Goal: Task Accomplishment & Management: Manage account settings

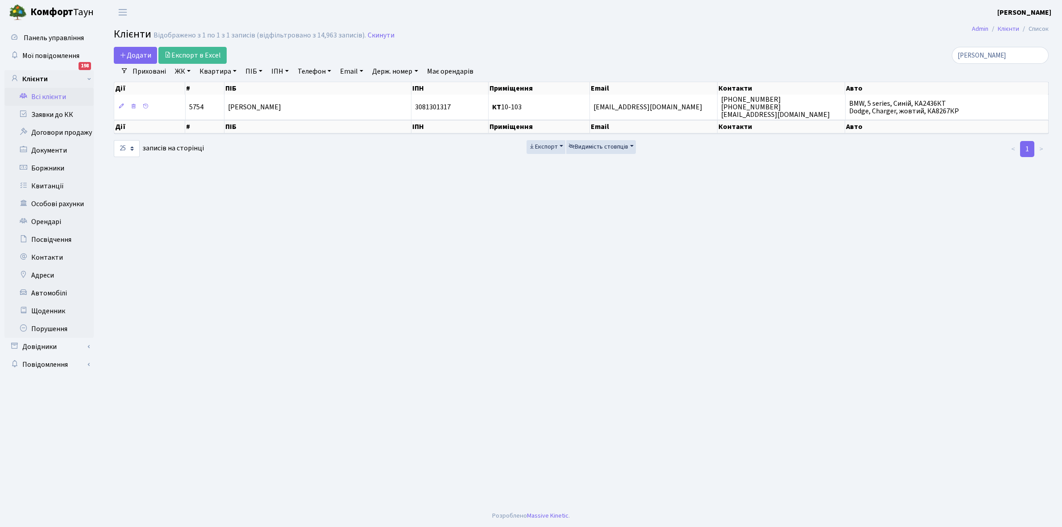
select select "25"
click at [1005, 54] on input "козира" at bounding box center [1000, 55] width 97 height 17
type input "к"
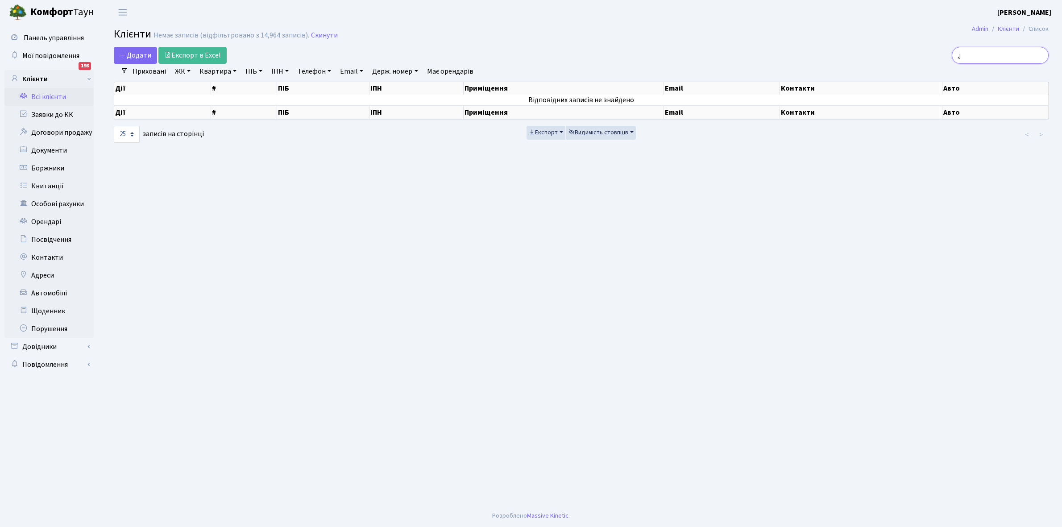
type input ","
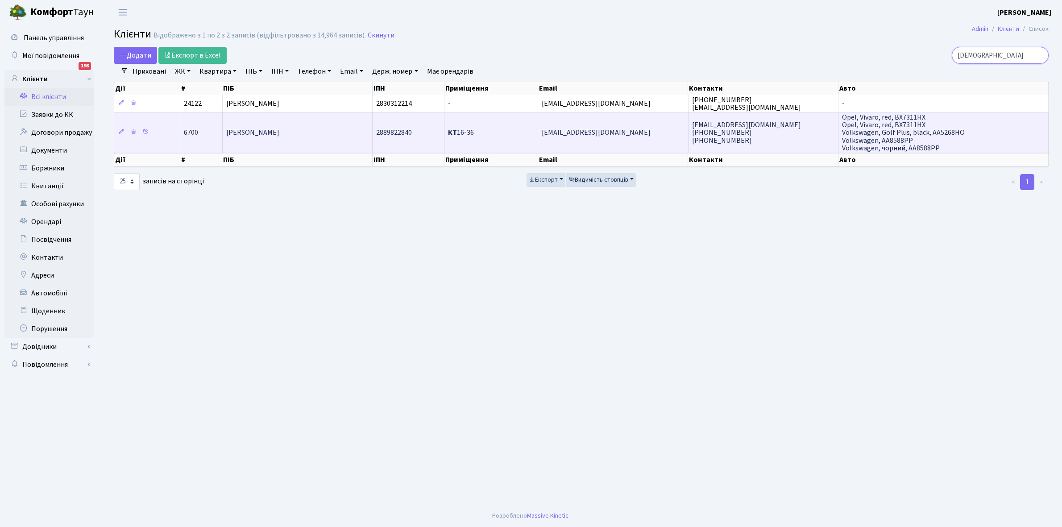
type input "богуш"
click at [312, 137] on td "[PERSON_NAME]" at bounding box center [298, 132] width 150 height 41
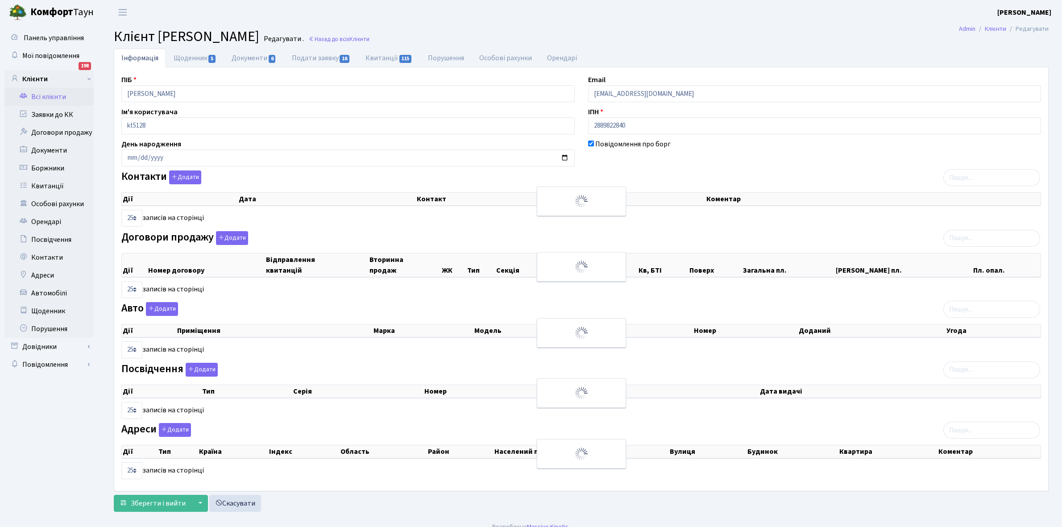
select select "25"
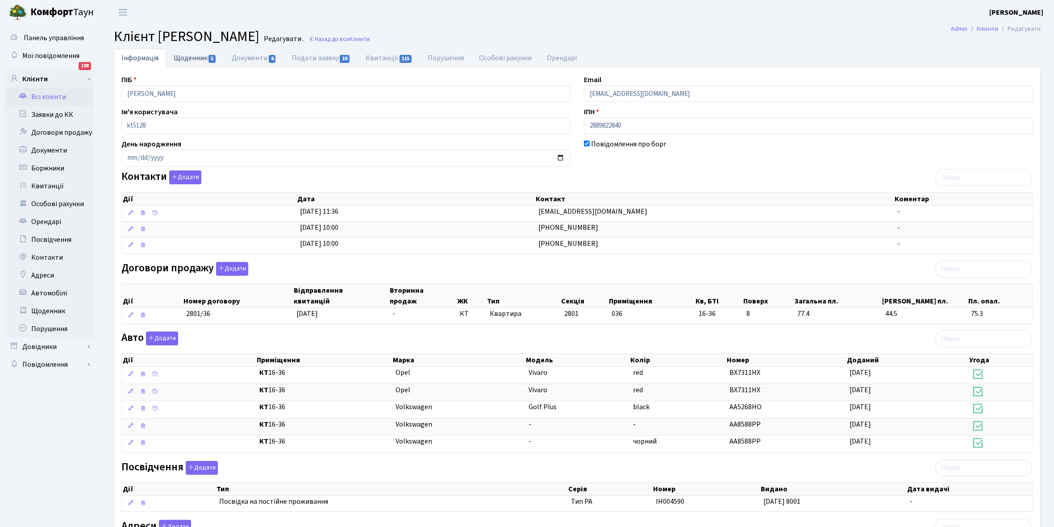
click at [191, 59] on link "Щоденник 5" at bounding box center [195, 58] width 58 height 18
select select "25"
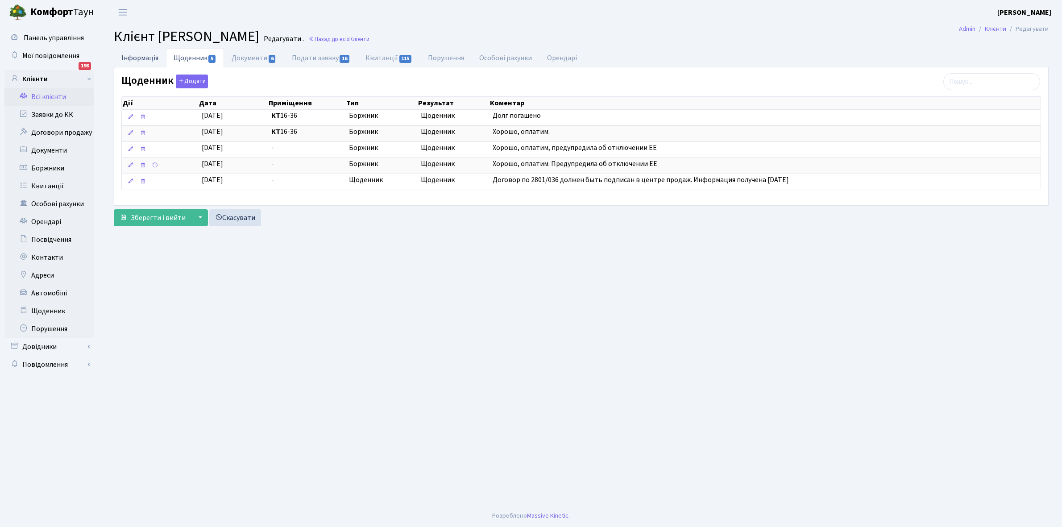
click at [134, 58] on link "Інформація" at bounding box center [140, 58] width 52 height 18
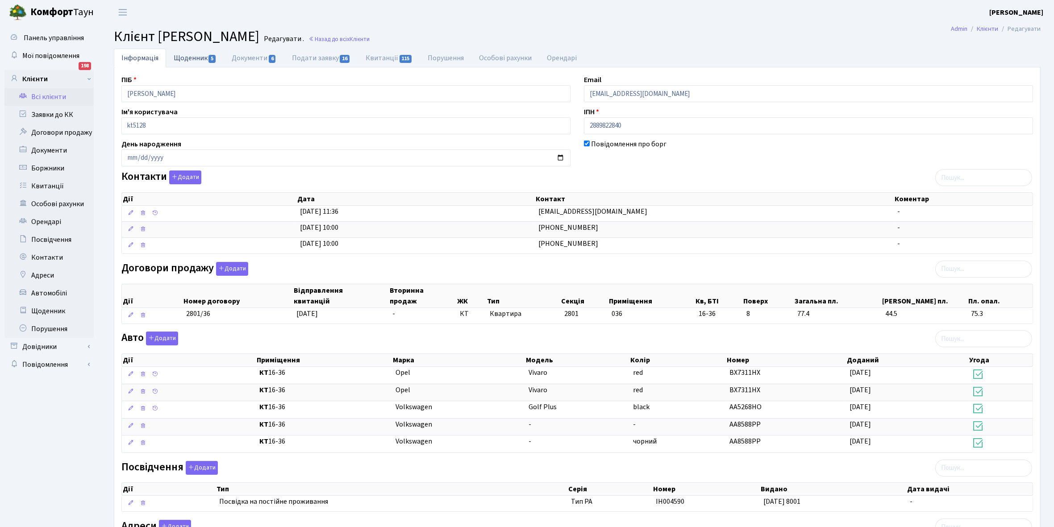
click at [188, 57] on link "Щоденник 5" at bounding box center [195, 58] width 58 height 18
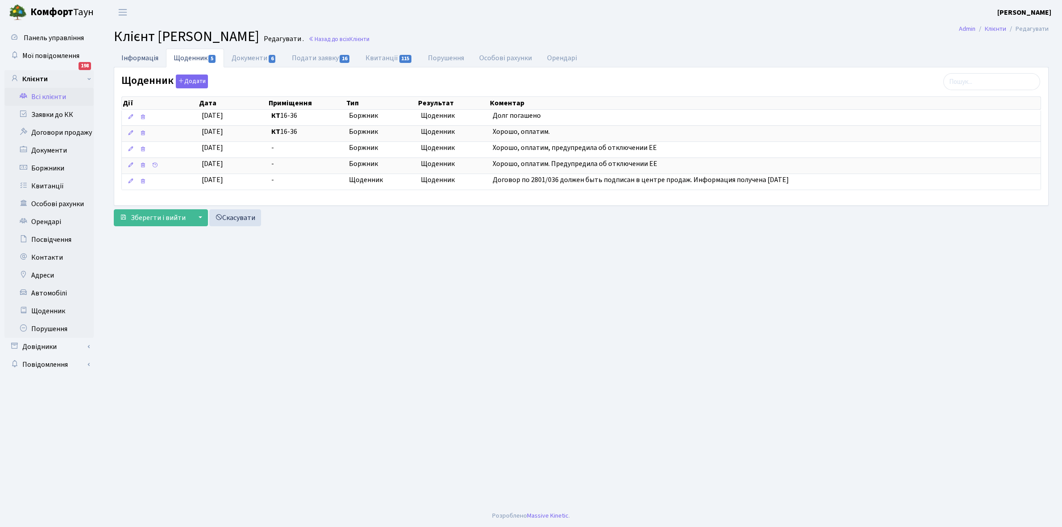
click at [142, 57] on link "Інформація" at bounding box center [140, 58] width 52 height 18
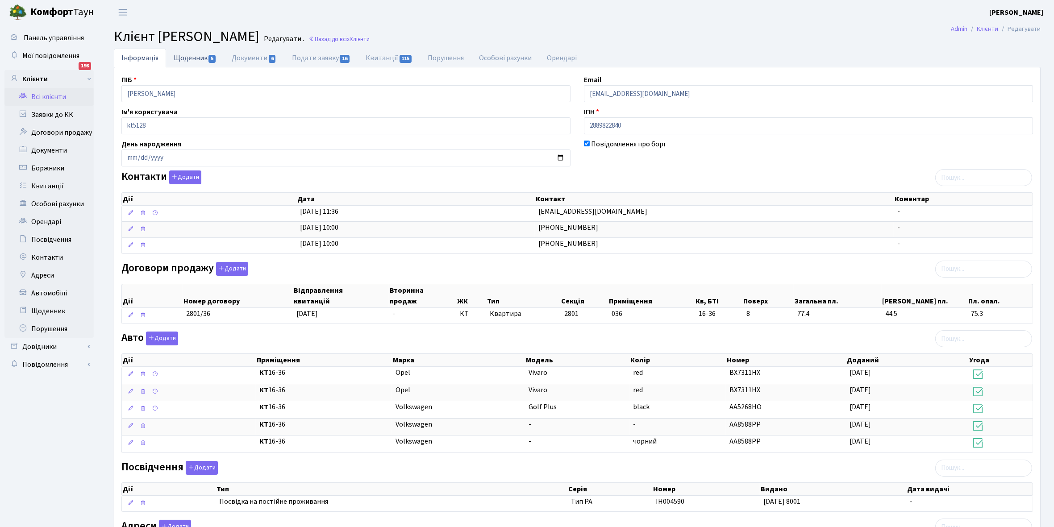
click at [180, 56] on link "Щоденник 5" at bounding box center [195, 58] width 58 height 18
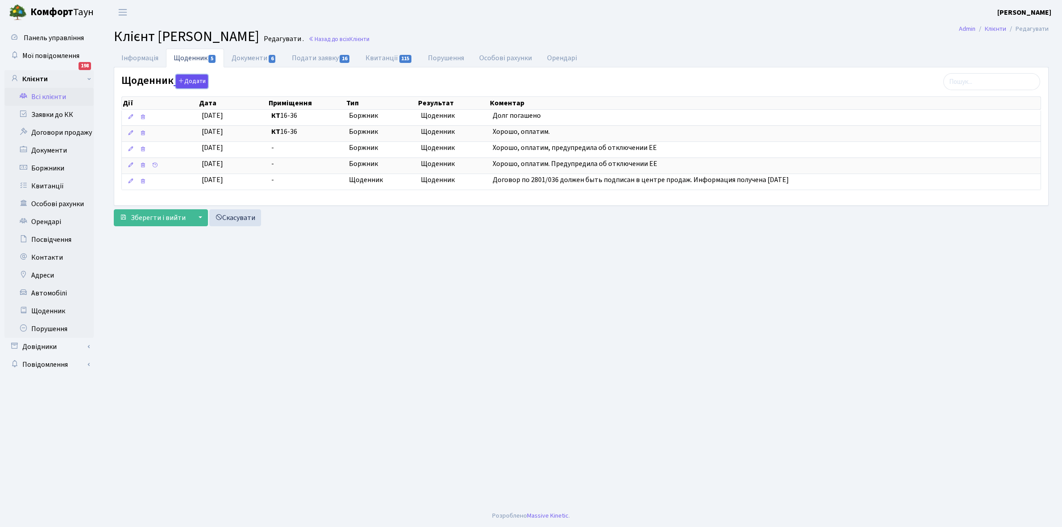
click at [184, 81] on button "Додати" at bounding box center [192, 82] width 32 height 14
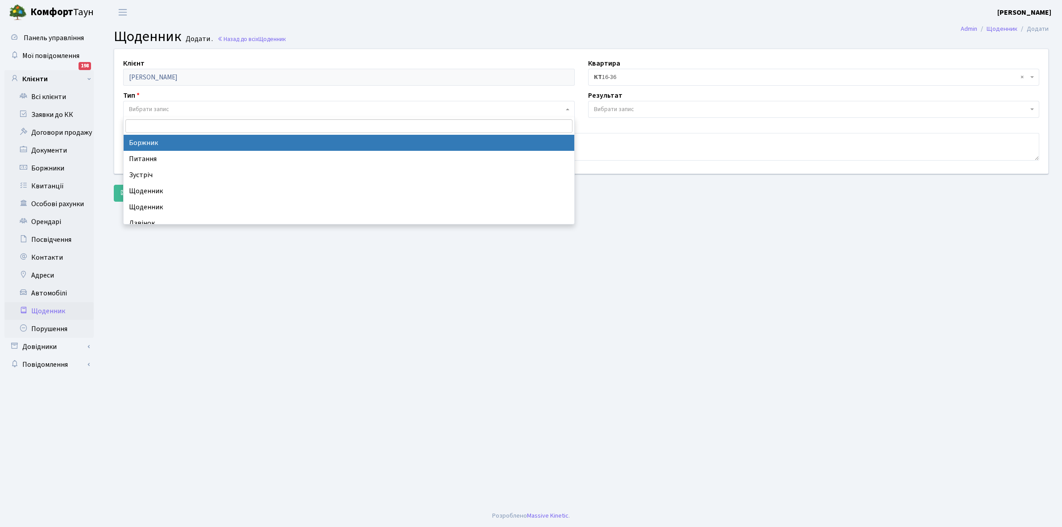
click at [162, 107] on span "Вибрати запис" at bounding box center [149, 109] width 40 height 9
select select "189"
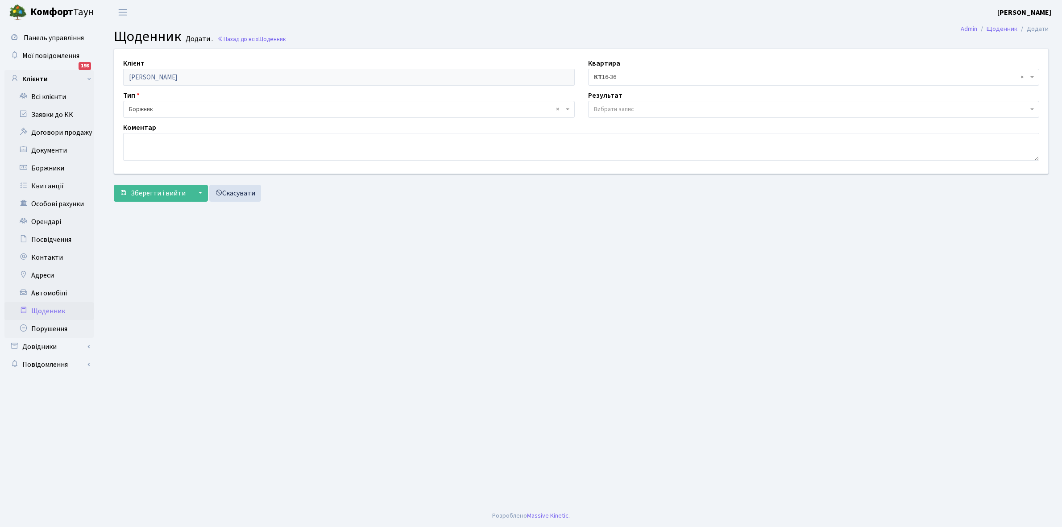
click at [632, 106] on span "Вибрати запис" at bounding box center [614, 109] width 40 height 9
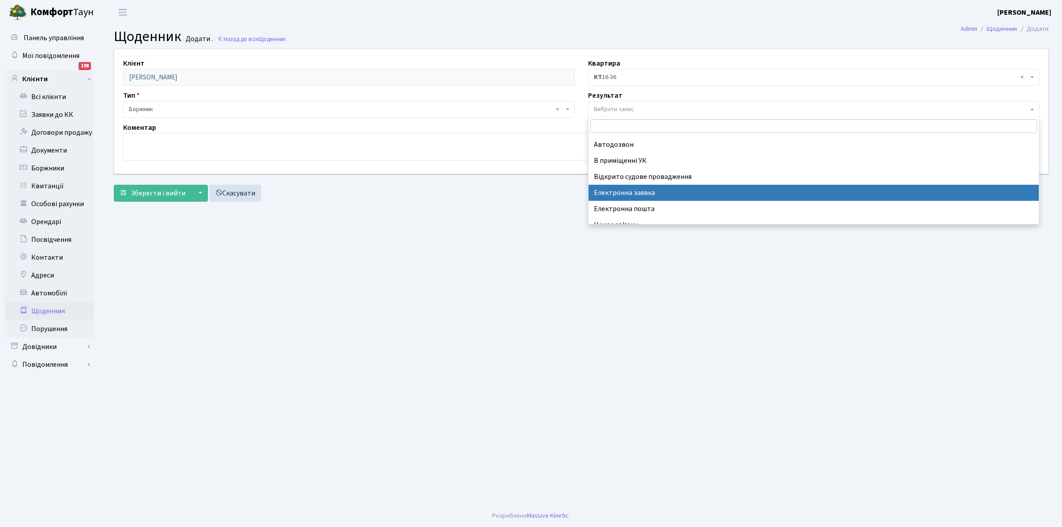
scroll to position [55, 0]
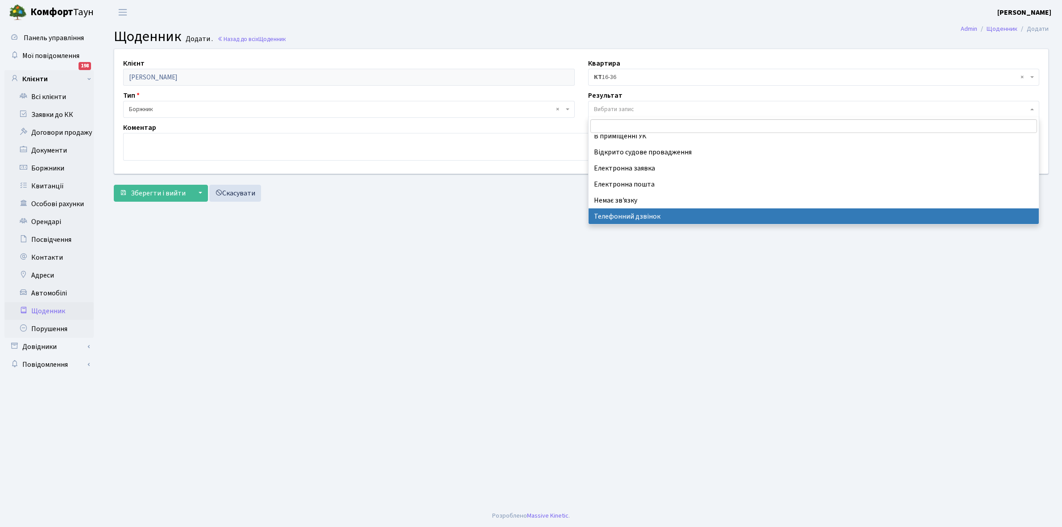
select select "196"
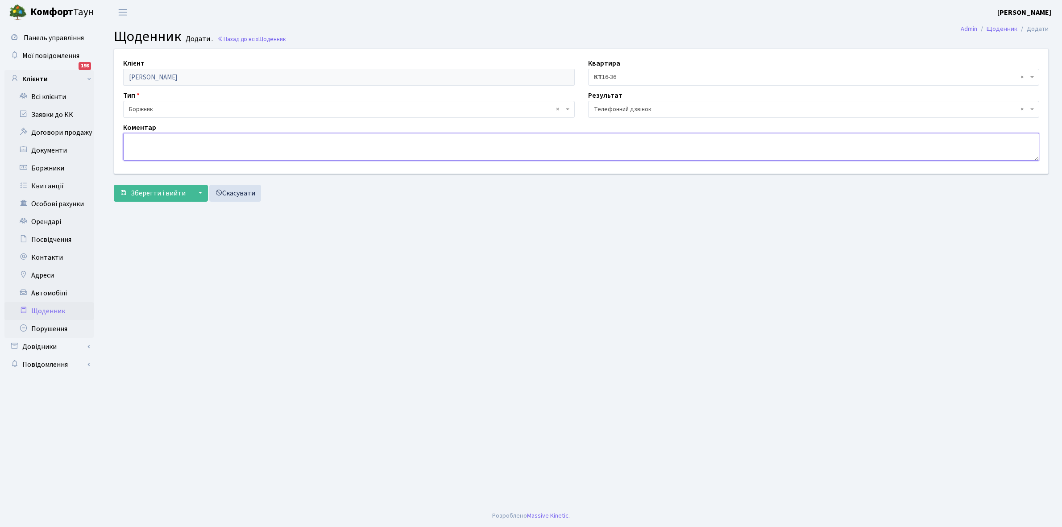
click at [137, 146] on textarea at bounding box center [581, 147] width 916 height 28
type textarea "Через три дні оплатить"
click at [149, 191] on span "Зберегти і вийти" at bounding box center [158, 193] width 55 height 10
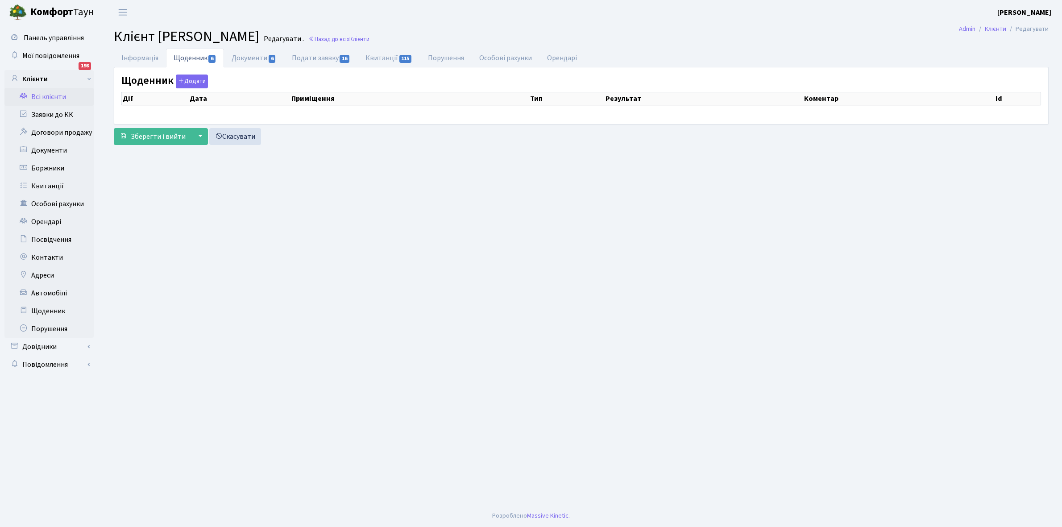
select select "25"
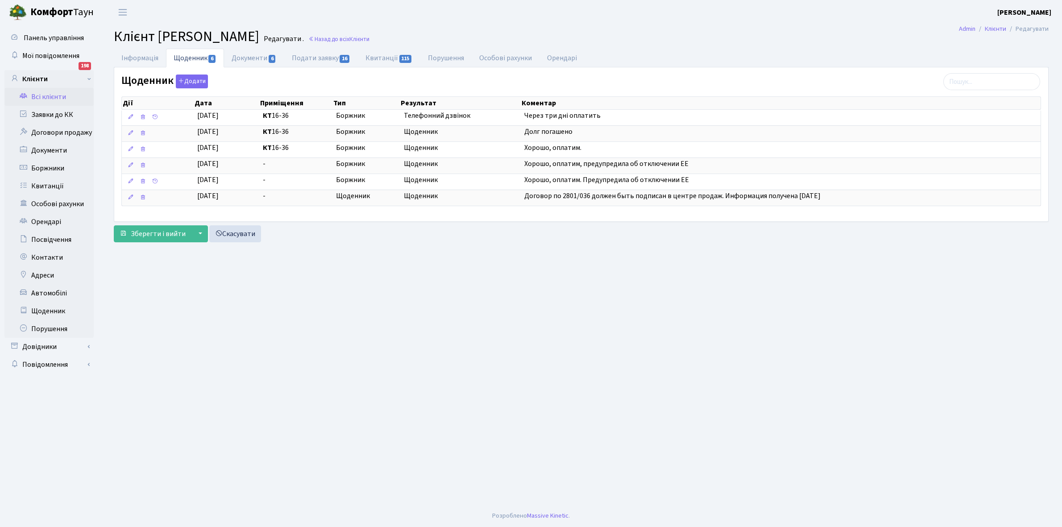
click at [51, 93] on link "Всі клієнти" at bounding box center [48, 97] width 89 height 18
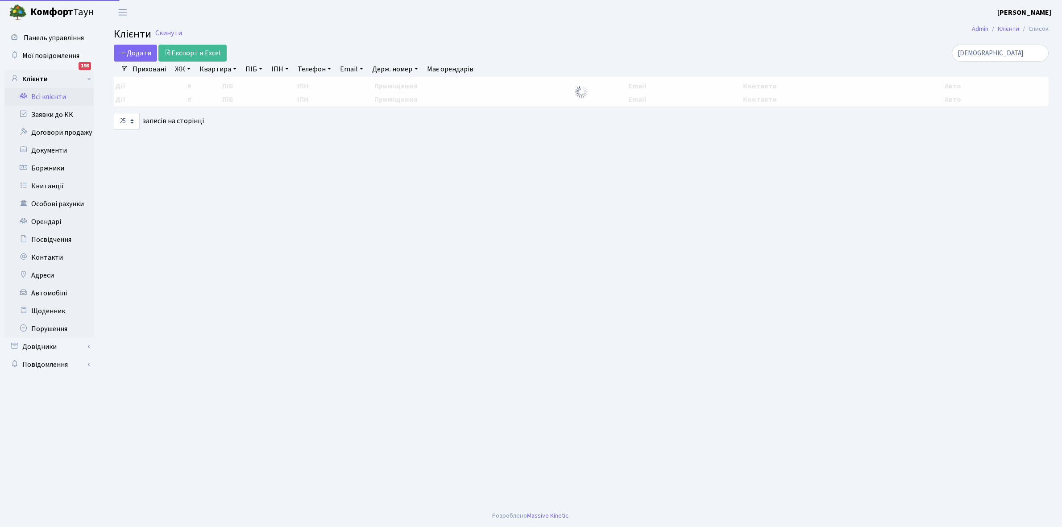
select select "25"
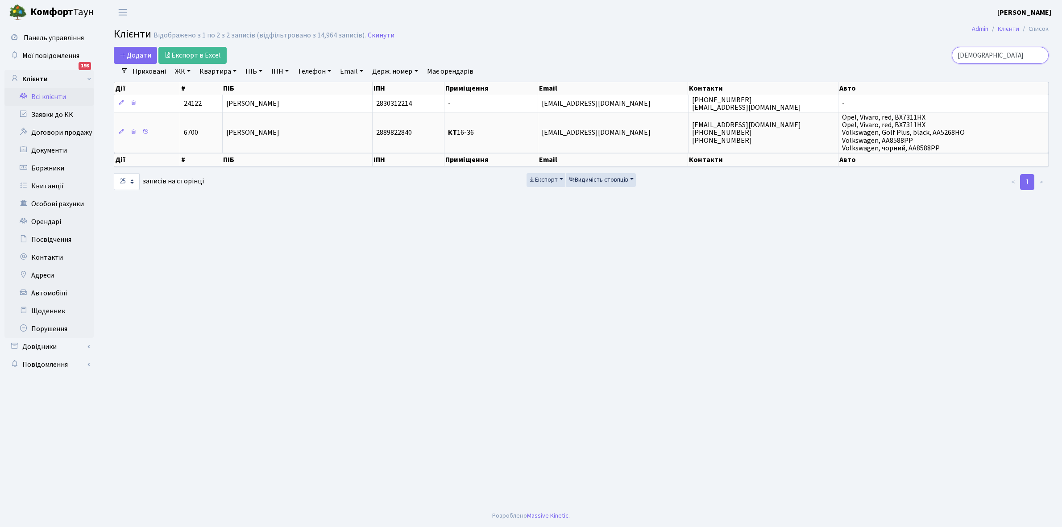
click at [998, 52] on input "богуш" at bounding box center [1000, 55] width 97 height 17
type input "б"
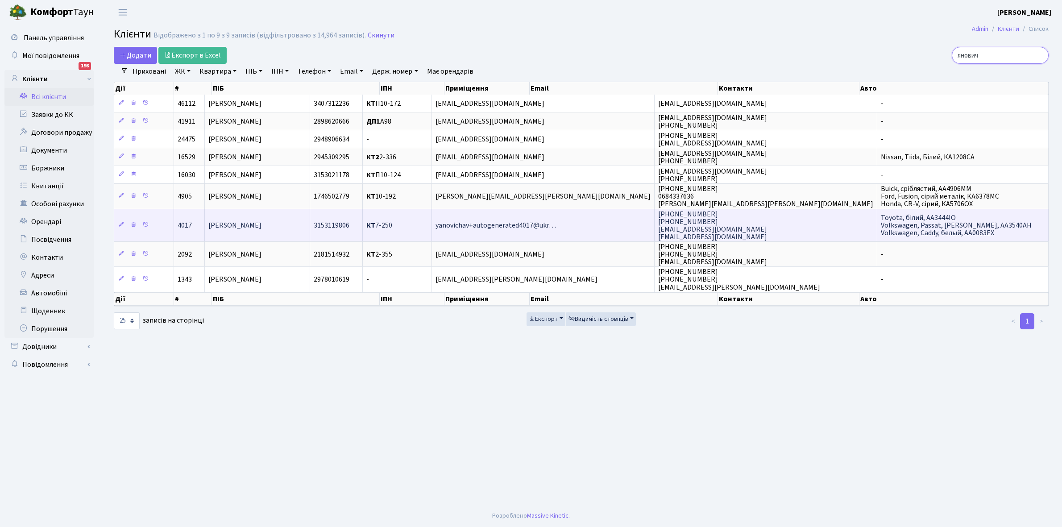
type input "янович"
click at [259, 222] on span "[PERSON_NAME]" at bounding box center [234, 225] width 53 height 10
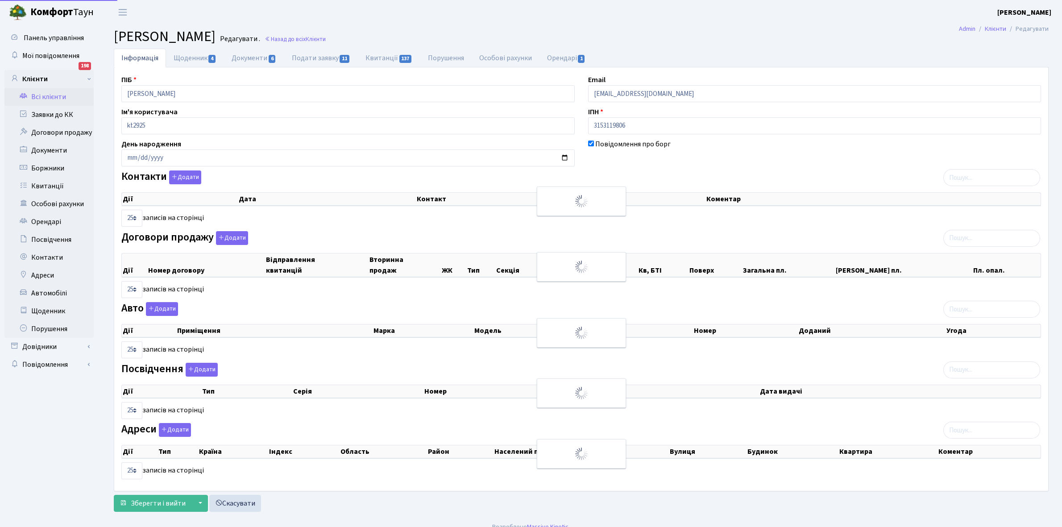
select select "25"
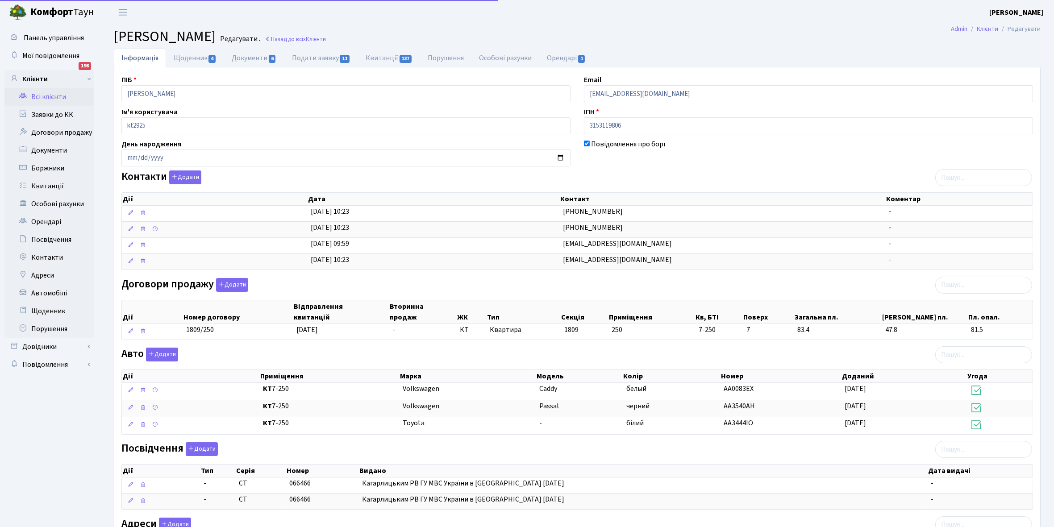
click at [180, 57] on link "Щоденник 4" at bounding box center [195, 58] width 58 height 19
select select "25"
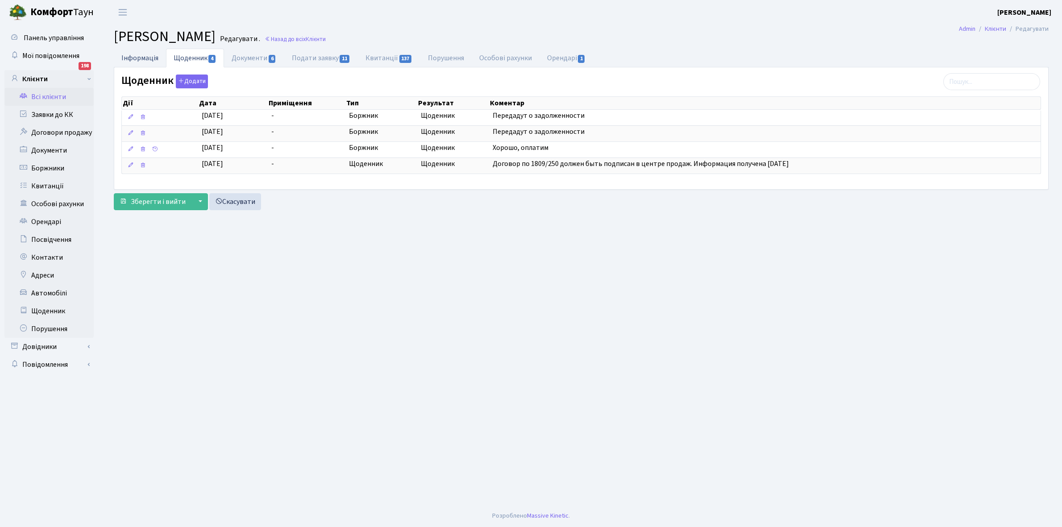
click at [135, 58] on link "Інформація" at bounding box center [140, 58] width 52 height 18
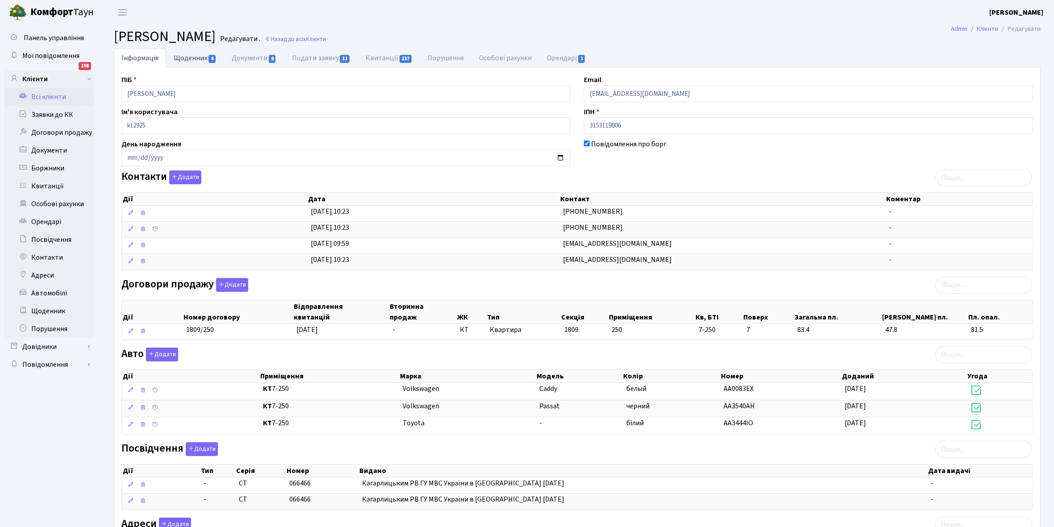
click at [186, 53] on link "Щоденник 4" at bounding box center [195, 58] width 58 height 18
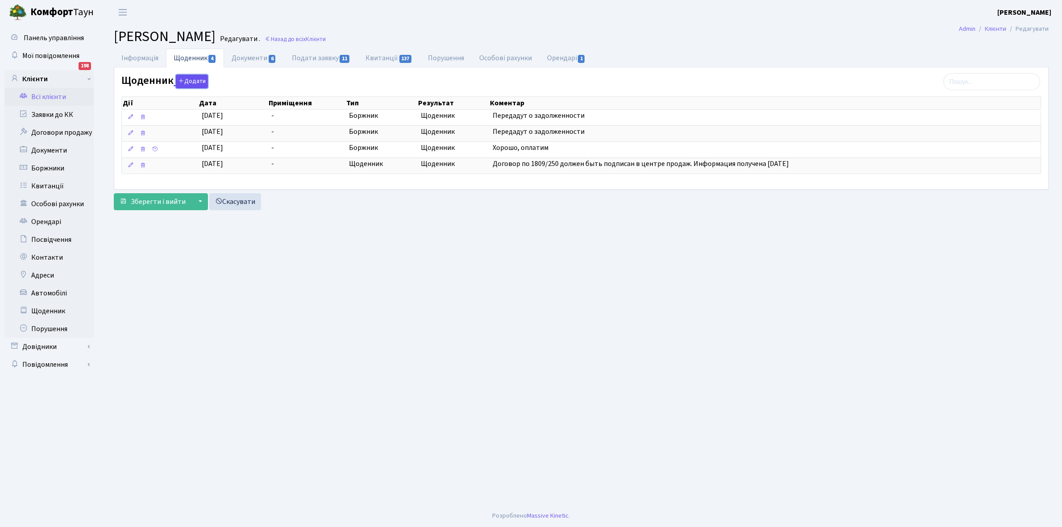
click at [186, 81] on button "Додати" at bounding box center [192, 82] width 32 height 14
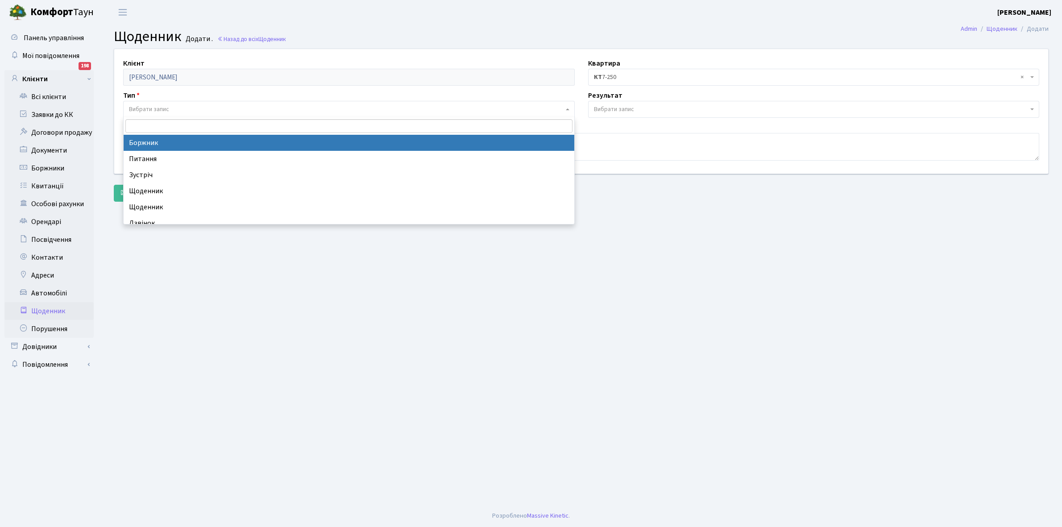
click at [161, 106] on span "Вибрати запис" at bounding box center [149, 109] width 40 height 9
select select "189"
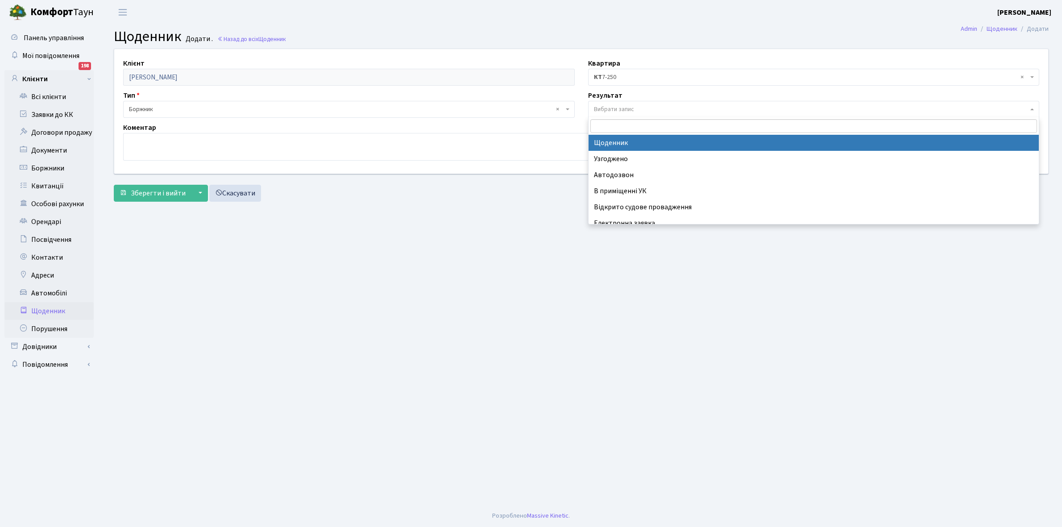
drag, startPoint x: 635, startPoint y: 104, endPoint x: 632, endPoint y: 166, distance: 62.1
click at [634, 104] on span "Вибрати запис" at bounding box center [814, 109] width 452 height 17
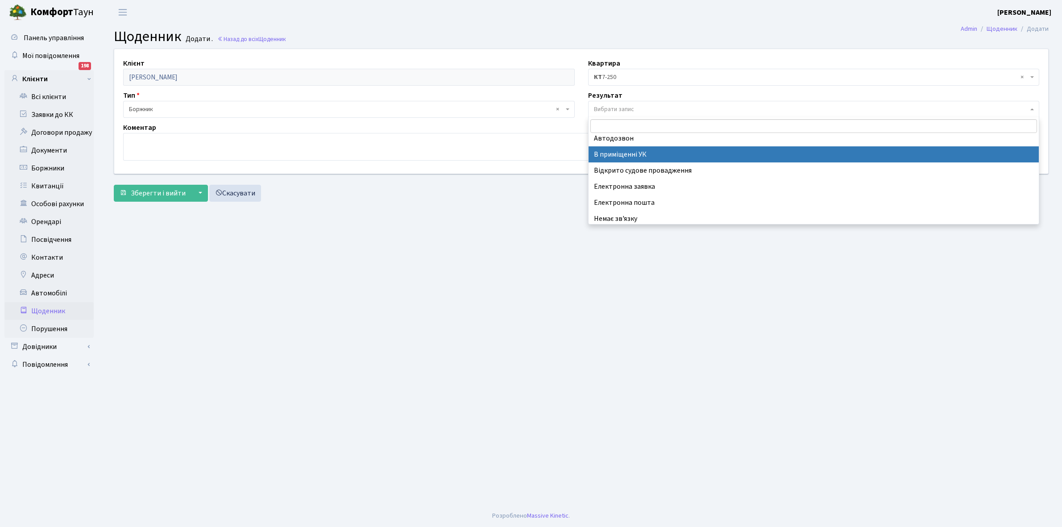
scroll to position [55, 0]
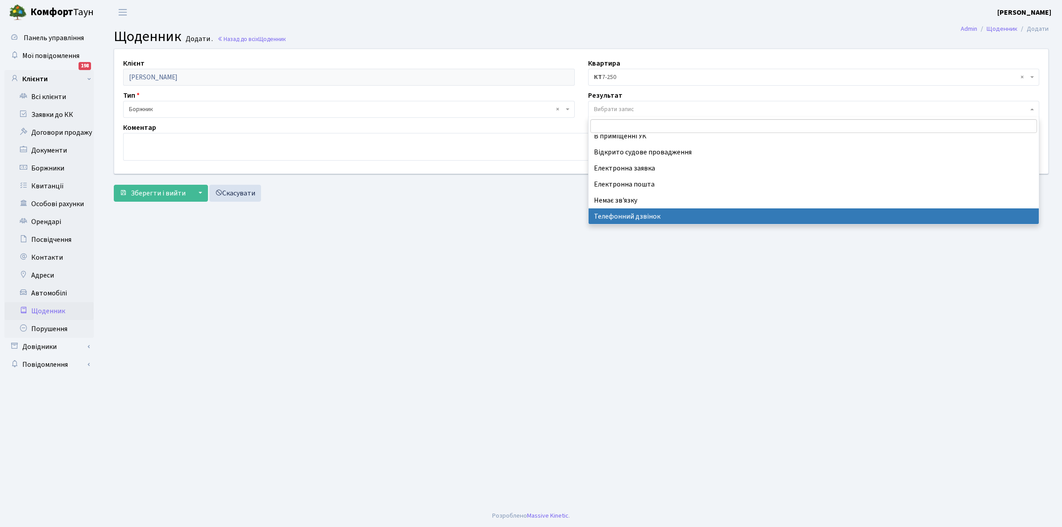
select select "196"
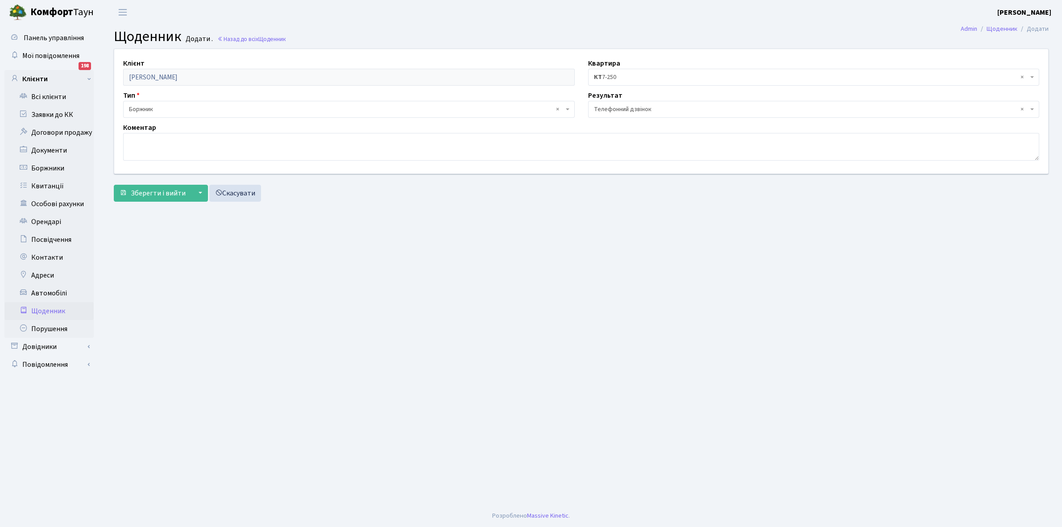
click at [168, 184] on form "Клієнт Янович Яна Анатоліївна Квартира - <b>КТ</b>&nbsp;&nbsp;&nbsp;&nbsp;7-250…" at bounding box center [581, 125] width 935 height 153
click at [173, 191] on span "Зберегти і вийти" at bounding box center [158, 193] width 55 height 10
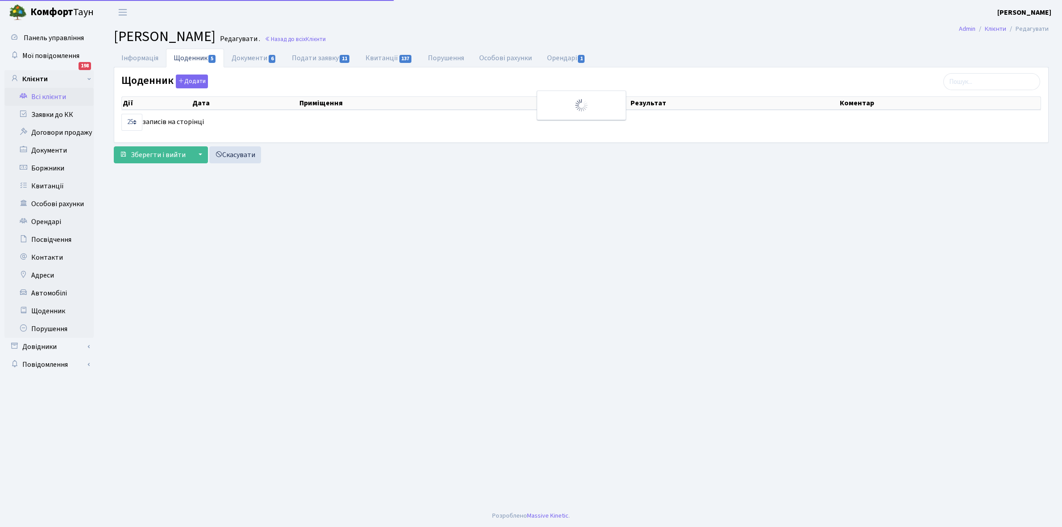
select select "25"
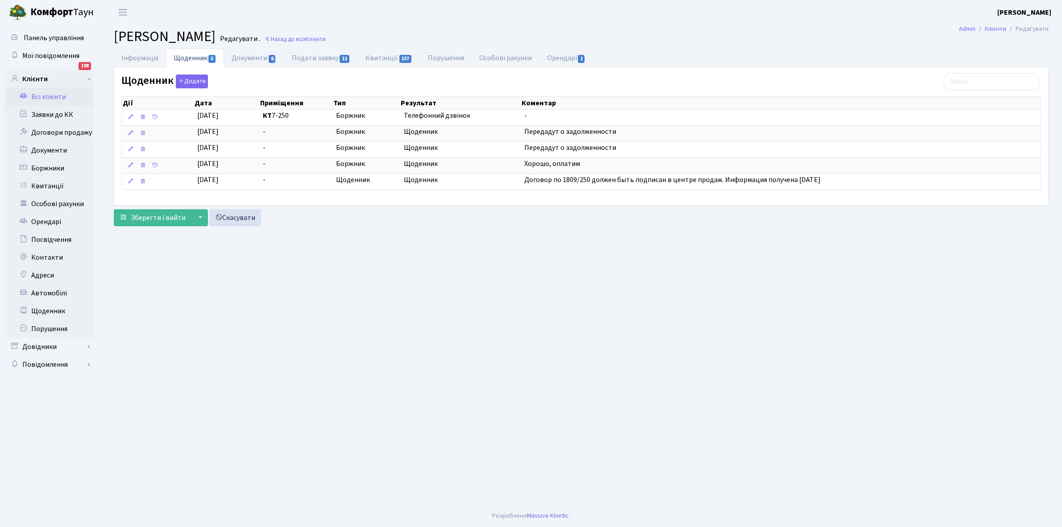
click at [48, 95] on link "Всі клієнти" at bounding box center [48, 97] width 89 height 18
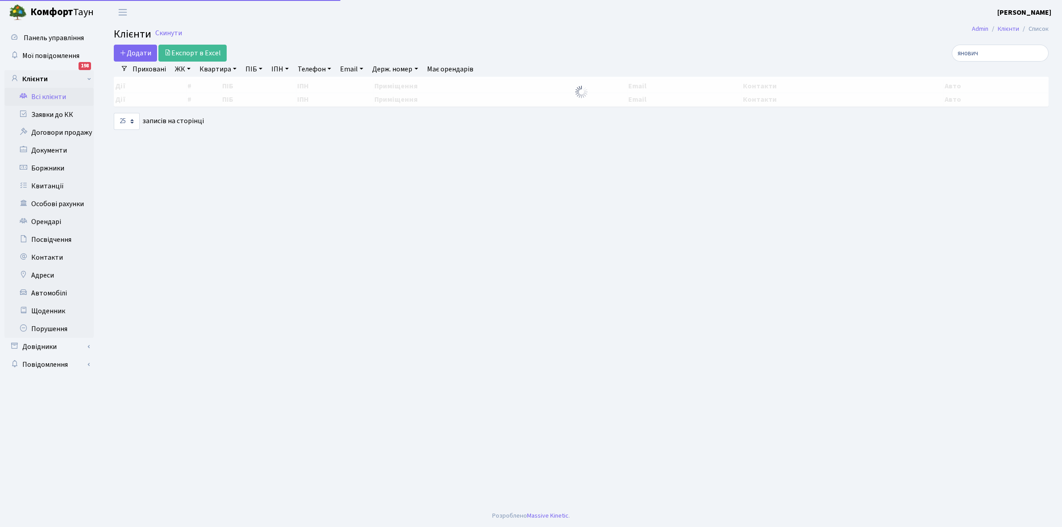
select select "25"
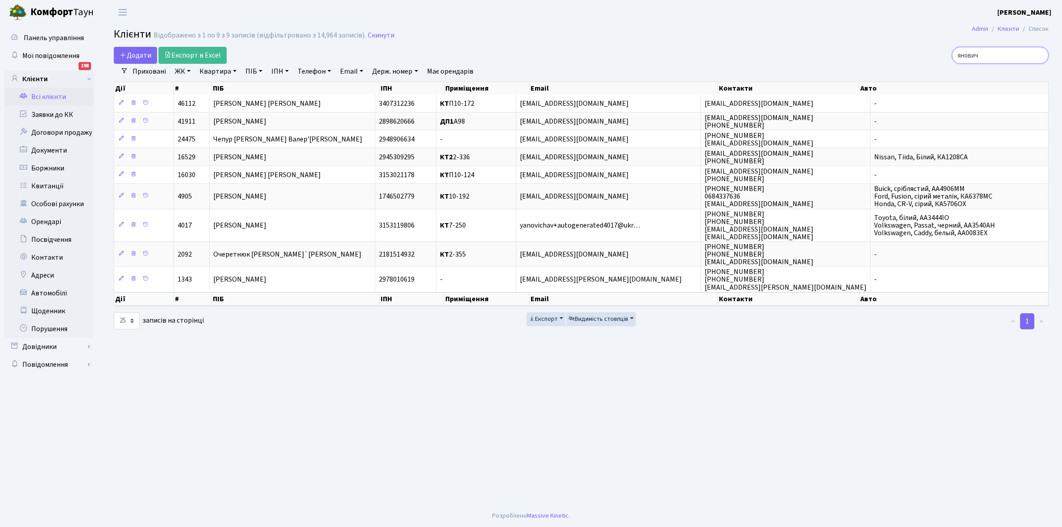
click at [1002, 59] on input "янович" at bounding box center [1000, 55] width 97 height 17
type input "я"
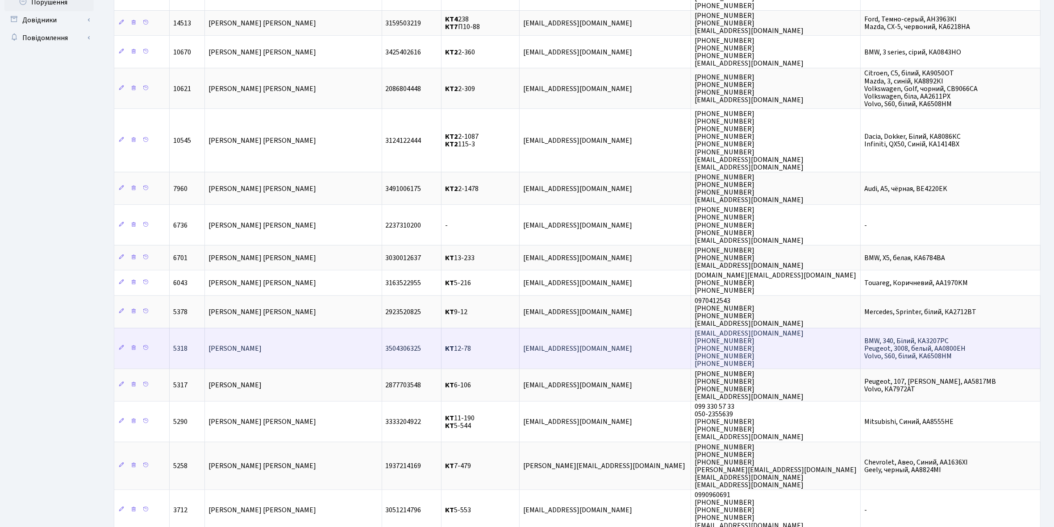
scroll to position [271, 0]
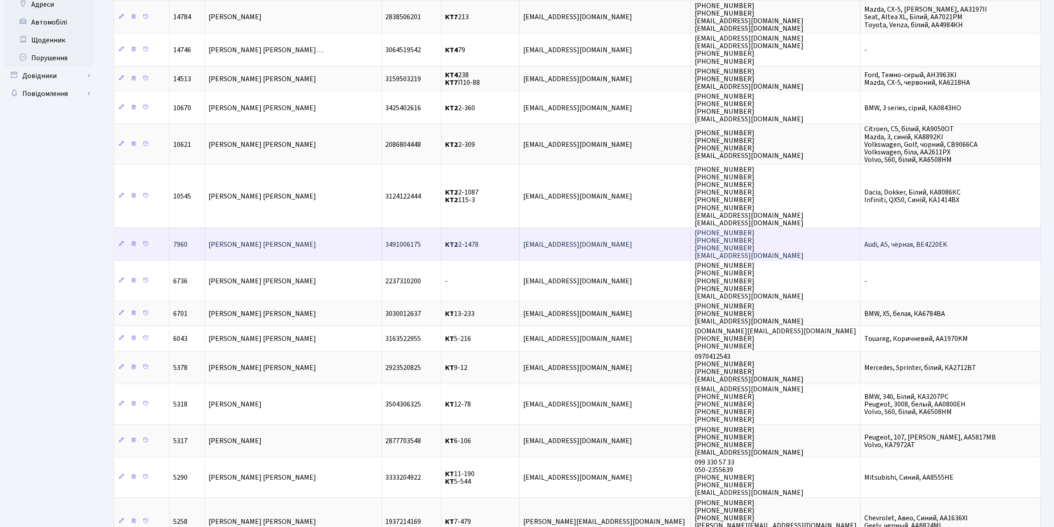
type input "бондаренко"
click at [308, 236] on td "[PERSON_NAME]" at bounding box center [293, 244] width 177 height 33
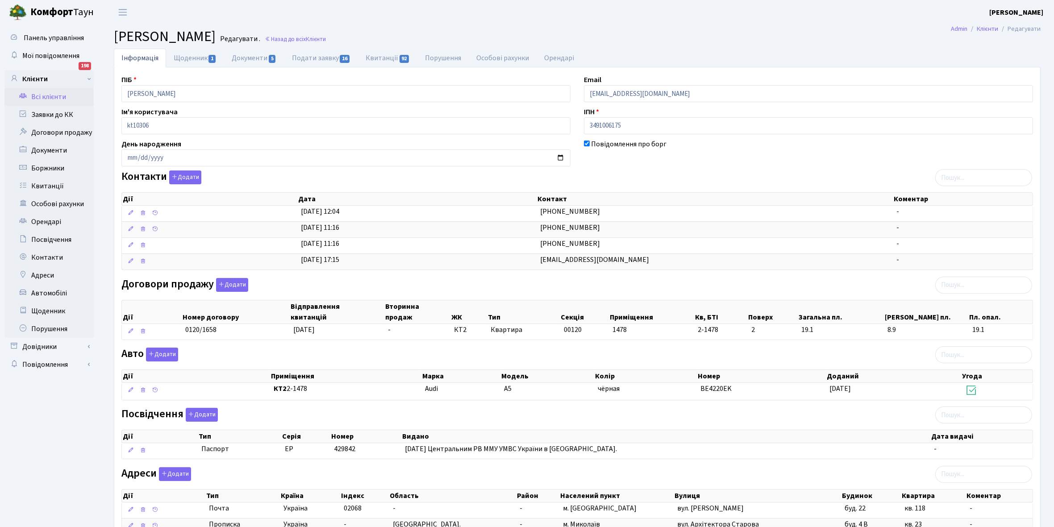
click at [190, 57] on link "Щоденник 1" at bounding box center [195, 58] width 58 height 19
select select "25"
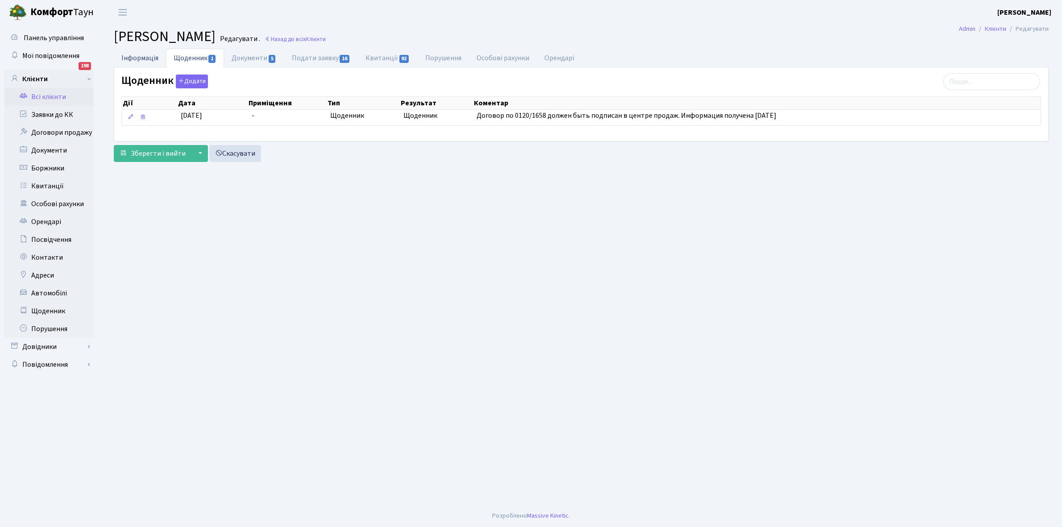
click at [133, 59] on link "Інформація" at bounding box center [140, 58] width 52 height 18
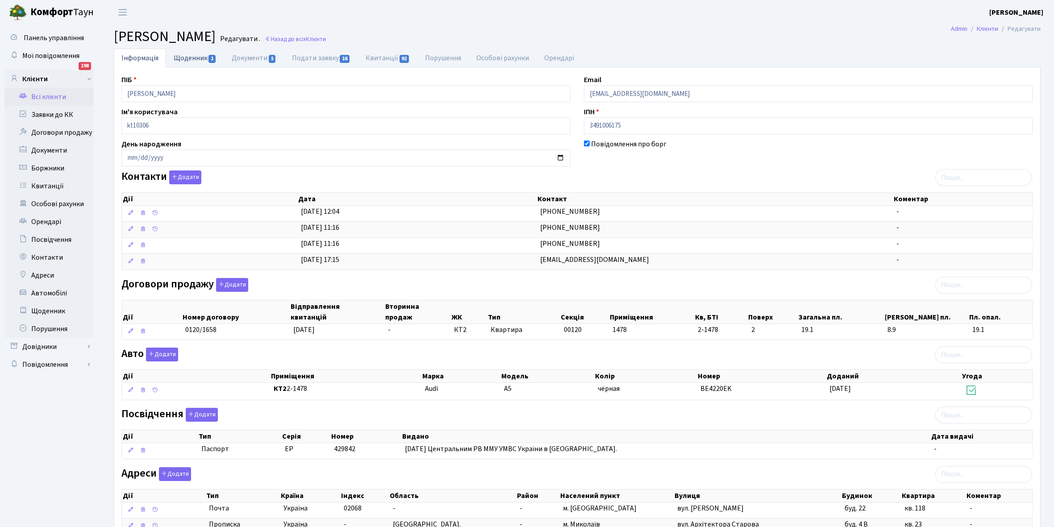
click at [183, 59] on link "Щоденник 1" at bounding box center [195, 58] width 58 height 18
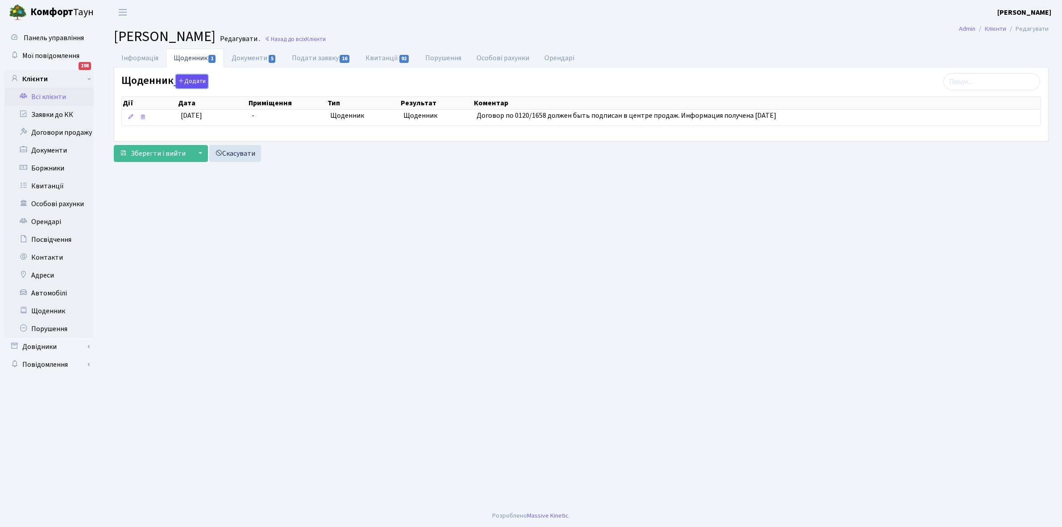
click at [195, 83] on button "Додати" at bounding box center [192, 82] width 32 height 14
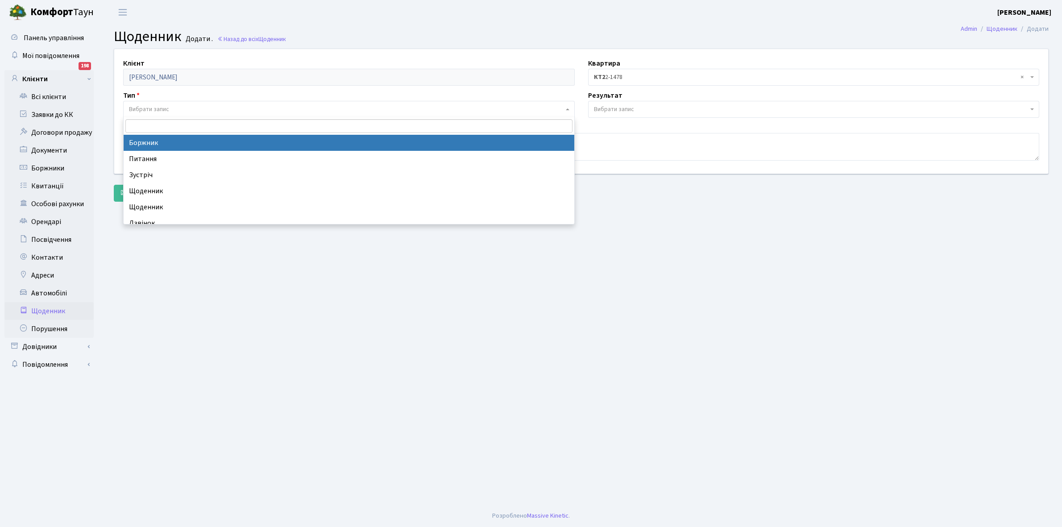
click at [199, 108] on span "Вибрати запис" at bounding box center [346, 109] width 435 height 9
select select "189"
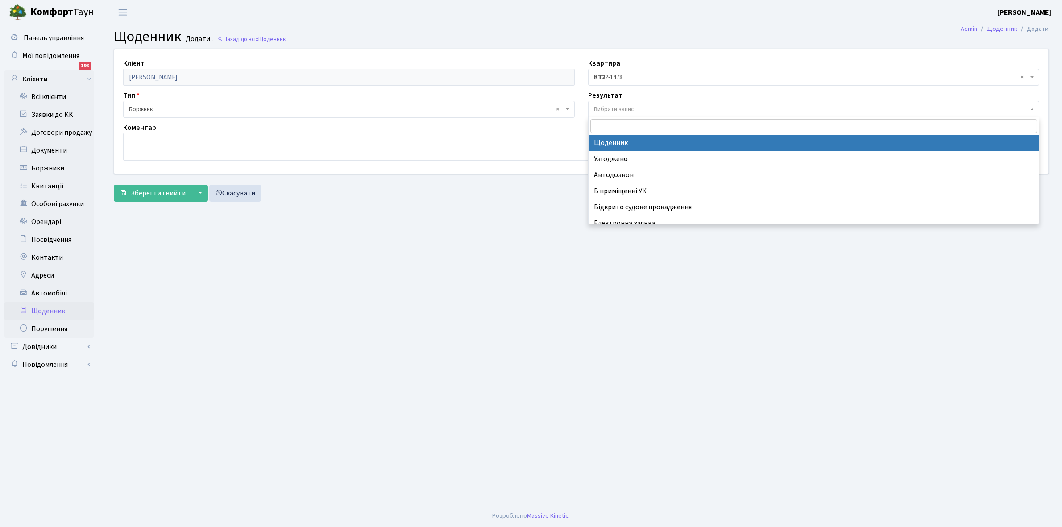
click at [636, 105] on span "Вибрати запис" at bounding box center [811, 109] width 435 height 9
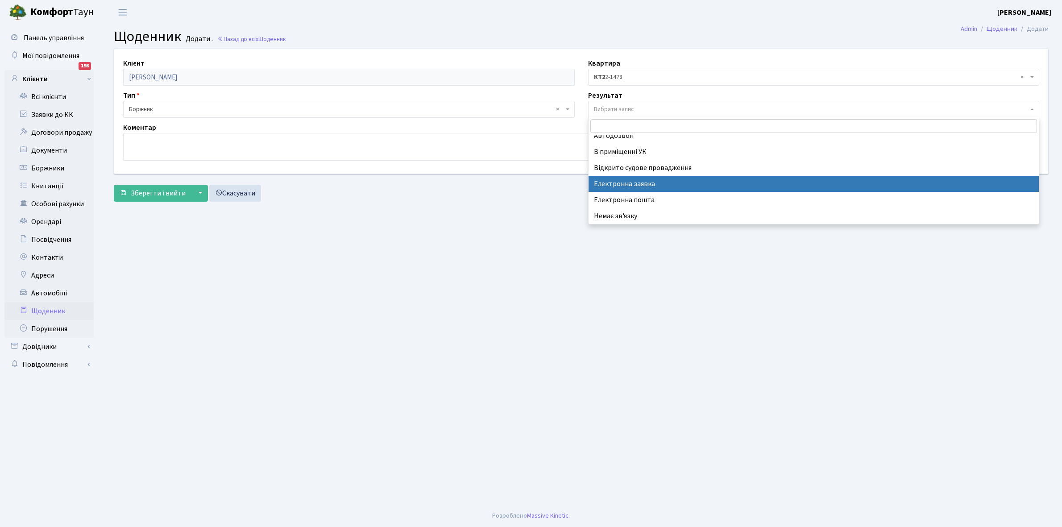
scroll to position [55, 0]
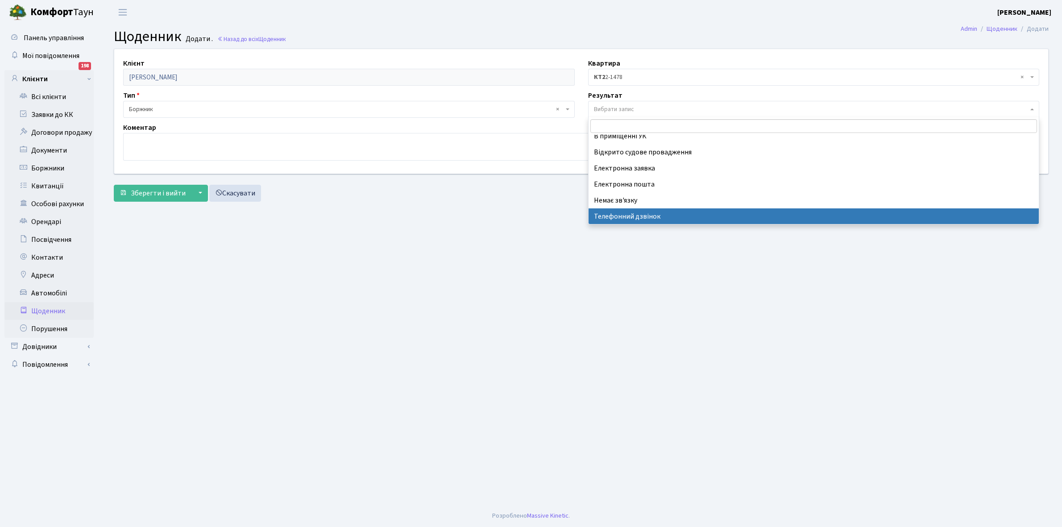
select select "196"
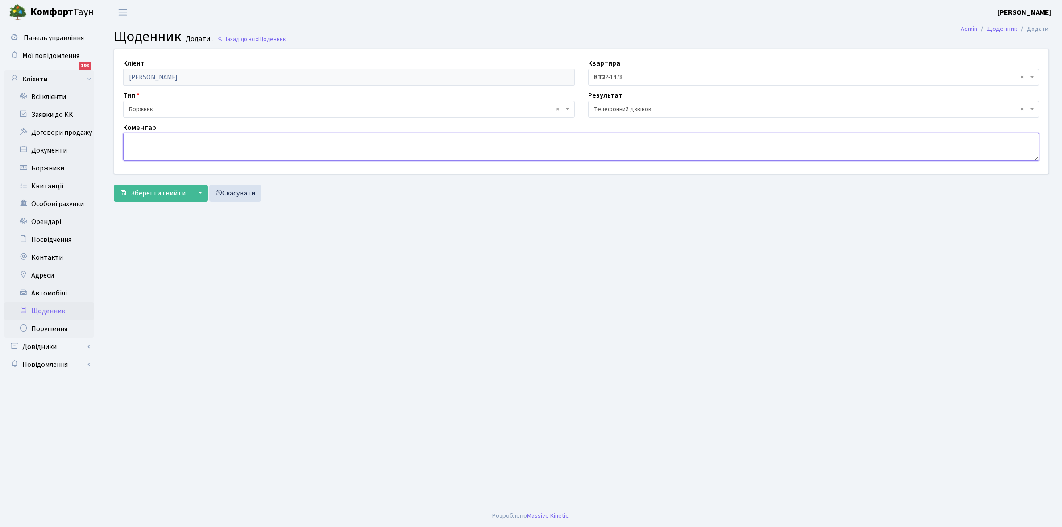
click at [148, 148] on textarea at bounding box center [581, 147] width 916 height 28
type textarea "Не бере трубку телефона"
click at [158, 192] on span "Зберегти і вийти" at bounding box center [158, 193] width 55 height 10
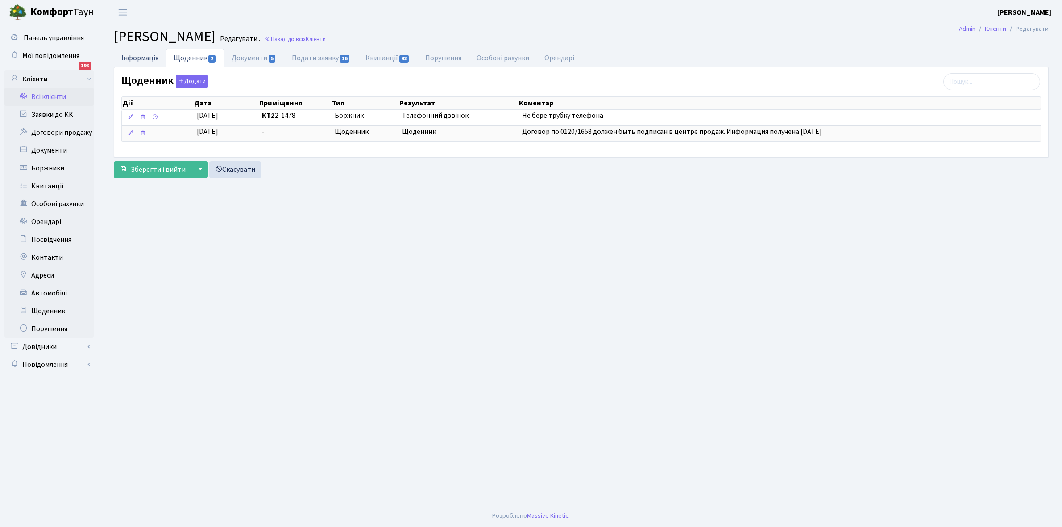
click at [131, 55] on link "Інформація" at bounding box center [140, 58] width 52 height 18
select select "25"
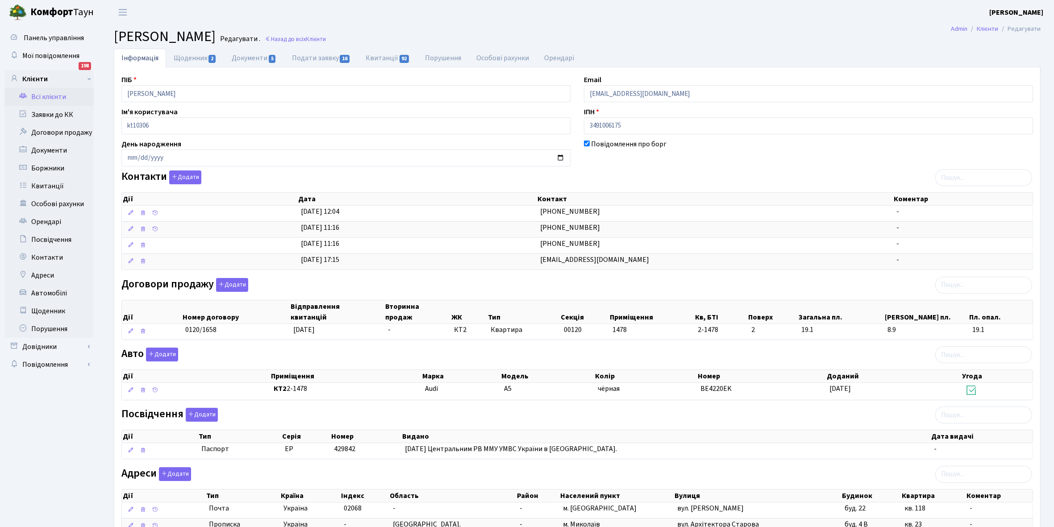
click at [49, 96] on link "Всі клієнти" at bounding box center [48, 97] width 89 height 18
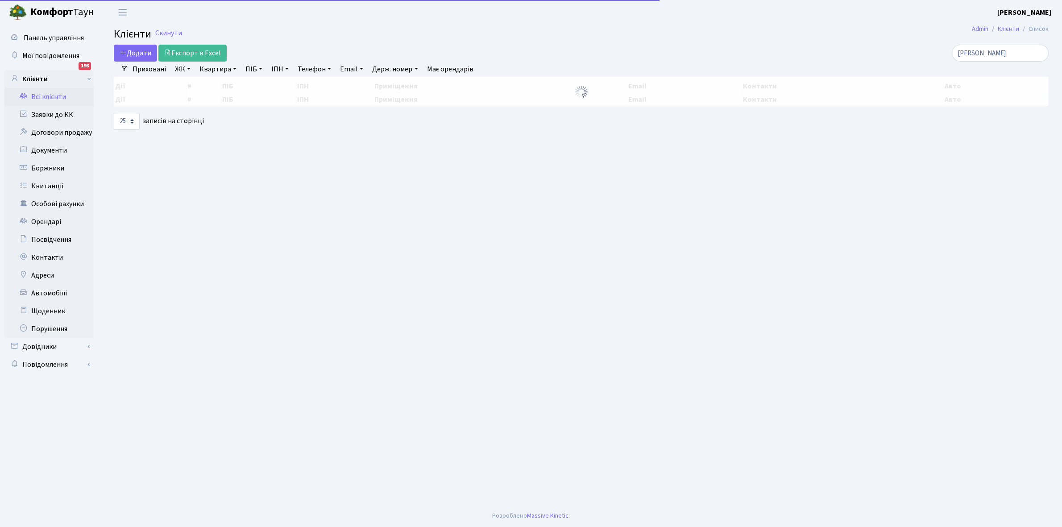
select select "25"
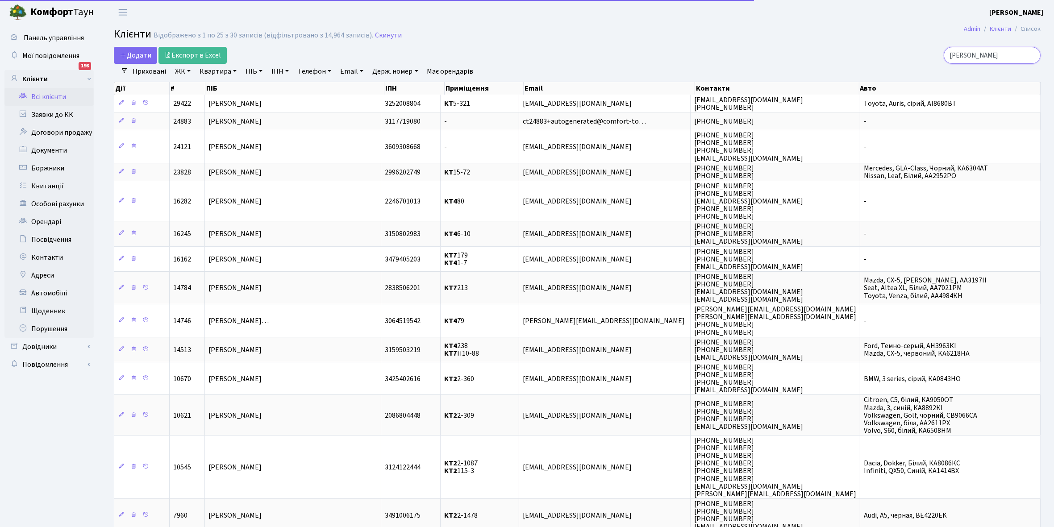
click at [1005, 54] on input "бондаренко" at bounding box center [991, 55] width 97 height 17
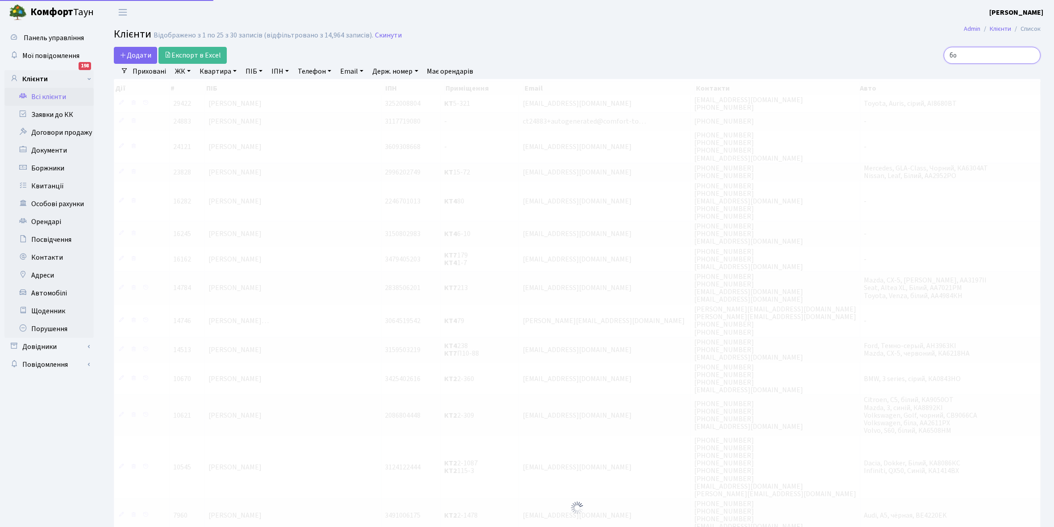
type input "б"
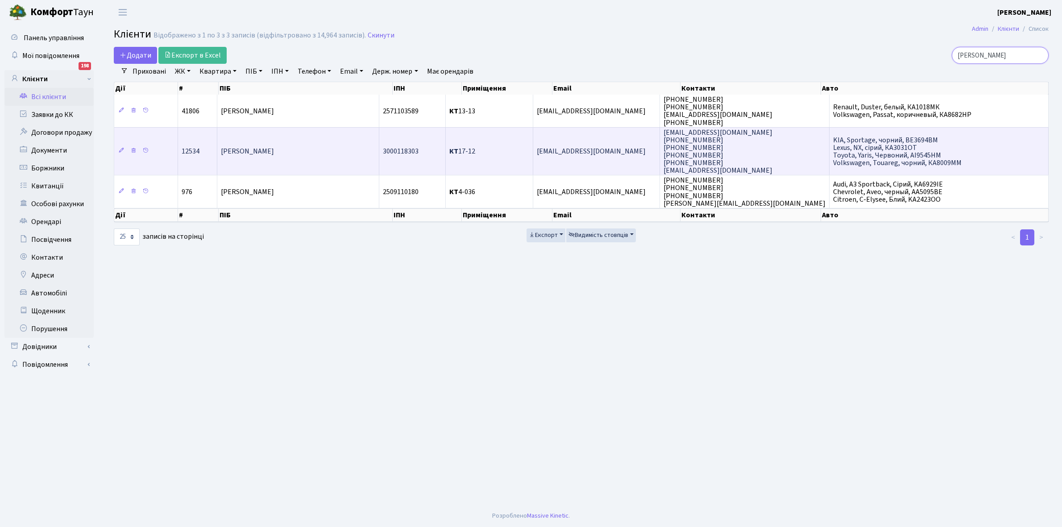
type input "загородня"
click at [325, 155] on td "[PERSON_NAME]" at bounding box center [298, 151] width 162 height 48
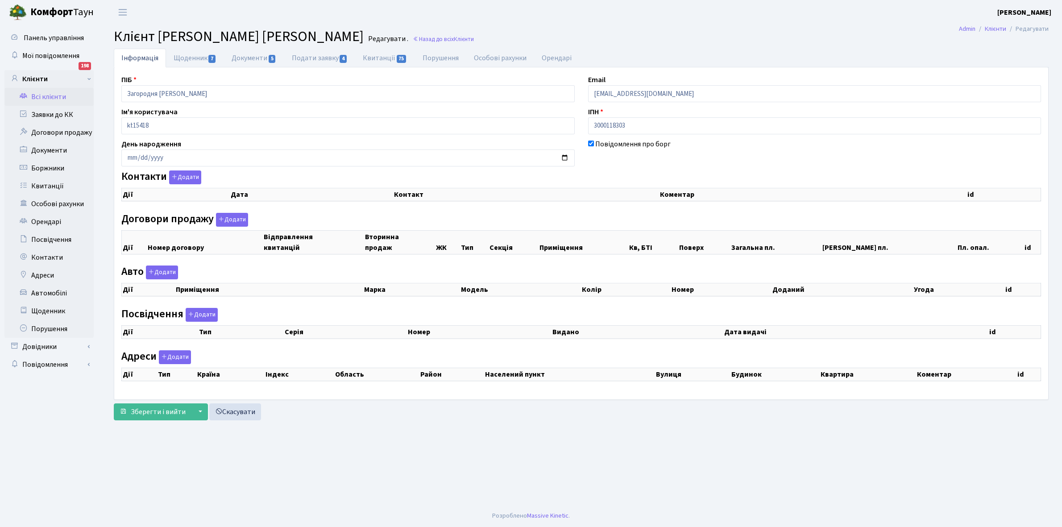
select select "25"
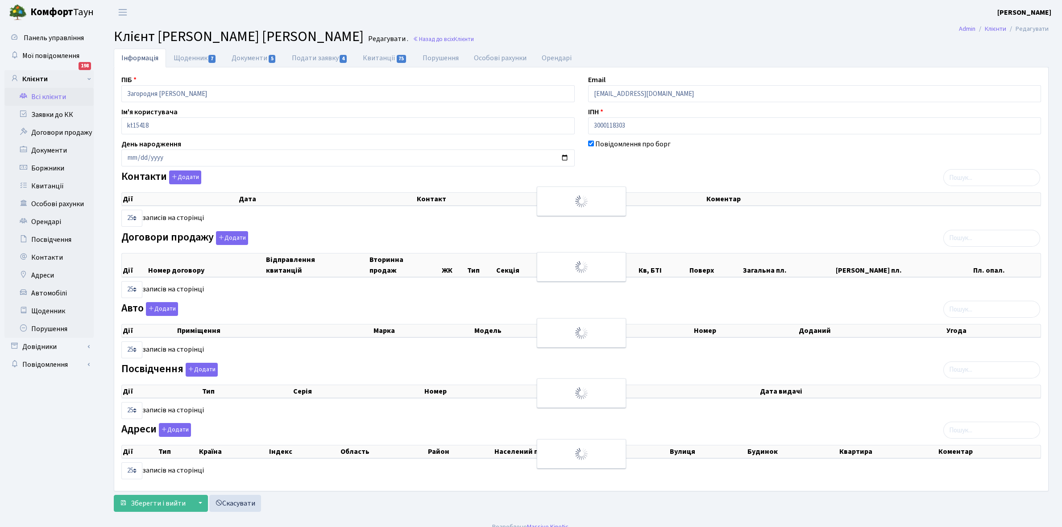
checkbox input "true"
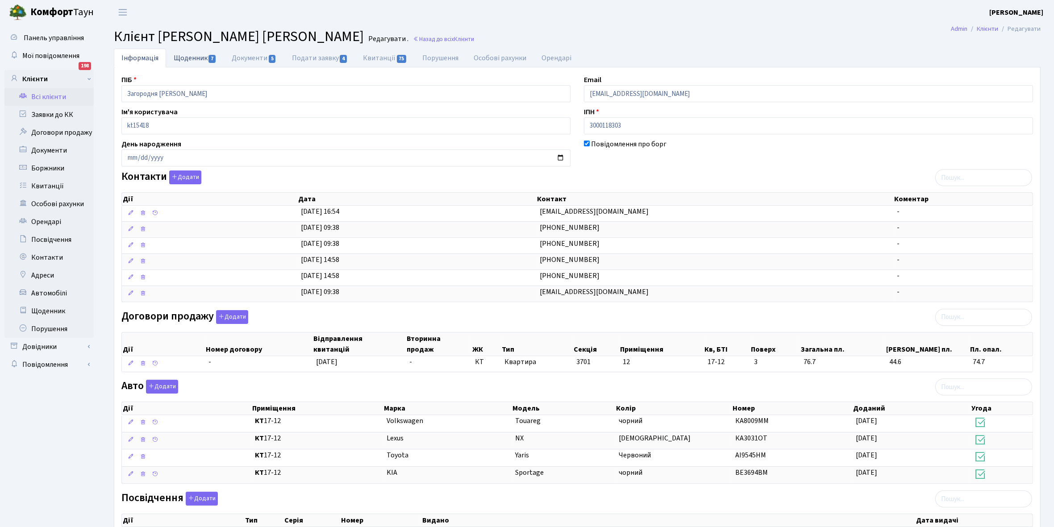
click at [183, 54] on link "Щоденник 7" at bounding box center [195, 58] width 58 height 18
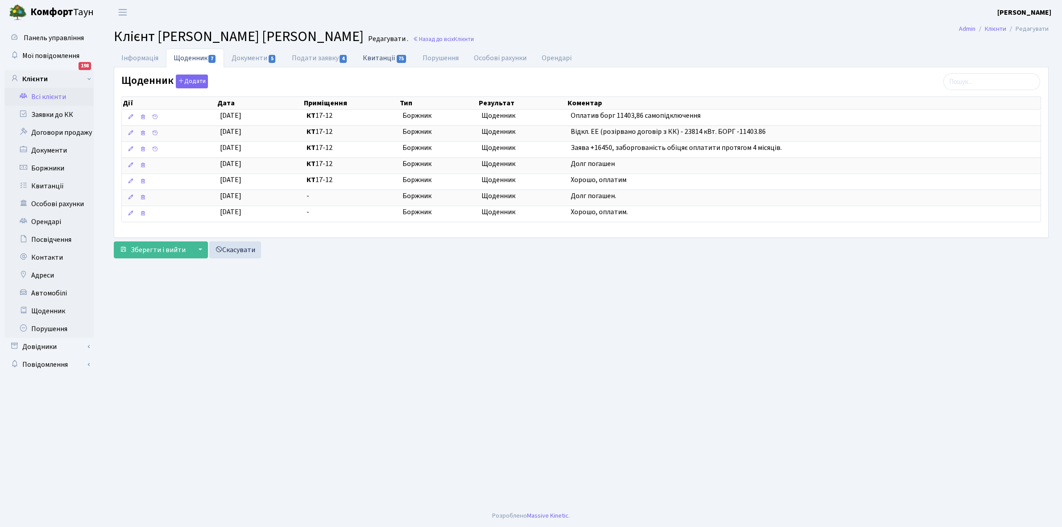
click at [375, 55] on link "Квитанції 75" at bounding box center [384, 58] width 59 height 18
select select "25"
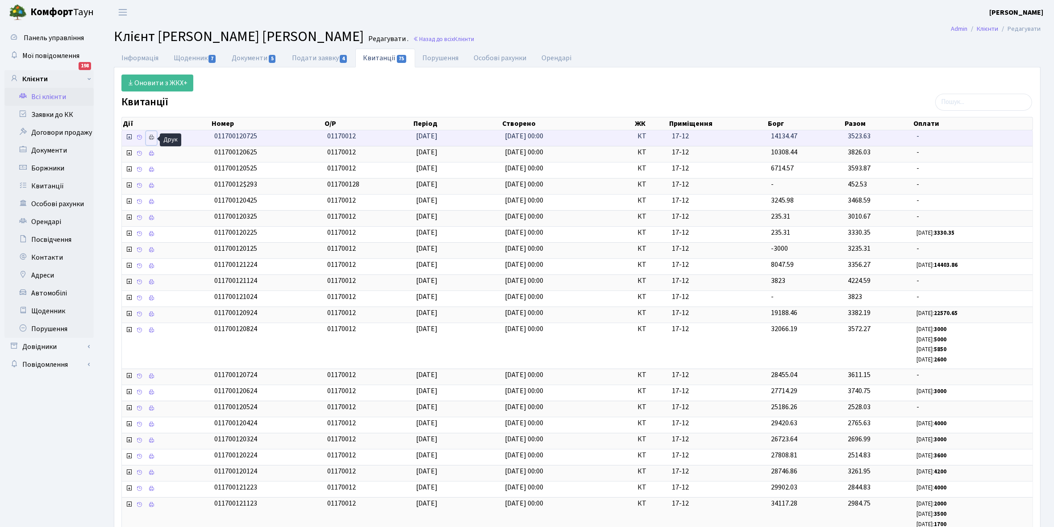
click at [151, 137] on icon at bounding box center [151, 137] width 6 height 6
click at [185, 57] on link "Щоденник 7" at bounding box center [195, 58] width 58 height 18
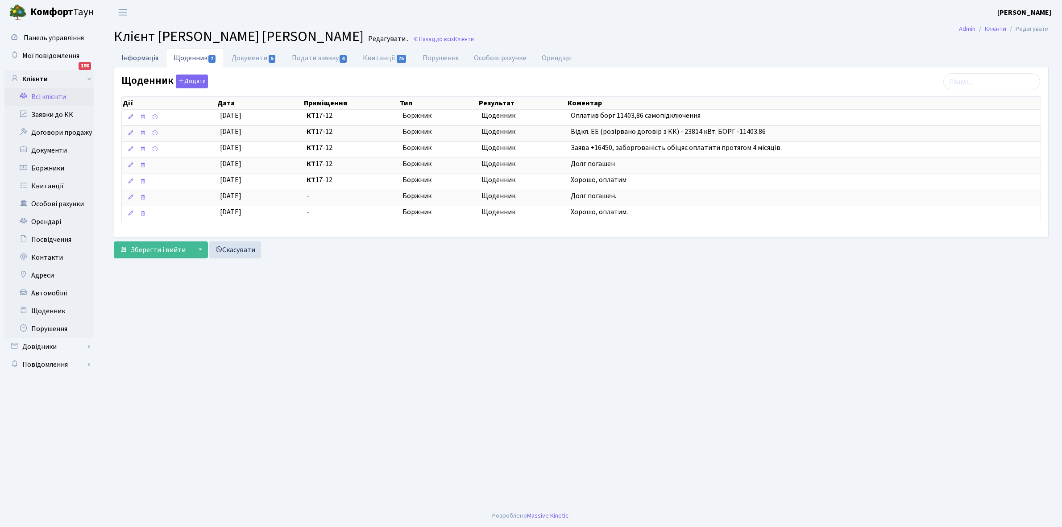
click at [135, 57] on link "Інформація" at bounding box center [140, 58] width 52 height 18
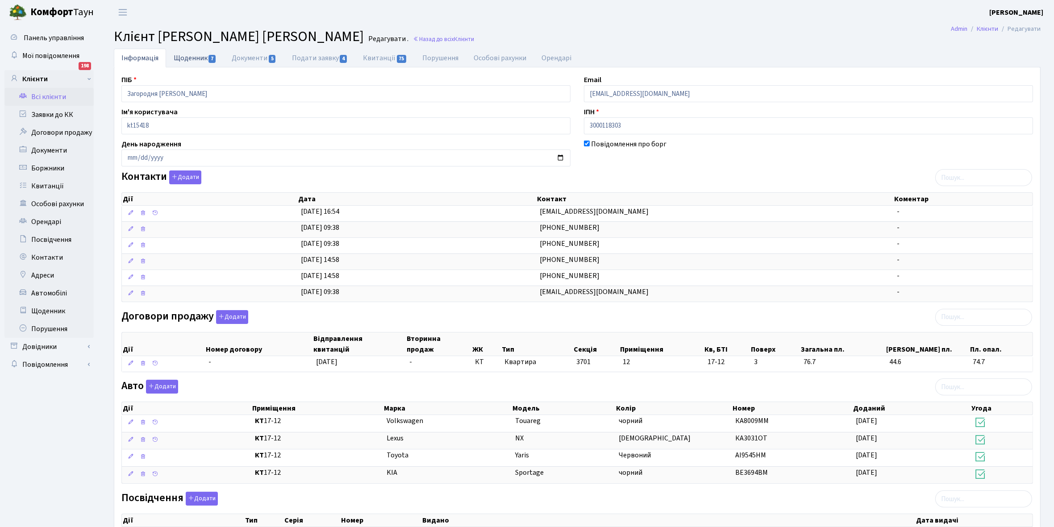
click at [187, 53] on link "Щоденник 7" at bounding box center [195, 58] width 58 height 18
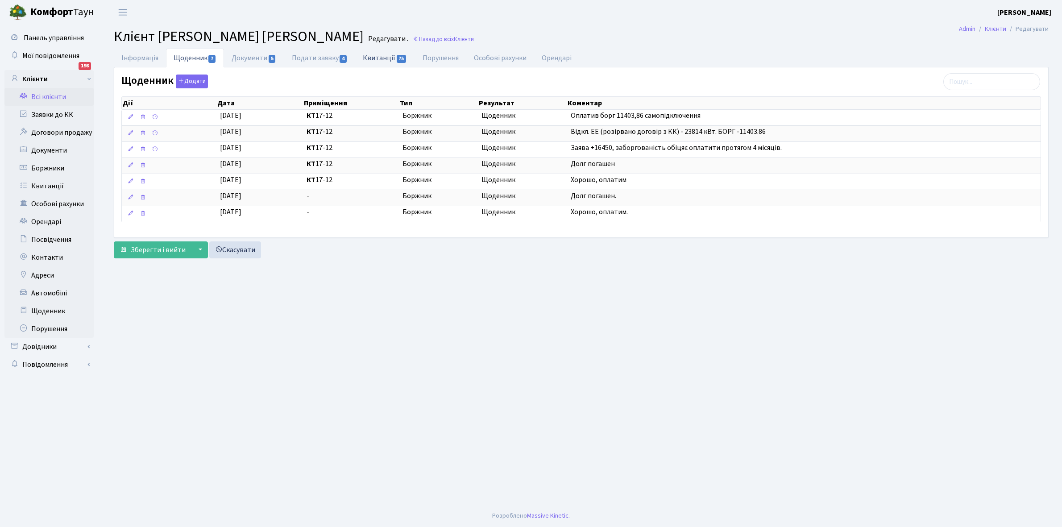
click at [384, 57] on link "Квитанції 75" at bounding box center [384, 58] width 59 height 18
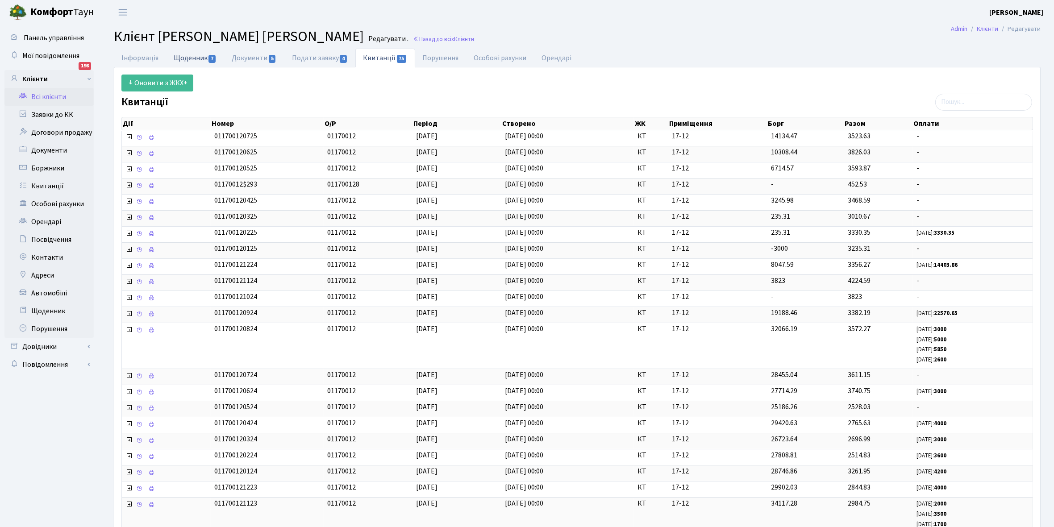
click at [186, 55] on link "Щоденник 7" at bounding box center [195, 58] width 58 height 18
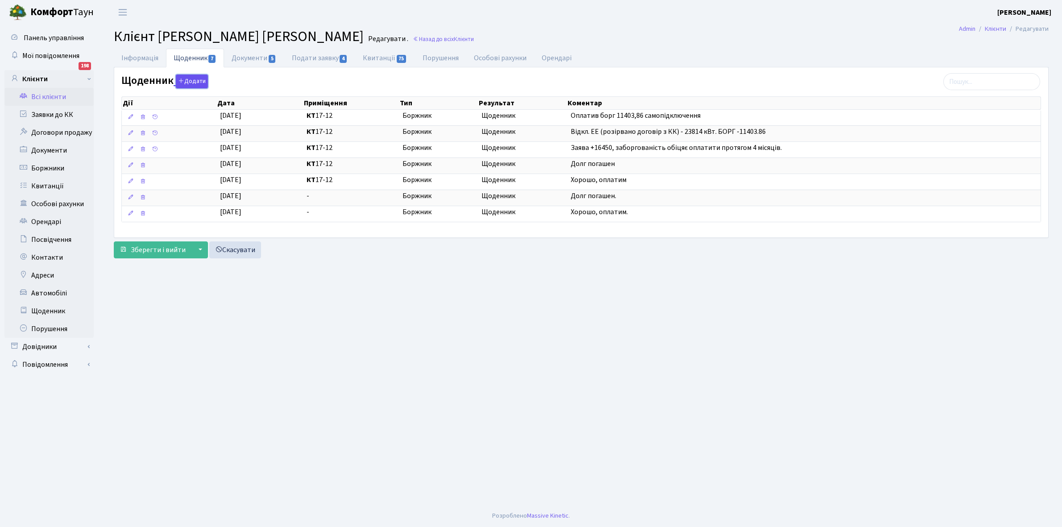
click at [187, 83] on button "Додати" at bounding box center [192, 82] width 32 height 14
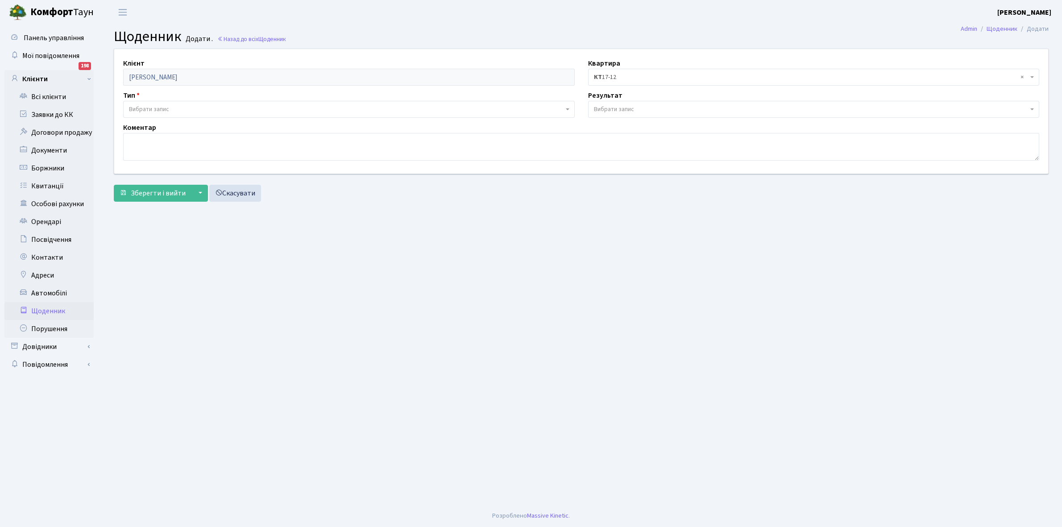
click at [165, 106] on span "Вибрати запис" at bounding box center [149, 109] width 40 height 9
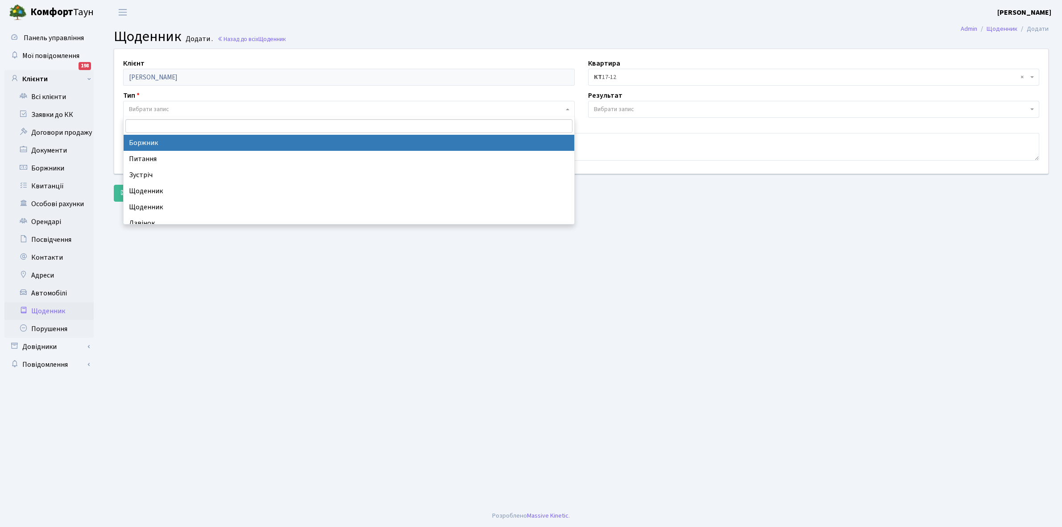
select select "189"
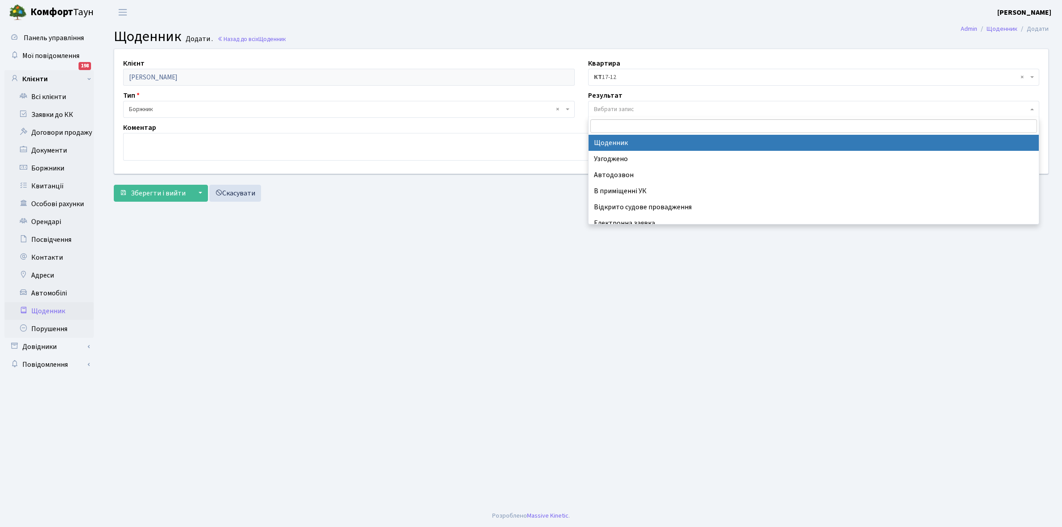
click at [614, 104] on span "Вибрати запис" at bounding box center [814, 109] width 452 height 17
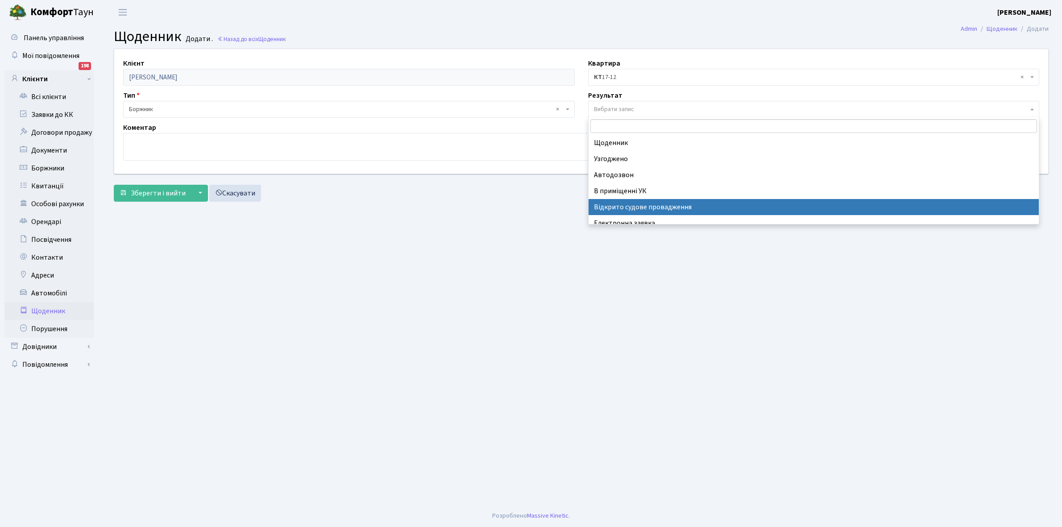
scroll to position [55, 0]
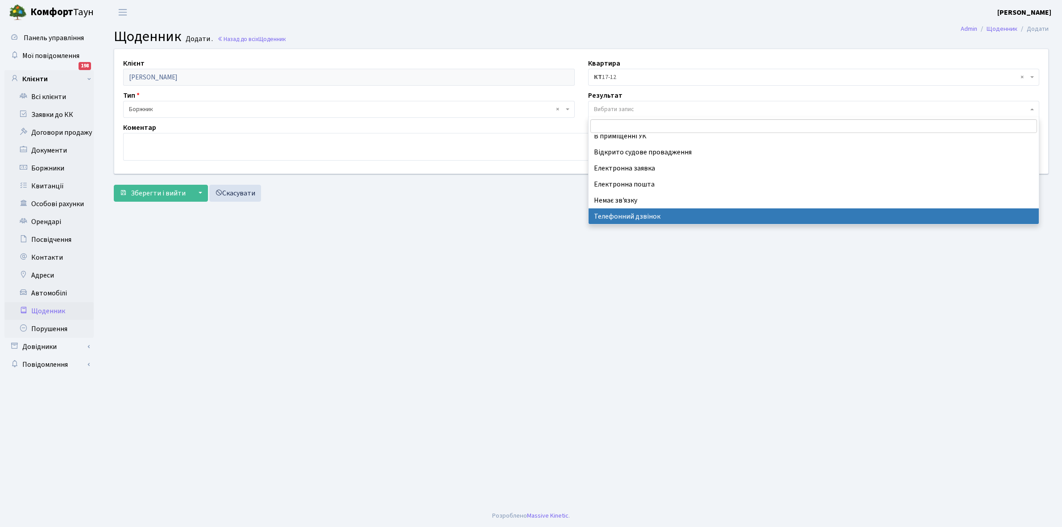
select select "196"
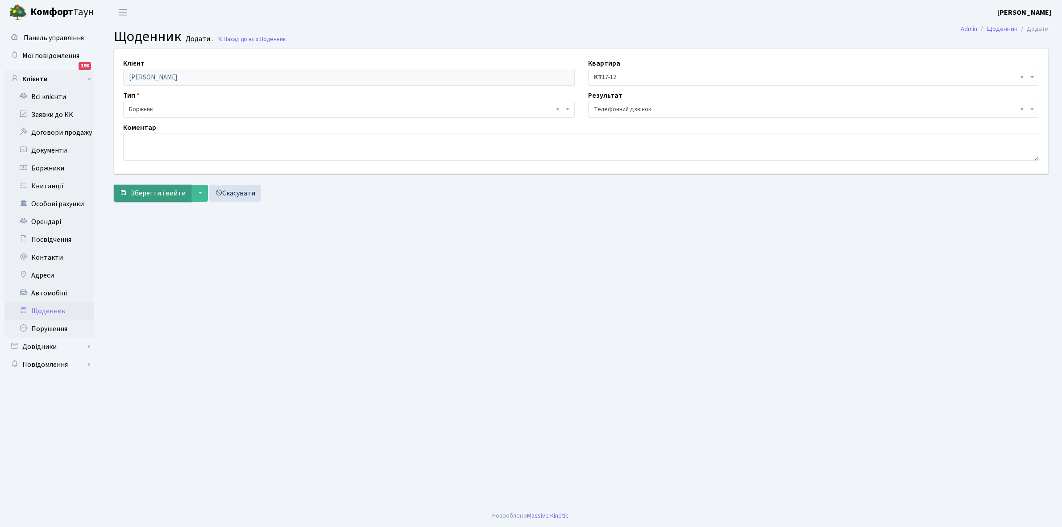
click at [161, 195] on span "Зберегти і вийти" at bounding box center [158, 193] width 55 height 10
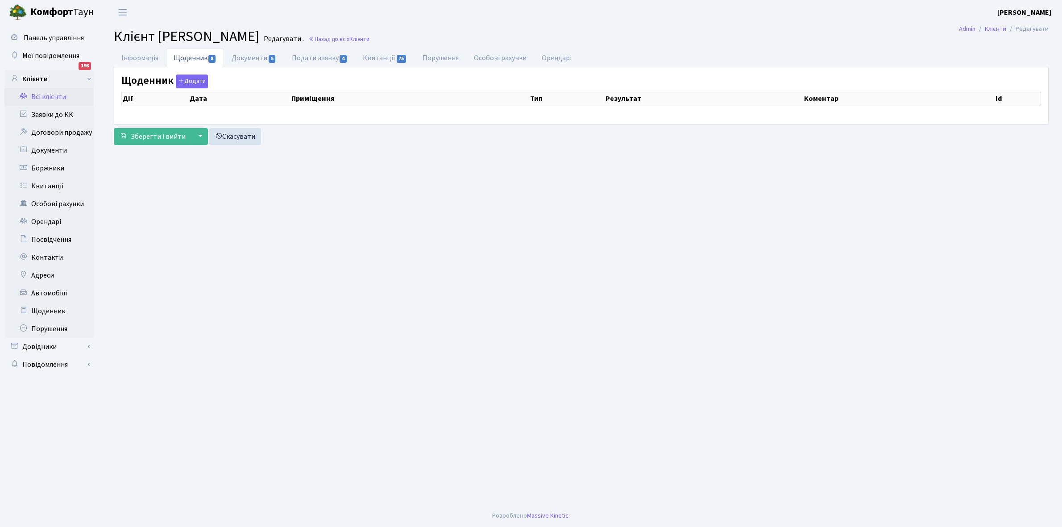
select select "25"
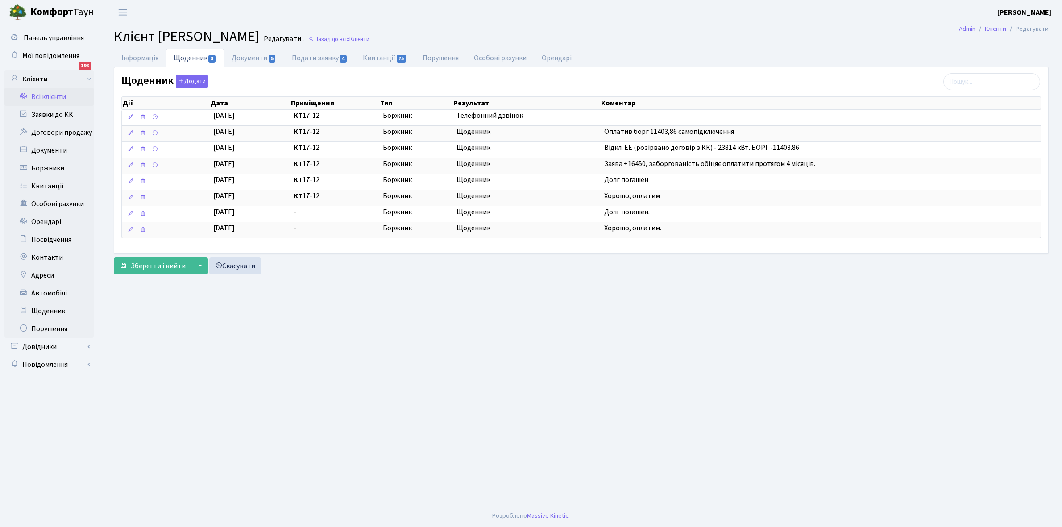
click at [52, 97] on link "Всі клієнти" at bounding box center [48, 97] width 89 height 18
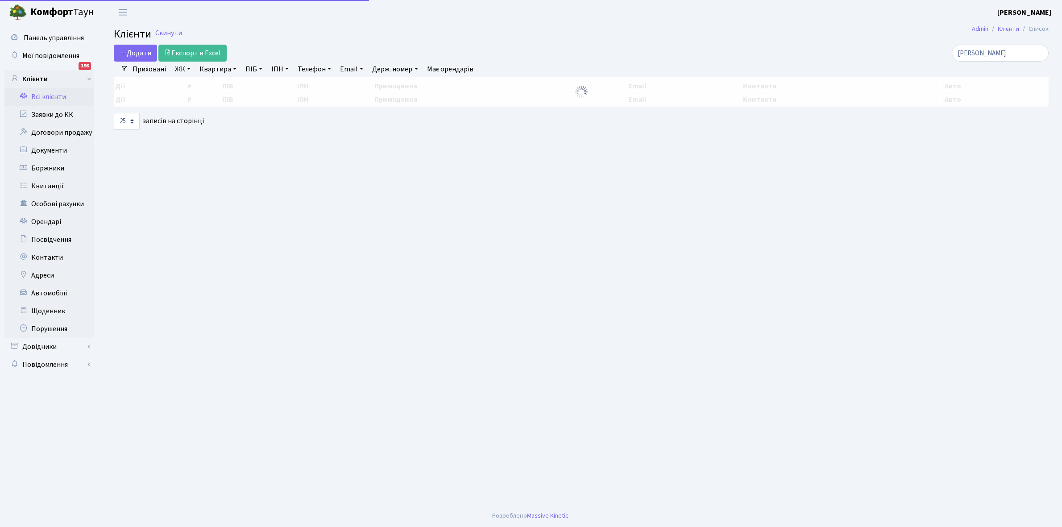
select select "25"
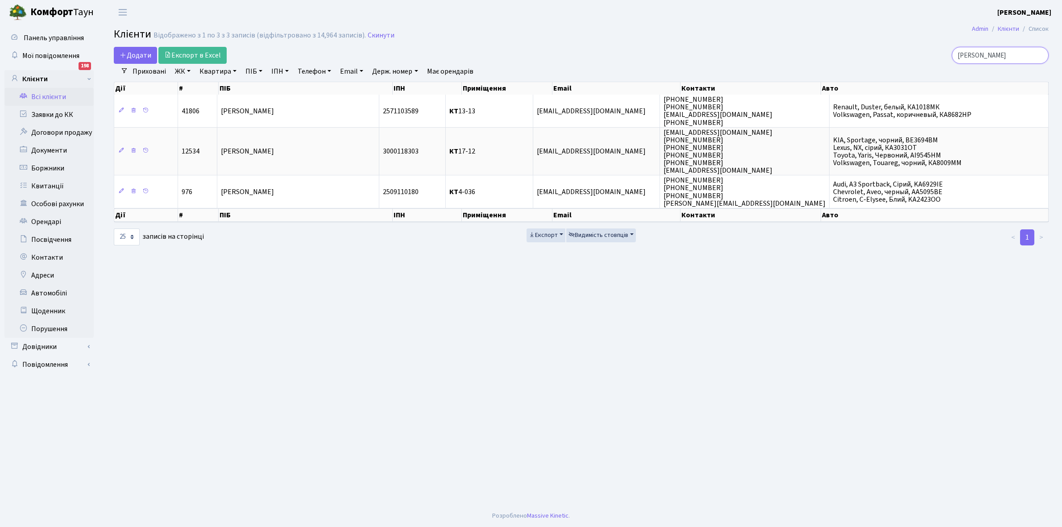
click at [1013, 52] on input "загородня" at bounding box center [1000, 55] width 97 height 17
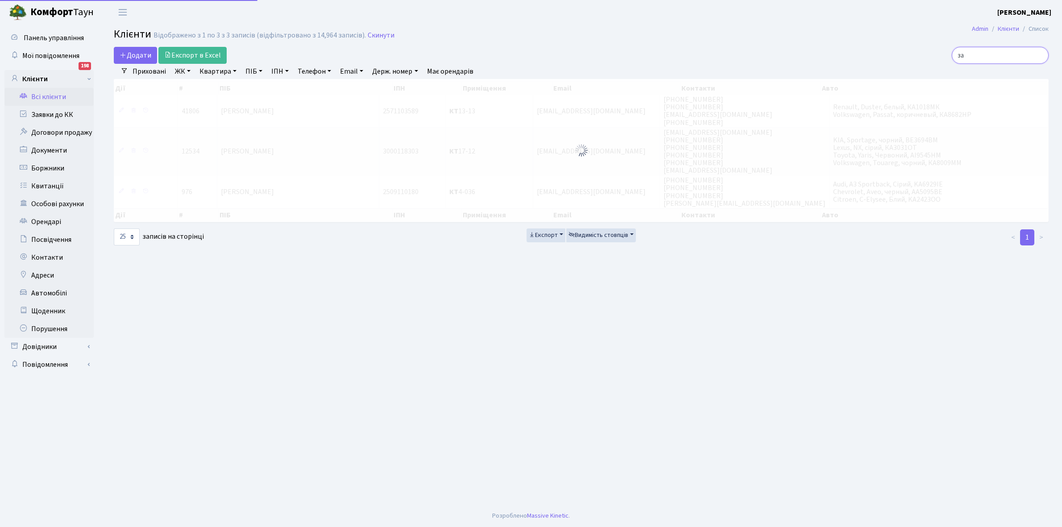
type input "з"
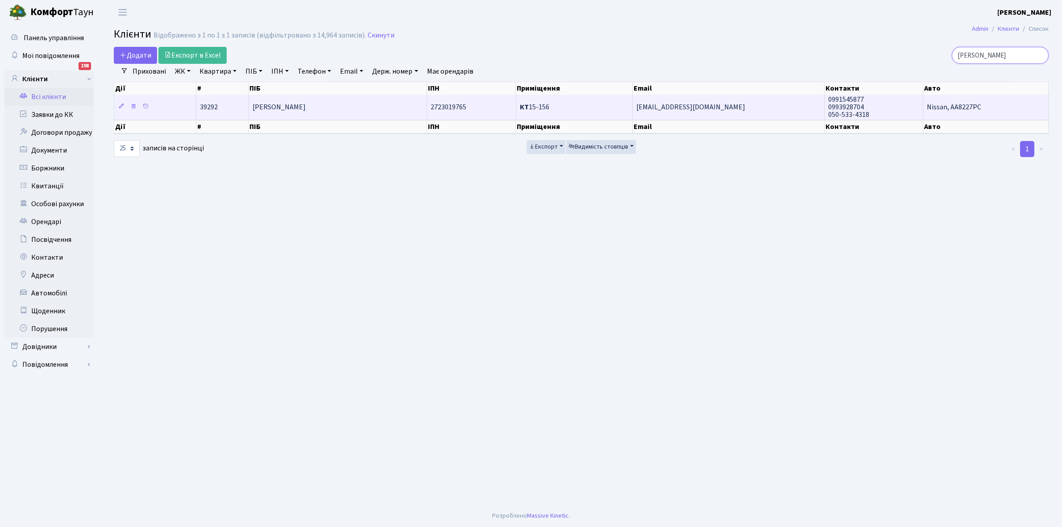
type input "третьяк"
click at [342, 105] on td "[PERSON_NAME]" at bounding box center [338, 107] width 178 height 25
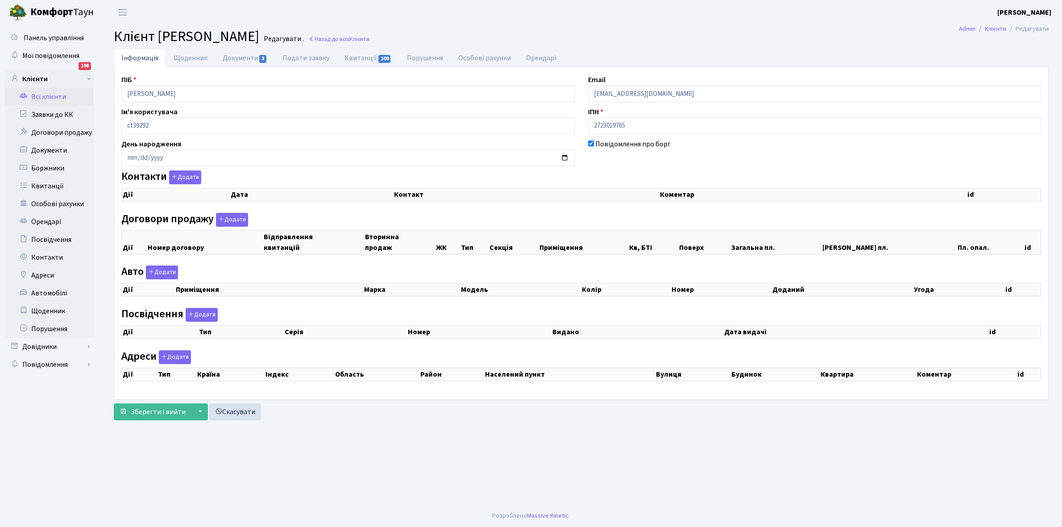
checkbox input "true"
select select "25"
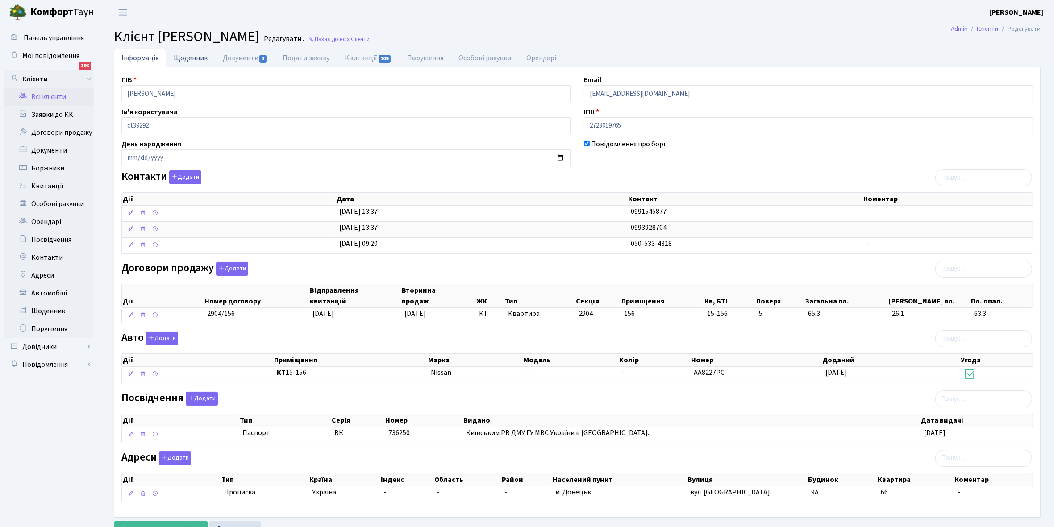
click at [188, 57] on link "Щоденник" at bounding box center [190, 58] width 49 height 18
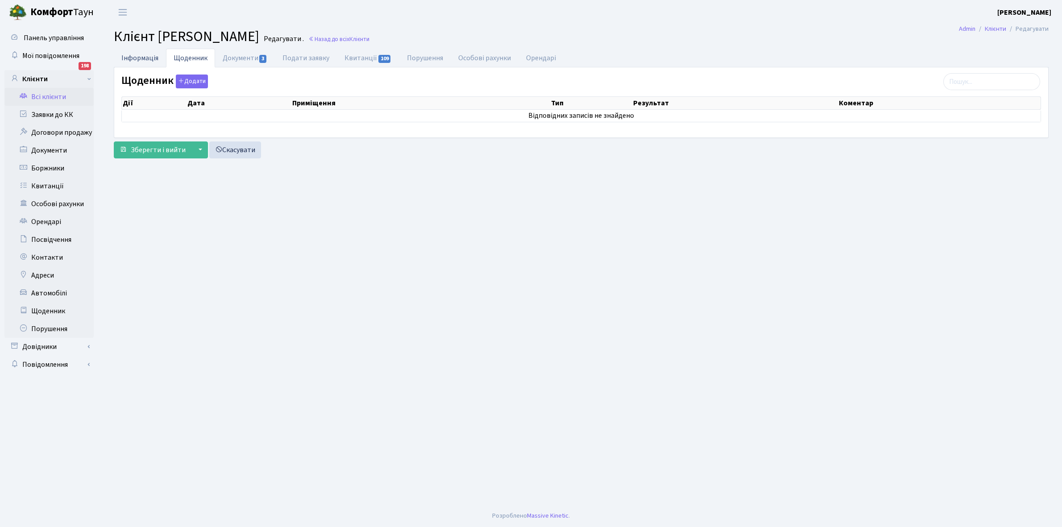
click at [141, 60] on link "Інформація" at bounding box center [140, 58] width 52 height 18
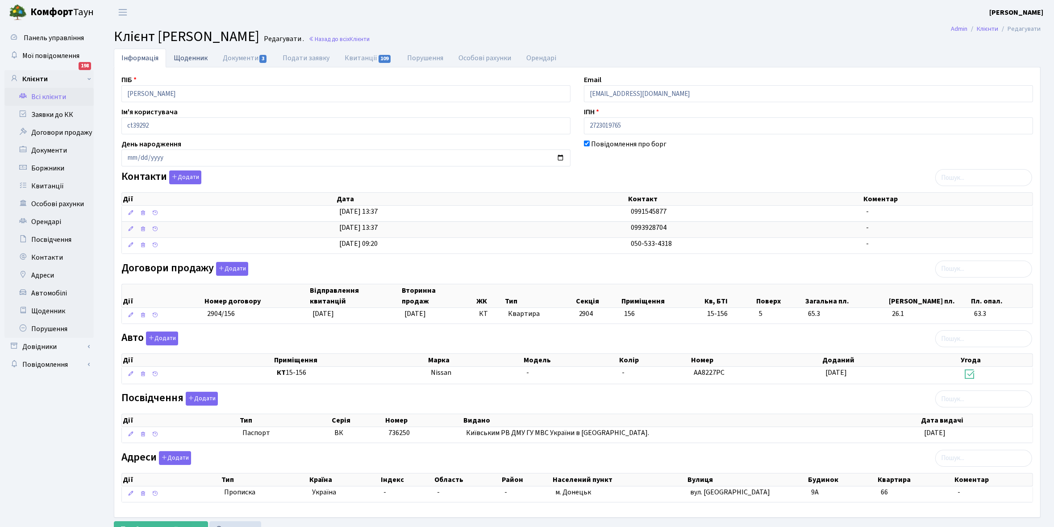
click at [179, 59] on link "Щоденник" at bounding box center [190, 58] width 49 height 18
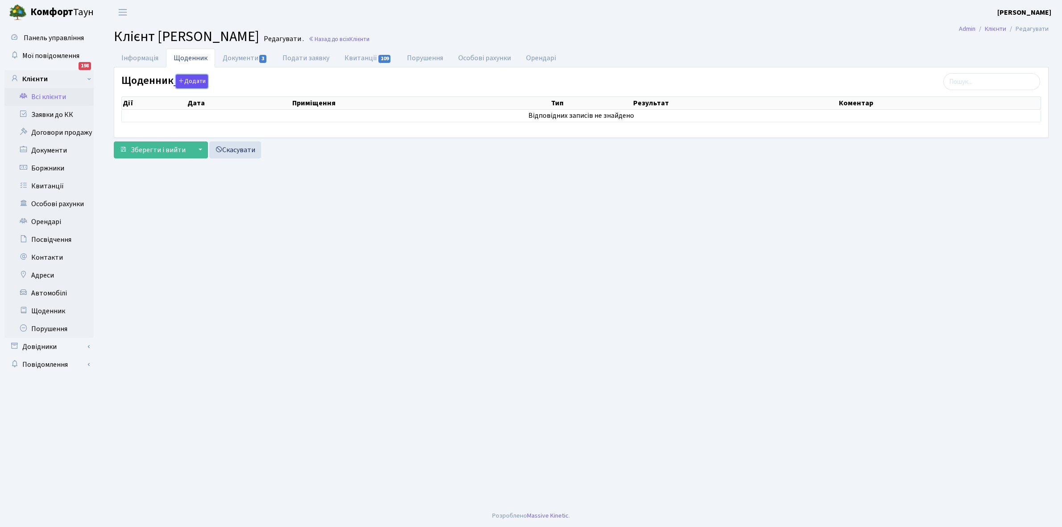
click at [190, 83] on button "Додати" at bounding box center [192, 82] width 32 height 14
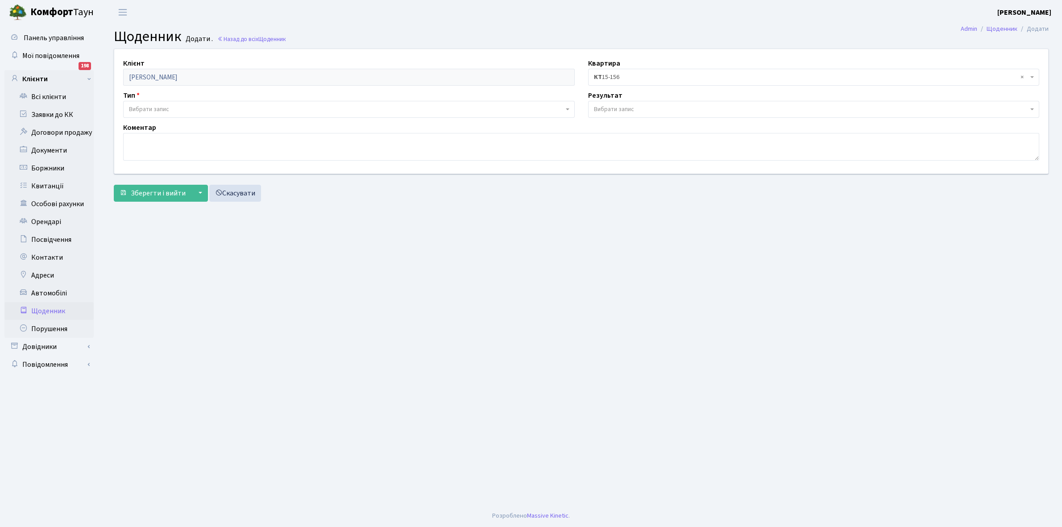
click at [186, 107] on span "Вибрати запис" at bounding box center [346, 109] width 435 height 9
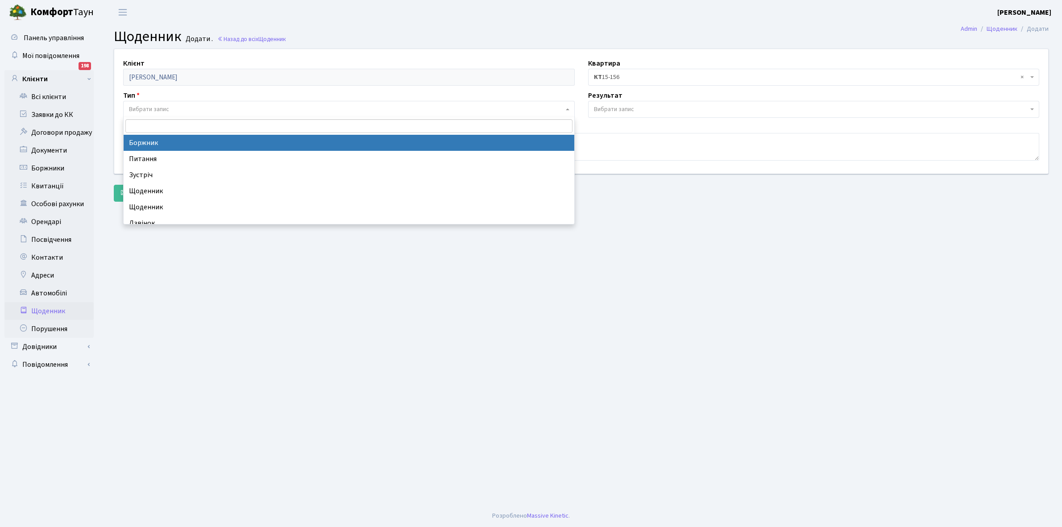
select select "189"
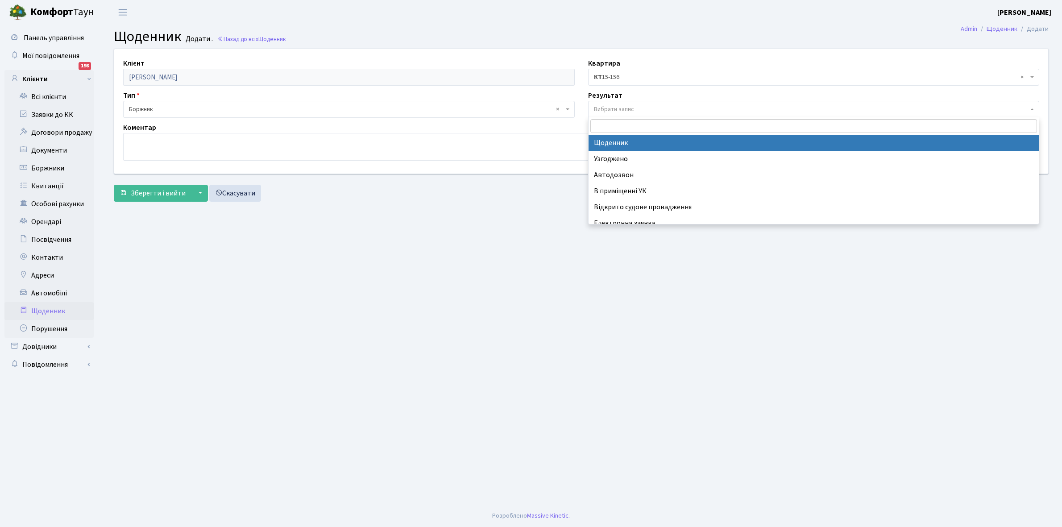
click at [607, 108] on span "Вибрати запис" at bounding box center [614, 109] width 40 height 9
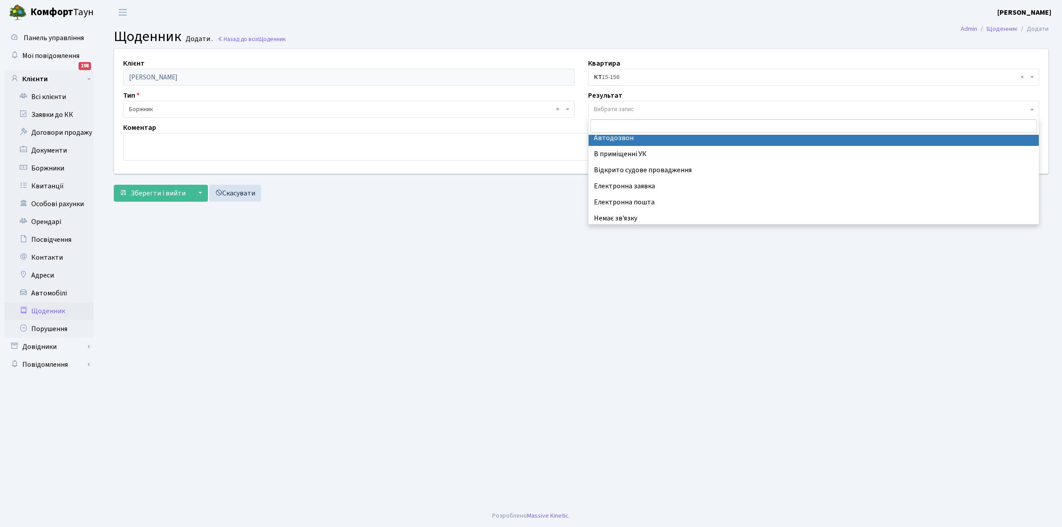
scroll to position [55, 0]
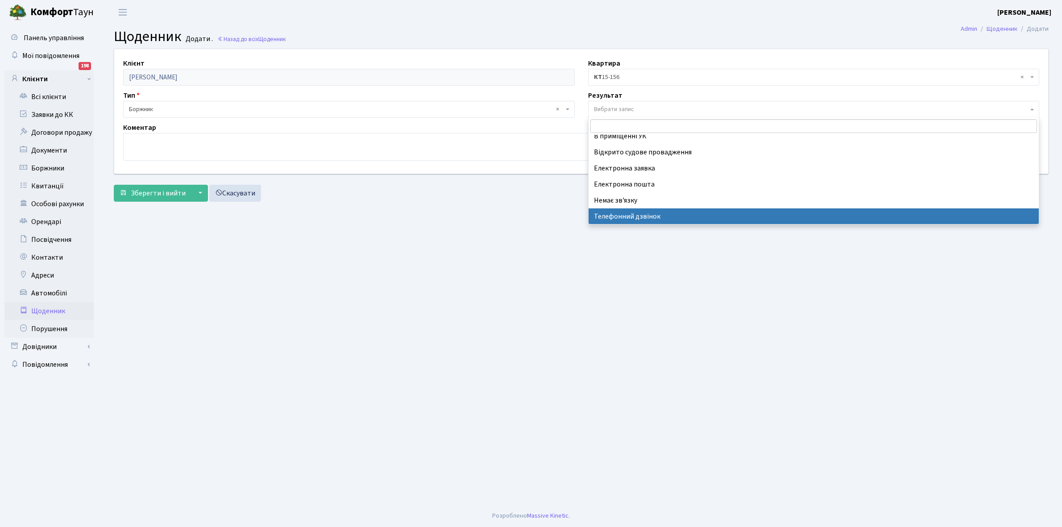
select select "196"
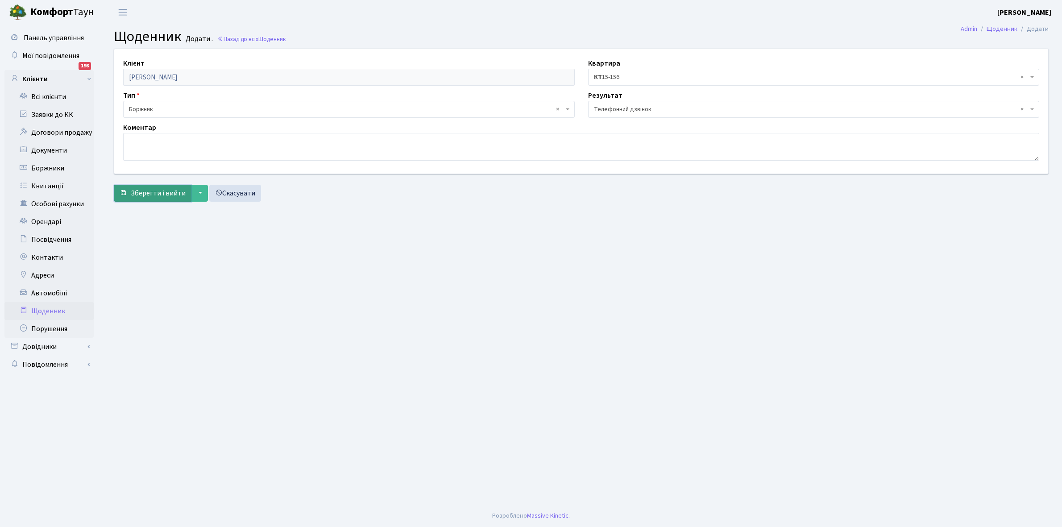
click at [149, 194] on span "Зберегти і вийти" at bounding box center [158, 193] width 55 height 10
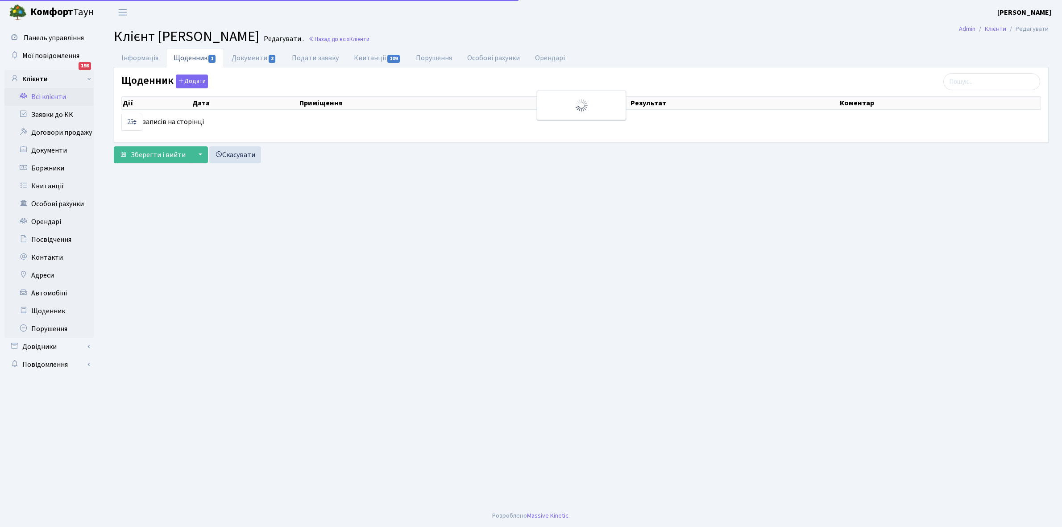
select select "25"
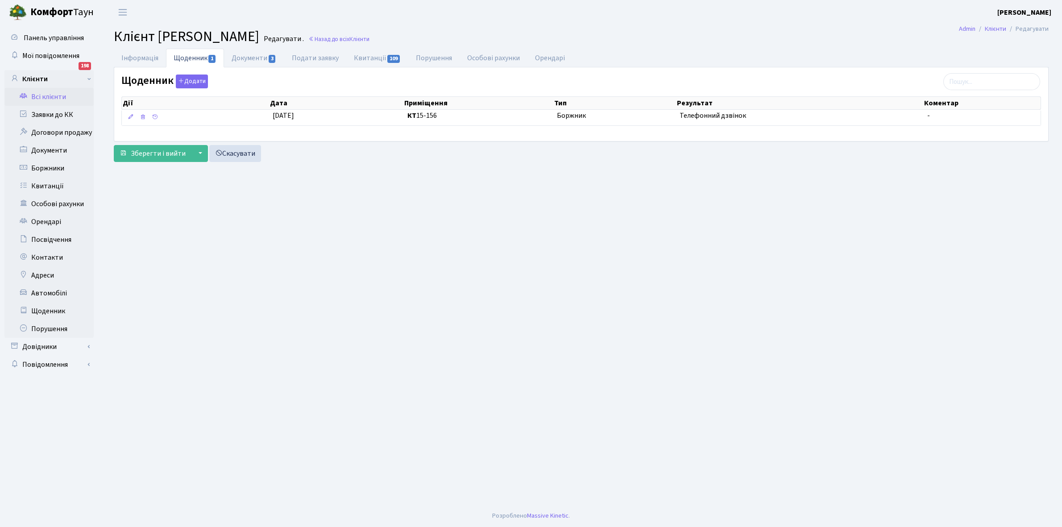
click at [52, 97] on link "Всі клієнти" at bounding box center [48, 97] width 89 height 18
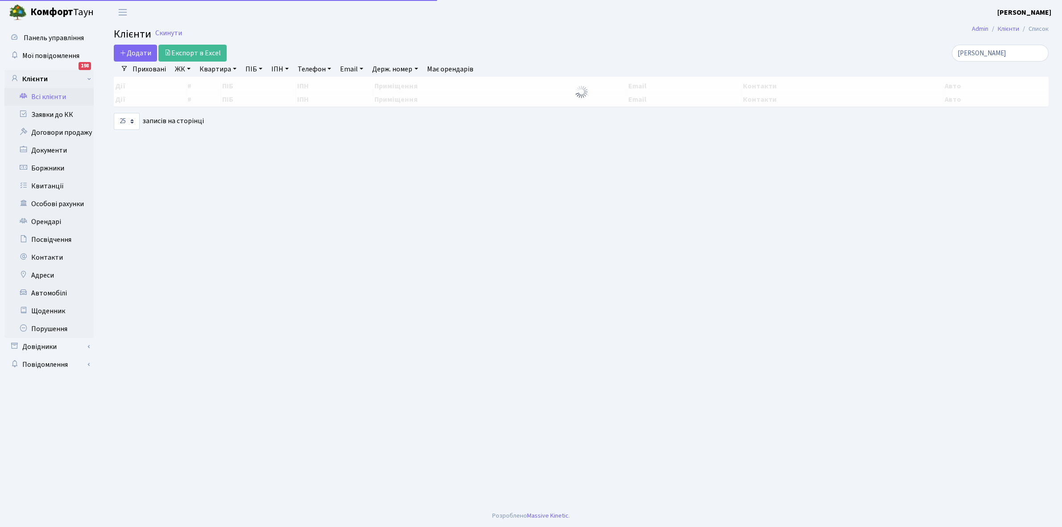
select select "25"
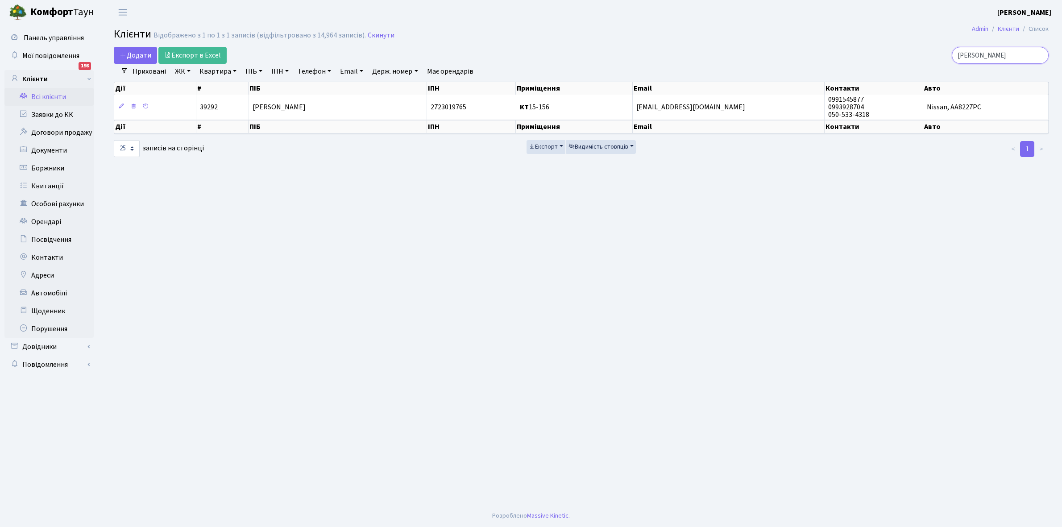
click at [1002, 54] on input "[PERSON_NAME]" at bounding box center [1000, 55] width 97 height 17
type input "т"
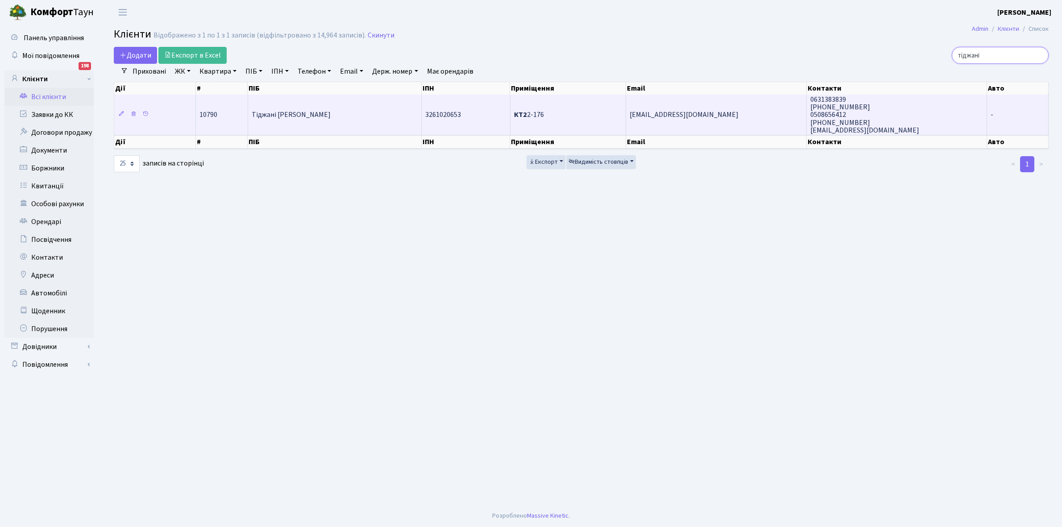
type input "тіджані"
click at [339, 118] on td "Тіджані [PERSON_NAME]" at bounding box center [335, 115] width 174 height 40
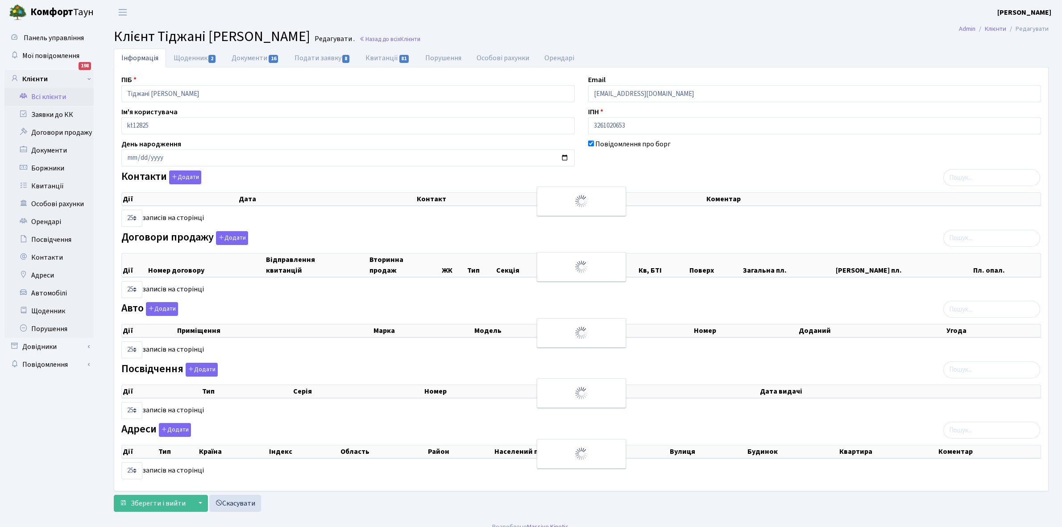
select select "25"
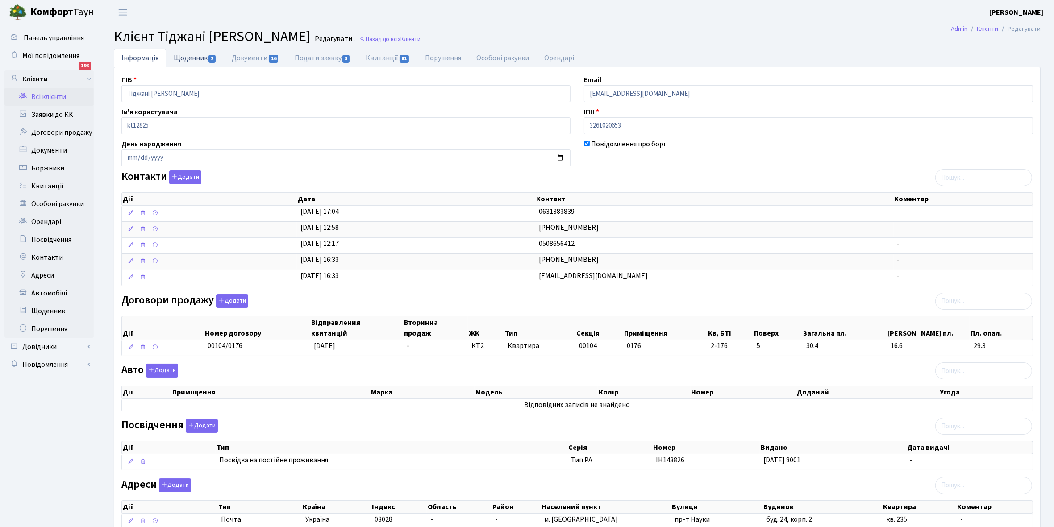
click at [181, 58] on link "Щоденник 2" at bounding box center [195, 58] width 58 height 18
select select "25"
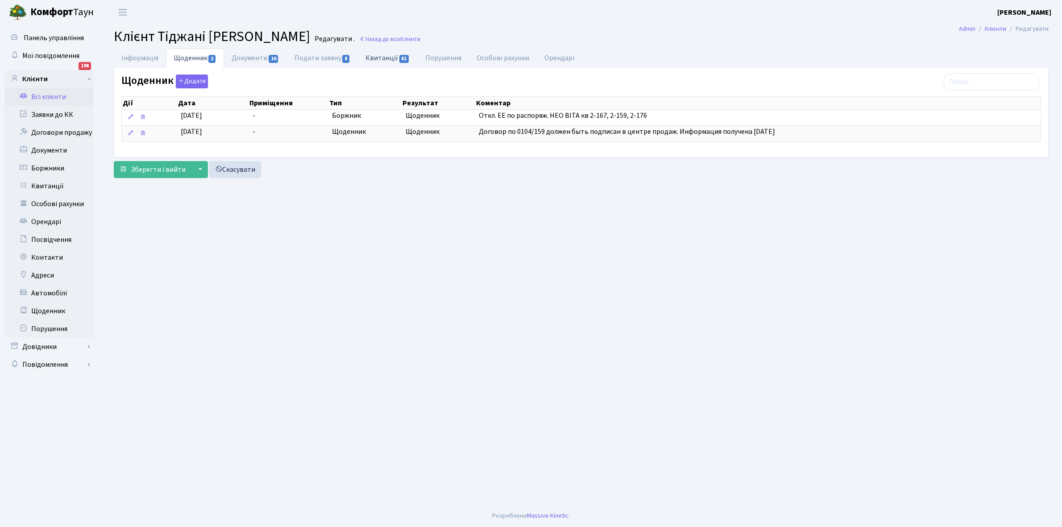
click at [381, 58] on link "Квитанції 81" at bounding box center [387, 58] width 59 height 18
select select "25"
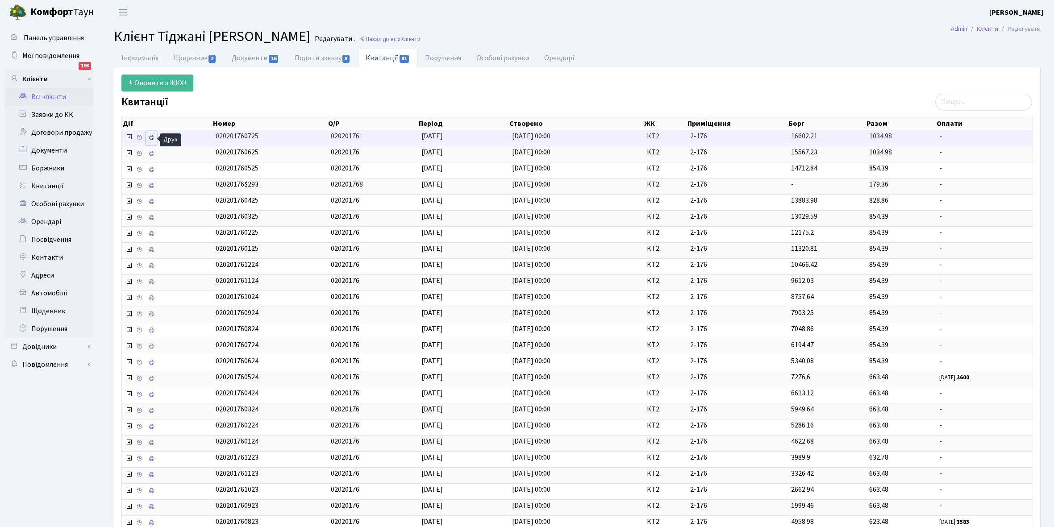
click at [152, 137] on icon at bounding box center [151, 137] width 6 height 6
click at [187, 55] on link "Щоденник 2" at bounding box center [195, 58] width 58 height 18
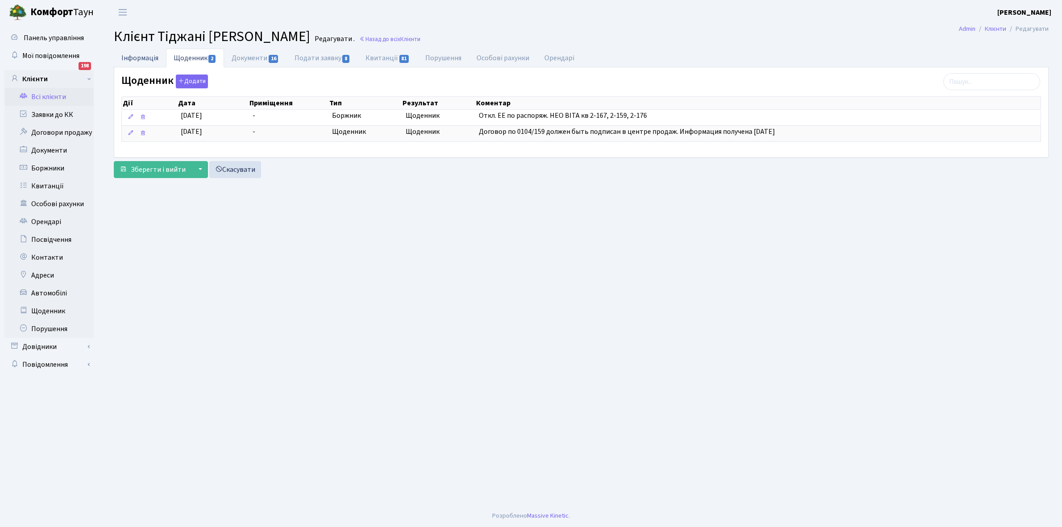
click at [146, 58] on link "Інформація" at bounding box center [140, 58] width 52 height 18
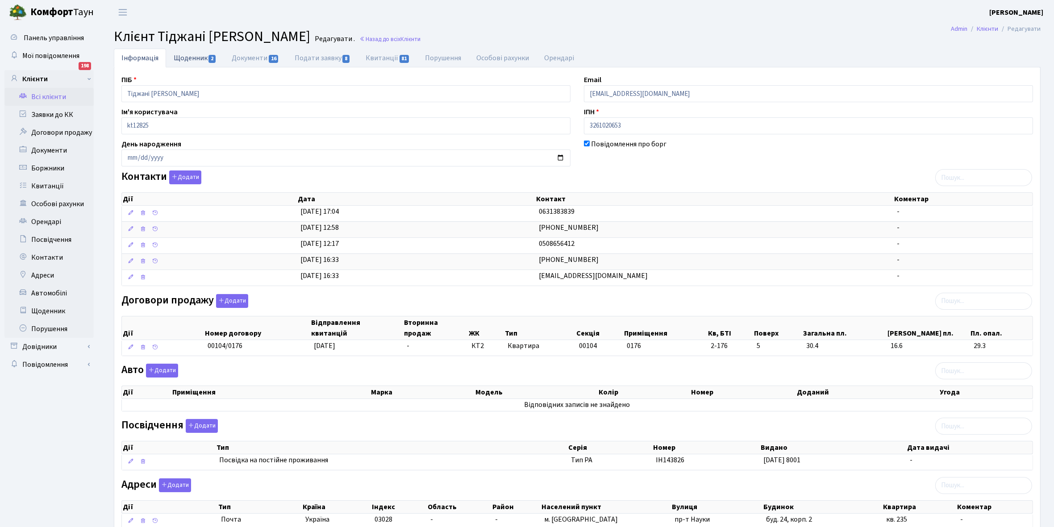
click at [186, 57] on link "Щоденник 2" at bounding box center [195, 58] width 58 height 18
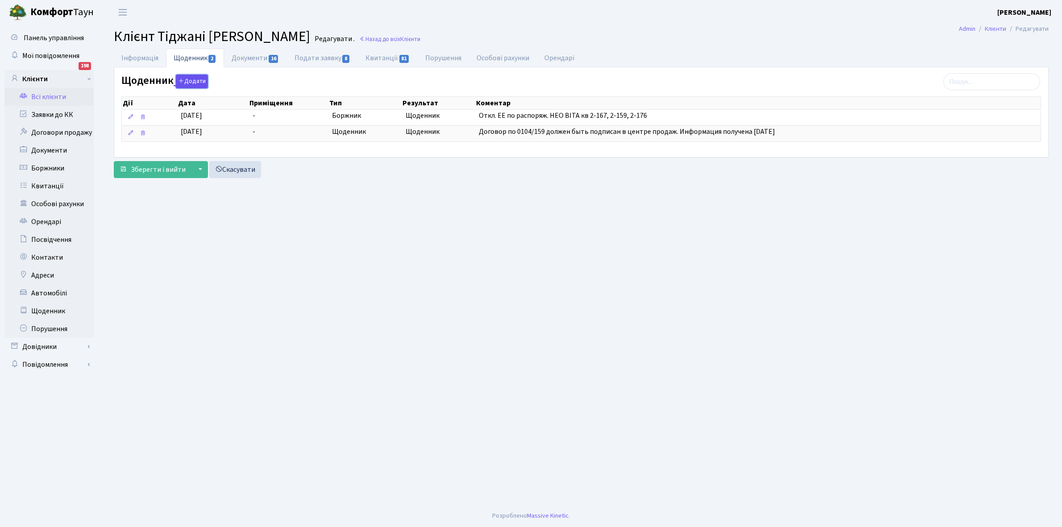
click at [194, 80] on button "Додати" at bounding box center [192, 82] width 32 height 14
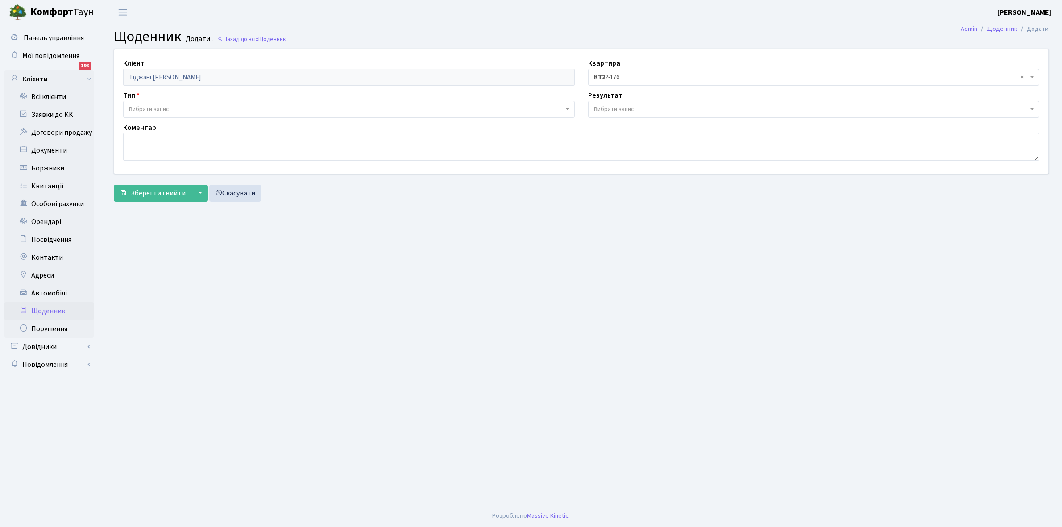
click at [153, 108] on span "Вибрати запис" at bounding box center [149, 109] width 40 height 9
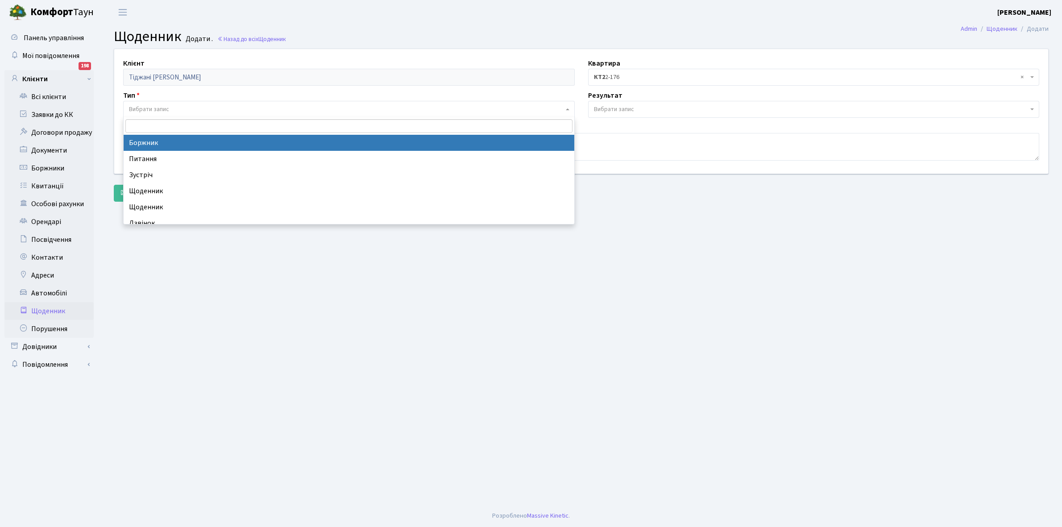
select select "189"
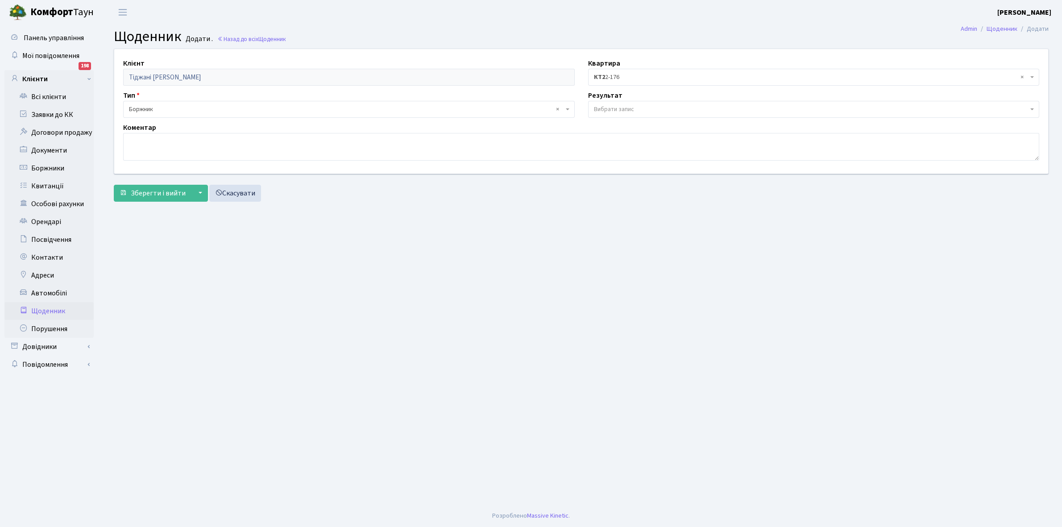
click at [617, 105] on span "Вибрати запис" at bounding box center [614, 109] width 40 height 9
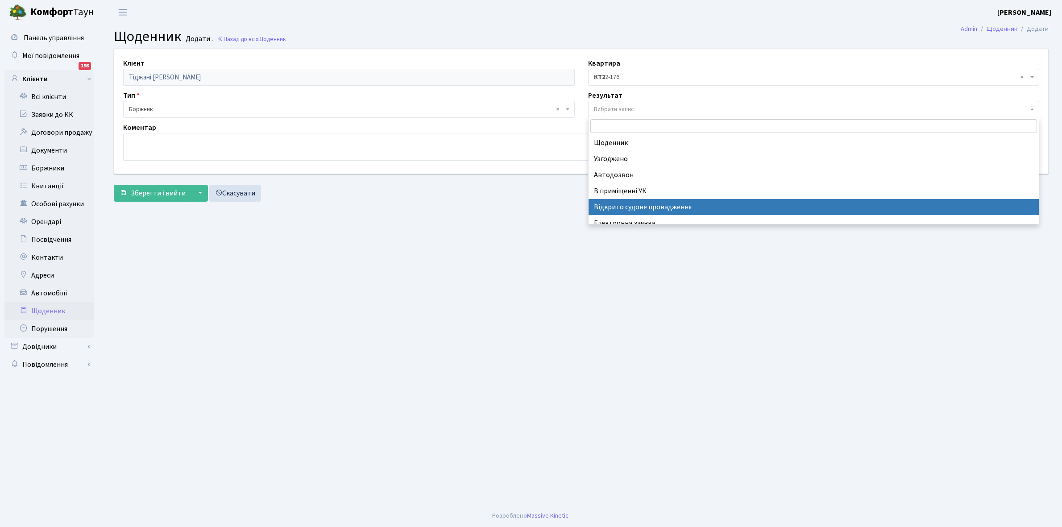
scroll to position [55, 0]
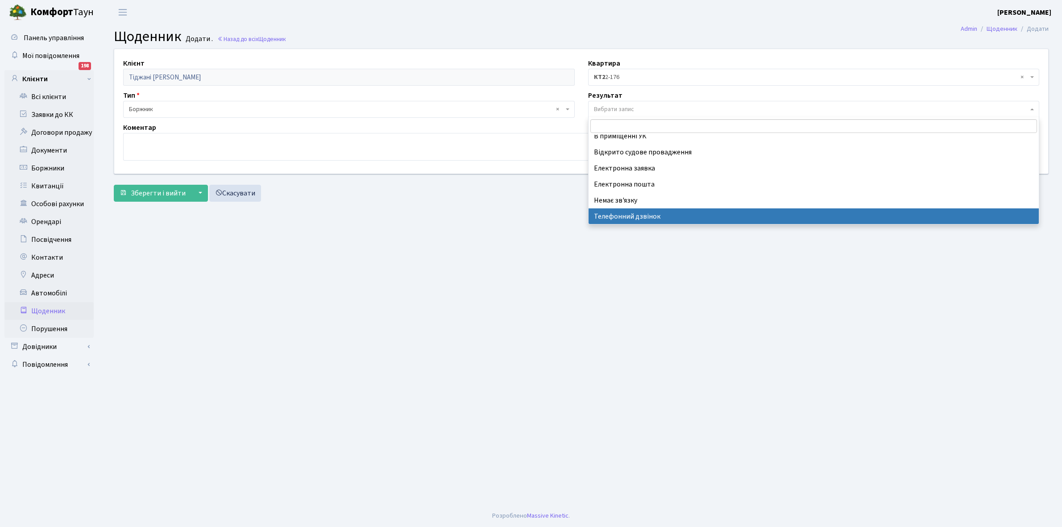
select select "196"
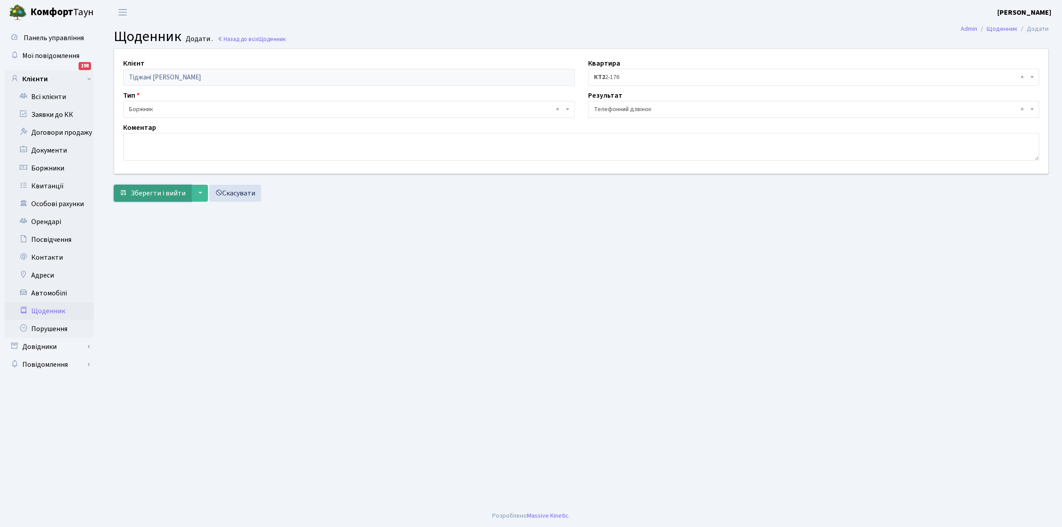
click at [155, 190] on span "Зберегти і вийти" at bounding box center [158, 193] width 55 height 10
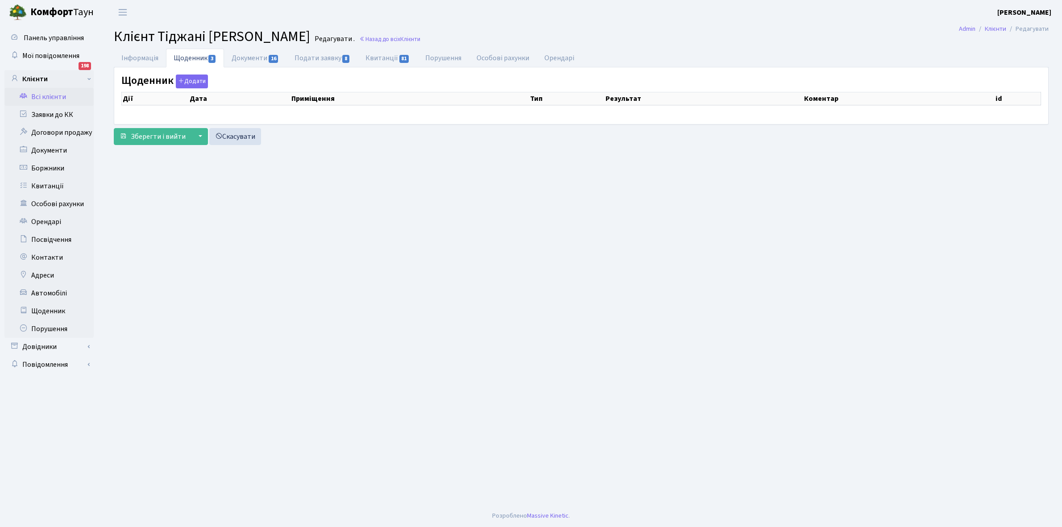
select select "25"
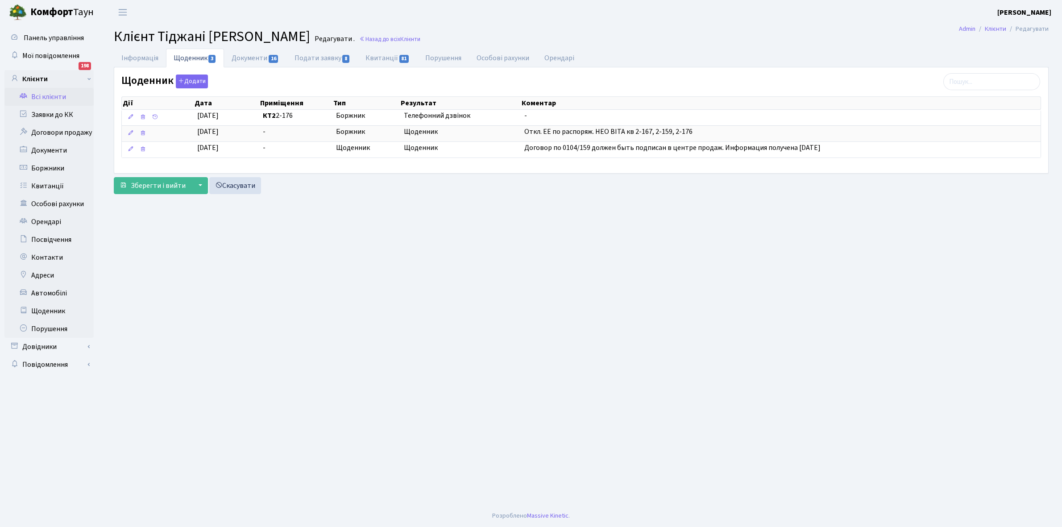
click at [54, 93] on link "Всі клієнти" at bounding box center [48, 97] width 89 height 18
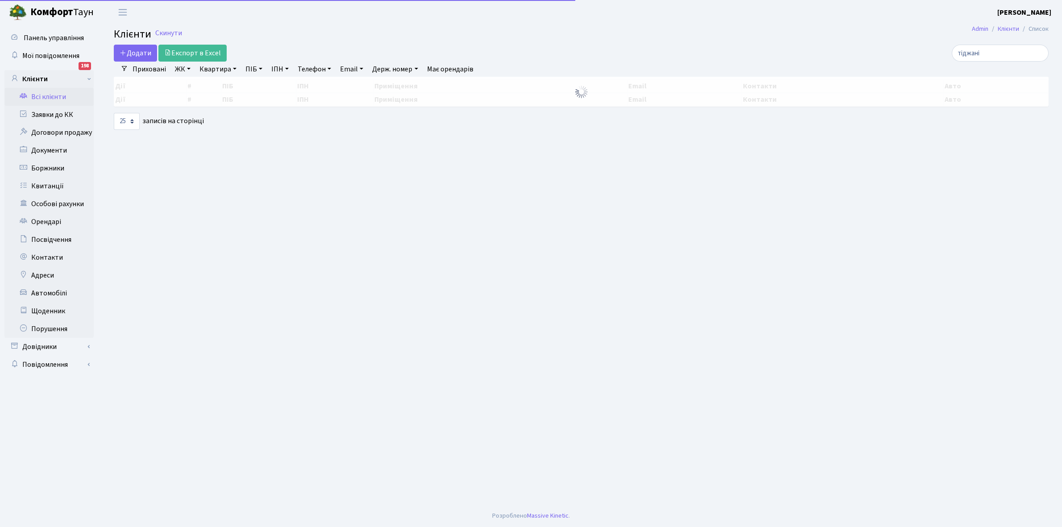
select select "25"
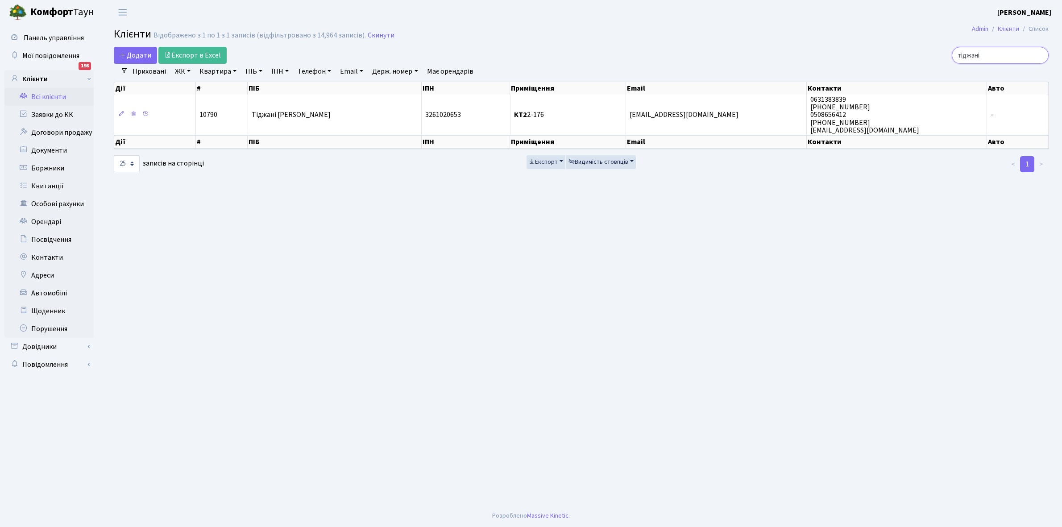
click at [998, 54] on input "тіджані" at bounding box center [1000, 55] width 97 height 17
type input "т"
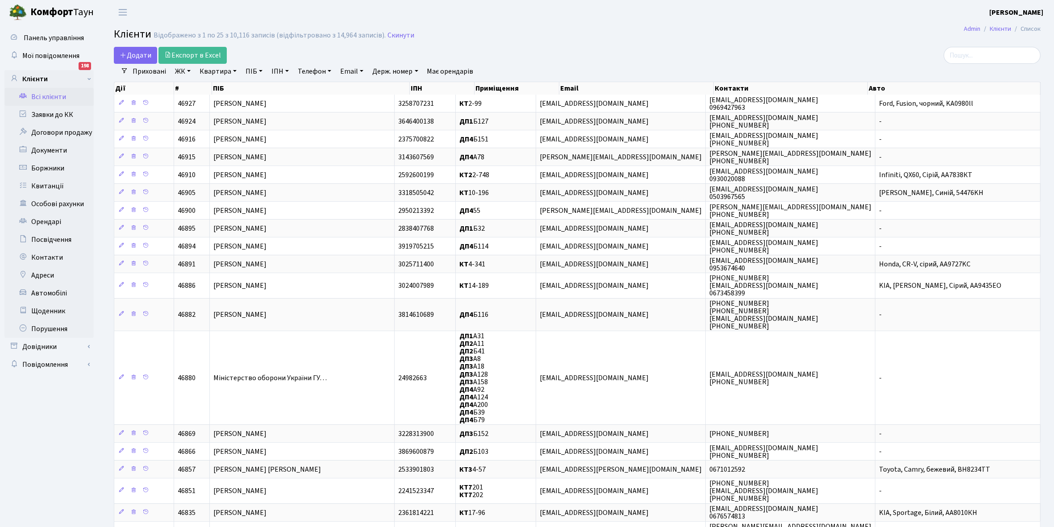
click at [38, 96] on link "Всі клієнти" at bounding box center [48, 97] width 89 height 18
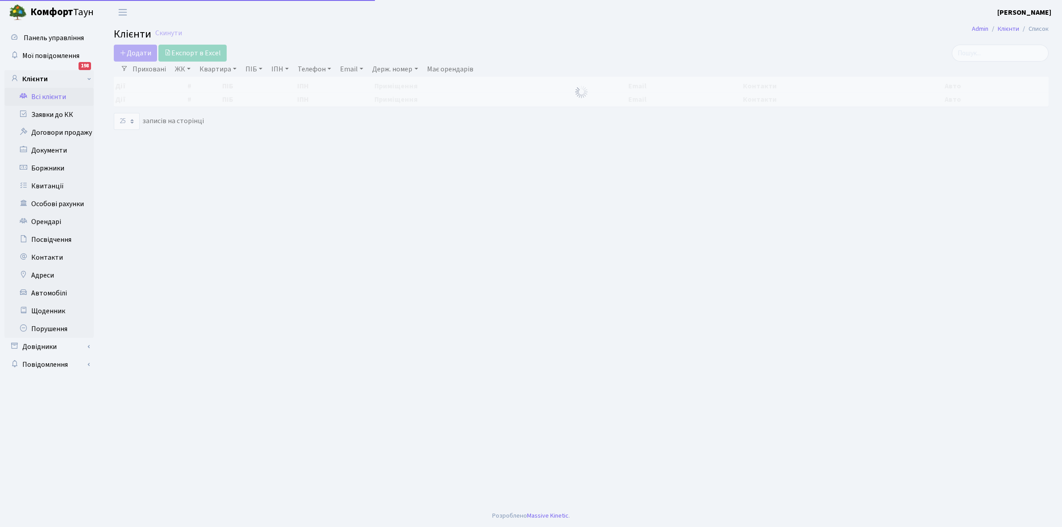
select select "25"
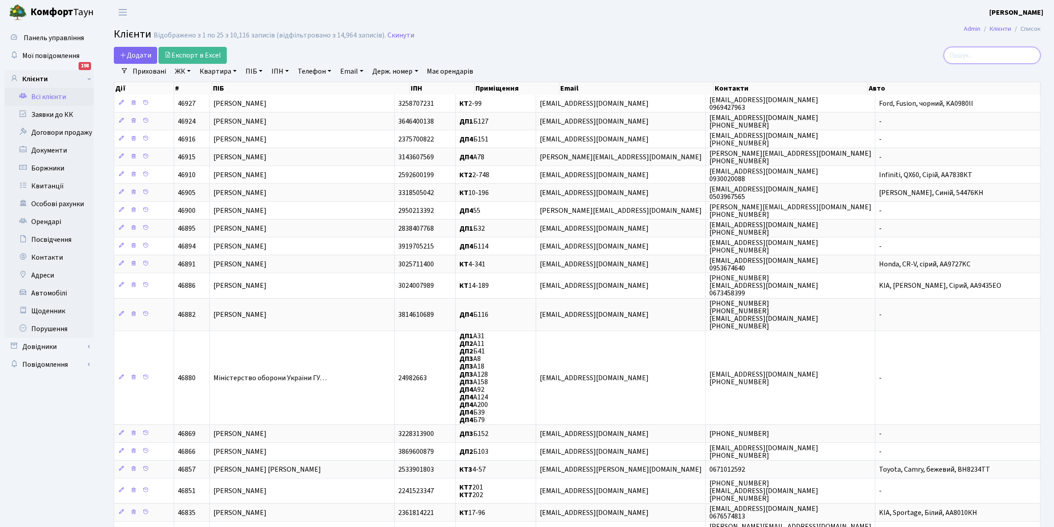
click at [996, 54] on input "search" at bounding box center [991, 55] width 97 height 17
click at [46, 94] on link "Всі клієнти" at bounding box center [48, 97] width 89 height 18
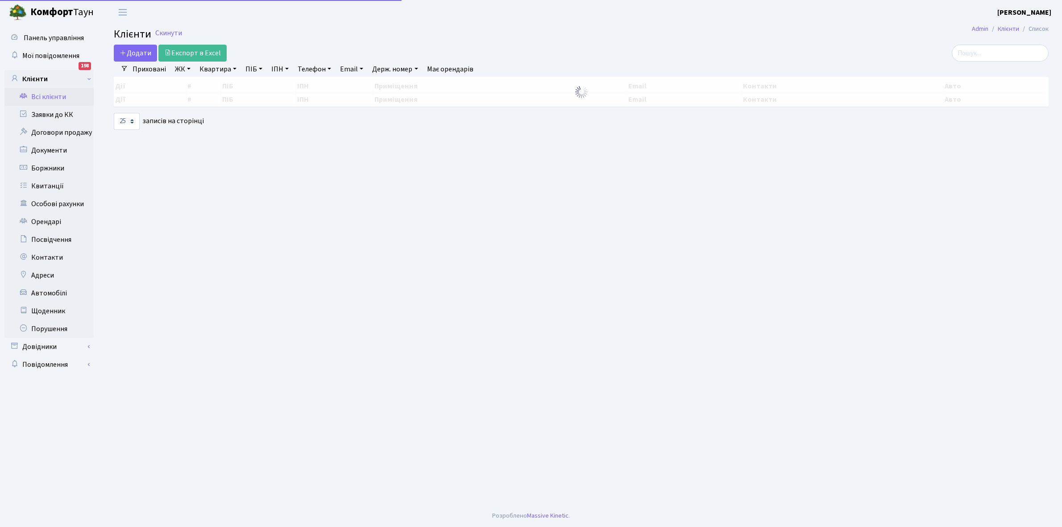
select select "25"
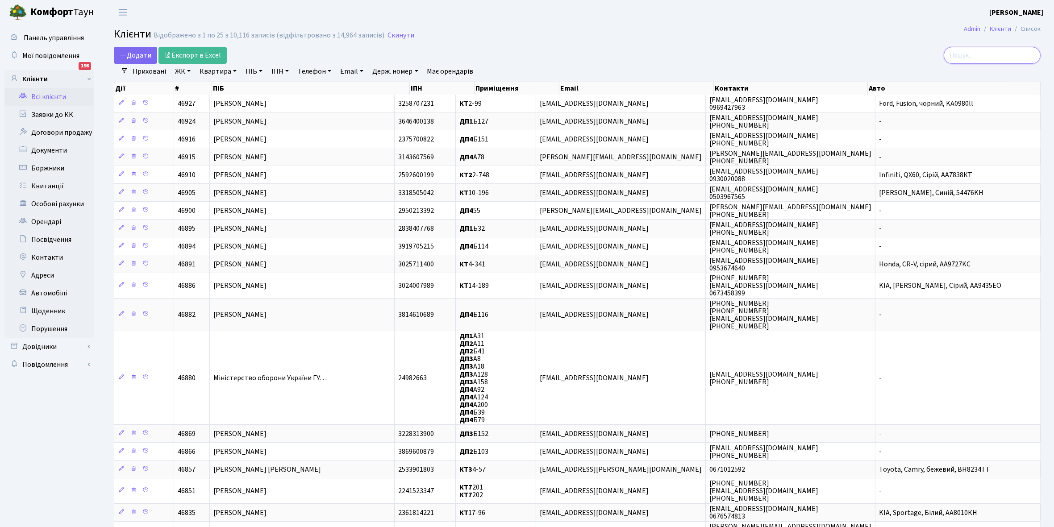
click at [969, 54] on input "search" at bounding box center [991, 55] width 97 height 17
click at [40, 311] on link "Щоденник" at bounding box center [48, 311] width 89 height 18
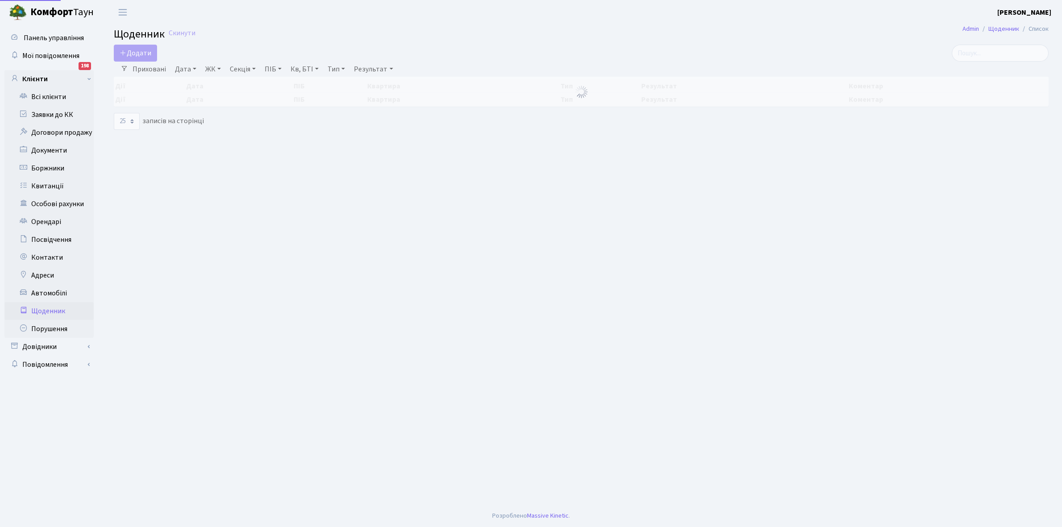
select select "25"
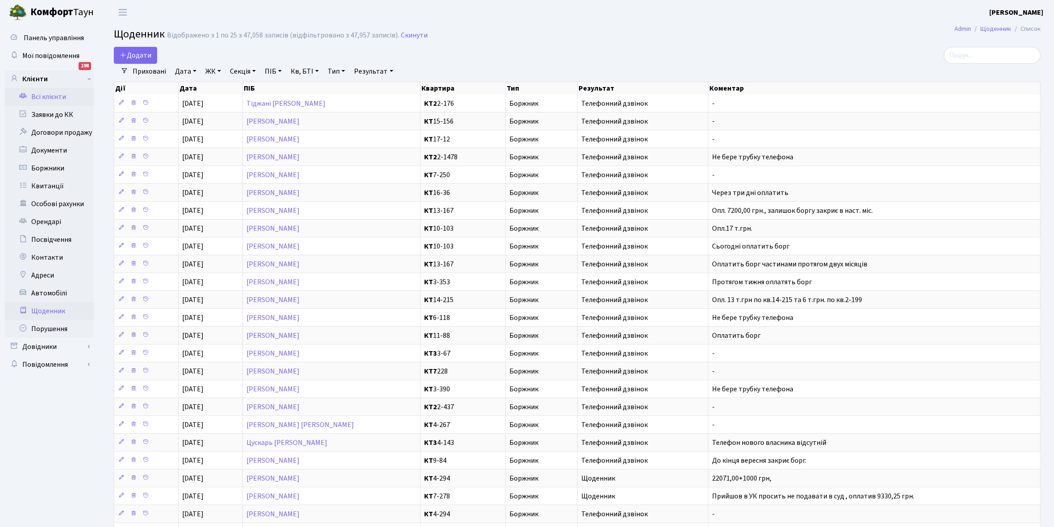
click at [62, 97] on link "Всі клієнти" at bounding box center [48, 97] width 89 height 18
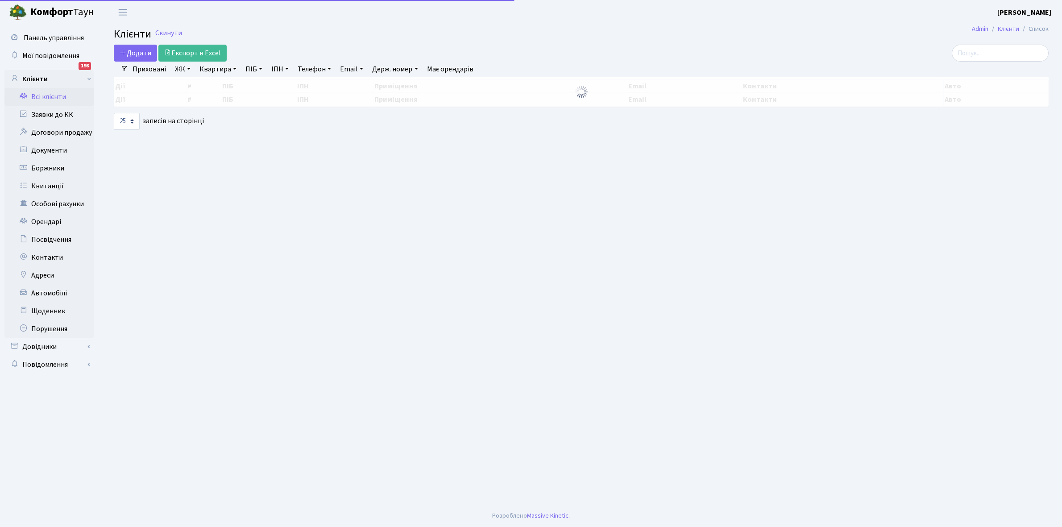
select select "25"
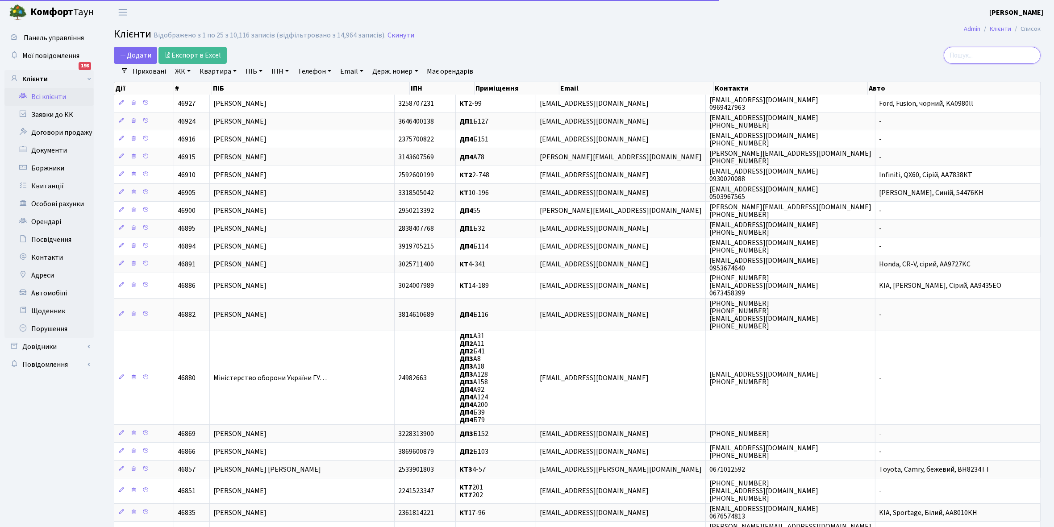
click at [981, 54] on input "search" at bounding box center [991, 55] width 97 height 17
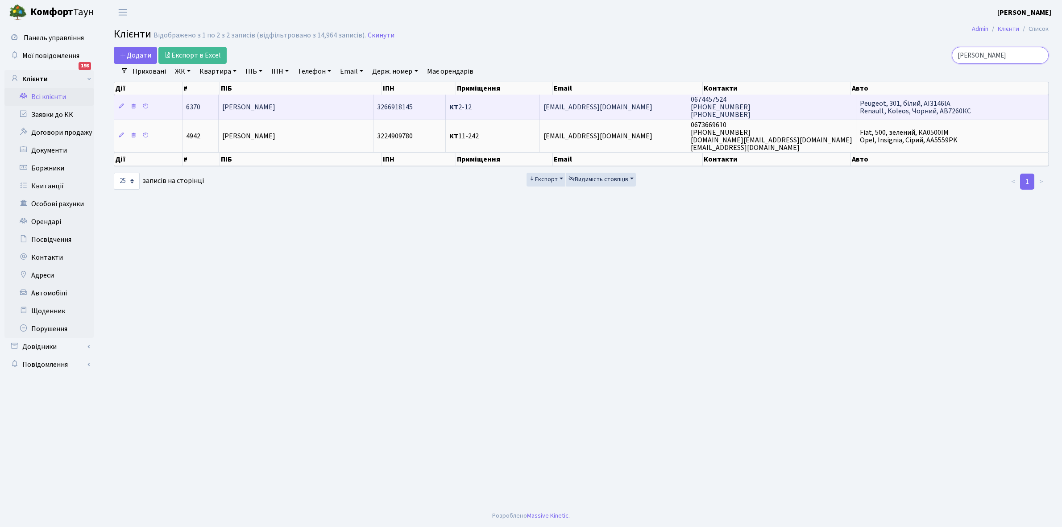
type input "Білаш"
click at [324, 104] on td "[PERSON_NAME]" at bounding box center [296, 107] width 155 height 25
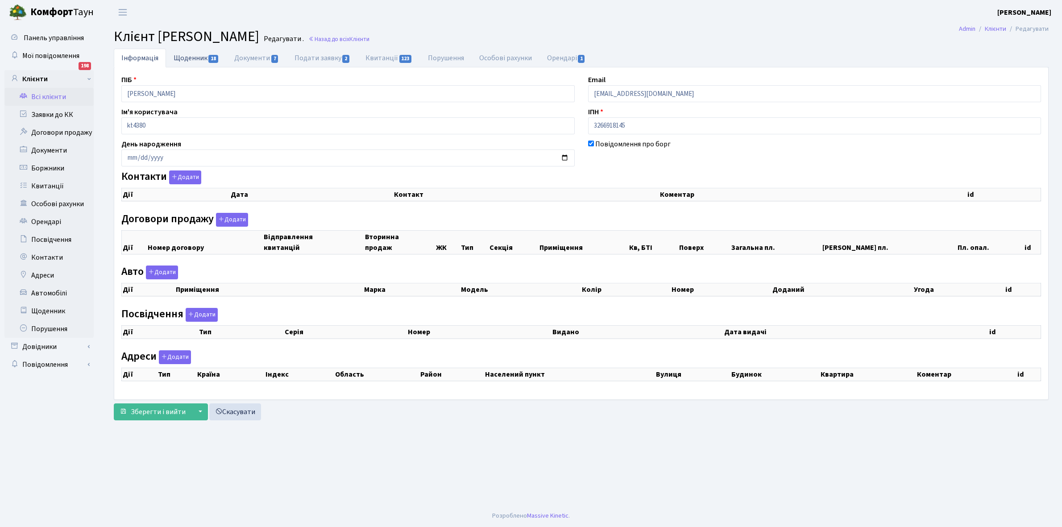
checkbox input "true"
click at [191, 58] on link "Щоденник 18" at bounding box center [196, 58] width 61 height 18
select select "25"
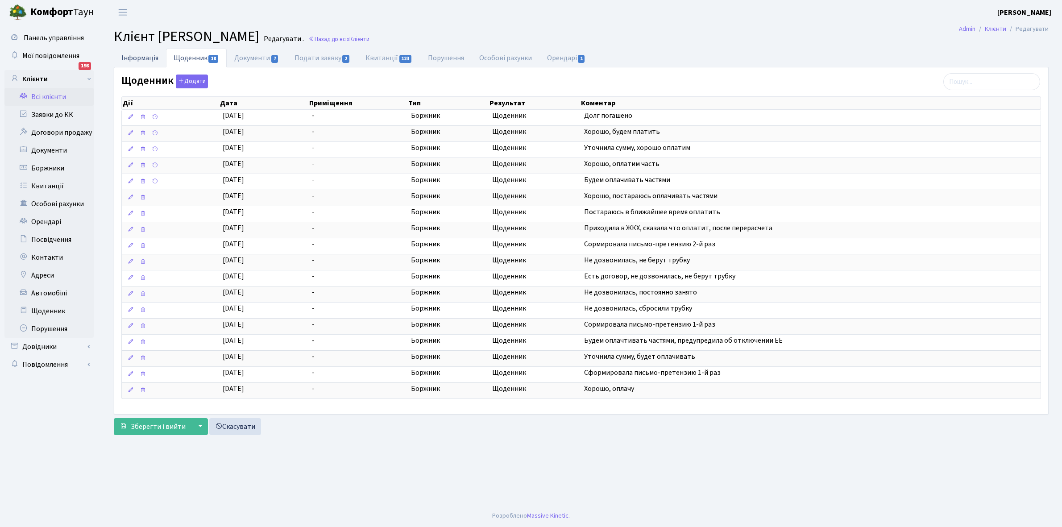
click at [130, 54] on link "Інформація" at bounding box center [140, 58] width 52 height 18
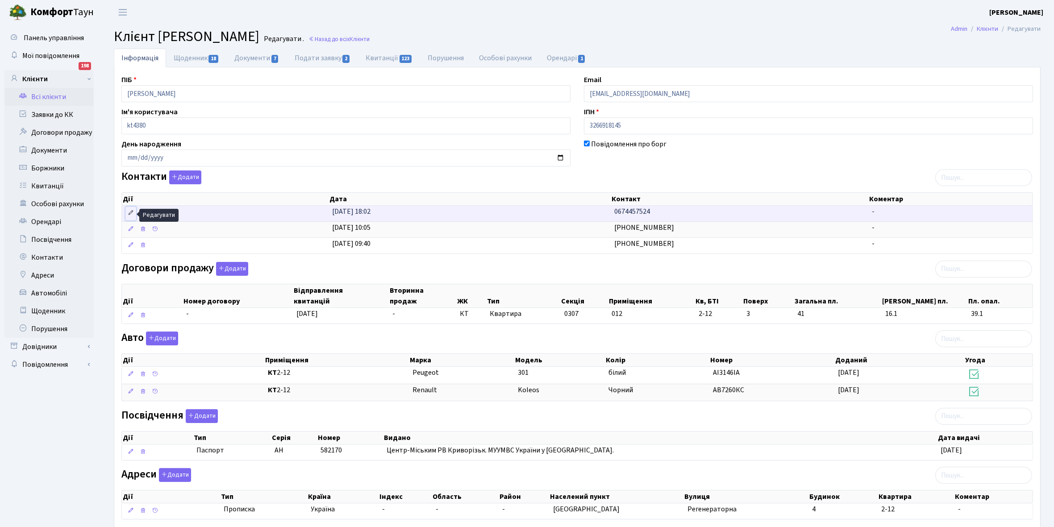
click at [128, 213] on icon at bounding box center [131, 213] width 6 height 6
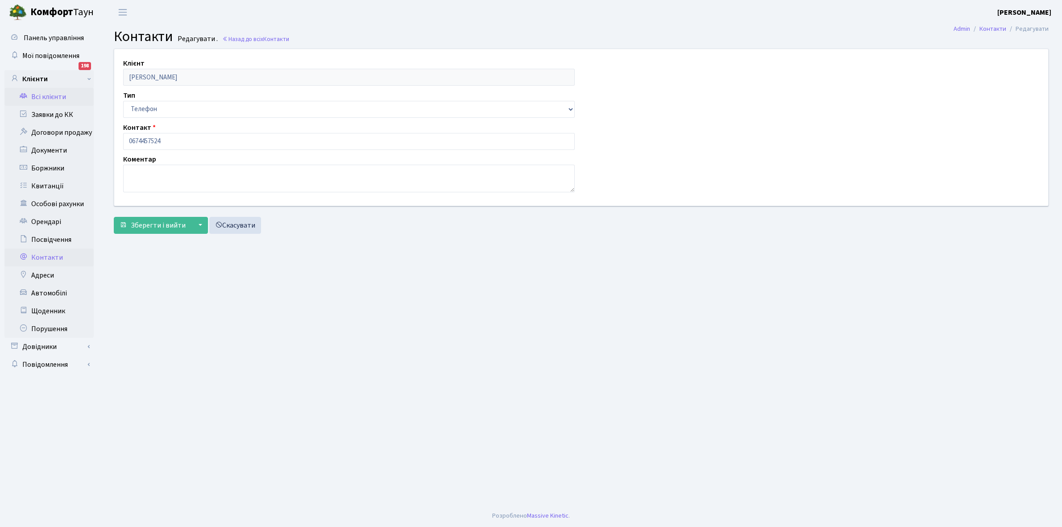
click at [48, 97] on link "Всі клієнти" at bounding box center [48, 97] width 89 height 18
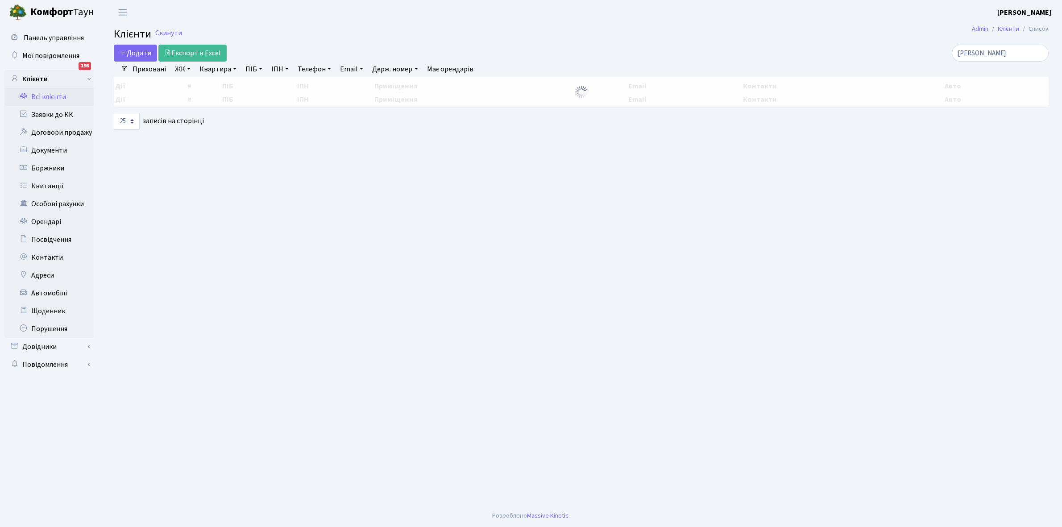
select select "25"
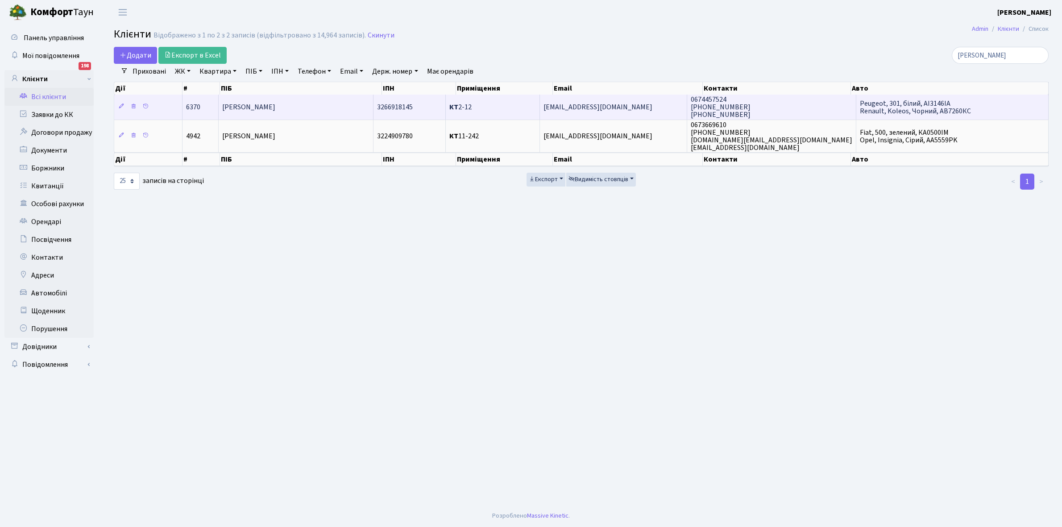
click at [275, 110] on span "[PERSON_NAME]" at bounding box center [248, 107] width 53 height 10
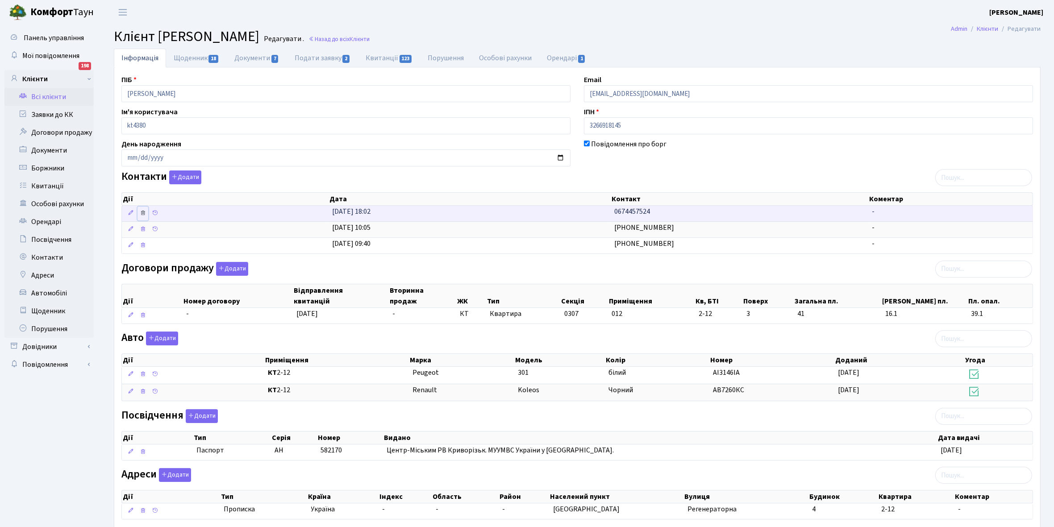
click at [142, 213] on icon at bounding box center [143, 213] width 6 height 6
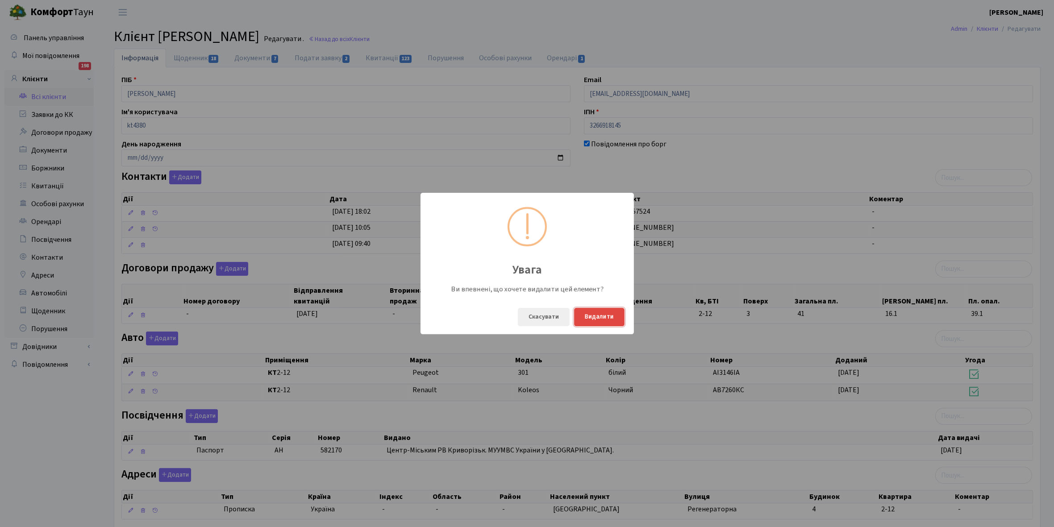
click at [612, 318] on button "Видалити" at bounding box center [599, 317] width 50 height 18
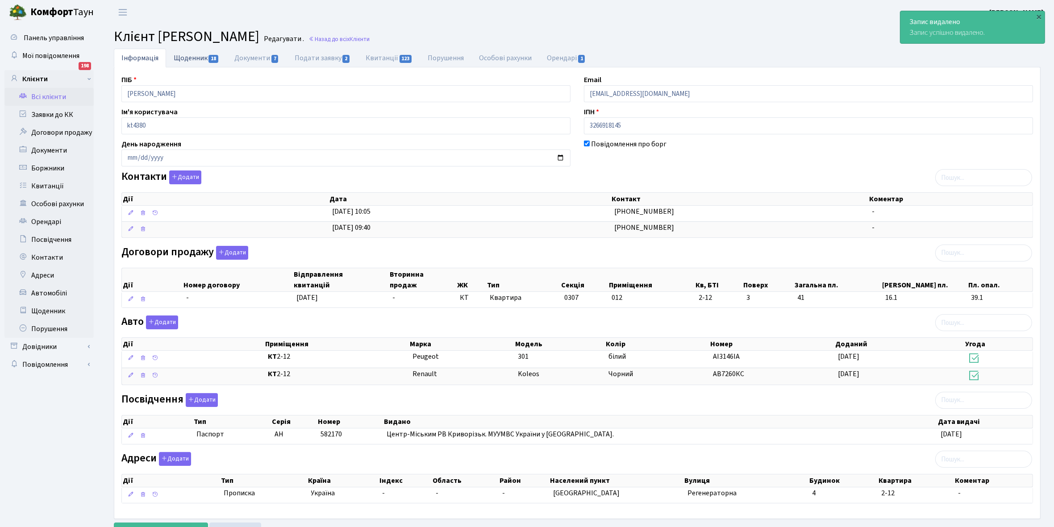
click at [189, 59] on link "Щоденник 18" at bounding box center [196, 58] width 61 height 18
select select "25"
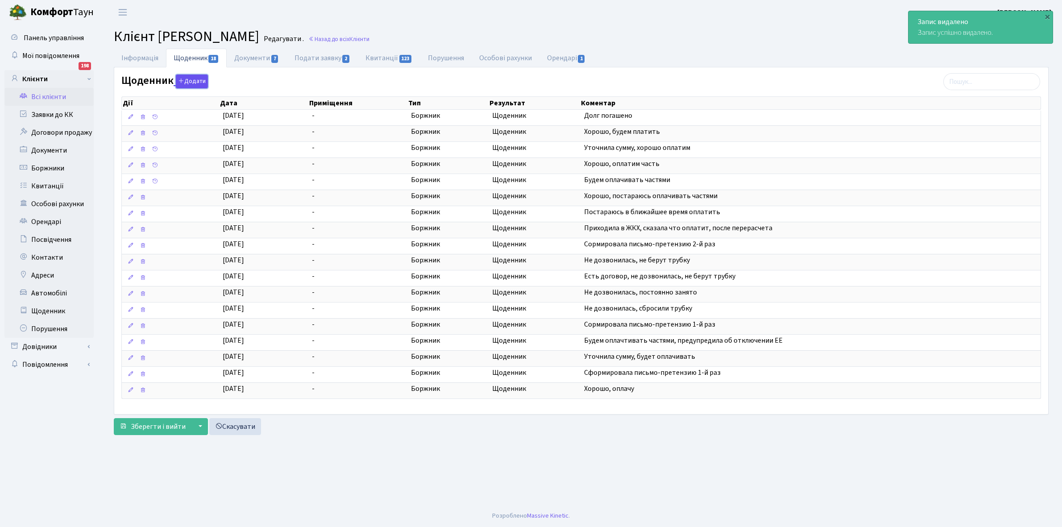
click at [188, 79] on button "Додати" at bounding box center [192, 82] width 32 height 14
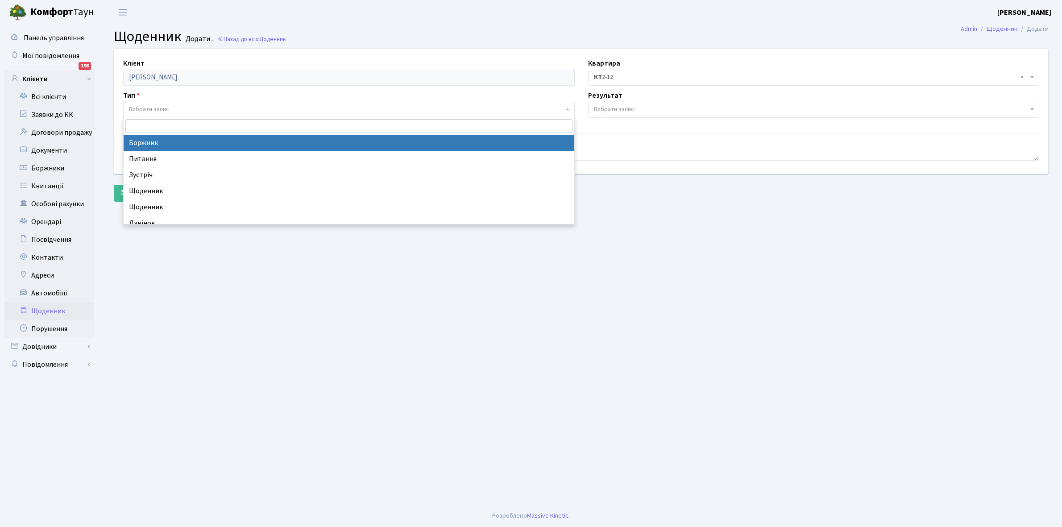
click at [168, 104] on span "Вибрати запис" at bounding box center [349, 109] width 452 height 17
select select "189"
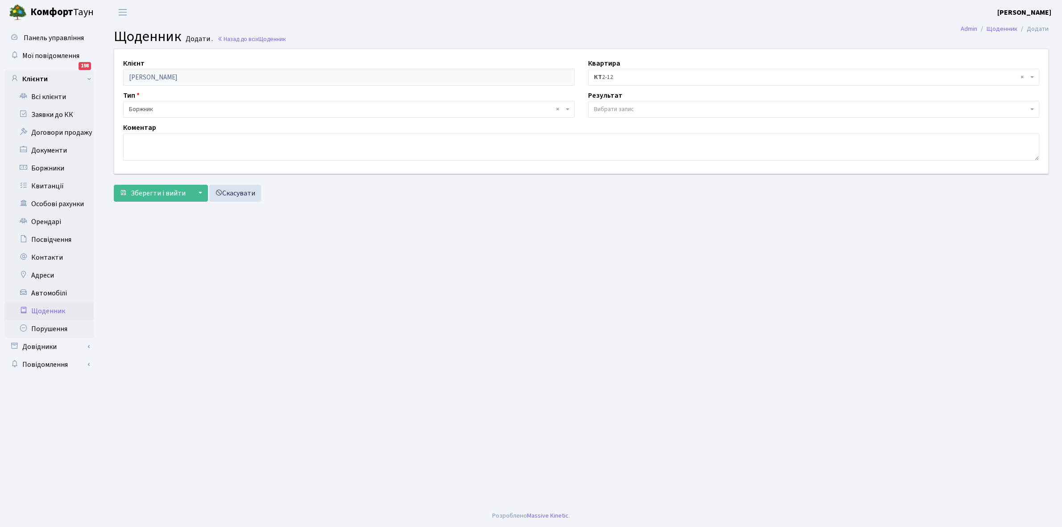
click at [617, 106] on span "Вибрати запис" at bounding box center [614, 109] width 40 height 9
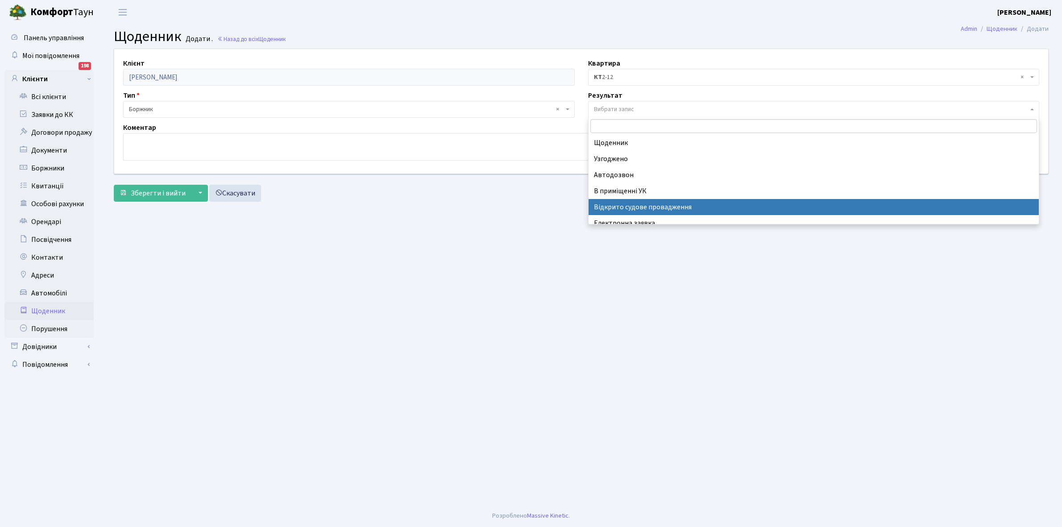
scroll to position [55, 0]
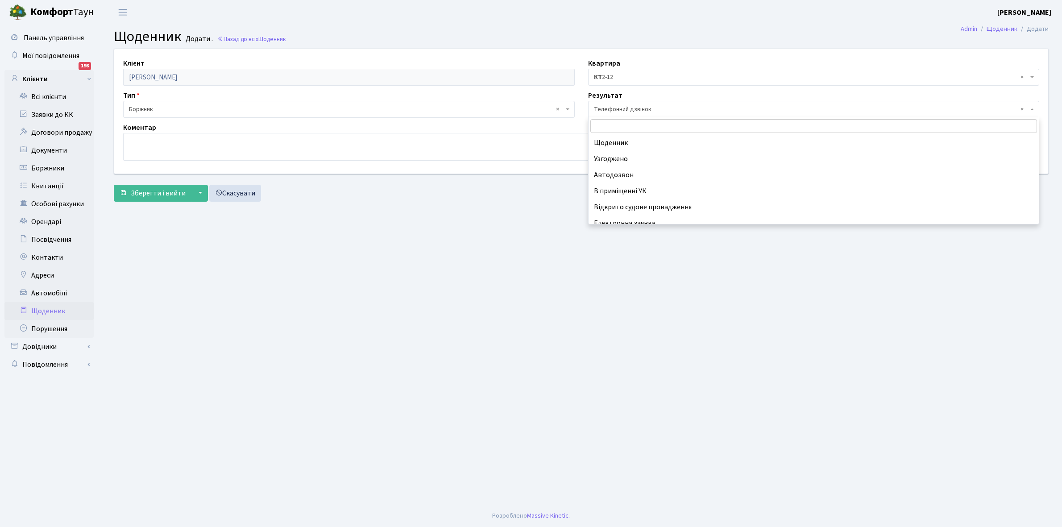
click at [638, 110] on span "× Телефонний дзвінок" at bounding box center [811, 109] width 435 height 9
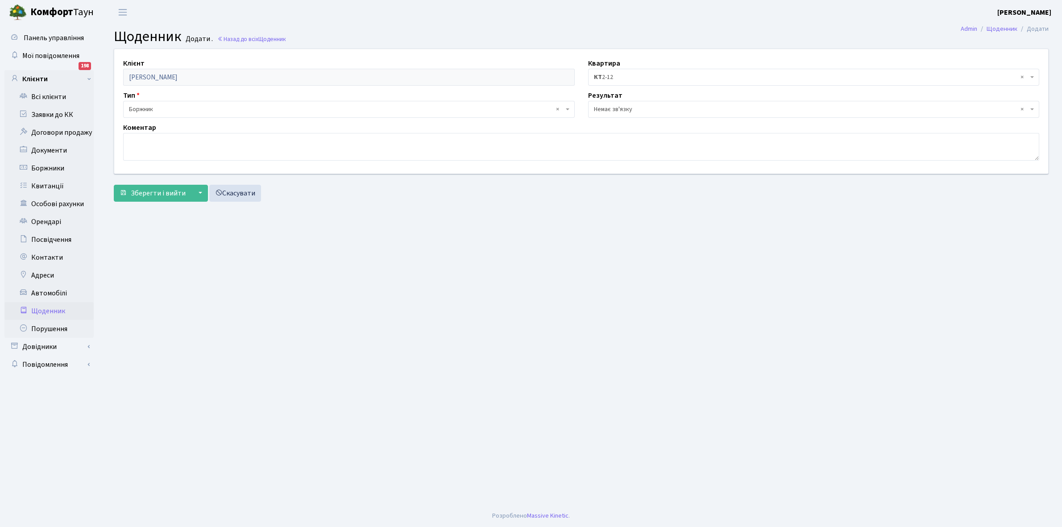
select select "197"
click at [159, 191] on span "Зберегти і вийти" at bounding box center [158, 193] width 55 height 10
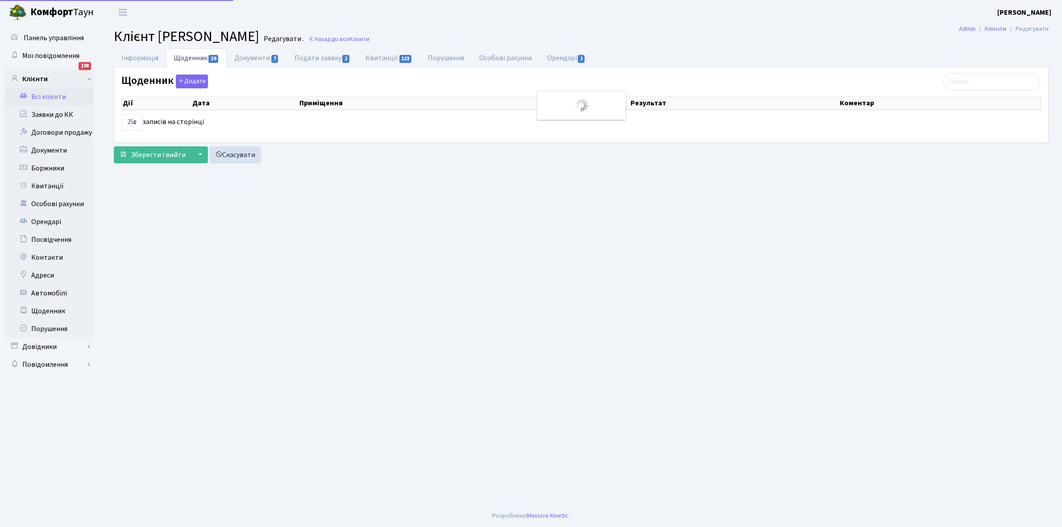
select select "25"
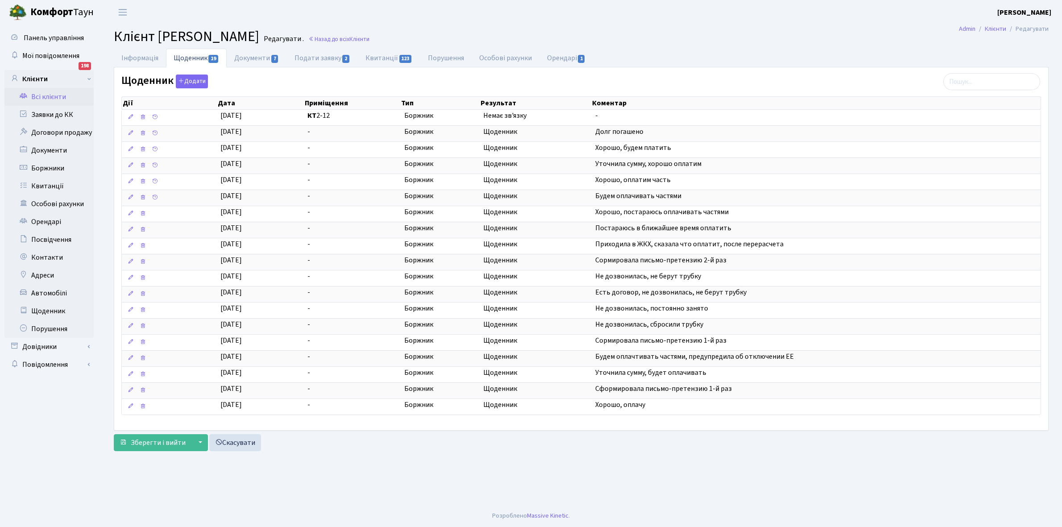
click at [54, 94] on link "Всі клієнти" at bounding box center [48, 97] width 89 height 18
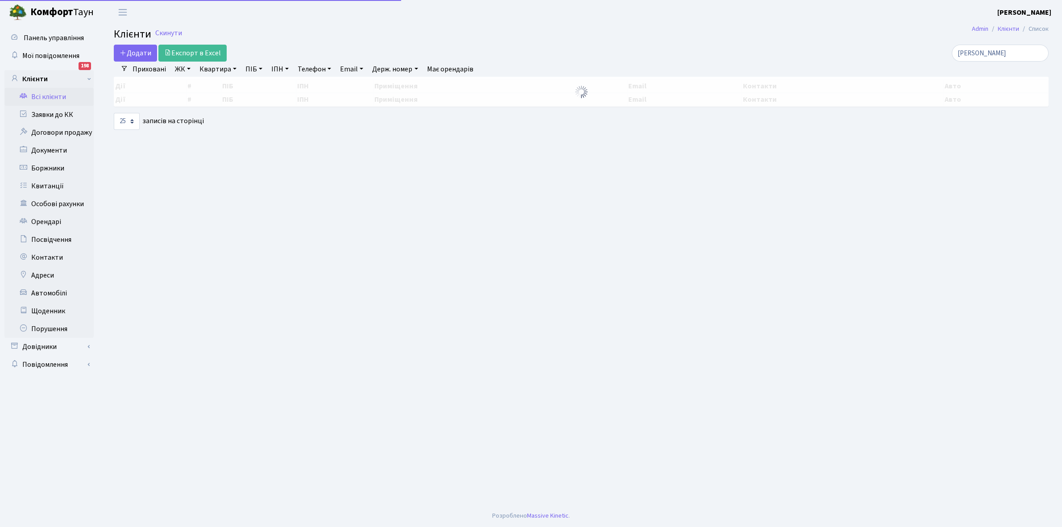
select select "25"
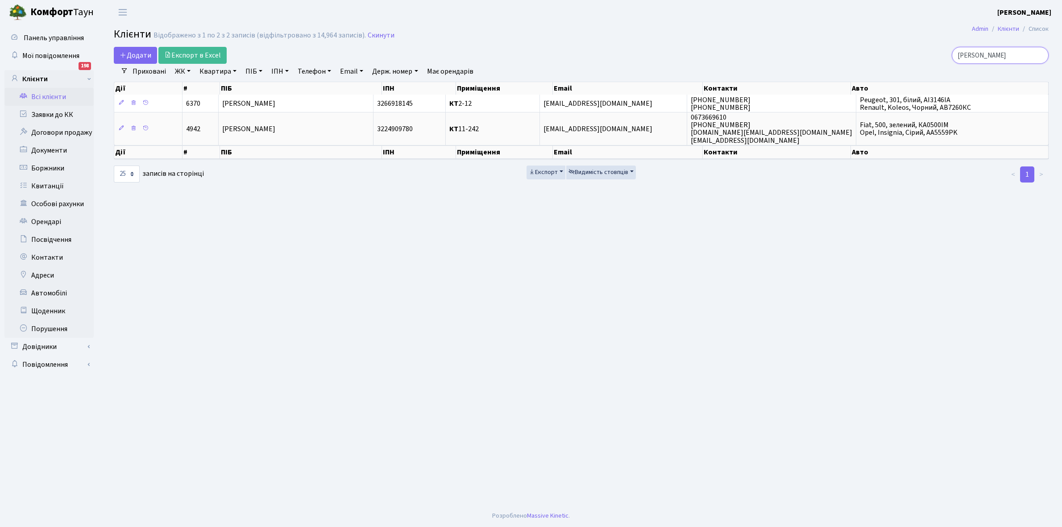
click at [999, 56] on input "[PERSON_NAME]" at bounding box center [1000, 55] width 97 height 17
type input "Б"
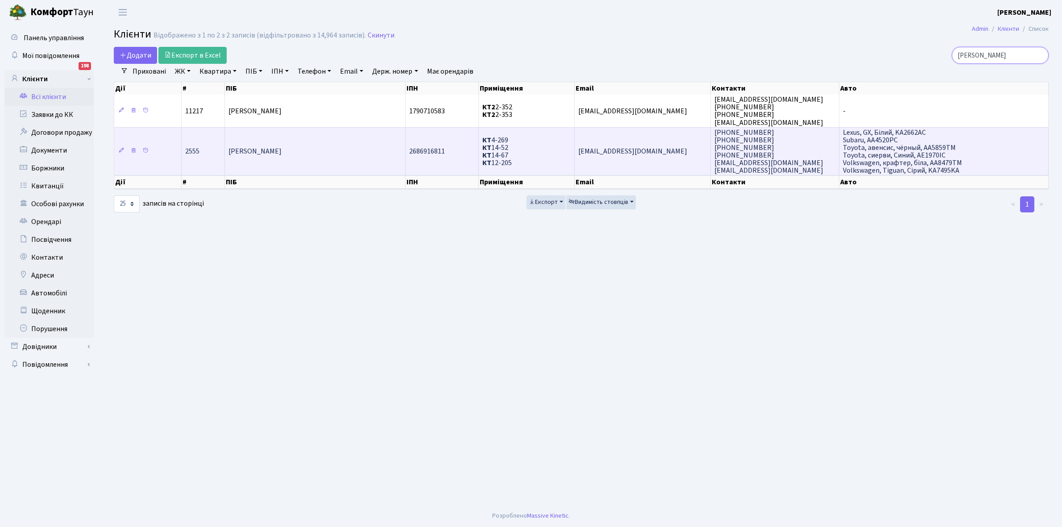
type input "моспанюк"
click at [282, 147] on span "[PERSON_NAME]" at bounding box center [254, 152] width 53 height 10
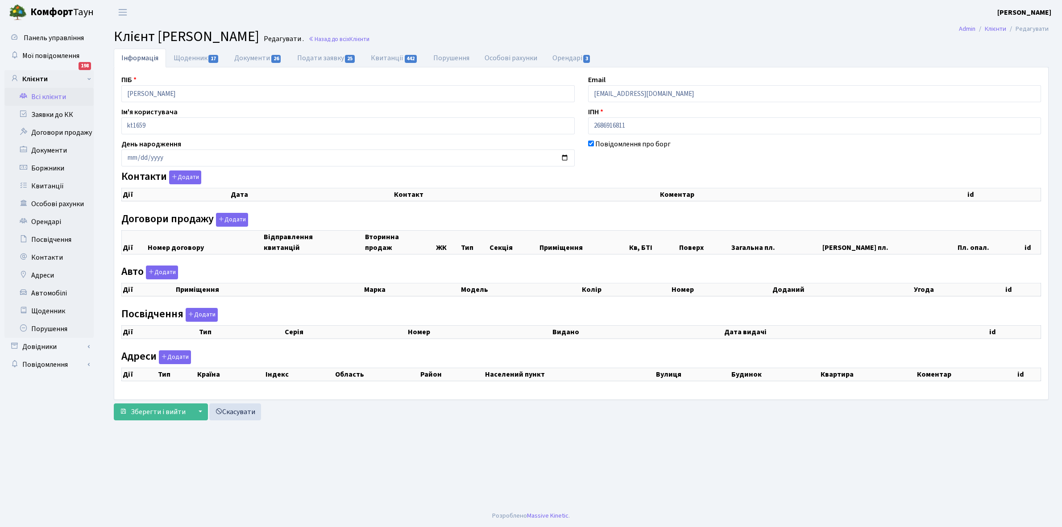
checkbox input "true"
select select "25"
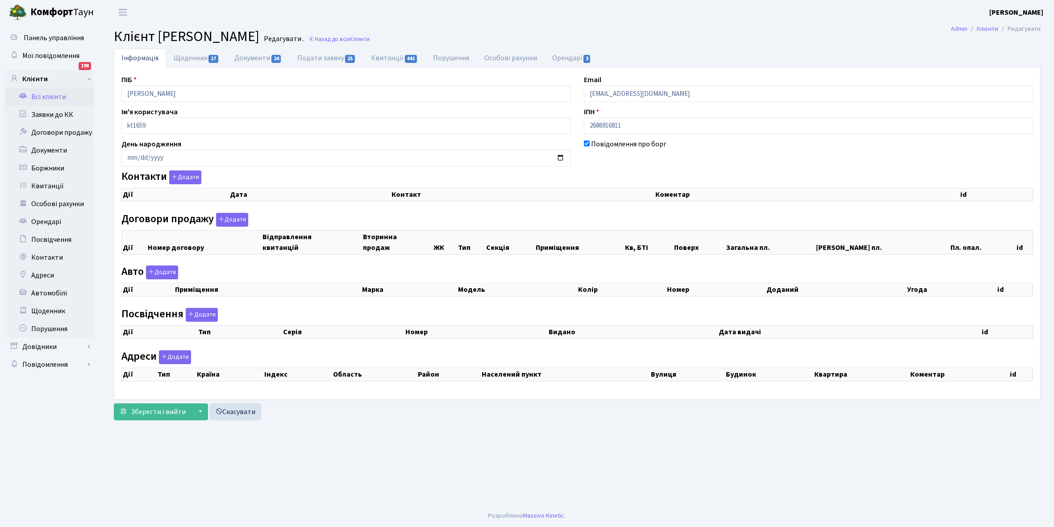
select select "25"
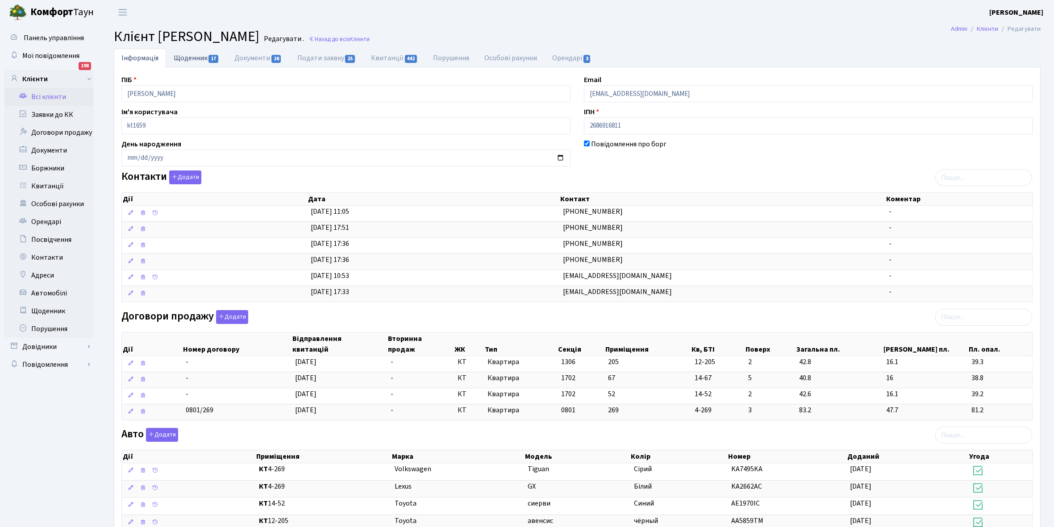
click at [184, 54] on link "Щоденник 17" at bounding box center [196, 58] width 61 height 18
select select "25"
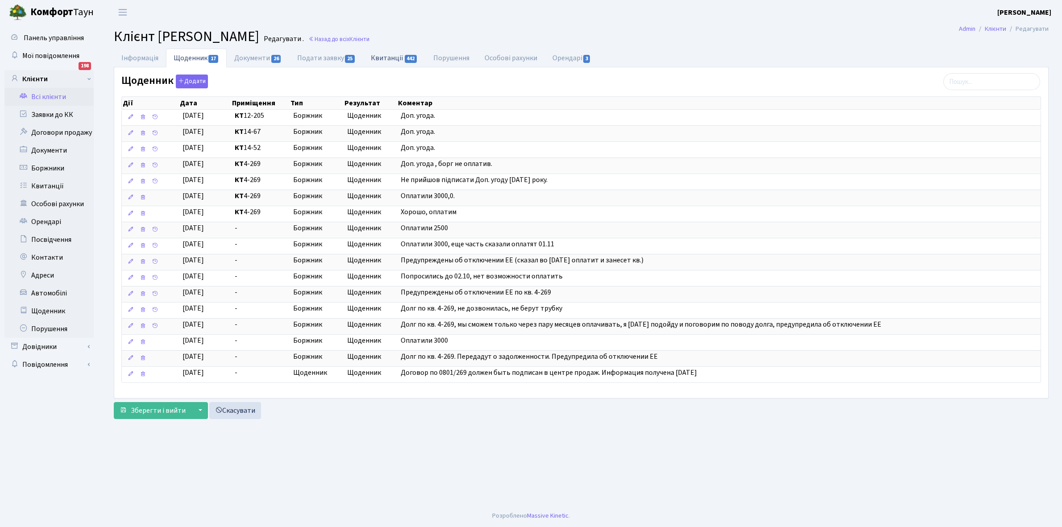
click at [390, 58] on link "Квитанції 442" at bounding box center [394, 58] width 62 height 18
select select "25"
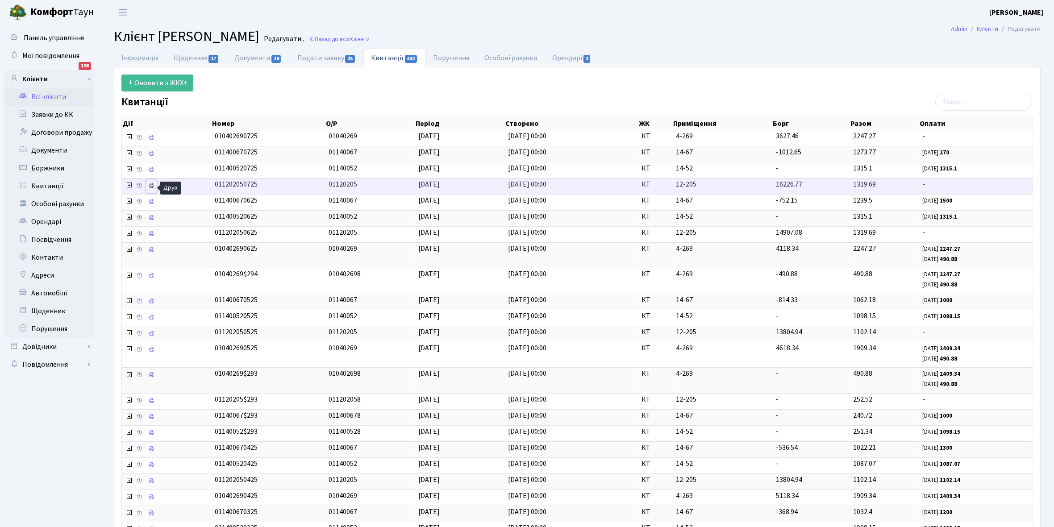
click at [150, 187] on icon at bounding box center [151, 186] width 6 height 6
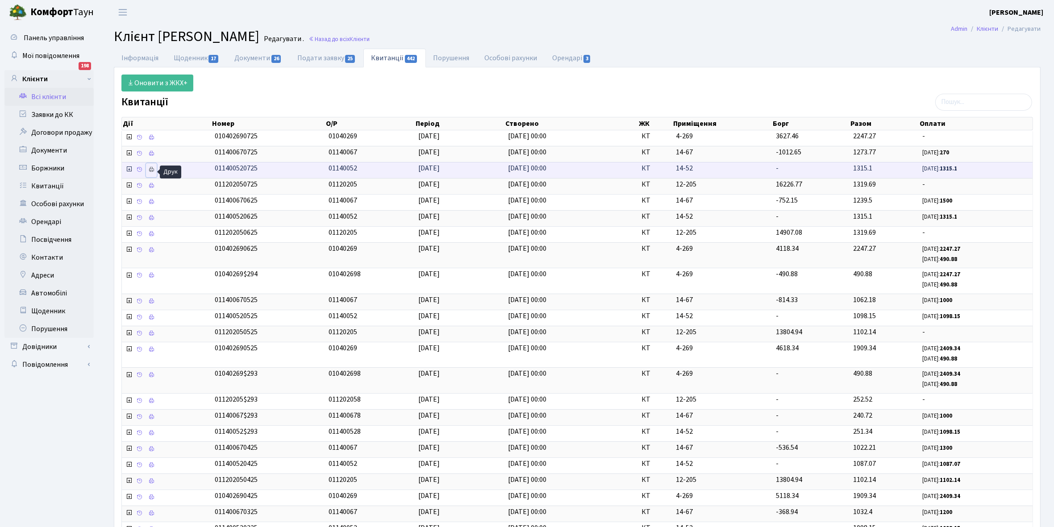
click at [153, 170] on icon at bounding box center [151, 169] width 6 height 6
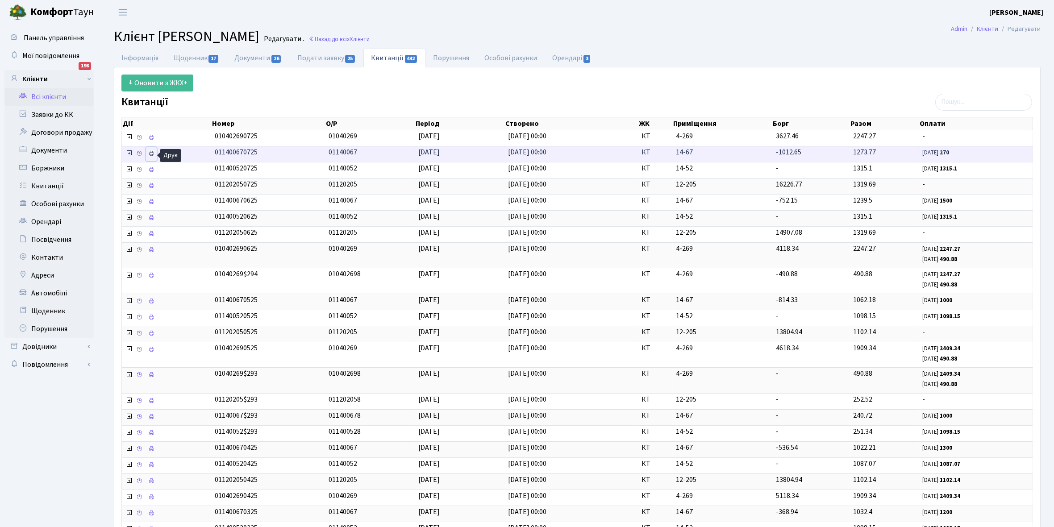
click at [152, 154] on icon at bounding box center [151, 153] width 6 height 6
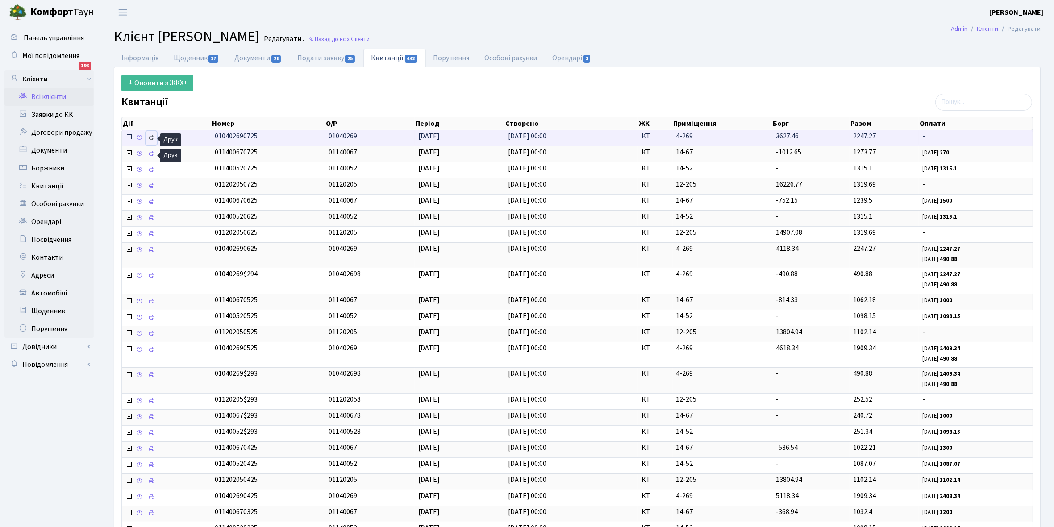
click at [152, 137] on icon at bounding box center [151, 137] width 6 height 6
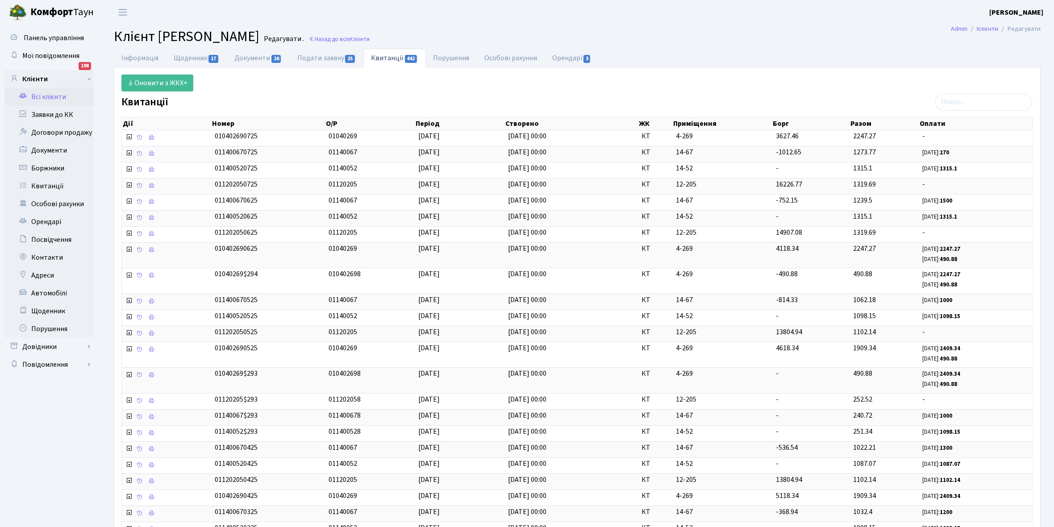
click at [55, 95] on link "Всі клієнти" at bounding box center [48, 97] width 89 height 18
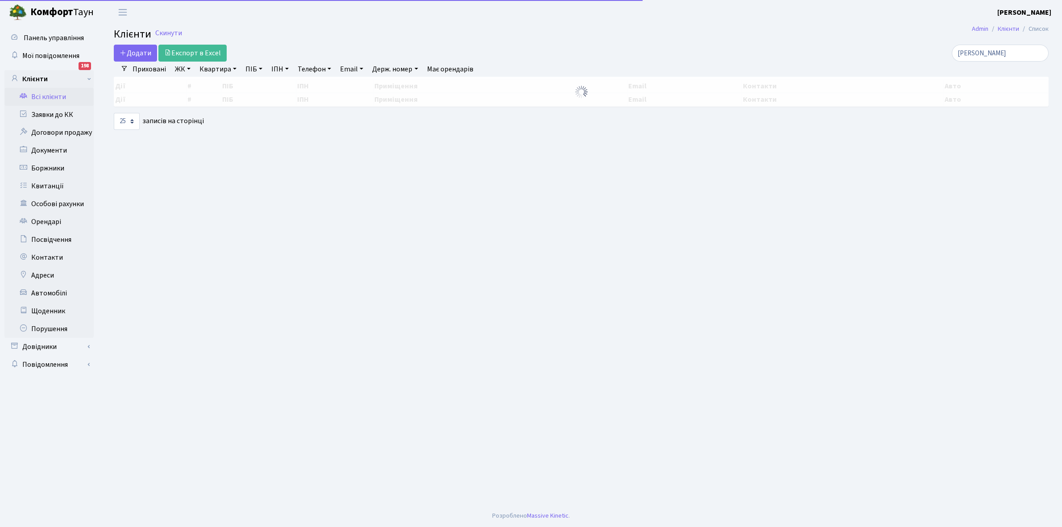
select select "25"
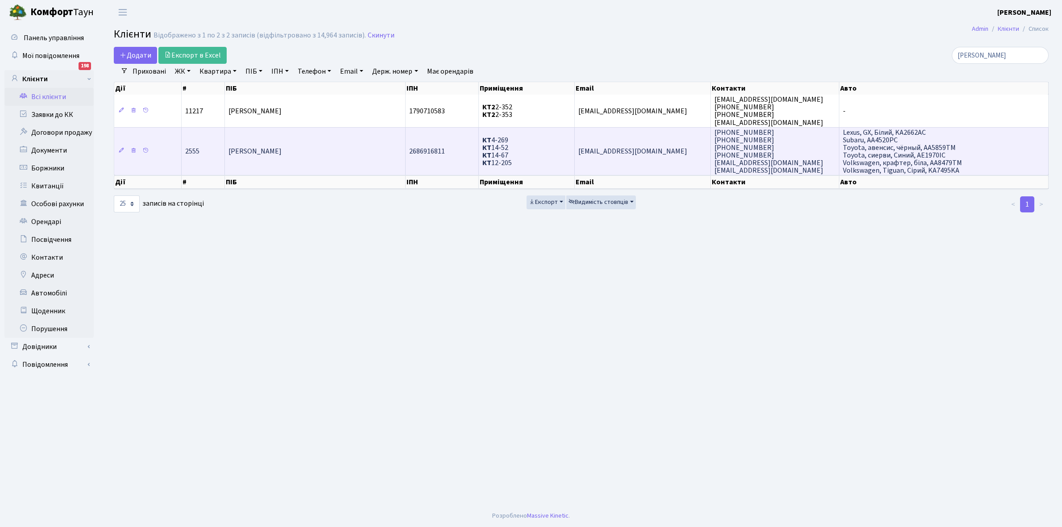
click at [282, 147] on span "[PERSON_NAME]" at bounding box center [254, 152] width 53 height 10
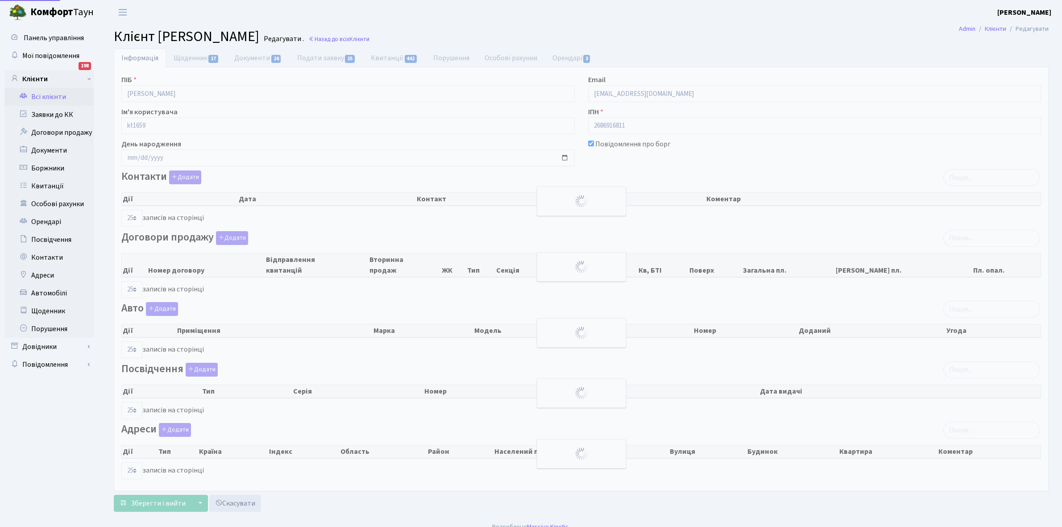
select select "25"
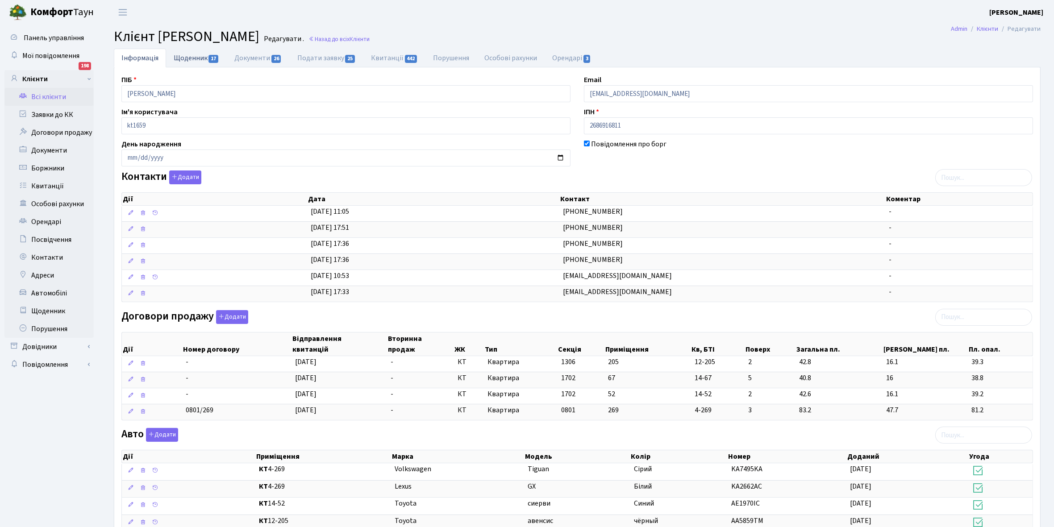
click at [189, 57] on link "Щоденник 17" at bounding box center [196, 58] width 61 height 18
select select "25"
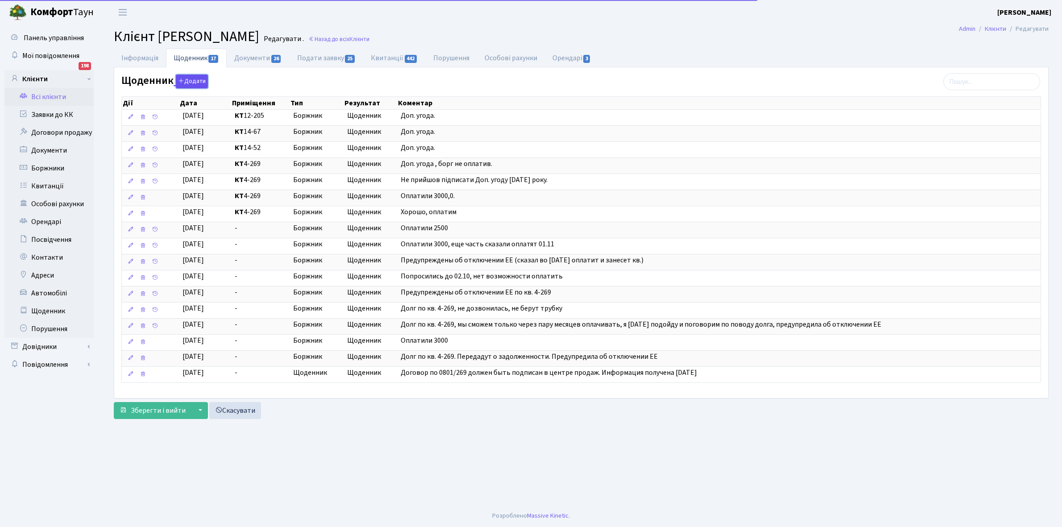
click at [187, 81] on button "Додати" at bounding box center [192, 82] width 32 height 14
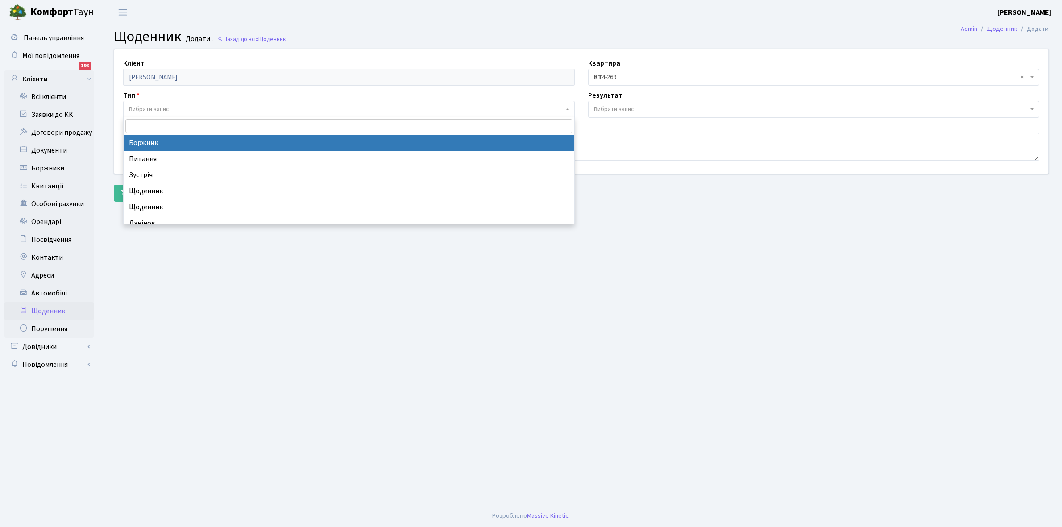
click at [158, 105] on span "Вибрати запис" at bounding box center [149, 109] width 40 height 9
select select "189"
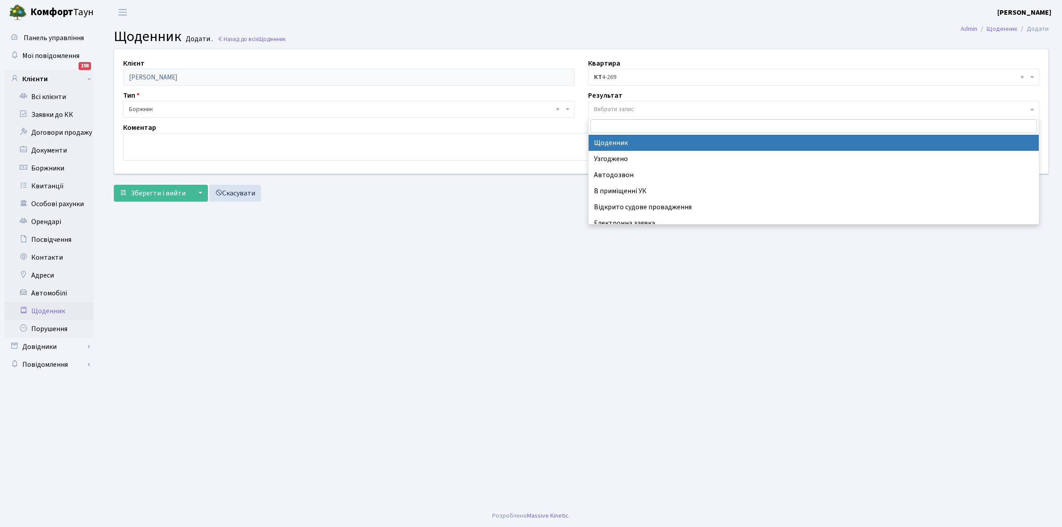
click at [605, 104] on span "Вибрати запис" at bounding box center [814, 109] width 452 height 17
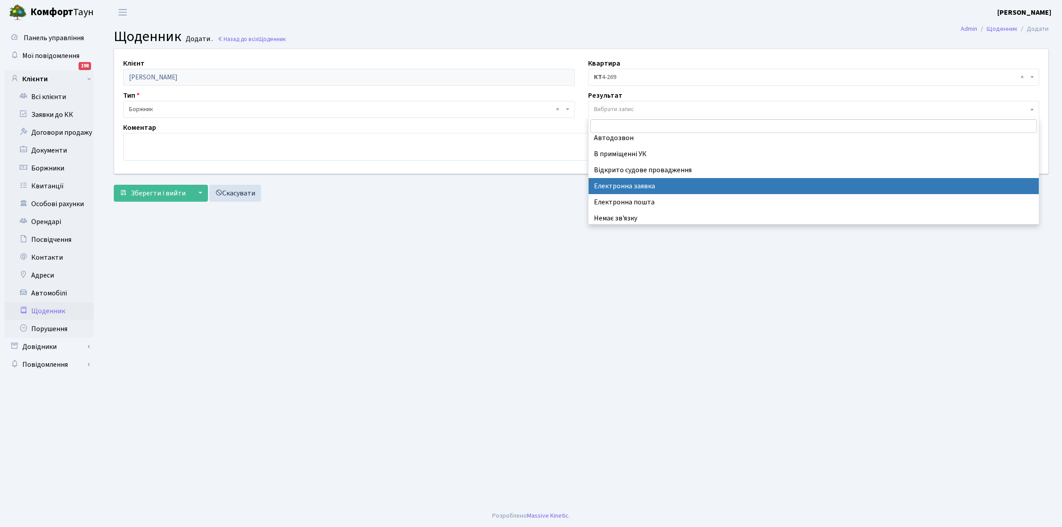
scroll to position [55, 0]
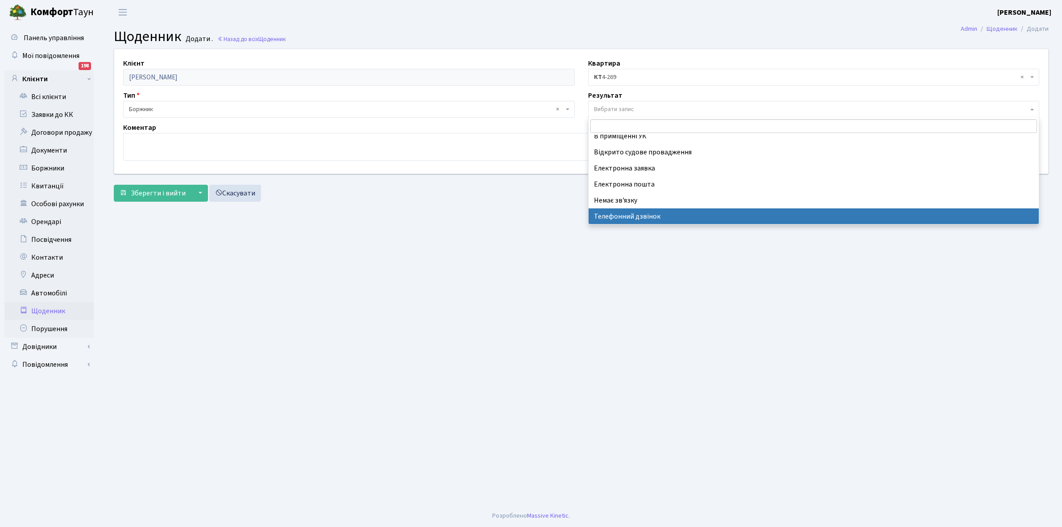
select select "196"
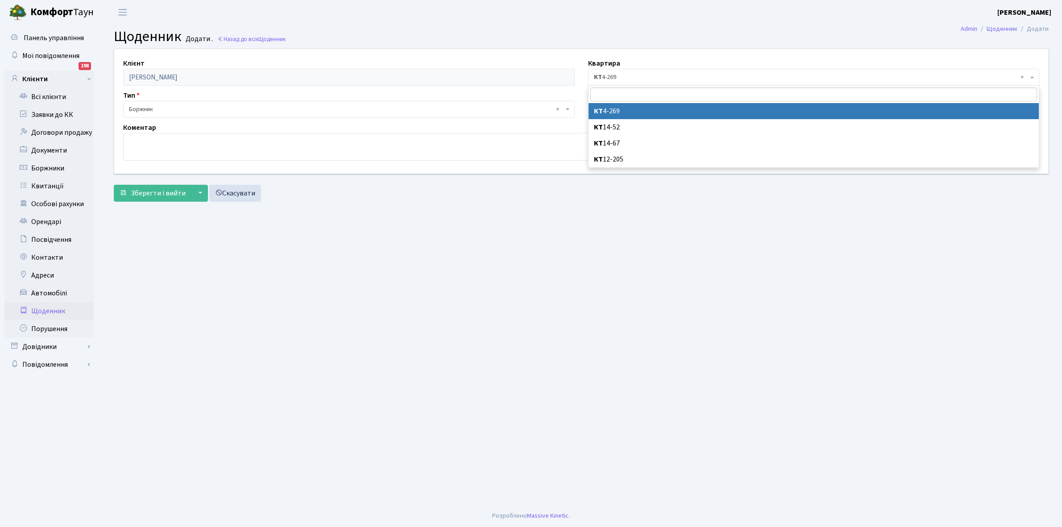
click at [621, 73] on span "× КТ 4-269" at bounding box center [811, 77] width 435 height 9
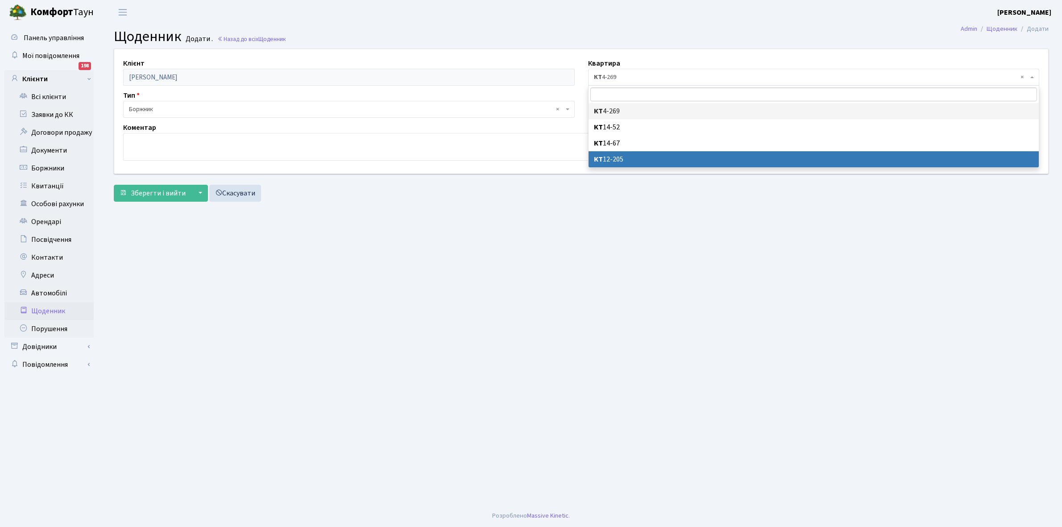
select select "11279"
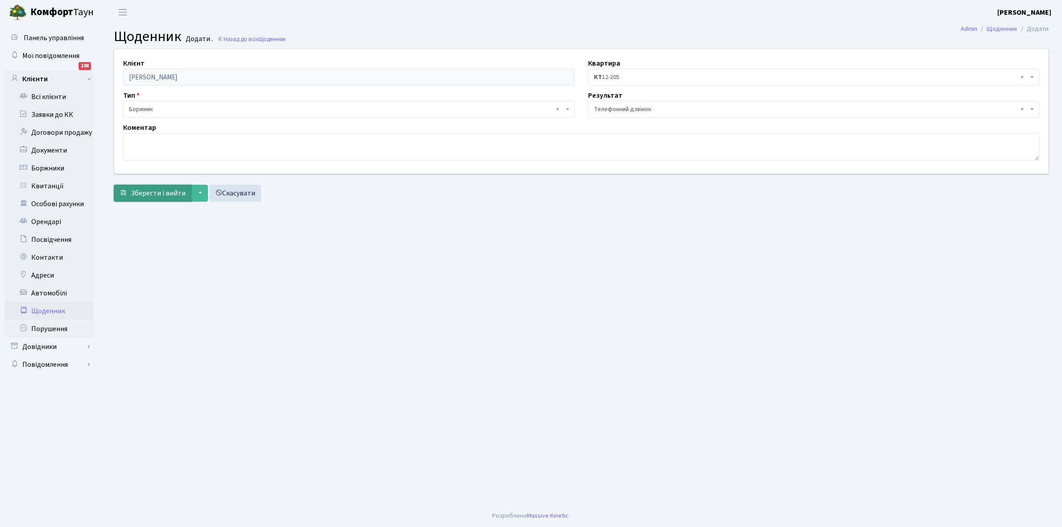
click at [143, 193] on span "Зберегти і вийти" at bounding box center [158, 193] width 55 height 10
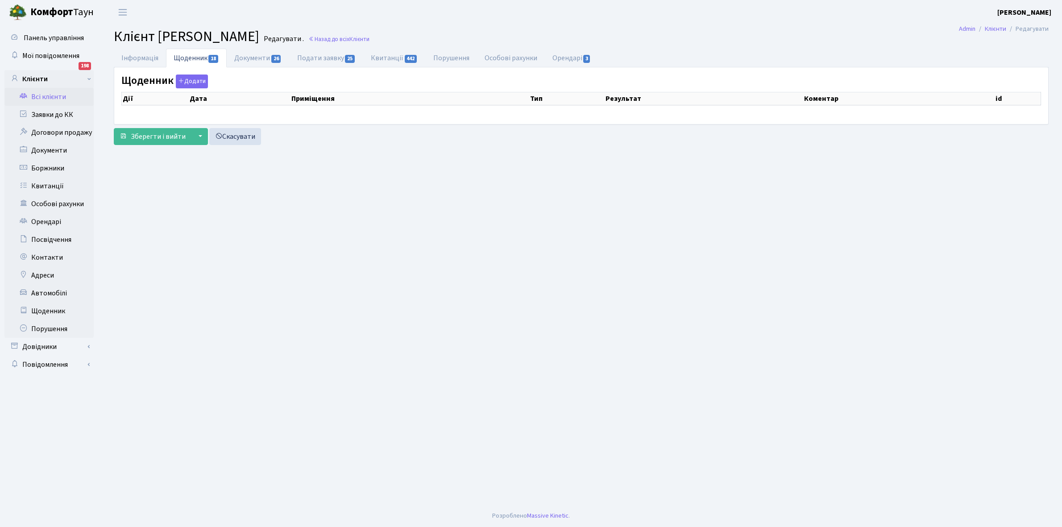
select select "25"
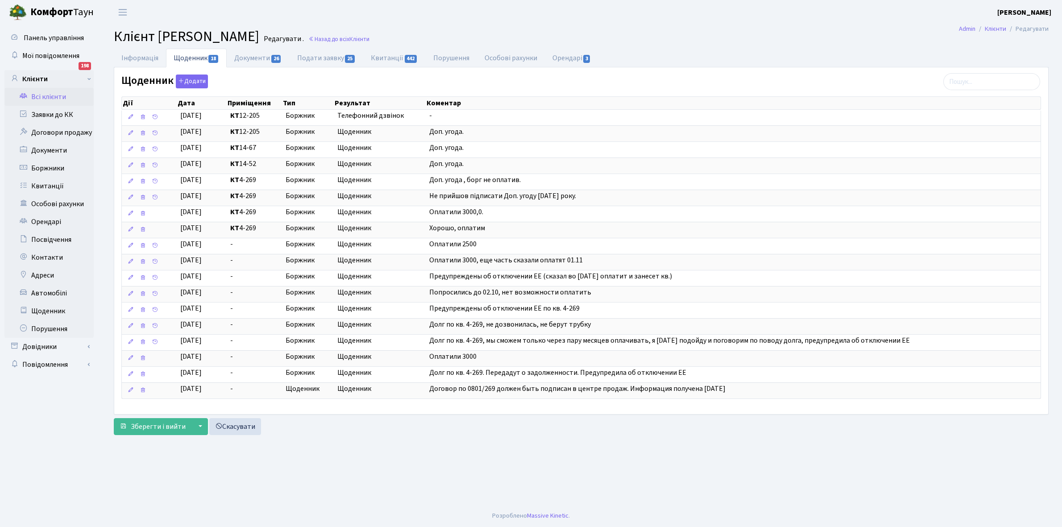
click at [46, 97] on link "Всі клієнти" at bounding box center [48, 97] width 89 height 18
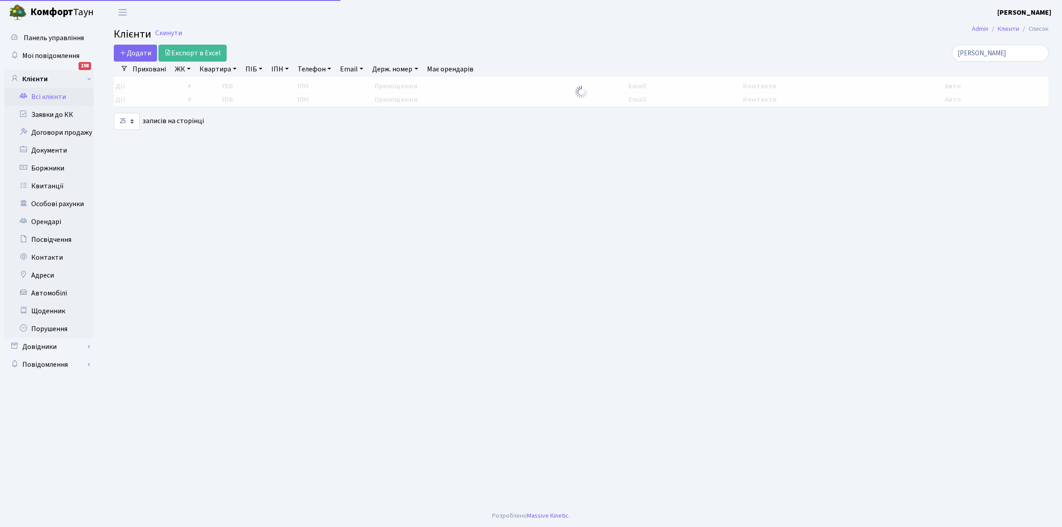
select select "25"
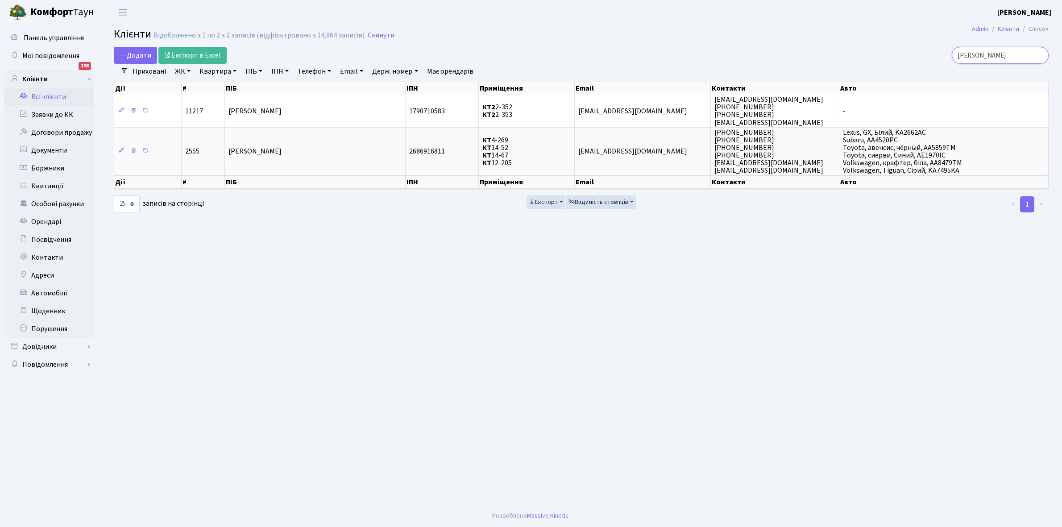
click at [1007, 54] on input "моспанюк" at bounding box center [1000, 55] width 97 height 17
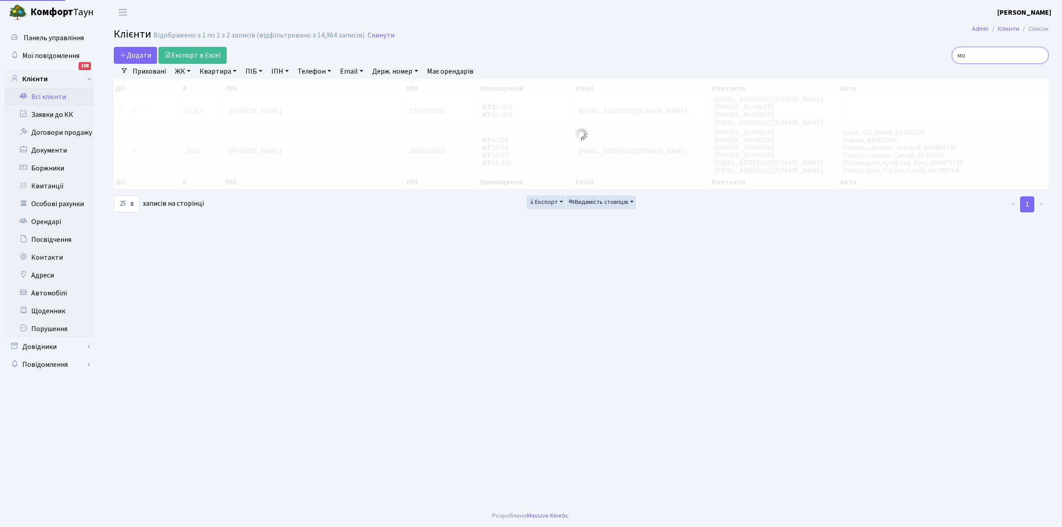
type input "м"
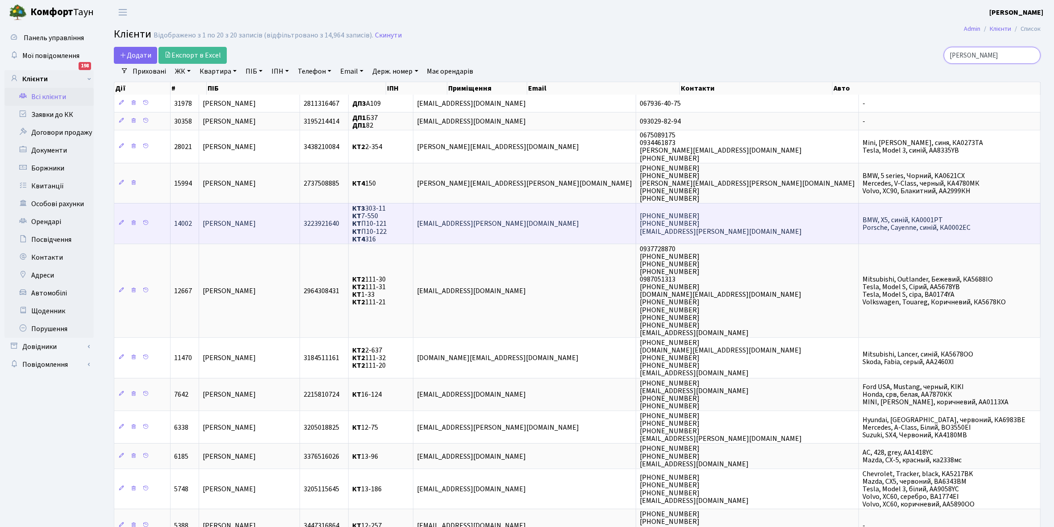
scroll to position [56, 0]
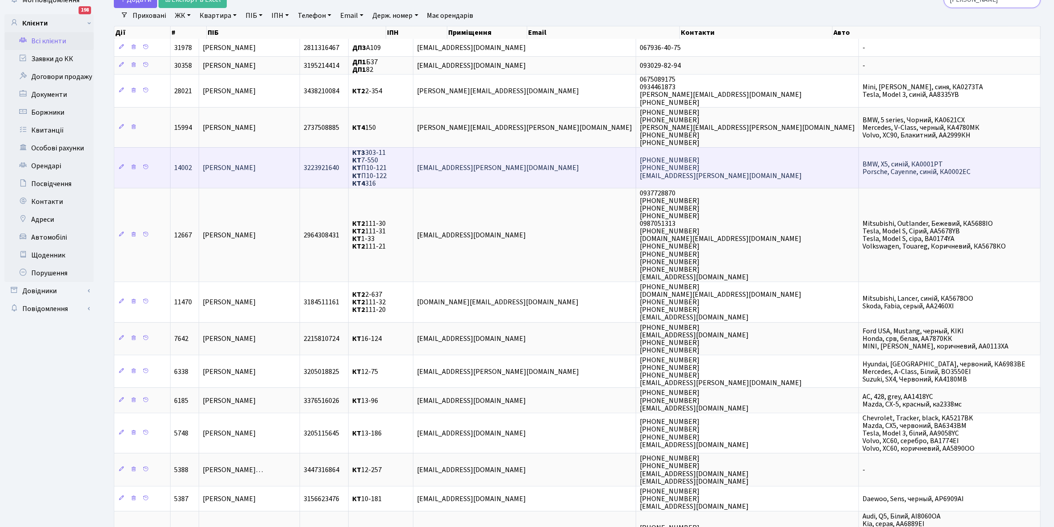
type input "кучер"
click at [297, 162] on td "[PERSON_NAME]" at bounding box center [249, 167] width 101 height 41
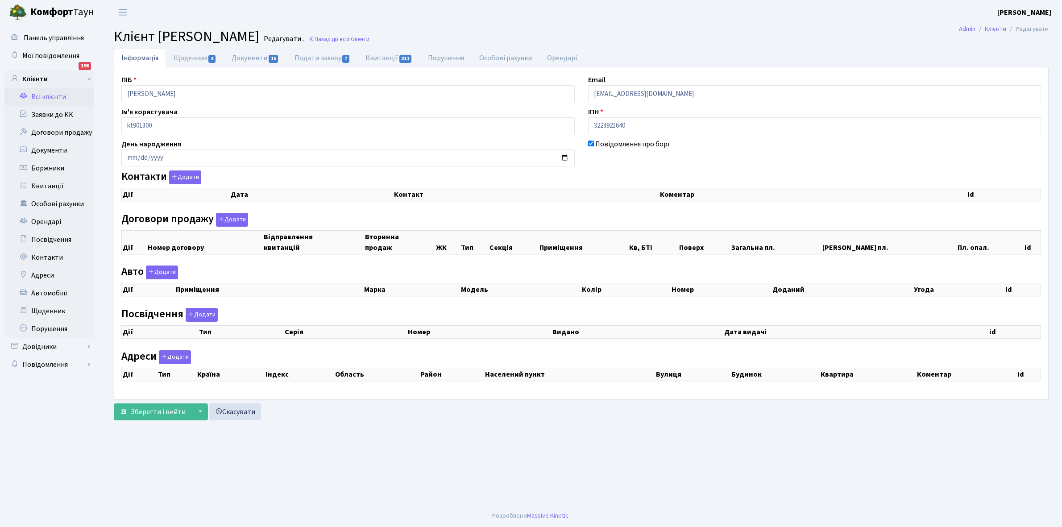
checkbox input "true"
select select "25"
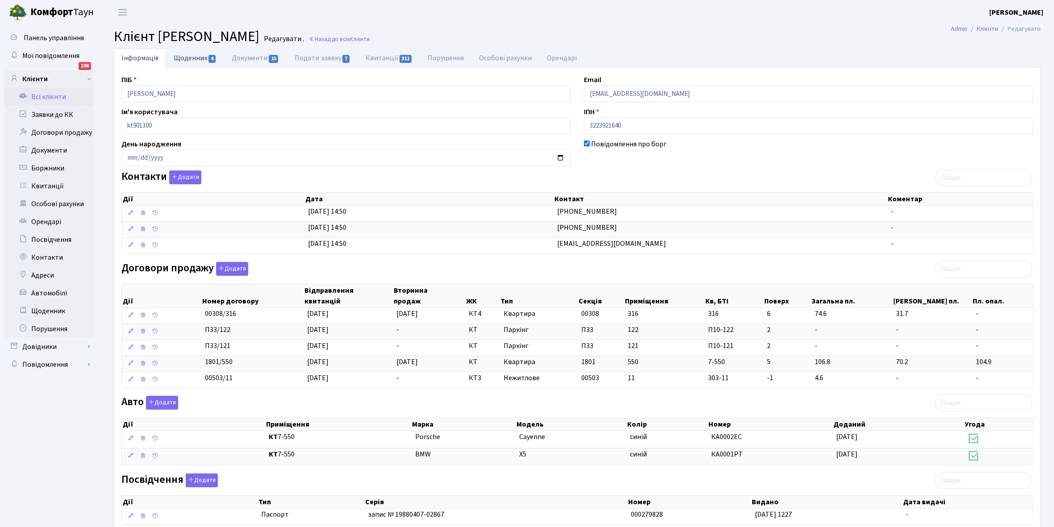
click at [195, 54] on link "Щоденник 4" at bounding box center [195, 58] width 58 height 18
select select "25"
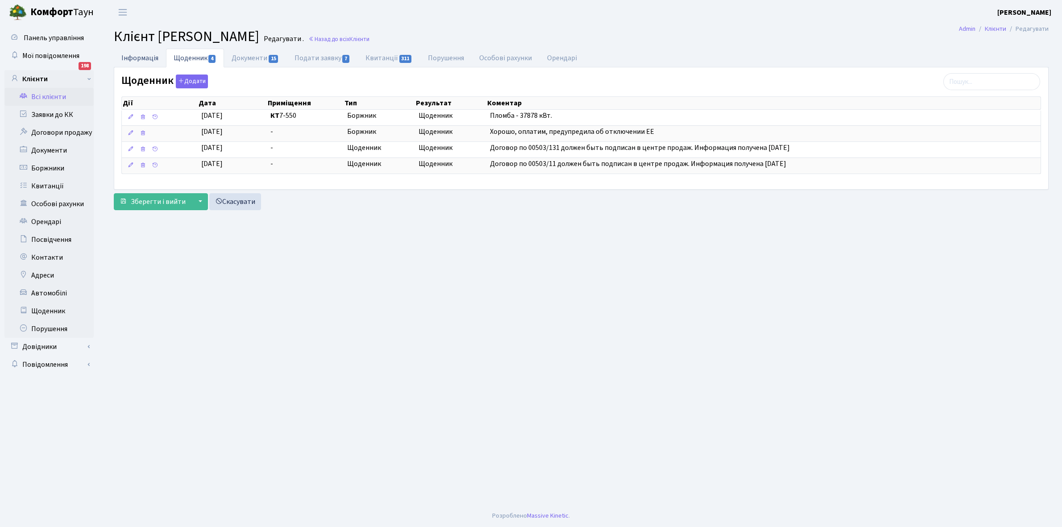
click at [133, 55] on link "Інформація" at bounding box center [140, 58] width 52 height 18
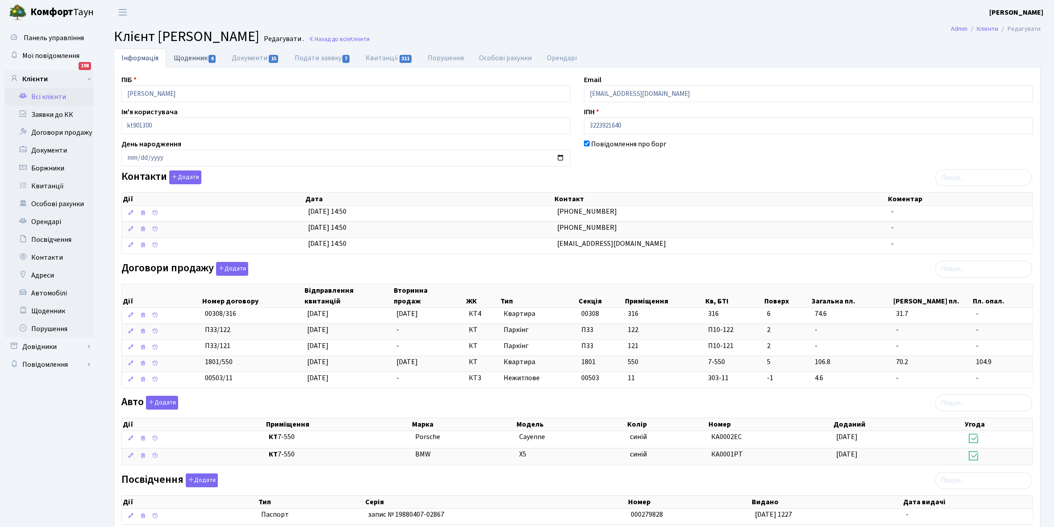
click at [183, 56] on link "Щоденник 4" at bounding box center [195, 58] width 58 height 18
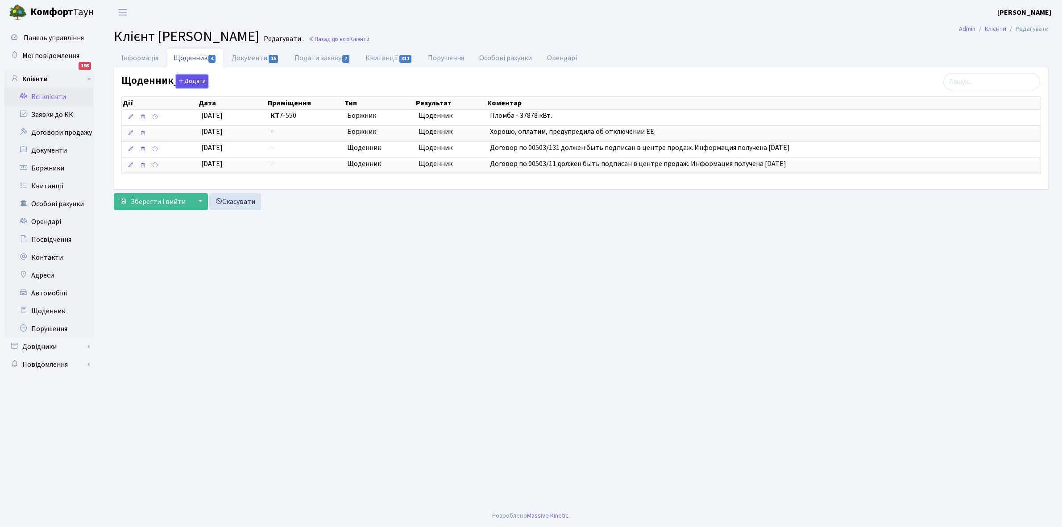
click at [190, 82] on button "Додати" at bounding box center [192, 82] width 32 height 14
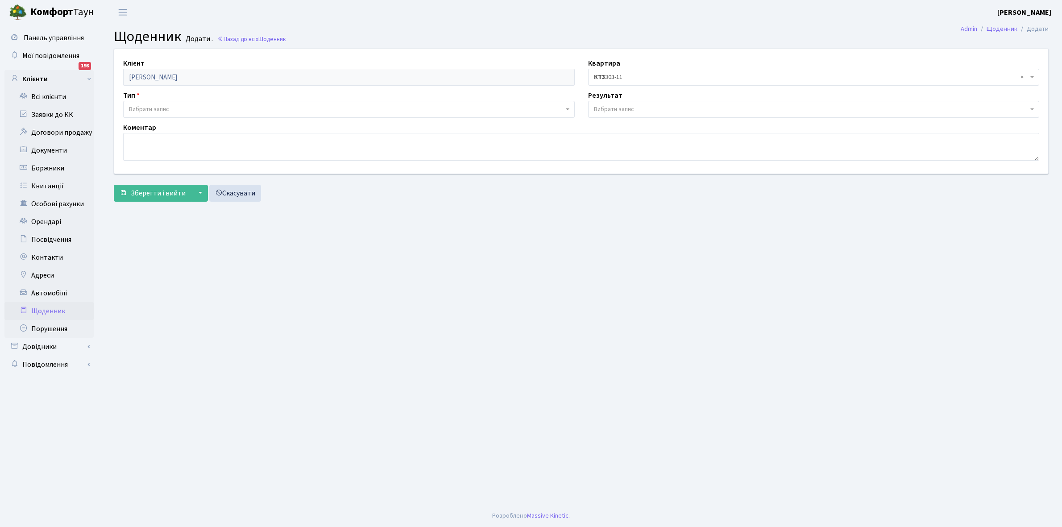
click at [171, 106] on span "Вибрати запис" at bounding box center [346, 109] width 435 height 9
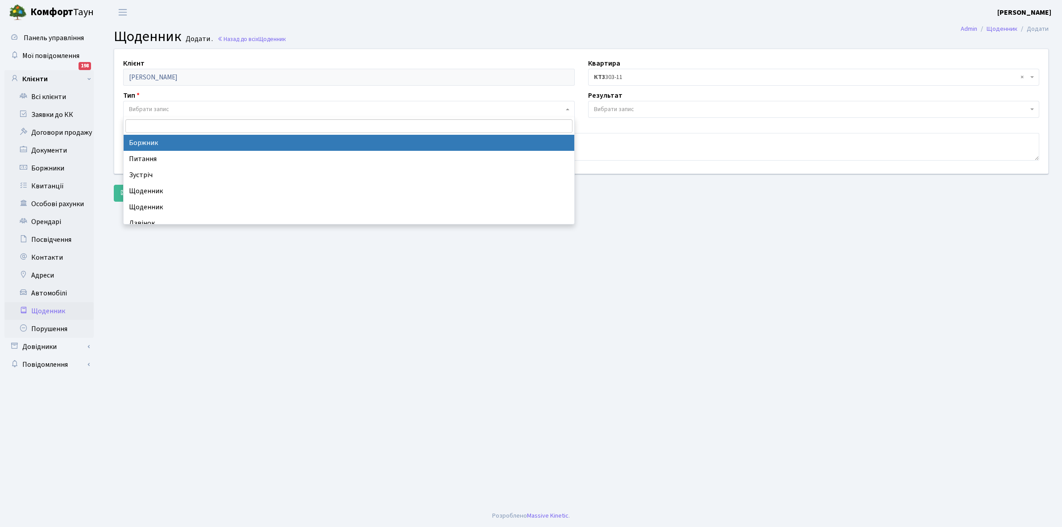
select select "189"
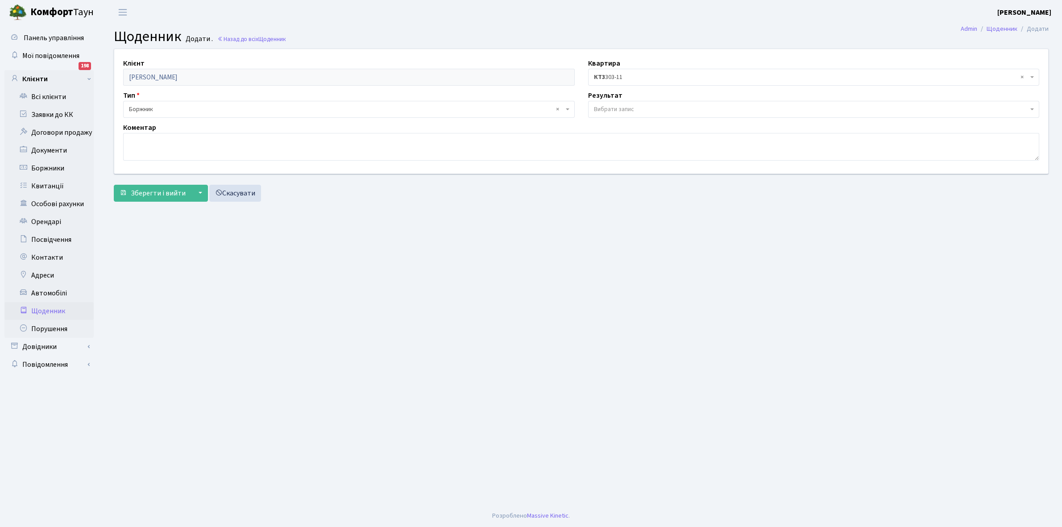
click at [618, 101] on span "Вибрати запис" at bounding box center [814, 109] width 452 height 17
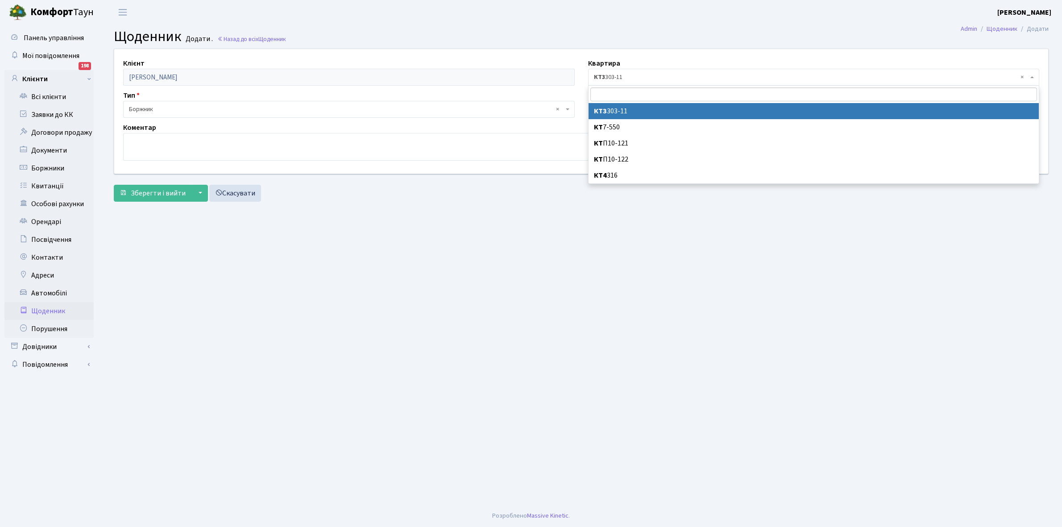
click at [621, 78] on span "× КТ3 303-11" at bounding box center [811, 77] width 435 height 9
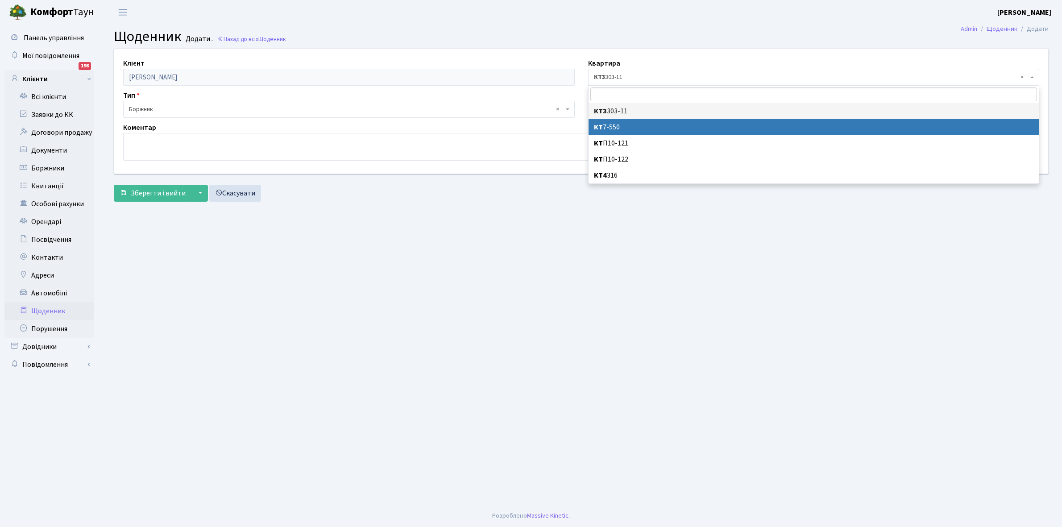
select select "150216"
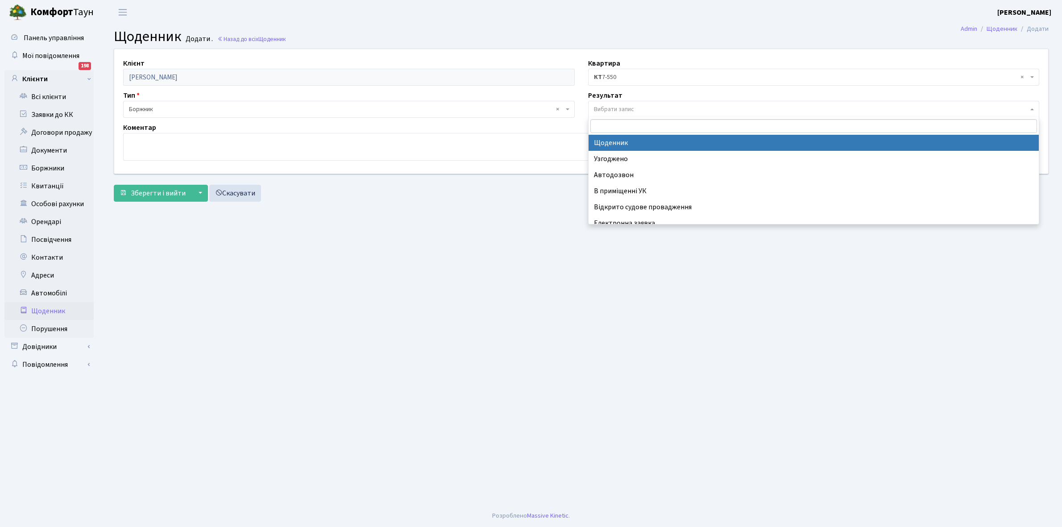
click at [609, 108] on span "Вибрати запис" at bounding box center [614, 109] width 40 height 9
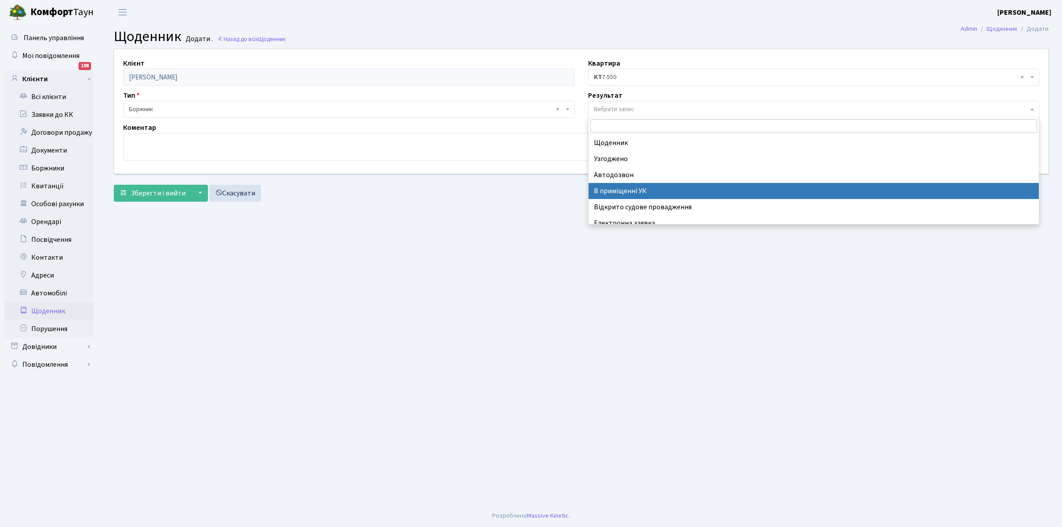
scroll to position [55, 0]
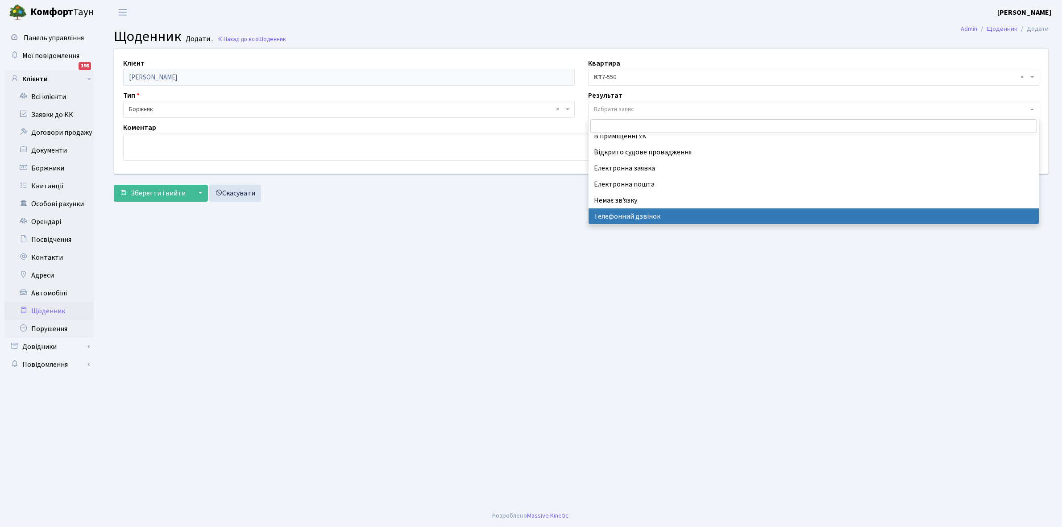
select select "196"
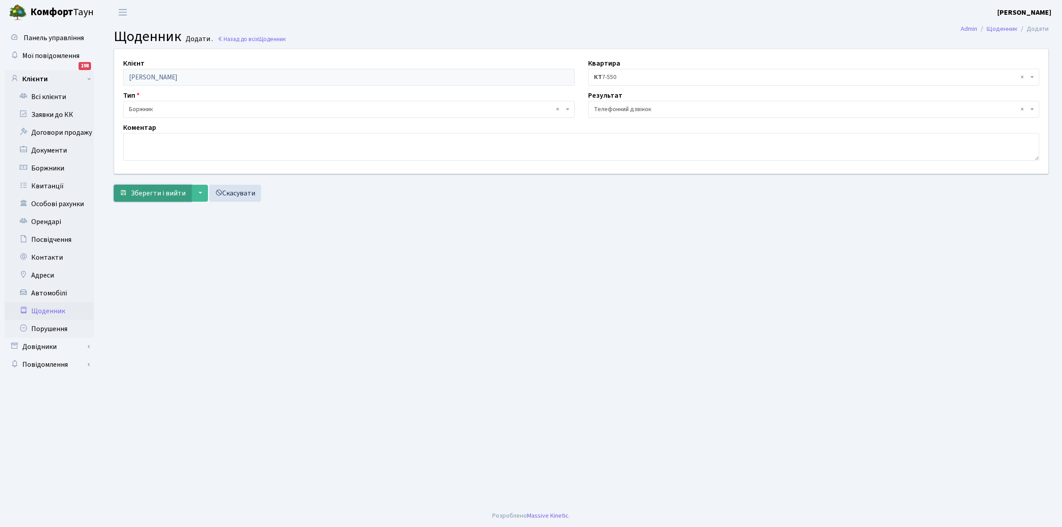
click at [148, 193] on span "Зберегти і вийти" at bounding box center [158, 193] width 55 height 10
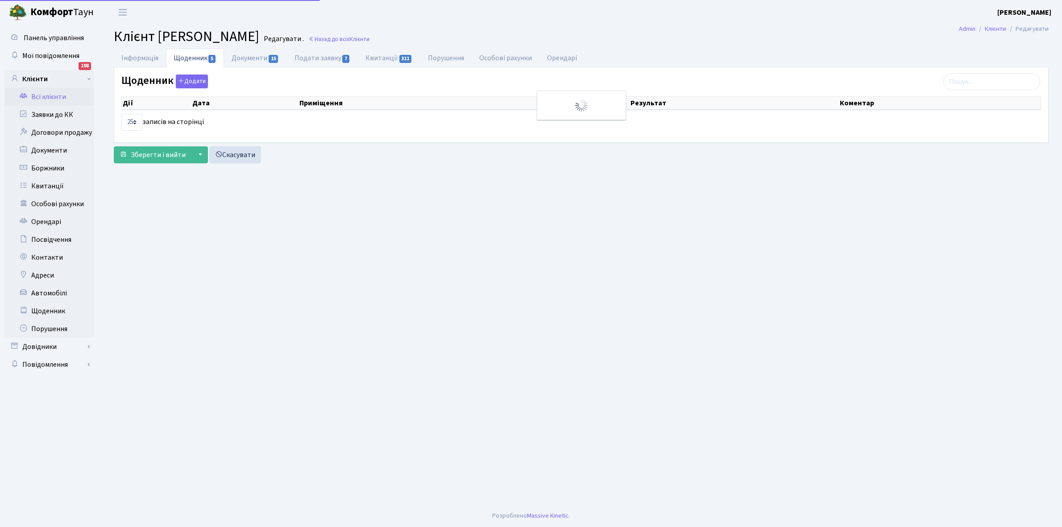
select select "25"
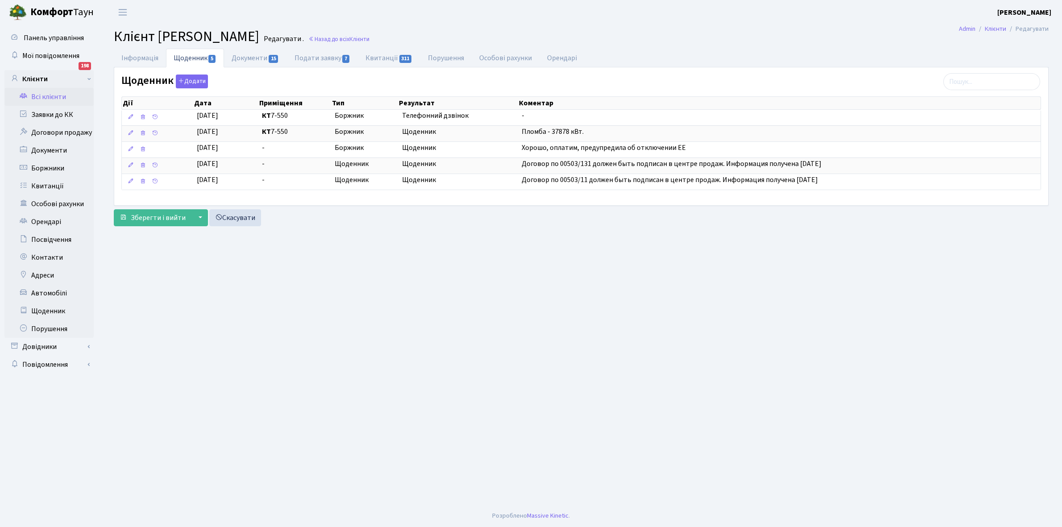
click at [43, 96] on link "Всі клієнти" at bounding box center [48, 97] width 89 height 18
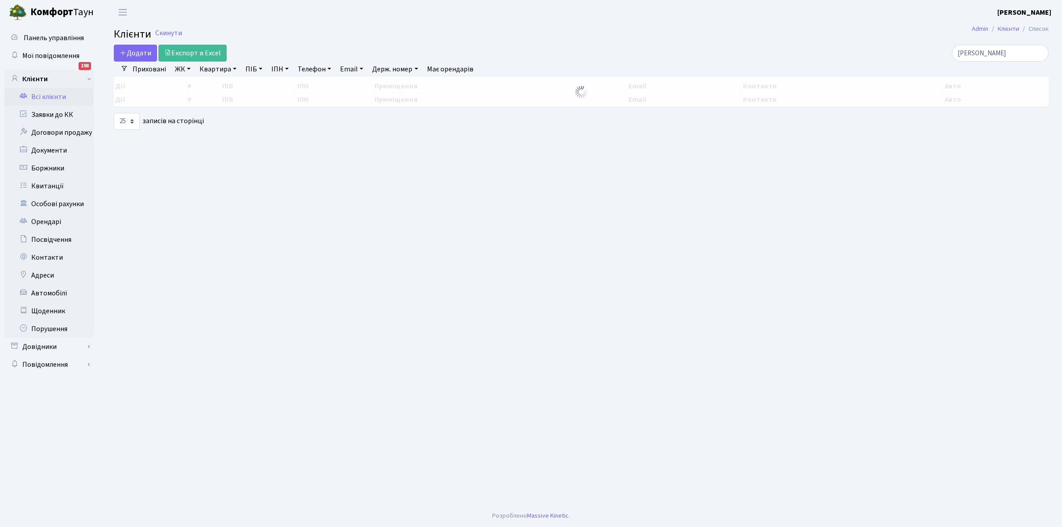
select select "25"
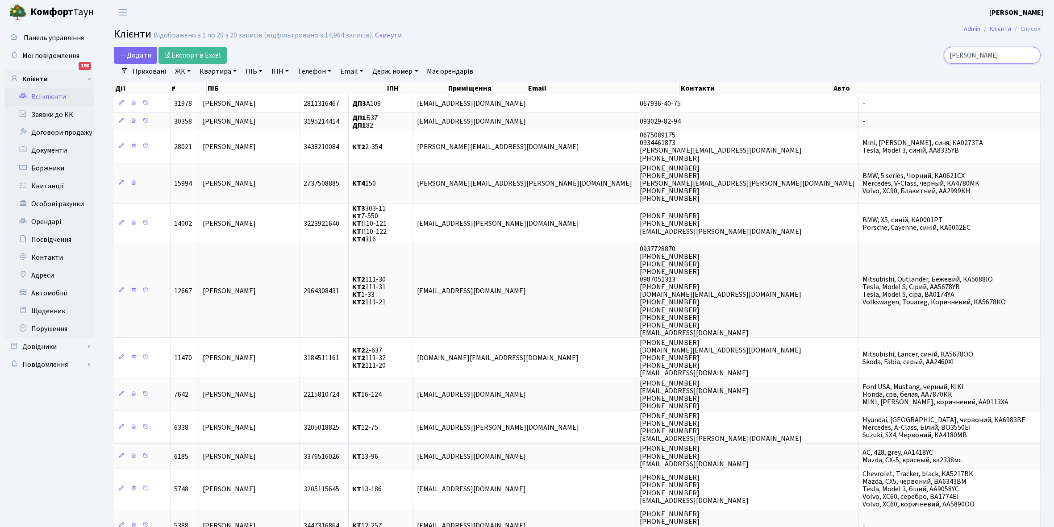
click at [990, 54] on input "[PERSON_NAME]" at bounding box center [991, 55] width 97 height 17
type input "к"
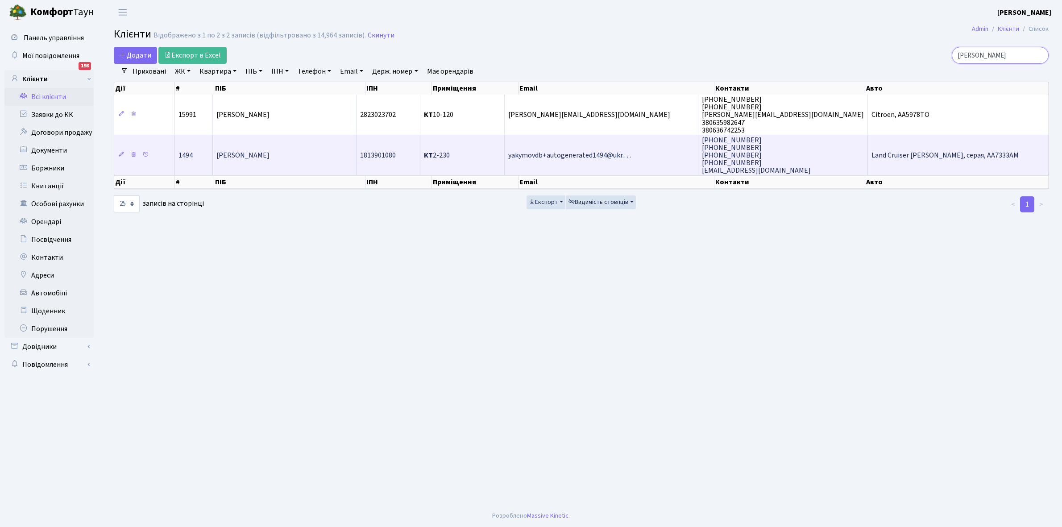
type input "[PERSON_NAME]"
click at [308, 162] on td "[PERSON_NAME]" at bounding box center [285, 155] width 144 height 41
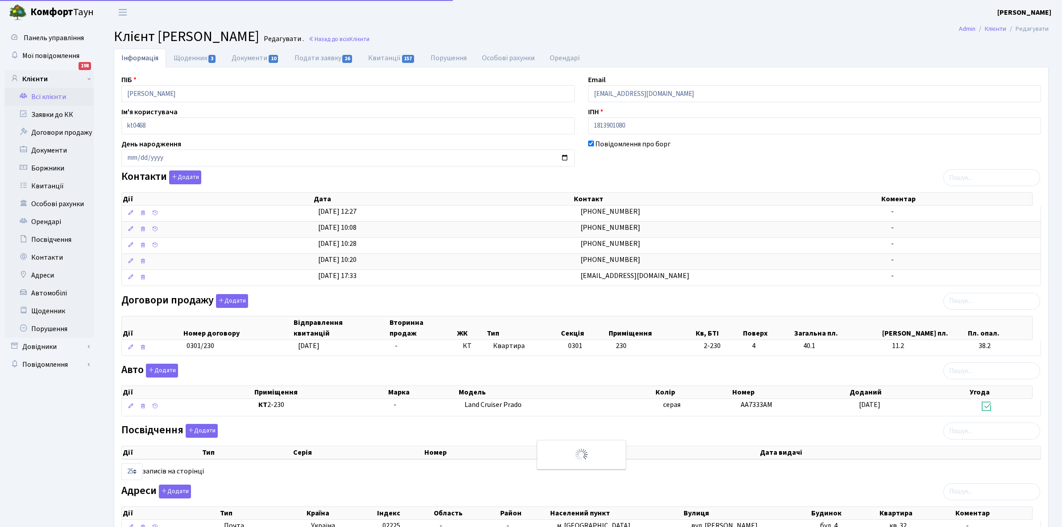
select select "25"
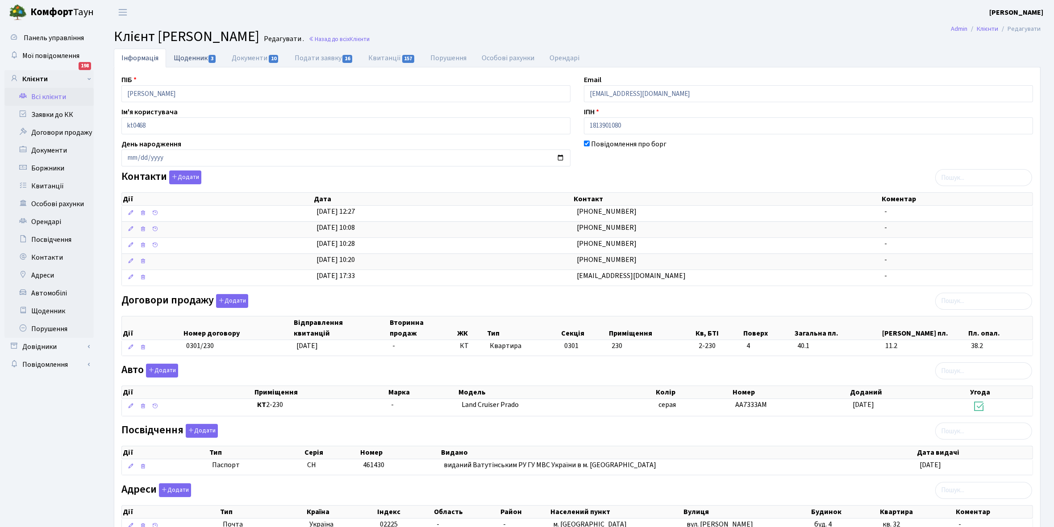
click at [182, 58] on link "Щоденник 3" at bounding box center [195, 58] width 58 height 18
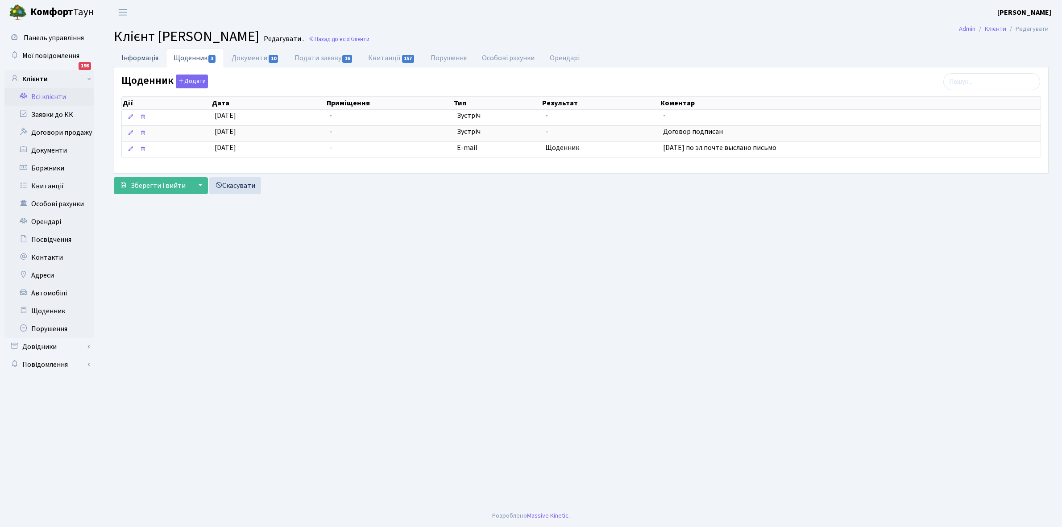
click at [133, 57] on link "Інформація" at bounding box center [140, 58] width 52 height 18
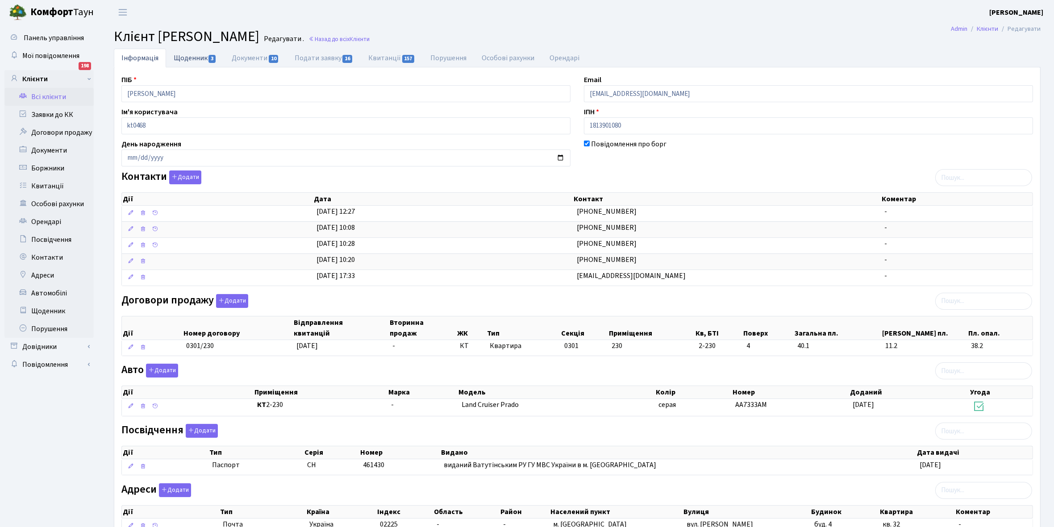
click at [180, 56] on link "Щоденник 3" at bounding box center [195, 58] width 58 height 18
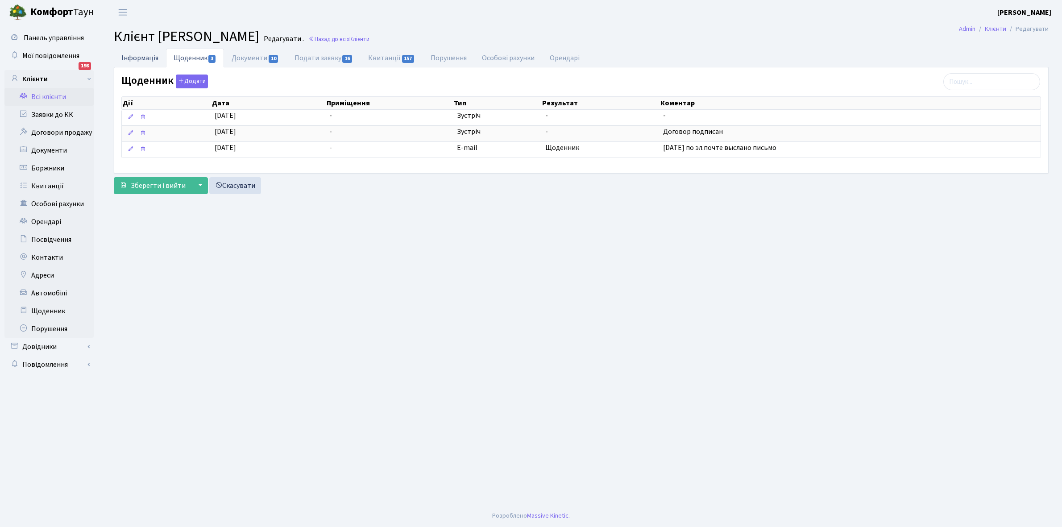
click at [139, 59] on link "Інформація" at bounding box center [140, 58] width 52 height 18
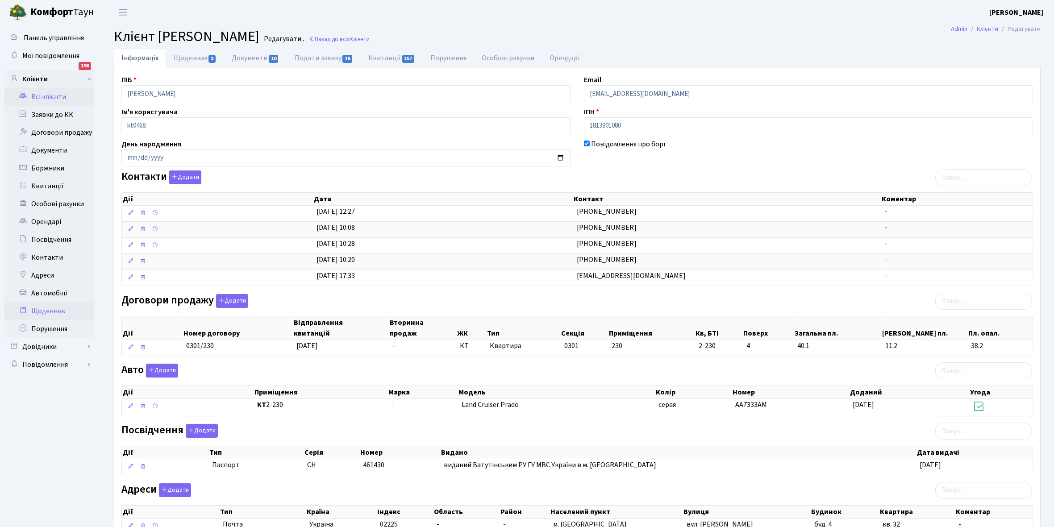
click at [48, 308] on link "Щоденник" at bounding box center [48, 311] width 89 height 18
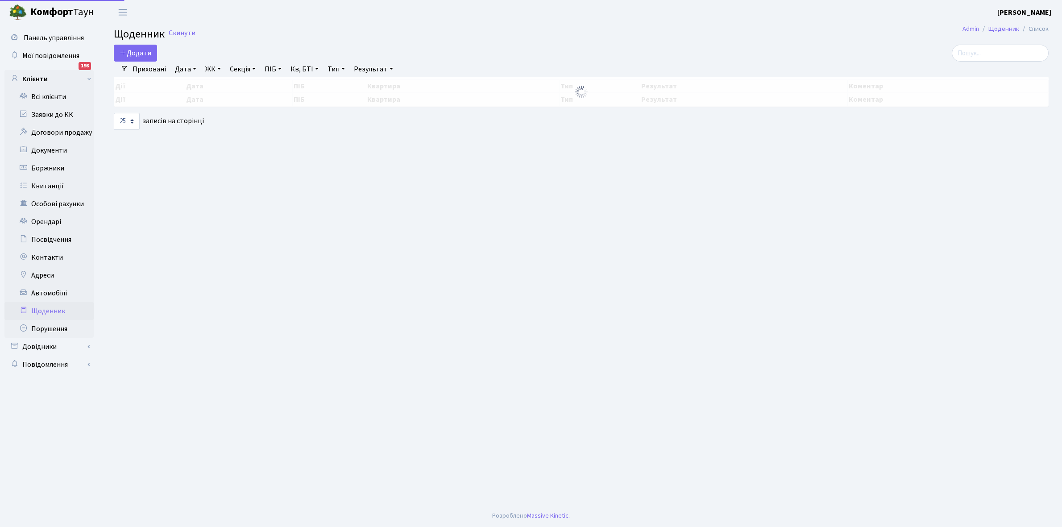
select select "25"
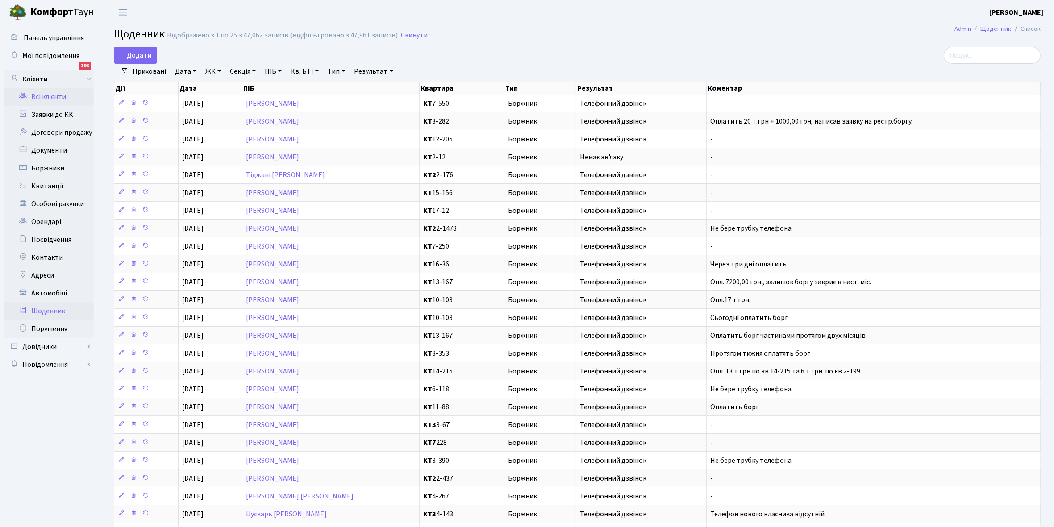
click at [49, 95] on link "Всі клієнти" at bounding box center [48, 97] width 89 height 18
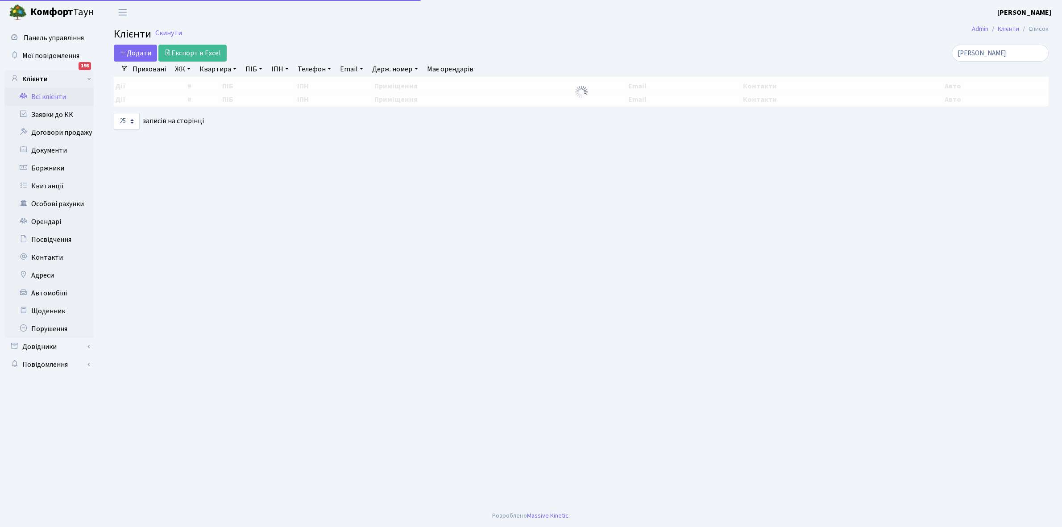
select select "25"
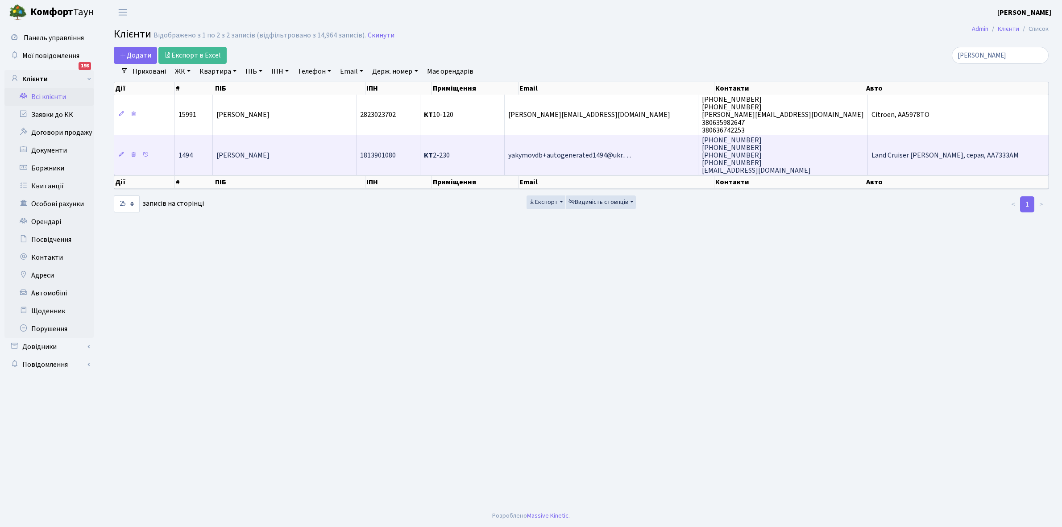
click at [316, 154] on td "[PERSON_NAME]" at bounding box center [285, 155] width 144 height 41
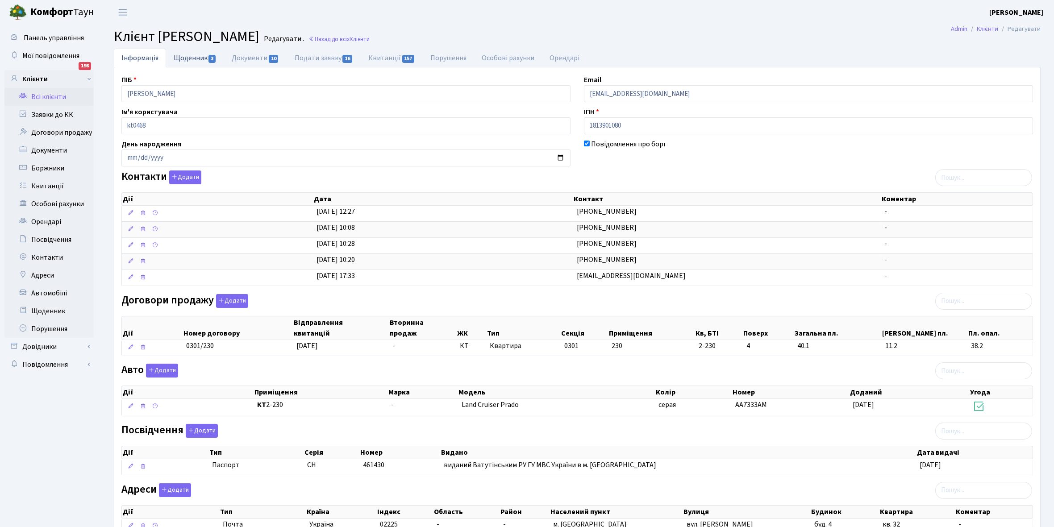
click at [182, 57] on link "Щоденник 3" at bounding box center [195, 58] width 58 height 18
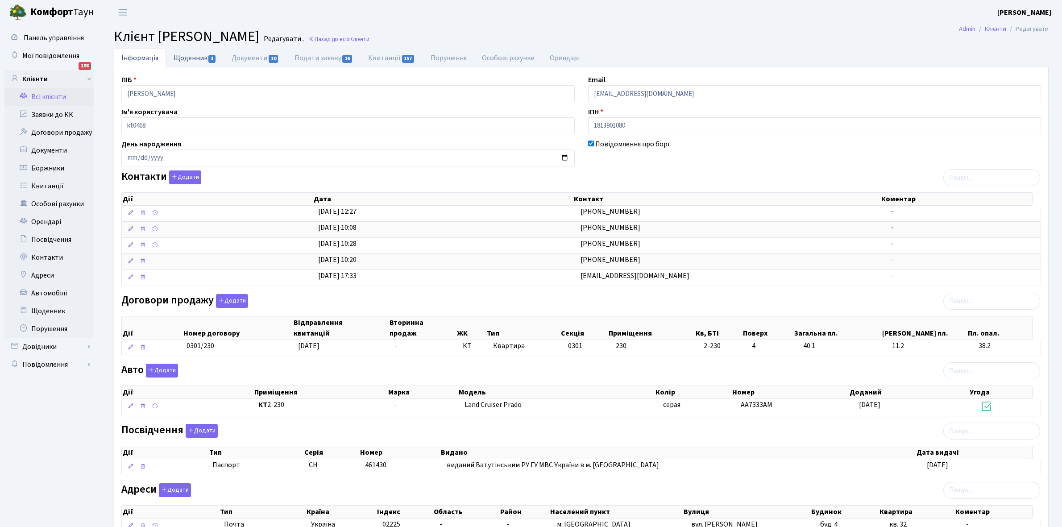
select select "25"
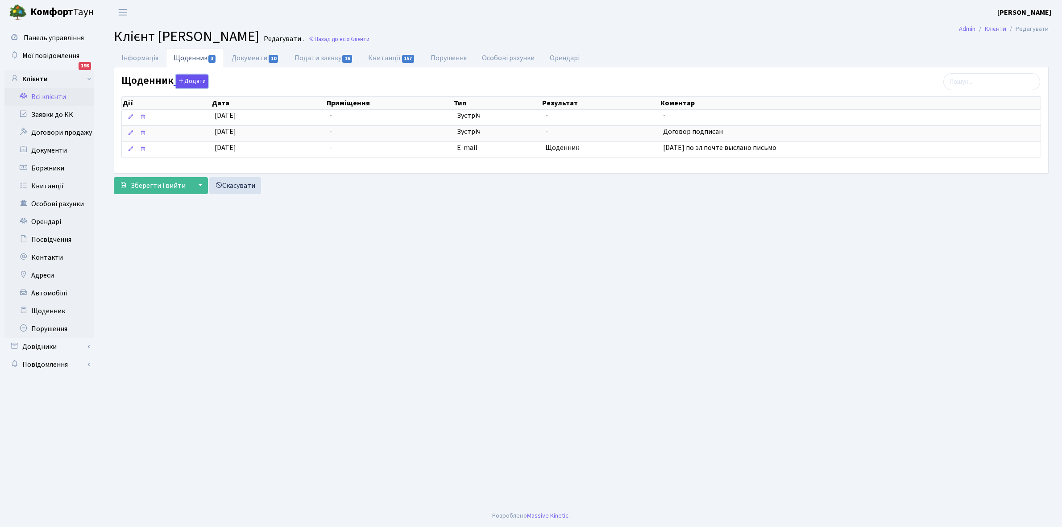
click at [192, 83] on button "Додати" at bounding box center [192, 82] width 32 height 14
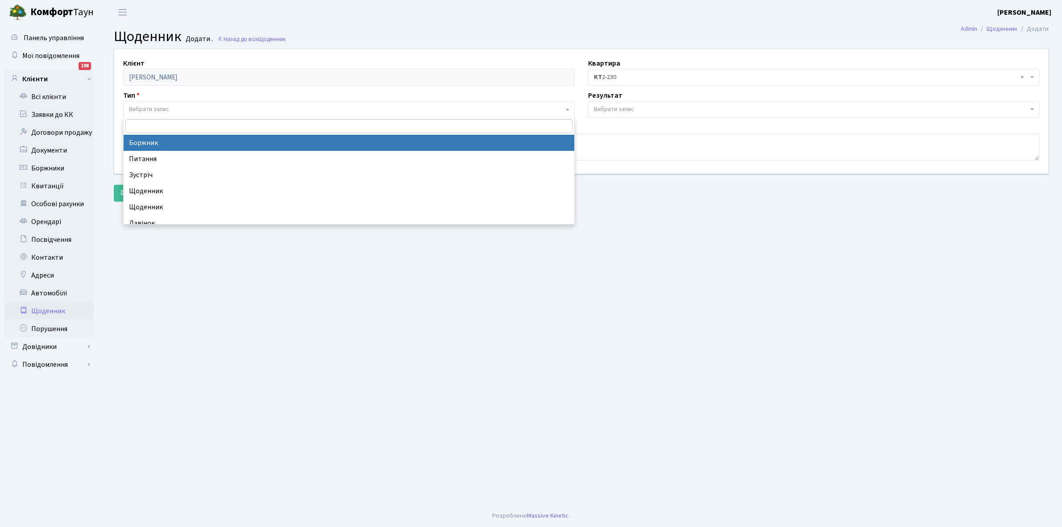
click at [158, 106] on span "Вибрати запис" at bounding box center [149, 109] width 40 height 9
select select "189"
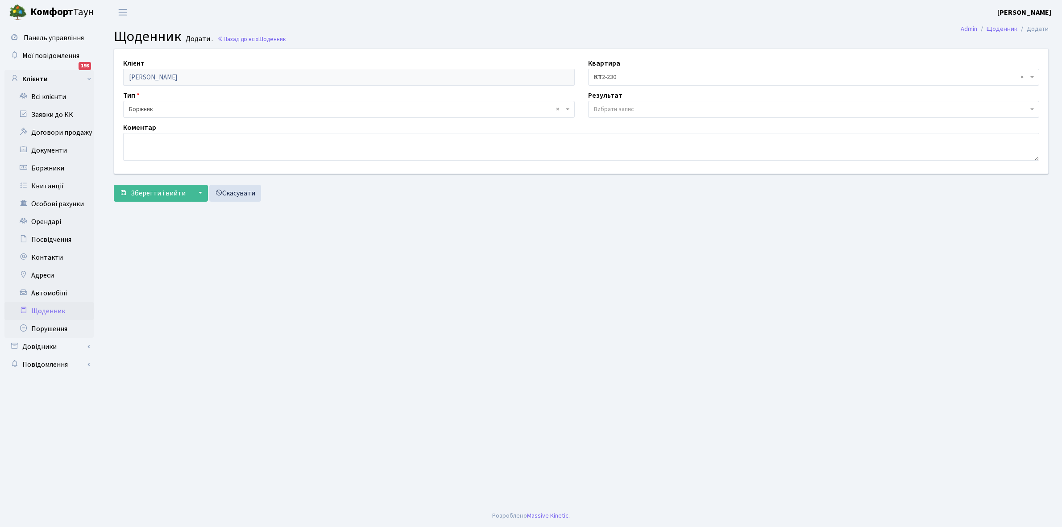
click at [625, 105] on span "Вибрати запис" at bounding box center [614, 109] width 40 height 9
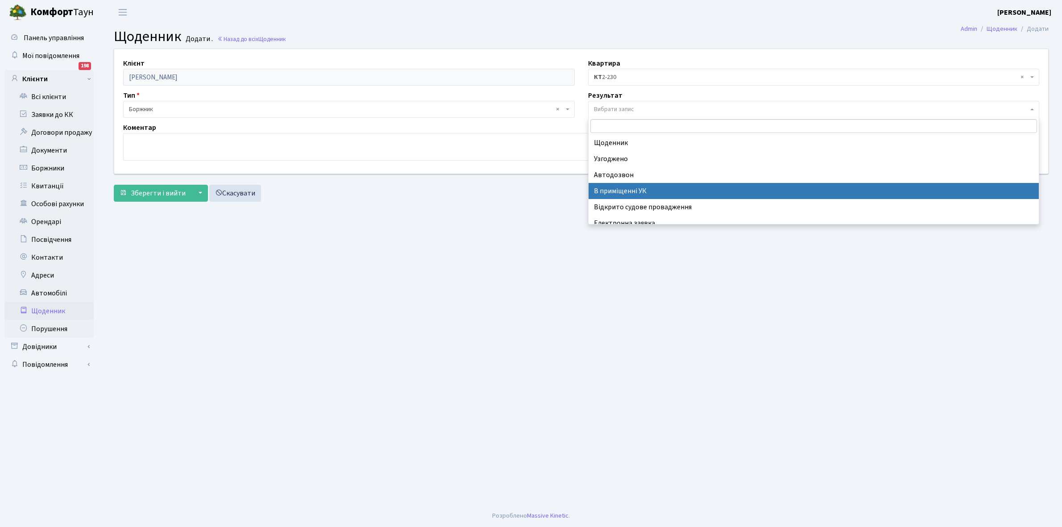
scroll to position [55, 0]
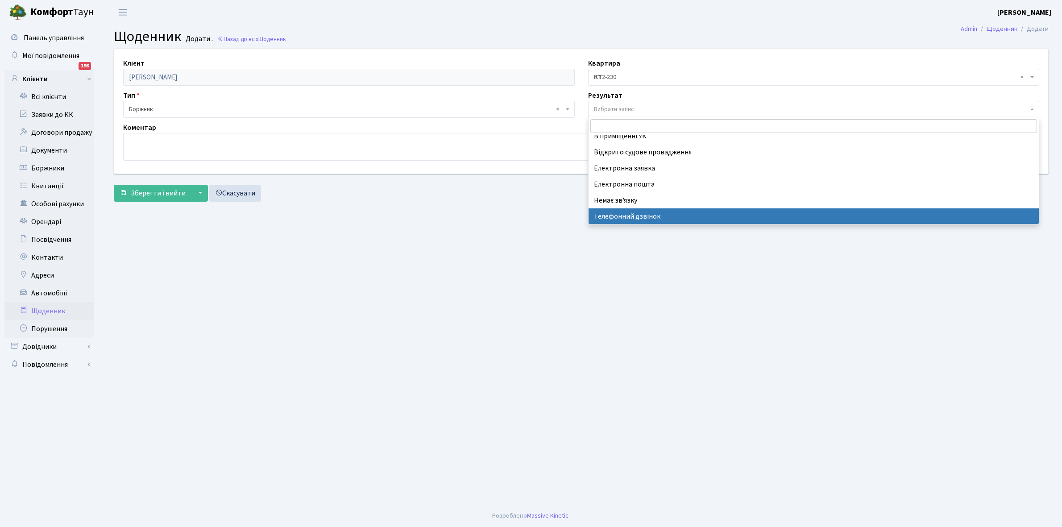
select select "196"
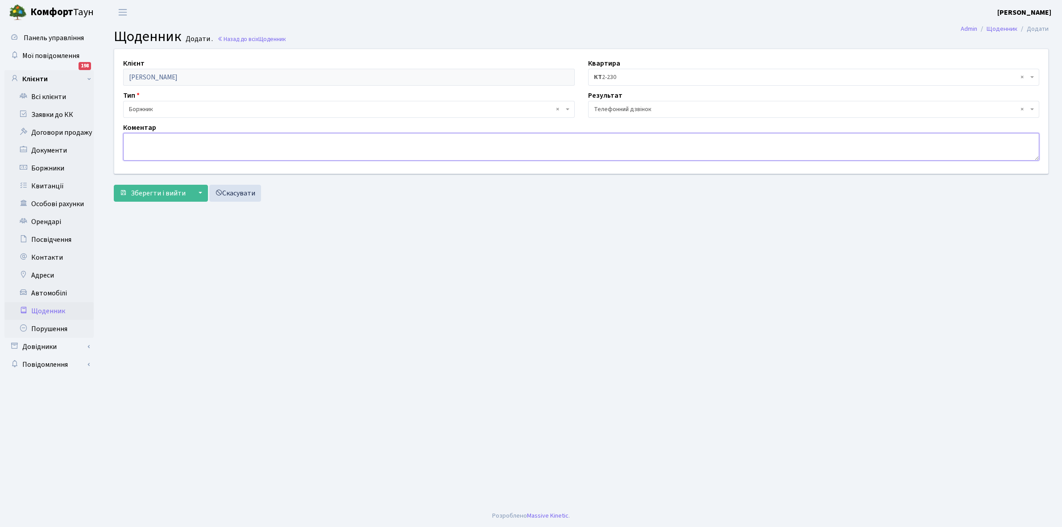
click at [134, 145] on textarea at bounding box center [581, 147] width 916 height 28
click at [162, 140] on textarea "Син в ЗСУ ,після поранення" at bounding box center [581, 147] width 916 height 28
click at [230, 143] on textarea "Син в ЗСУ , після поранення" at bounding box center [581, 147] width 916 height 28
click at [213, 138] on textarea "Син в ЗСУ , після поранення зробили операцію" at bounding box center [581, 147] width 916 height 28
click at [355, 140] on textarea "Син в ЗСУ , після поранення всі гроші ідуть на лікування. зробили операцію" at bounding box center [581, 147] width 916 height 28
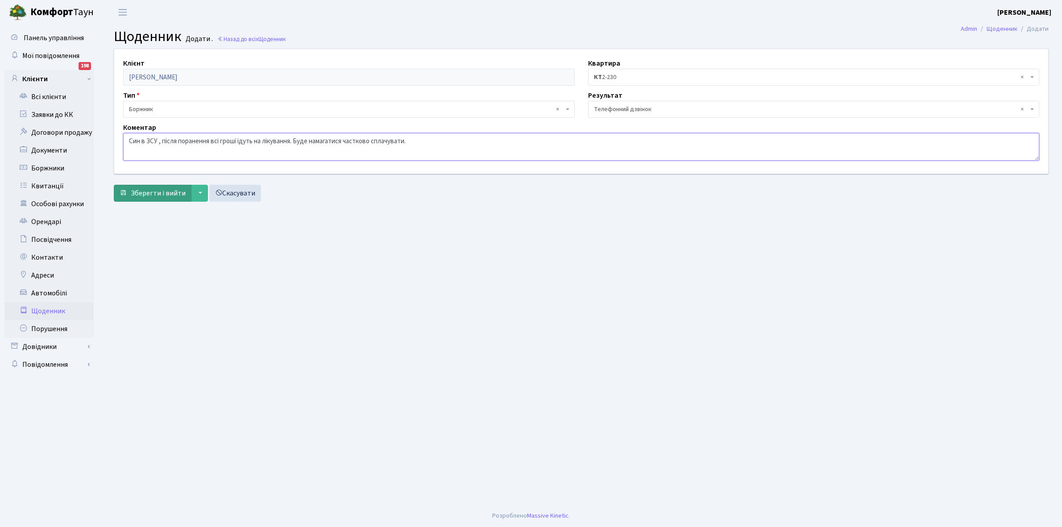
type textarea "Син в ЗСУ , після поранення всі гроші ідуть на лікування. Буде намагатися частк…"
click at [146, 191] on span "Зберегти і вийти" at bounding box center [158, 193] width 55 height 10
click at [54, 96] on link "Всі клієнти" at bounding box center [48, 97] width 89 height 18
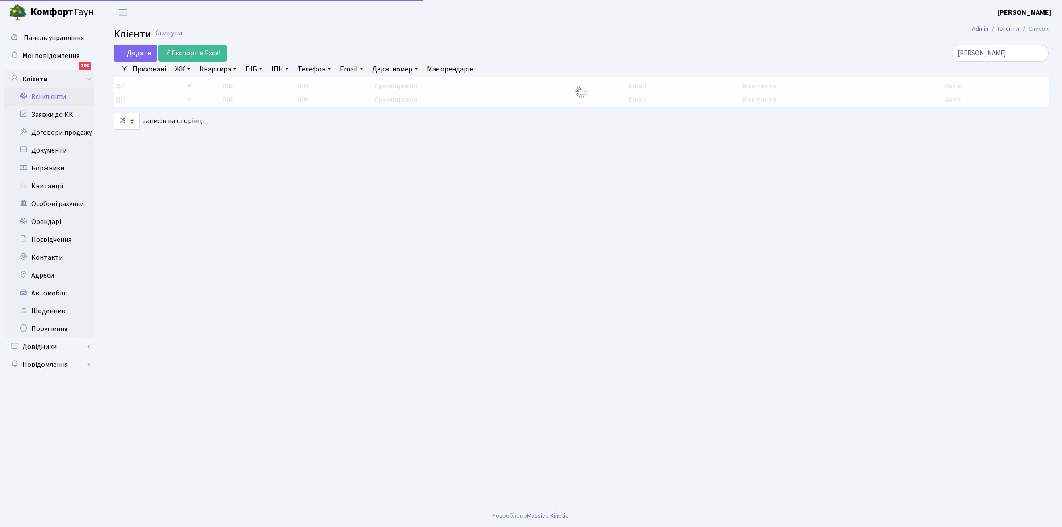
select select "25"
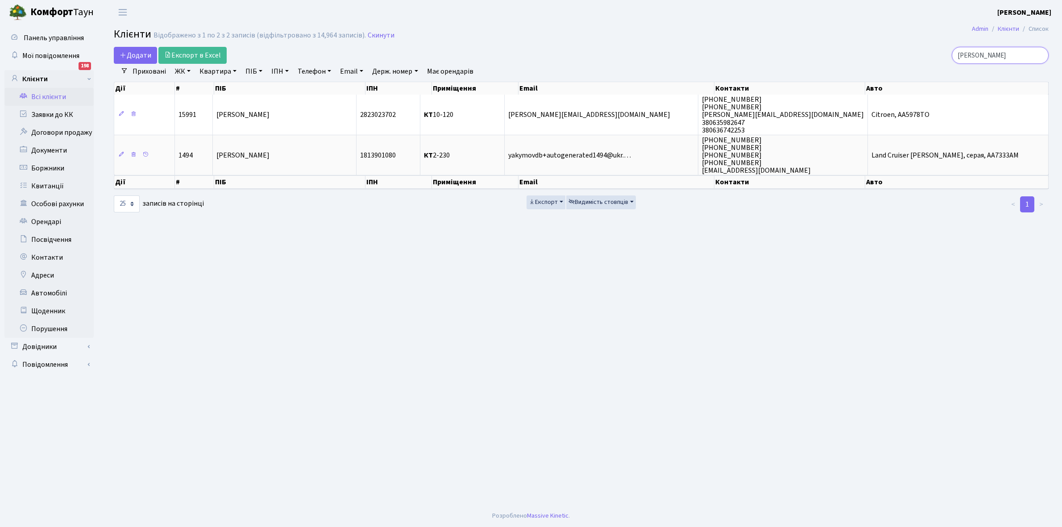
click at [996, 55] on input "якимова" at bounding box center [1000, 55] width 97 height 17
type input "я"
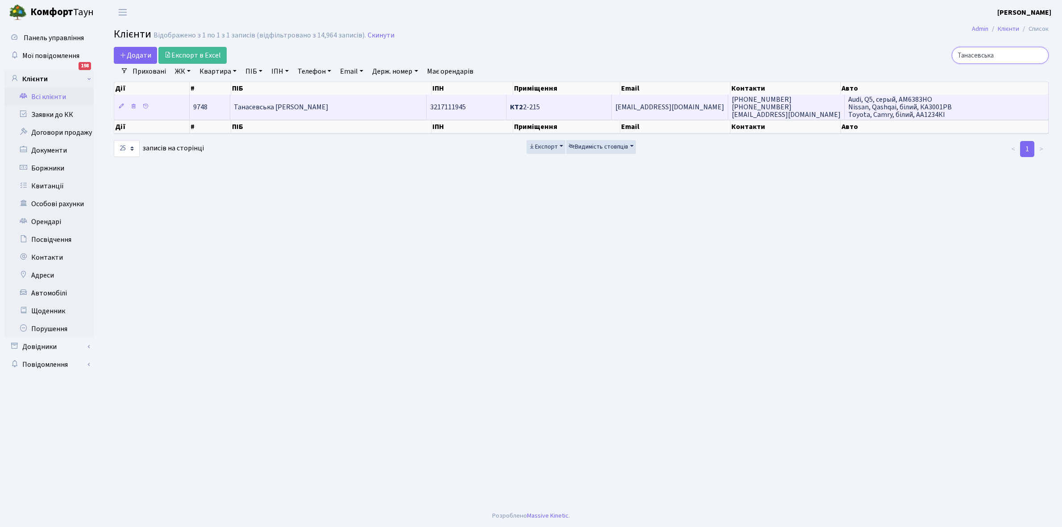
type input "Танасевська"
click at [365, 113] on td "Танасевська [PERSON_NAME]" at bounding box center [328, 107] width 196 height 25
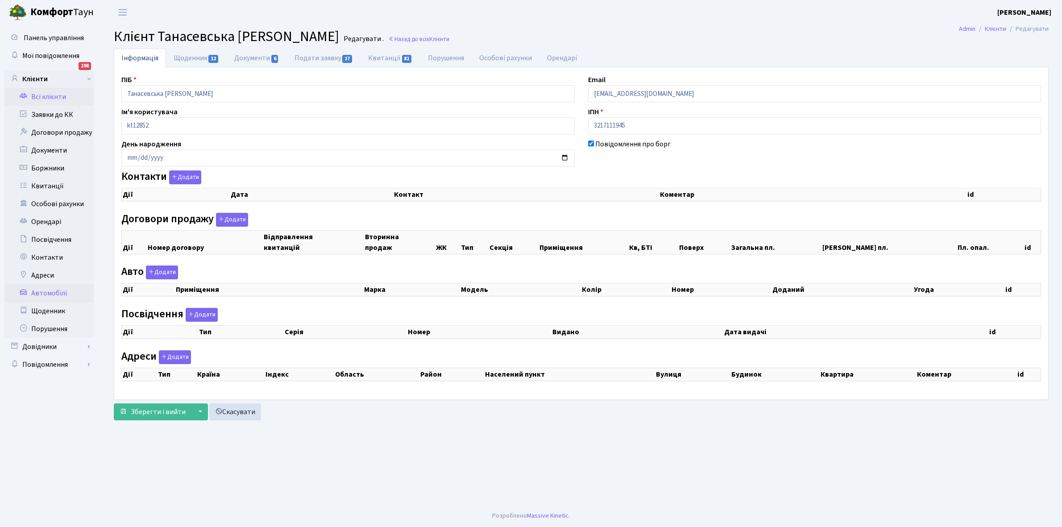
checkbox input "true"
select select "25"
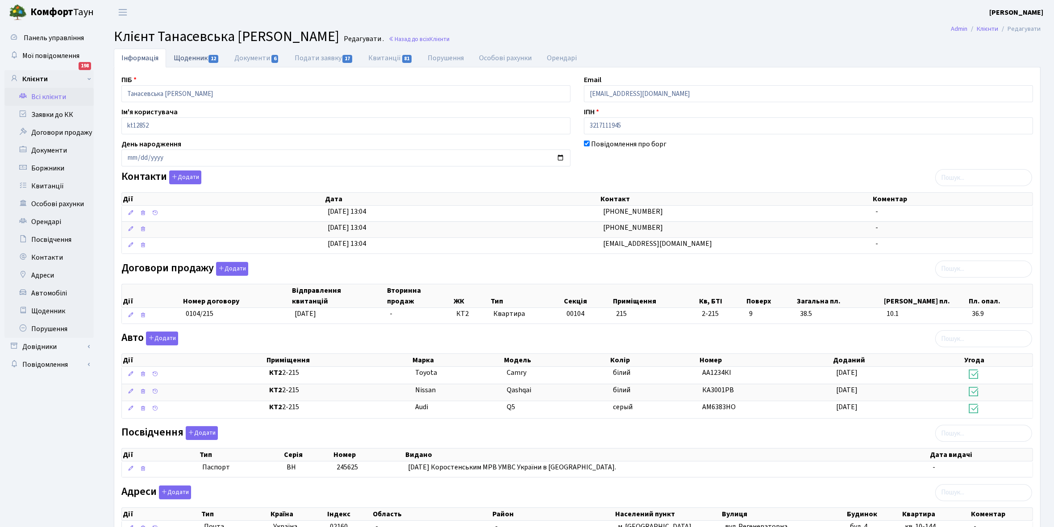
click at [190, 60] on link "Щоденник 12" at bounding box center [196, 58] width 61 height 18
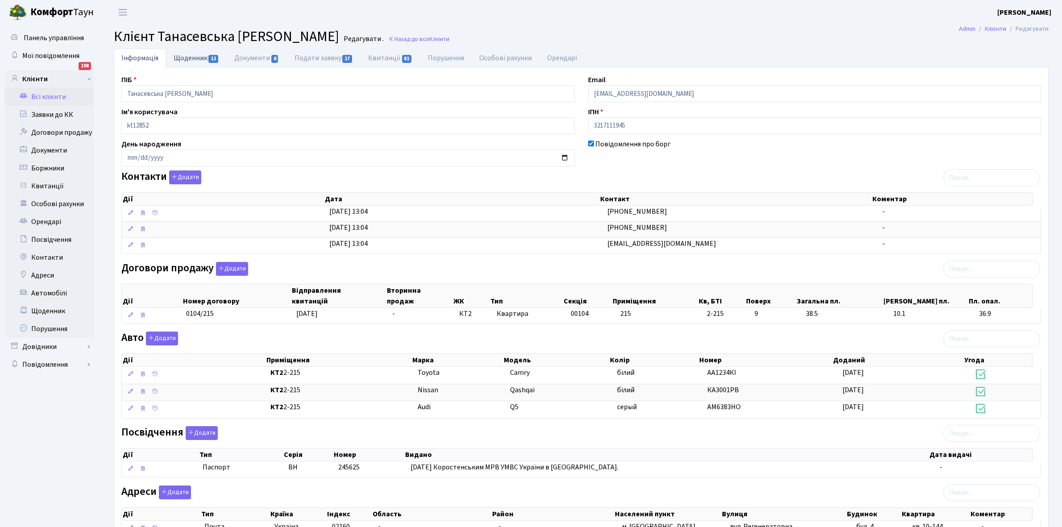
select select "25"
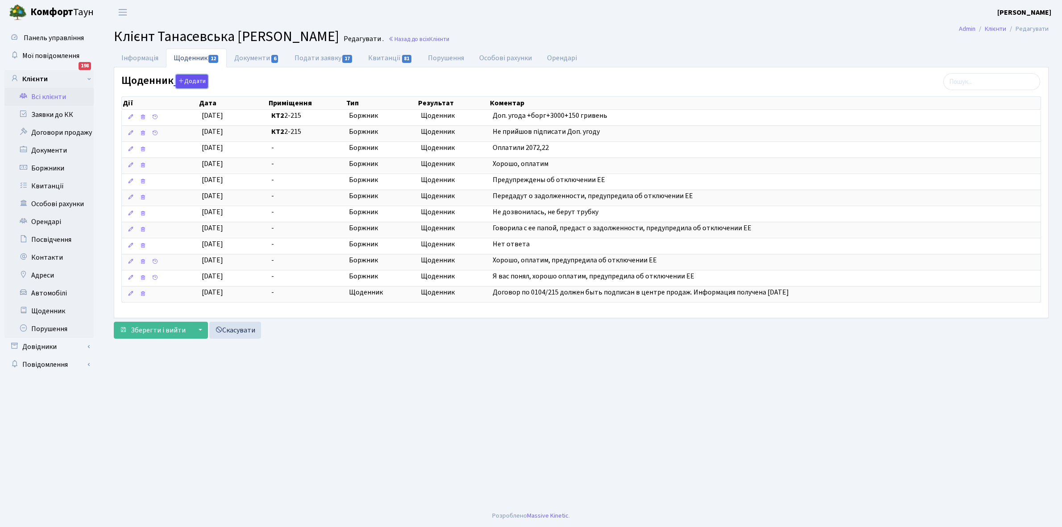
click at [191, 81] on button "Додати" at bounding box center [192, 82] width 32 height 14
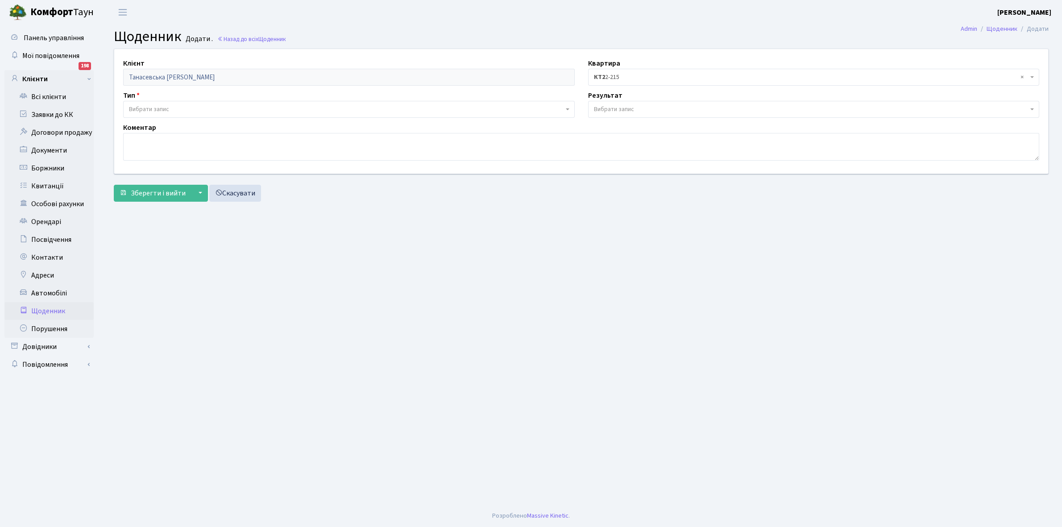
click at [168, 104] on span "Вибрати запис" at bounding box center [349, 109] width 452 height 17
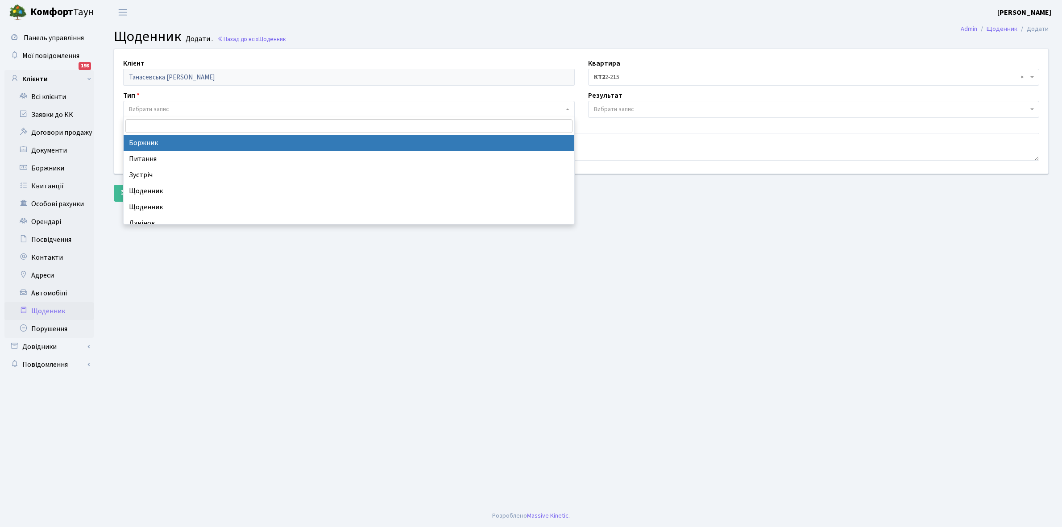
select select "189"
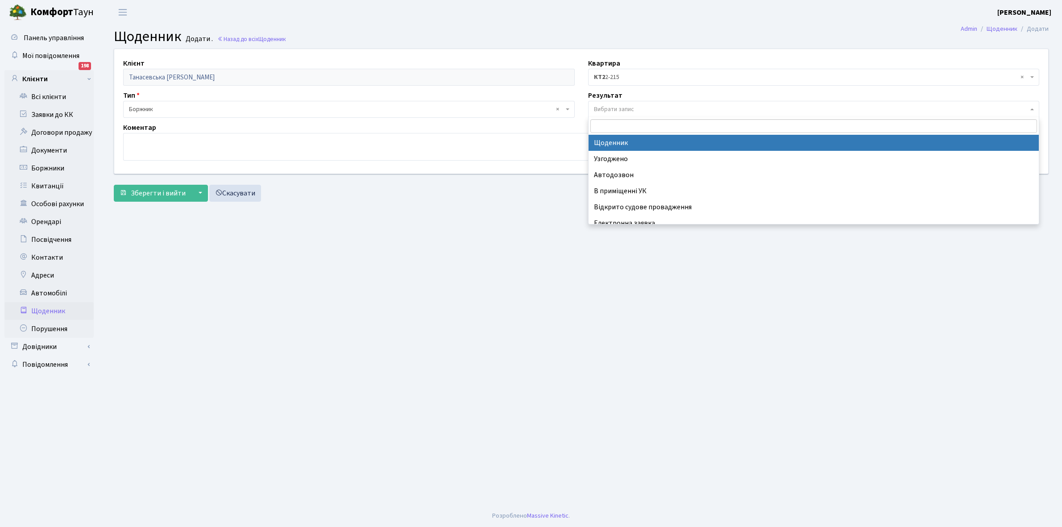
click at [603, 106] on span "Вибрати запис" at bounding box center [614, 109] width 40 height 9
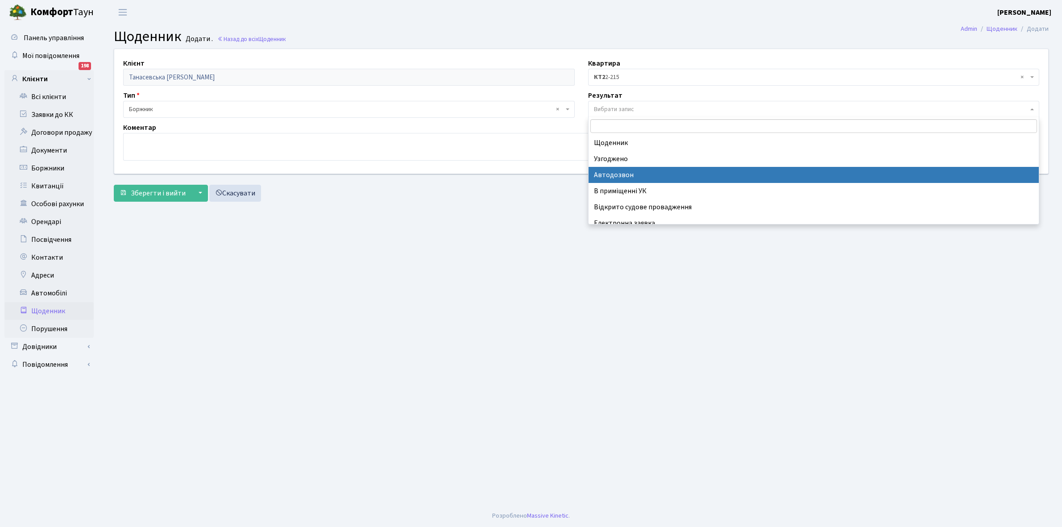
scroll to position [55, 0]
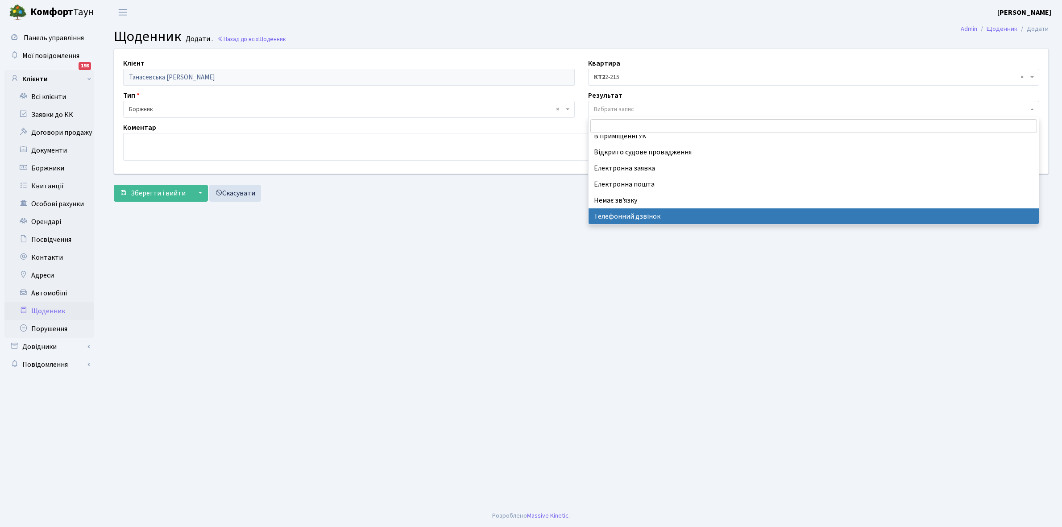
select select "196"
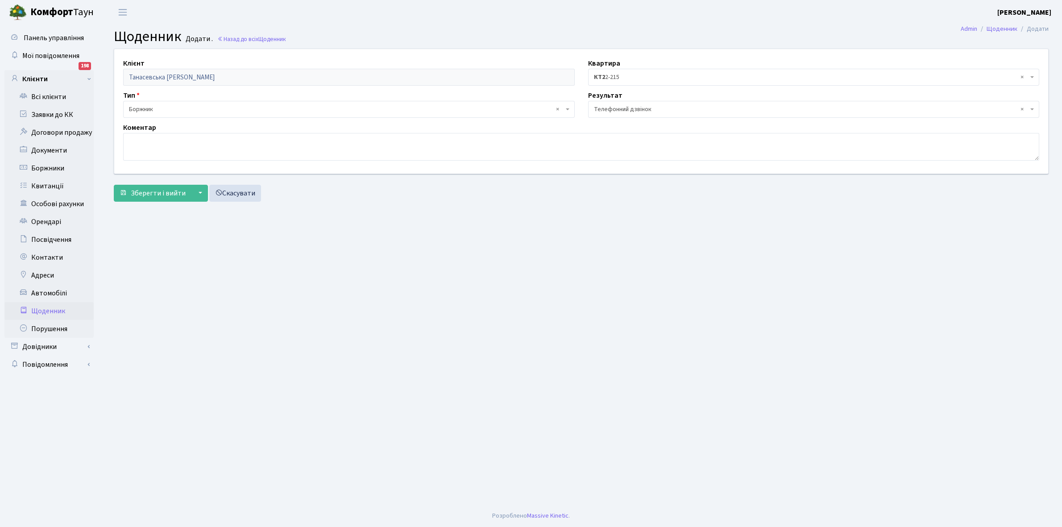
click at [166, 183] on form "Клієнт [PERSON_NAME] [PERSON_NAME] Квартира - <b>КТ2</b>&nbsp;&nbsp;&nbsp;2-215…" at bounding box center [581, 125] width 935 height 153
click at [162, 194] on span "Зберегти і вийти" at bounding box center [158, 193] width 55 height 10
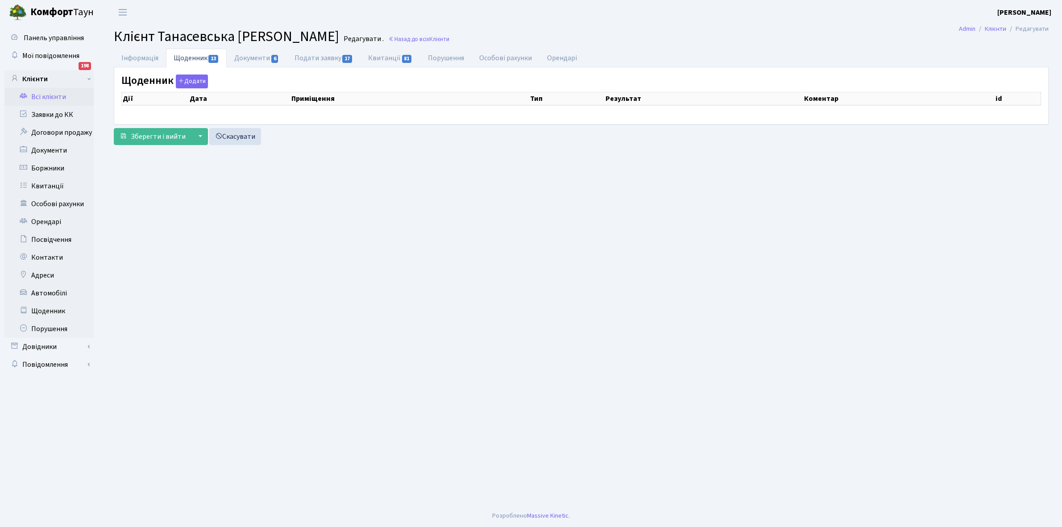
select select "25"
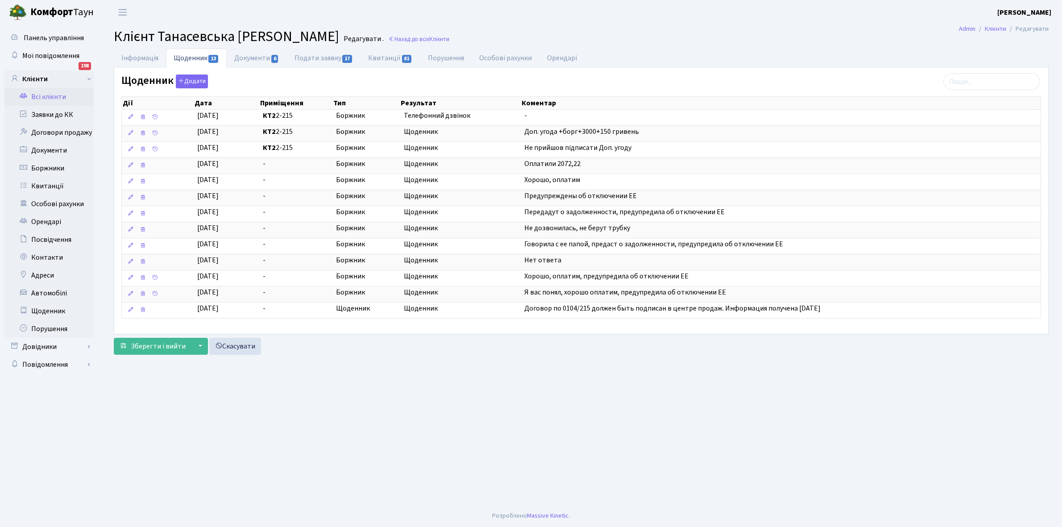
click at [41, 95] on link "Всі клієнти" at bounding box center [48, 97] width 89 height 18
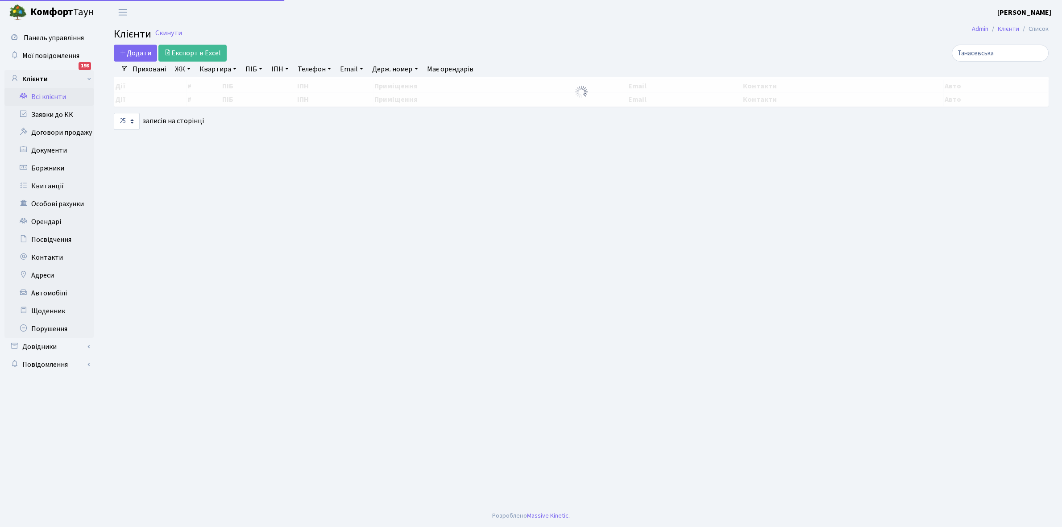
select select "25"
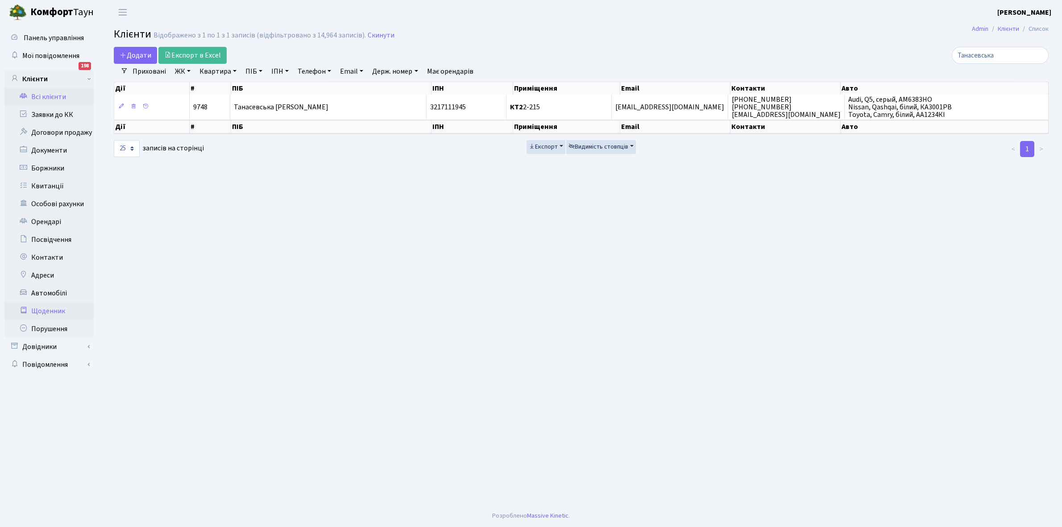
click at [61, 311] on link "Щоденник" at bounding box center [48, 311] width 89 height 18
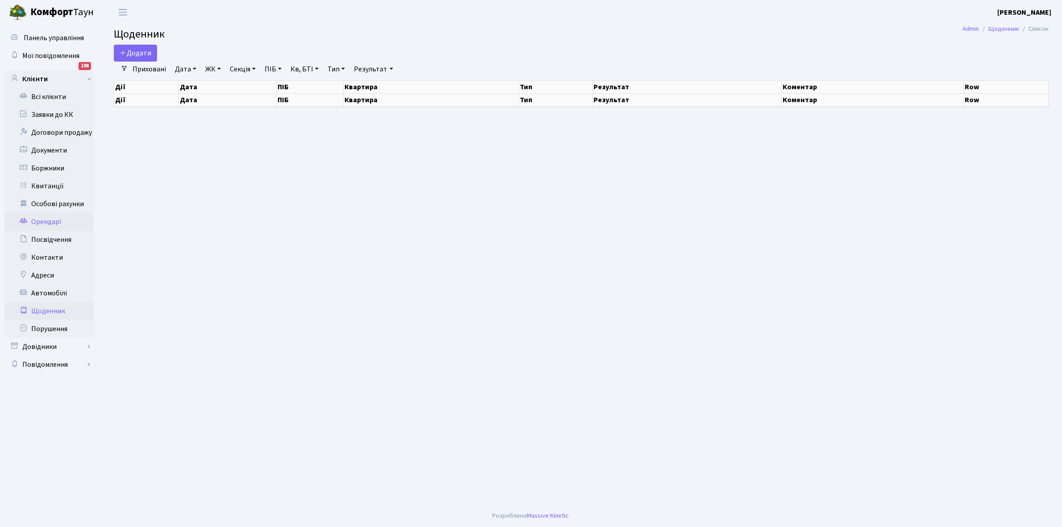
select select "25"
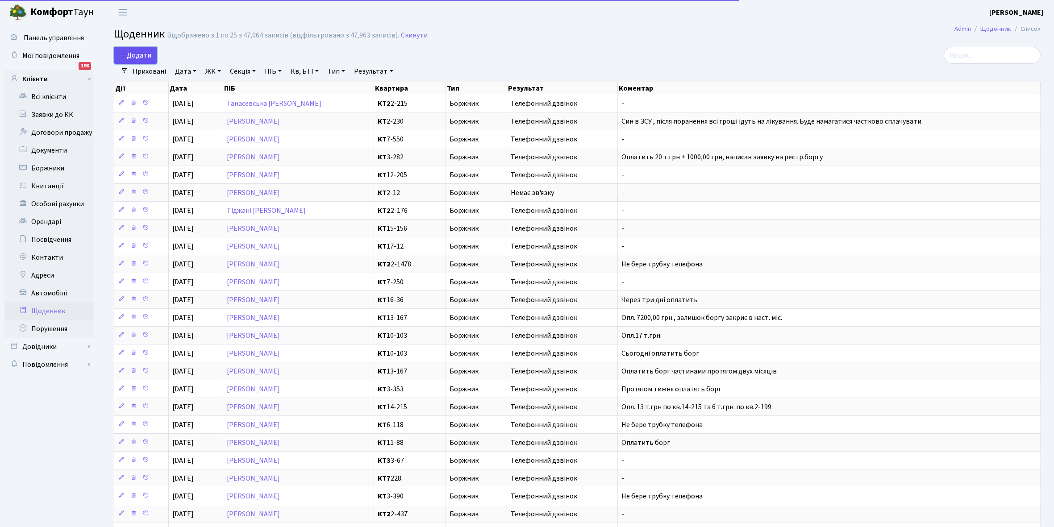
click at [139, 53] on span "Додати" at bounding box center [136, 55] width 32 height 10
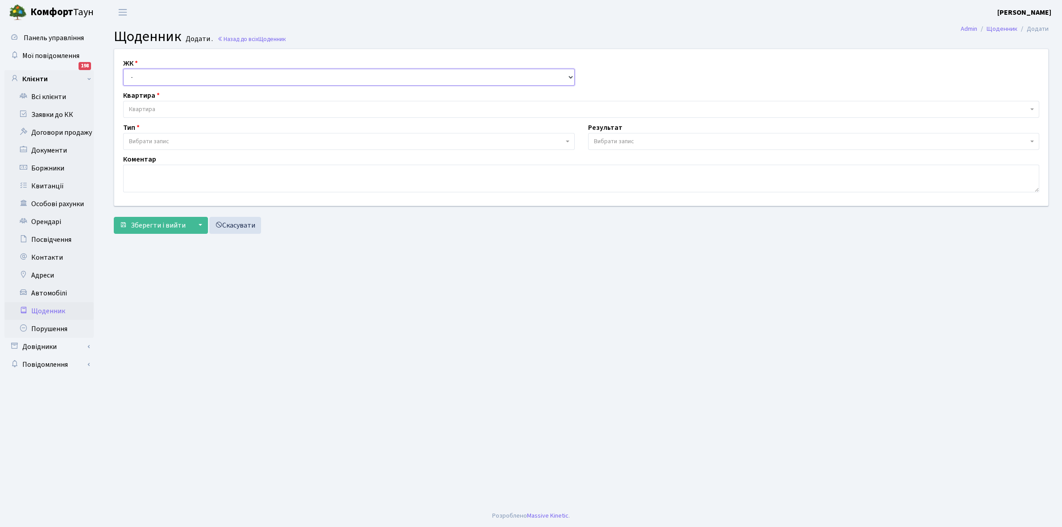
click at [145, 77] on select "- КТ, вул. Регенераторна, 4 КТ2, просп. Соборності, 17 КТ3, вул. Березнева, 16 …" at bounding box center [349, 77] width 452 height 17
select select "271"
click at [123, 69] on select "- КТ, вул. Регенераторна, 4 КТ2, просп. Соборності, 17 КТ3, вул. Березнева, 16 …" at bounding box center [349, 77] width 452 height 17
select select
click at [162, 106] on span "Квартира" at bounding box center [578, 109] width 899 height 9
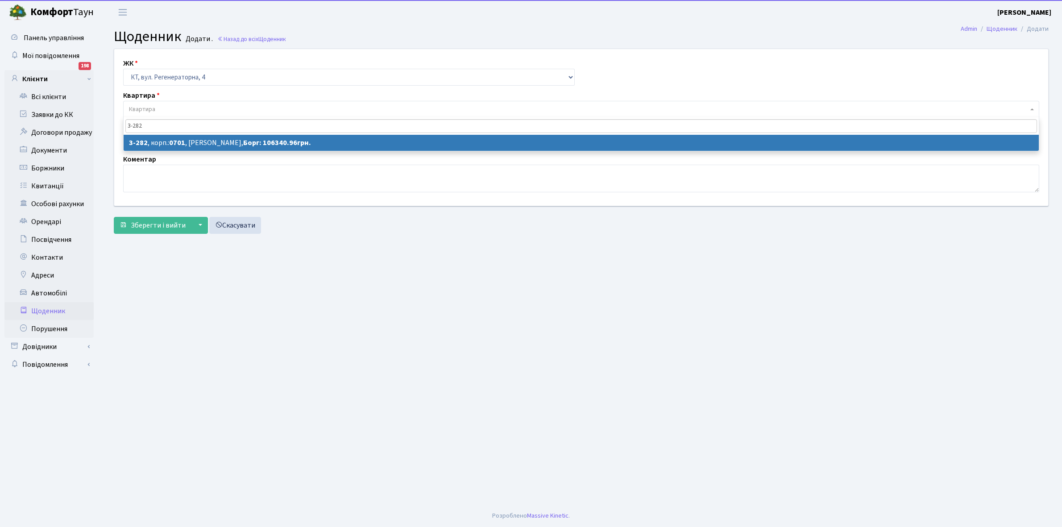
type input "3-282"
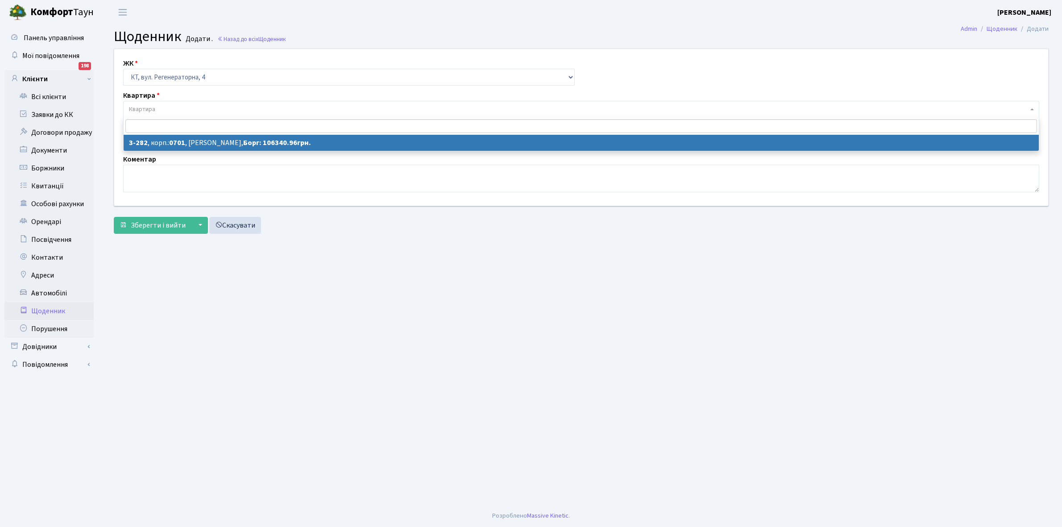
select select "1500"
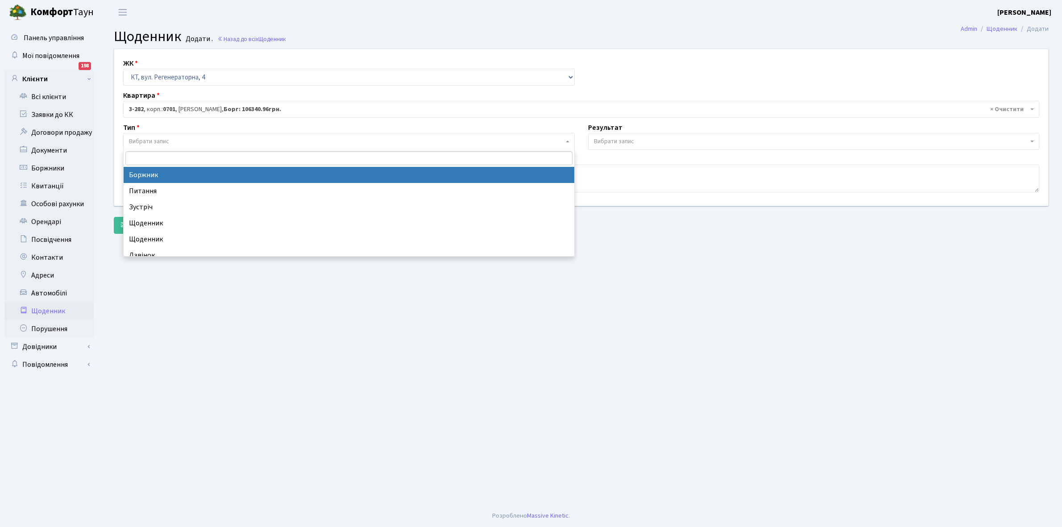
click at [175, 139] on span "Вибрати запис" at bounding box center [346, 141] width 435 height 9
select select "189"
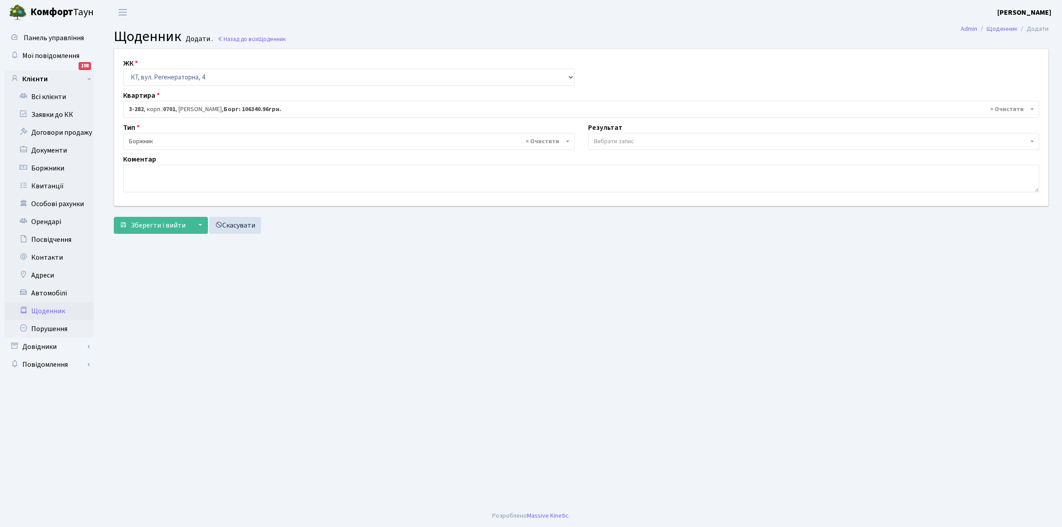
click at [612, 143] on span "Вибрати запис" at bounding box center [614, 141] width 40 height 9
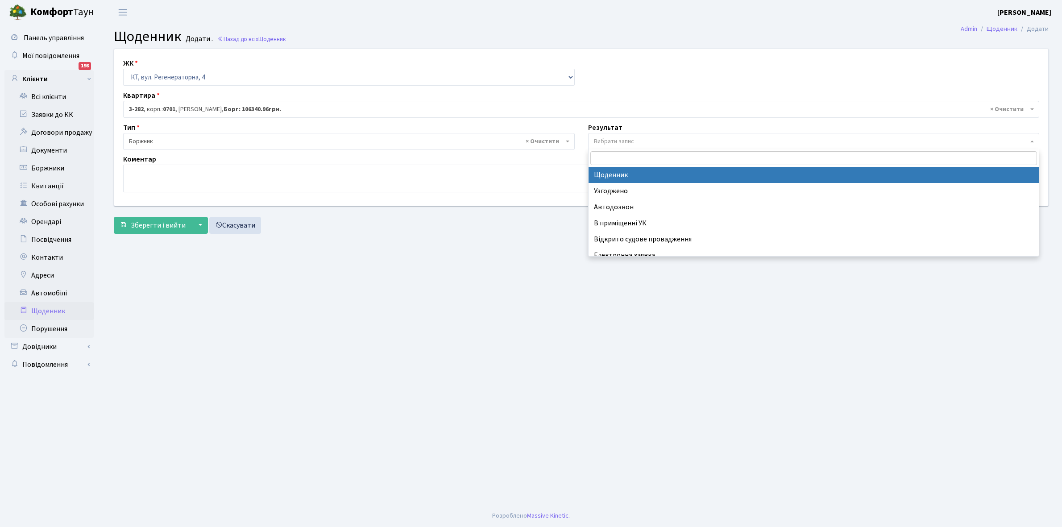
select select "14"
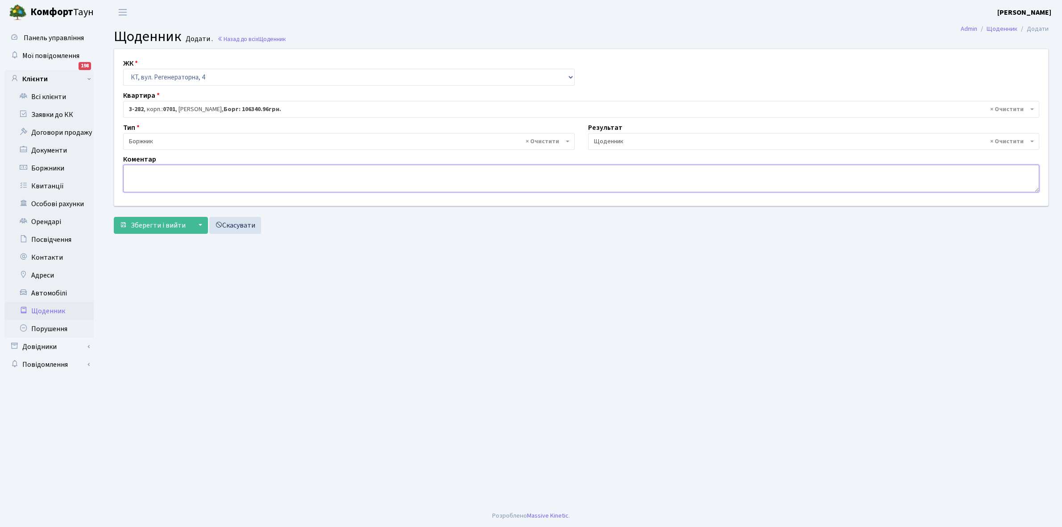
click at [132, 173] on textarea at bounding box center [581, 179] width 916 height 28
type textarea "Оплатив 20000+1000 грн. ЕЕ"
click at [157, 222] on span "Зберегти і вийти" at bounding box center [158, 225] width 55 height 10
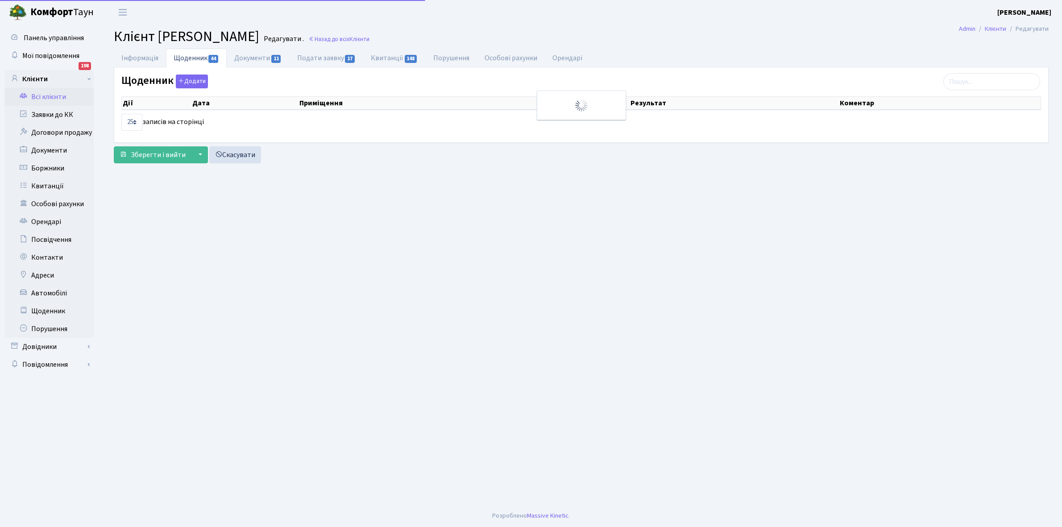
select select "25"
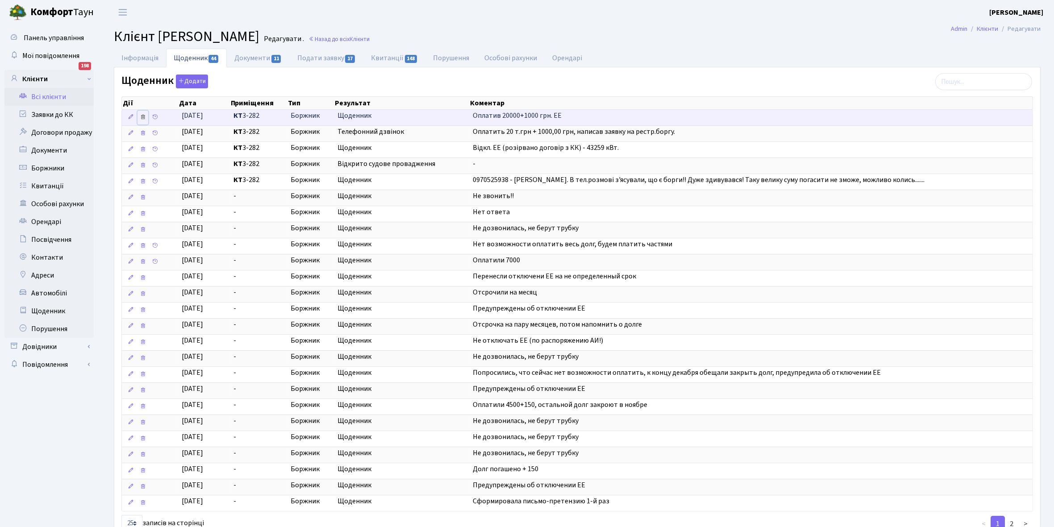
click at [144, 117] on icon at bounding box center [143, 117] width 6 height 6
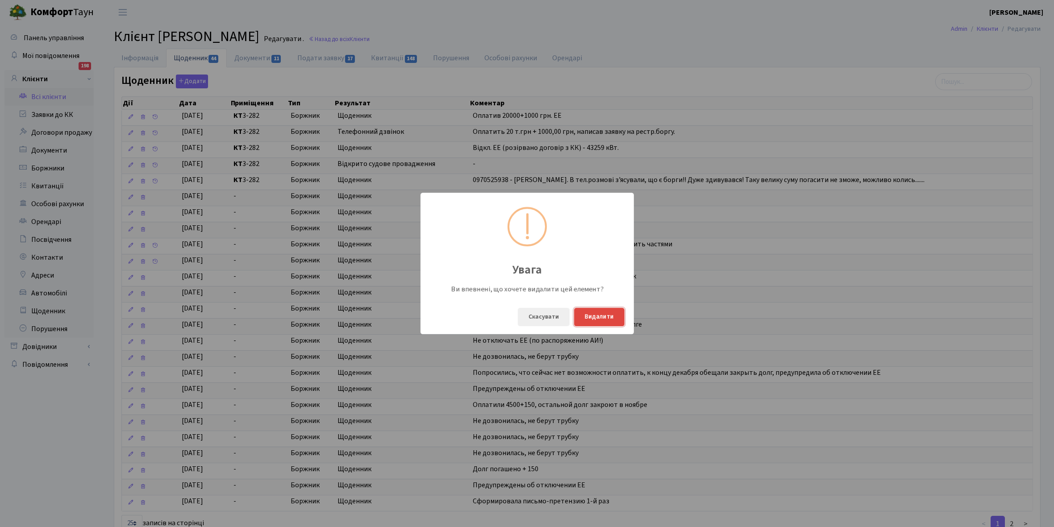
click at [599, 316] on button "Видалити" at bounding box center [599, 317] width 50 height 18
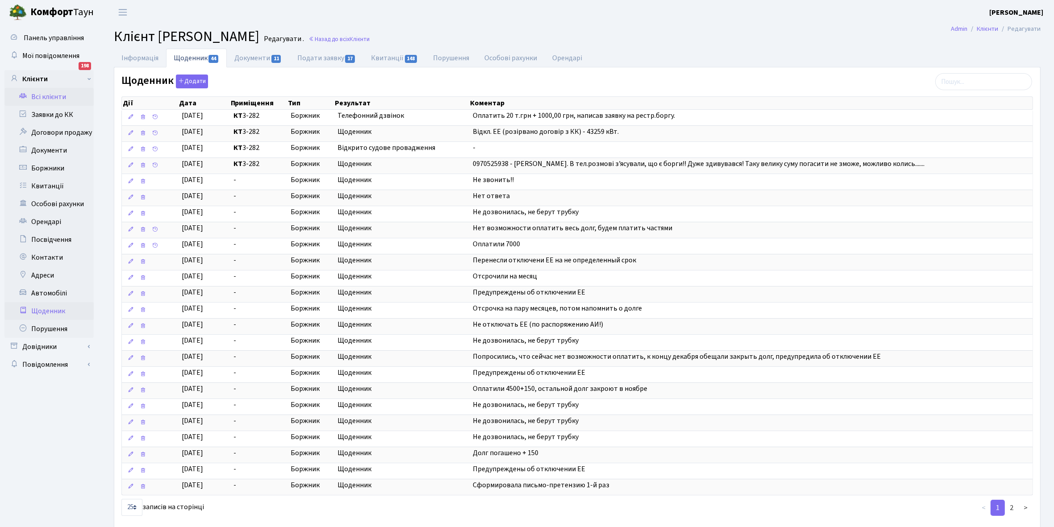
click at [47, 310] on link "Щоденник" at bounding box center [48, 311] width 89 height 18
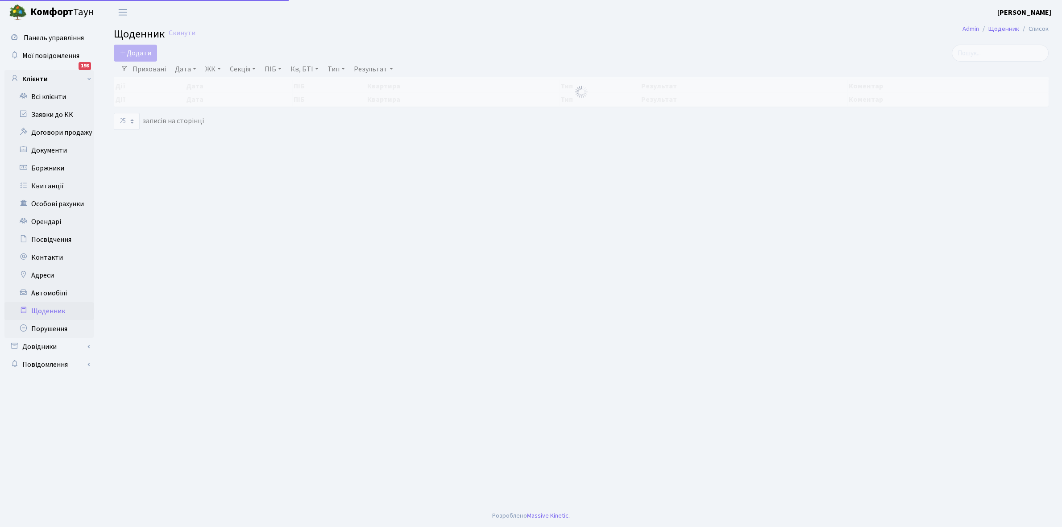
select select "25"
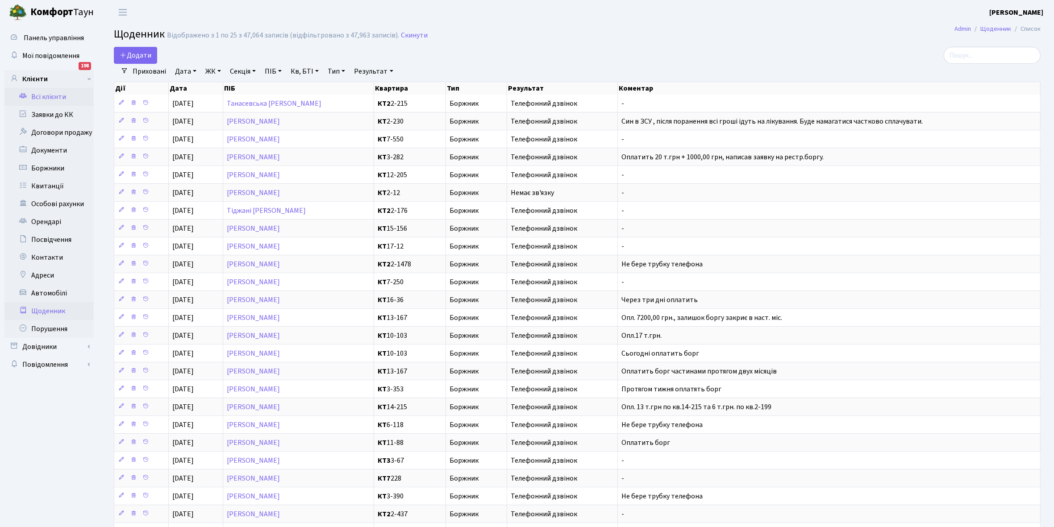
click at [56, 94] on link "Всі клієнти" at bounding box center [48, 97] width 89 height 18
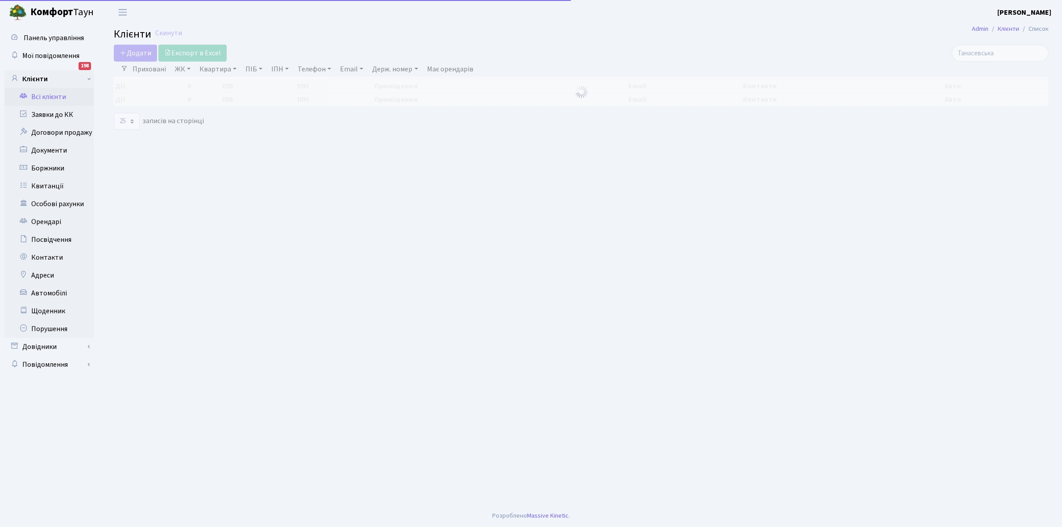
select select "25"
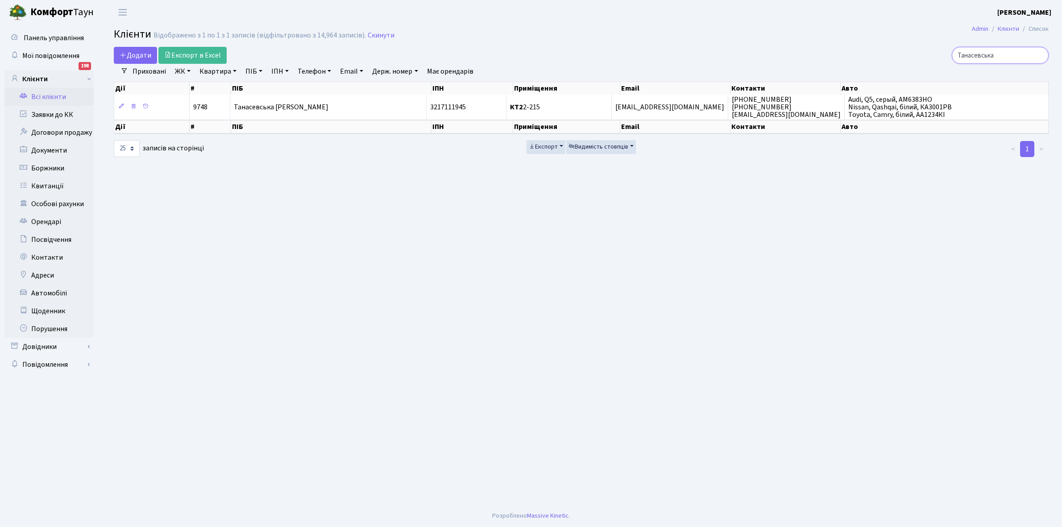
click at [1016, 52] on input "Танасевська" at bounding box center [1000, 55] width 97 height 17
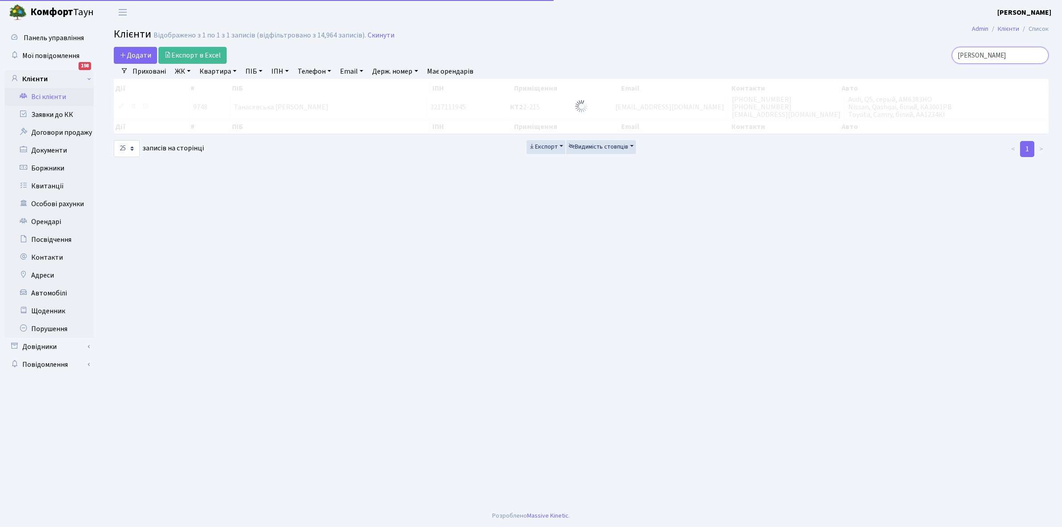
type input "Т"
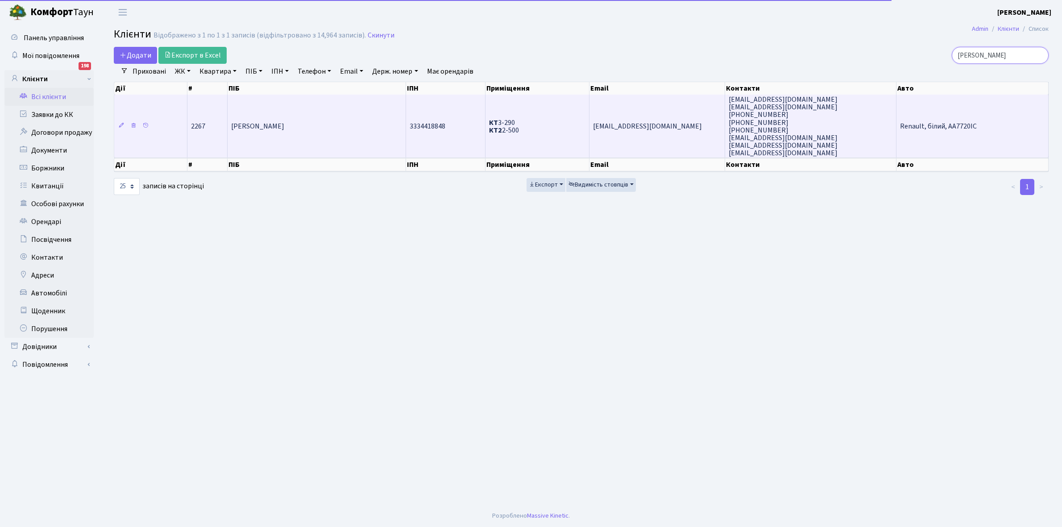
type input "Корчинська"
click at [284, 138] on td "[PERSON_NAME]" at bounding box center [317, 126] width 178 height 63
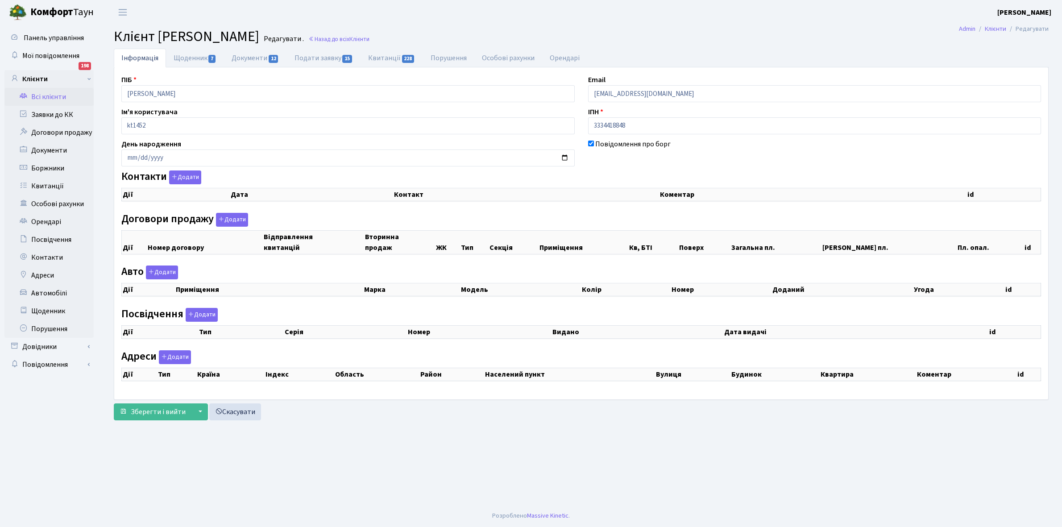
checkbox input "true"
select select "25"
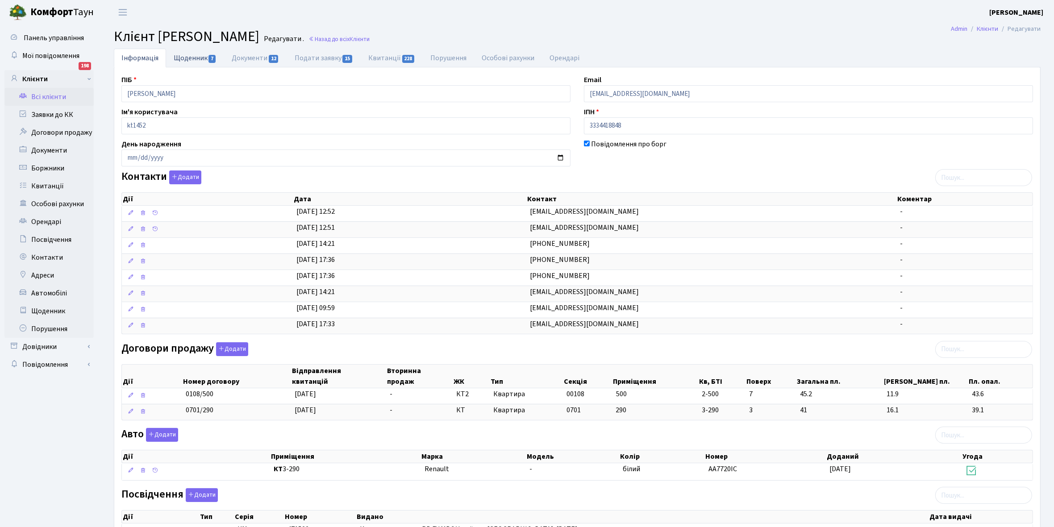
click at [190, 56] on link "Щоденник 7" at bounding box center [195, 58] width 58 height 18
select select "25"
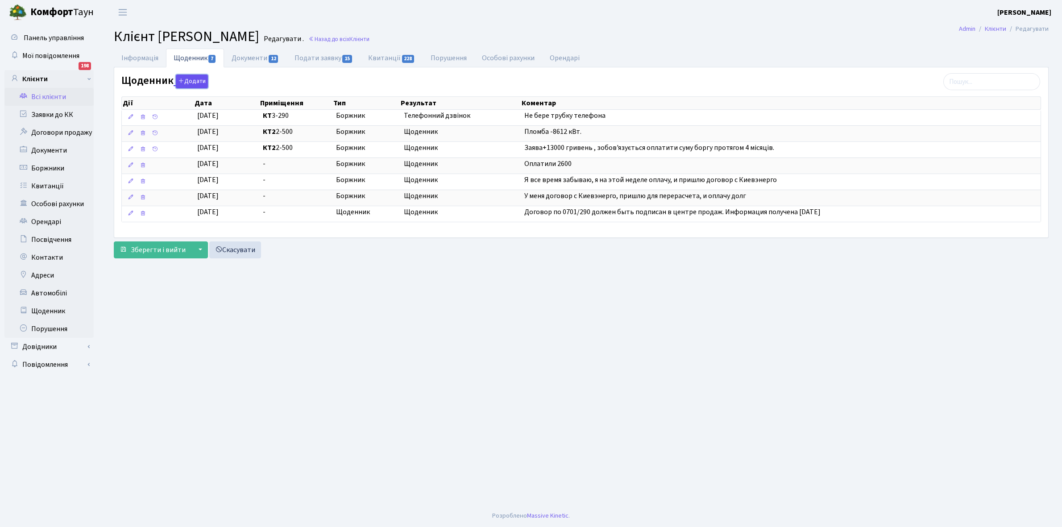
click at [193, 80] on button "Додати" at bounding box center [192, 82] width 32 height 14
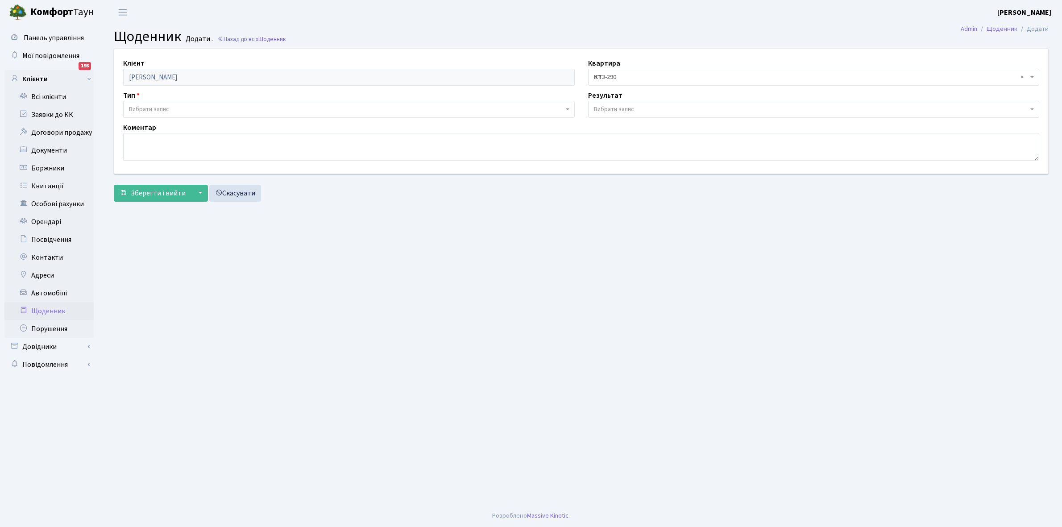
click at [635, 75] on span "× КТ 3-290" at bounding box center [811, 77] width 435 height 9
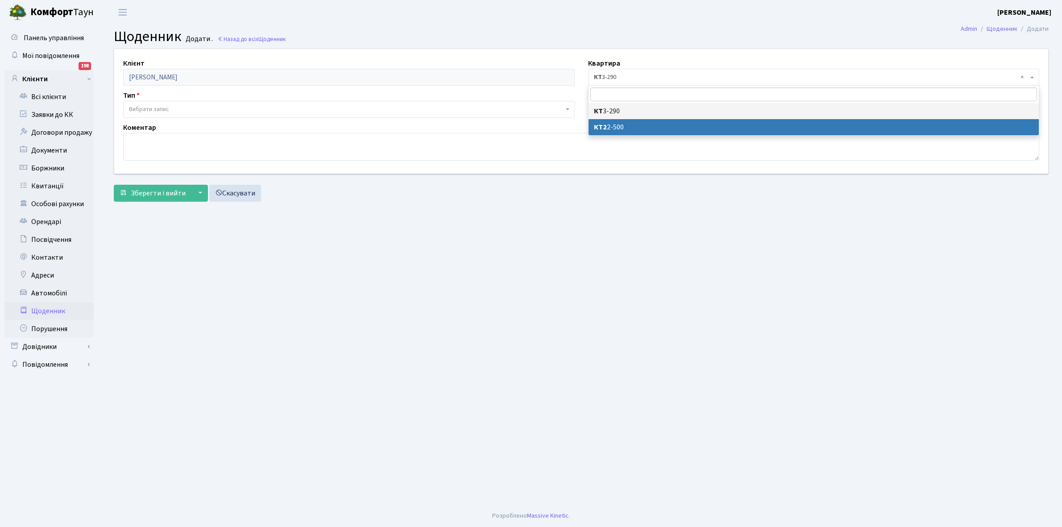
select select "14452"
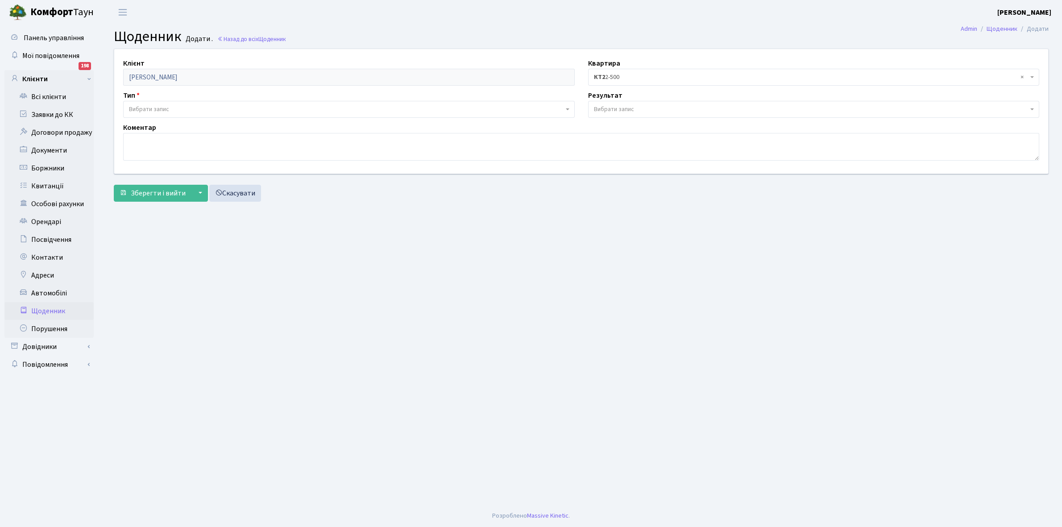
click at [618, 105] on span "Вибрати запис" at bounding box center [614, 109] width 40 height 9
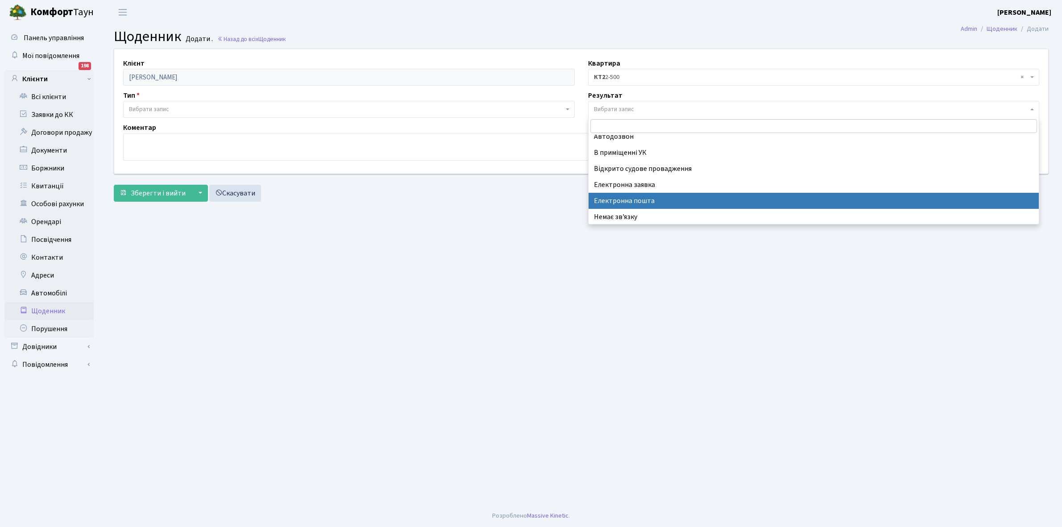
scroll to position [55, 0]
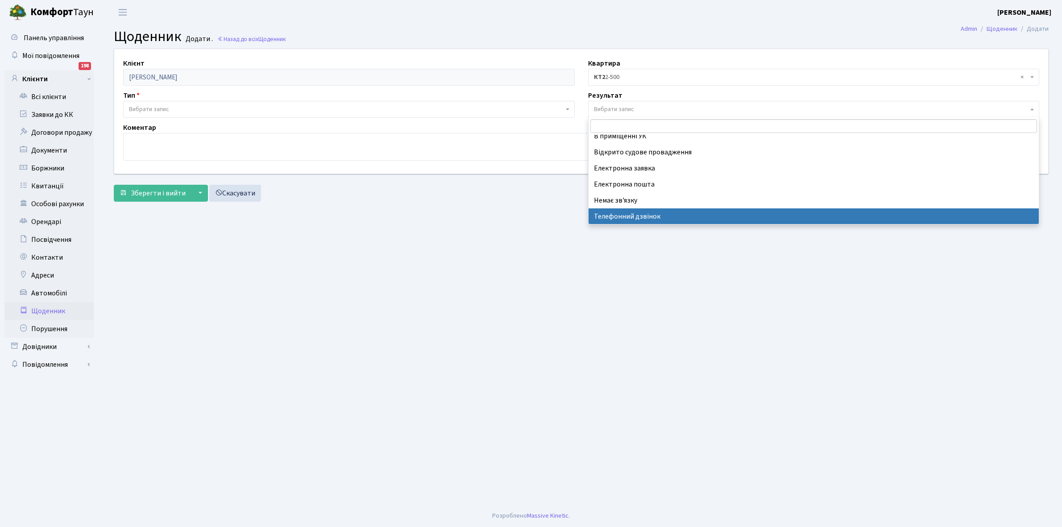
select select "196"
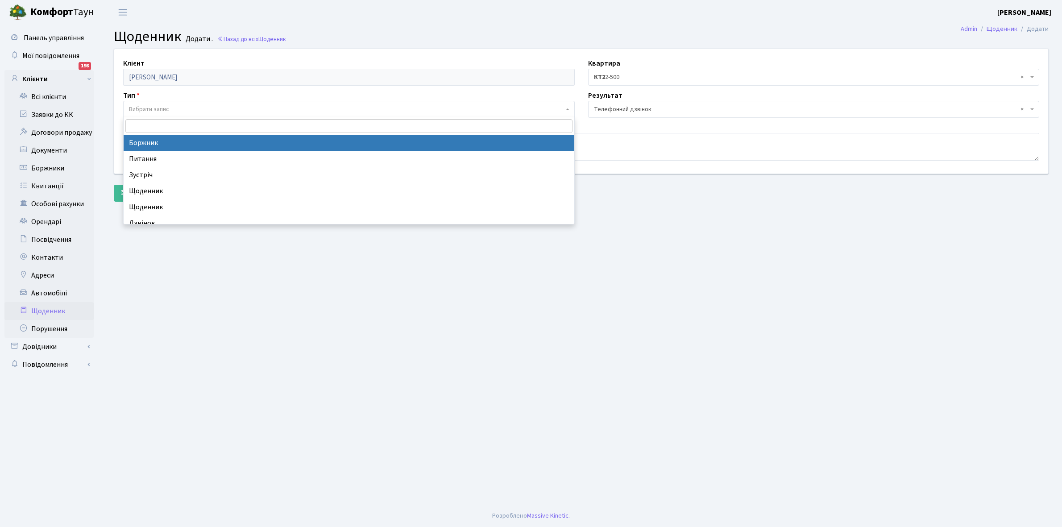
click at [146, 107] on span "Вибрати запис" at bounding box center [149, 109] width 40 height 9
select select "189"
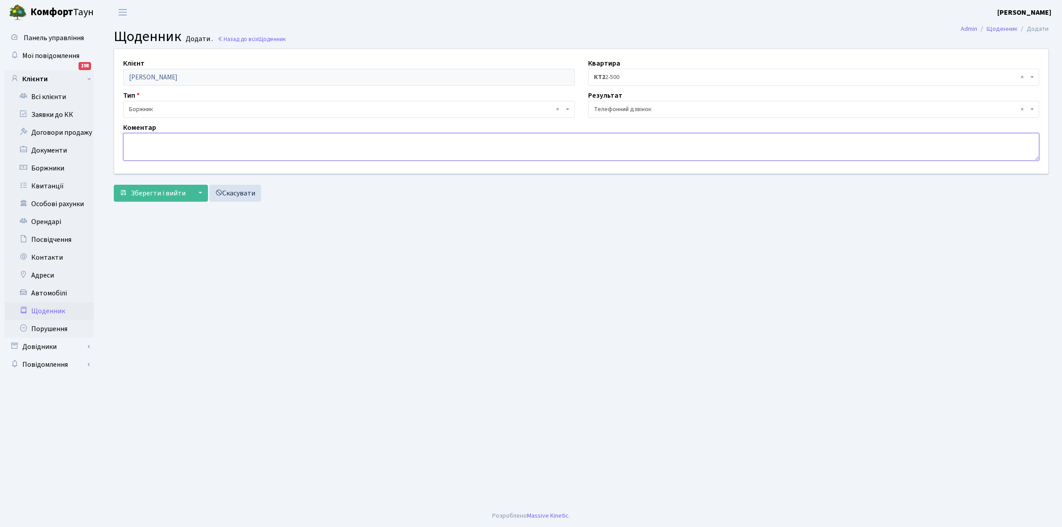
click at [146, 150] on textarea at bounding box center [581, 147] width 916 height 28
type textarea "Не бере трубку телефона"
click at [161, 191] on span "Зберегти і вийти" at bounding box center [158, 193] width 55 height 10
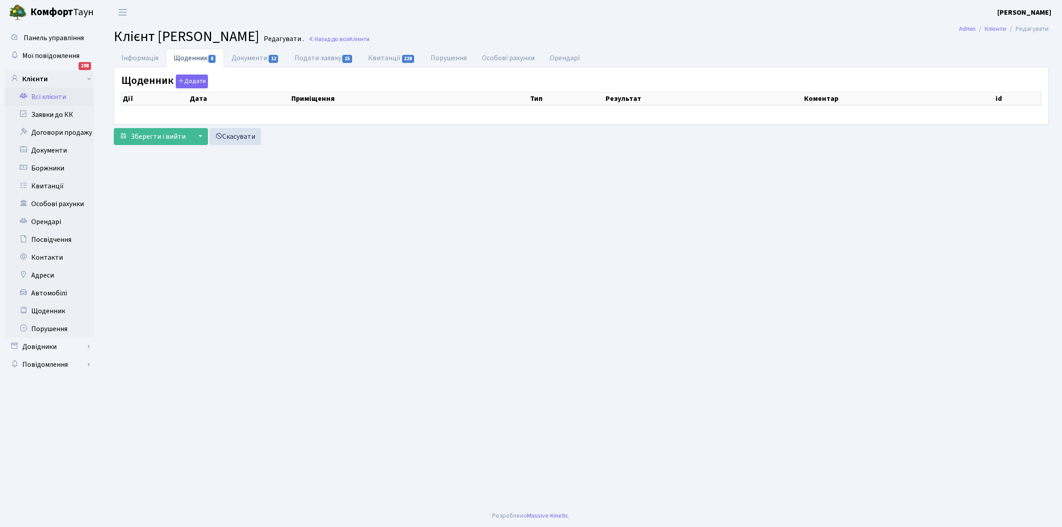
select select "25"
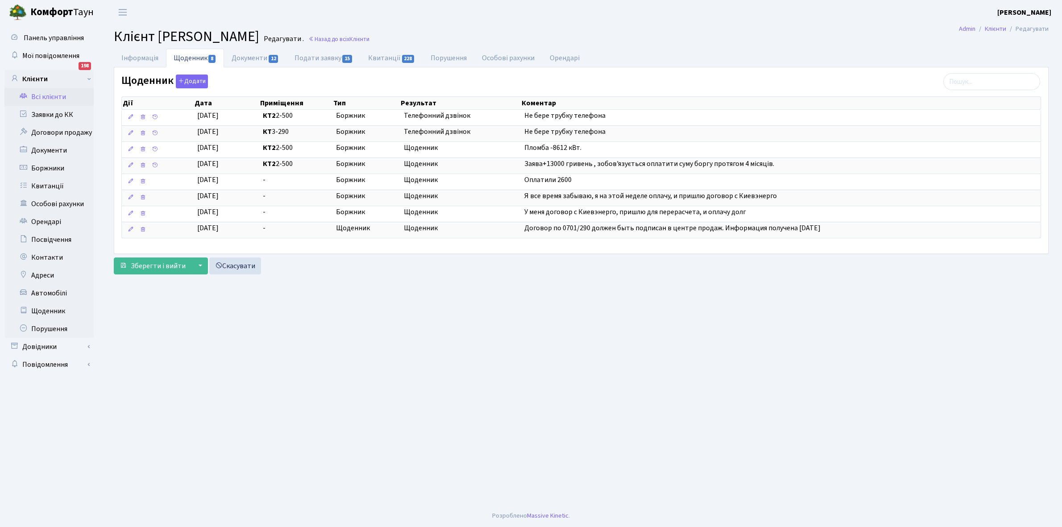
click at [56, 96] on link "Всі клієнти" at bounding box center [48, 97] width 89 height 18
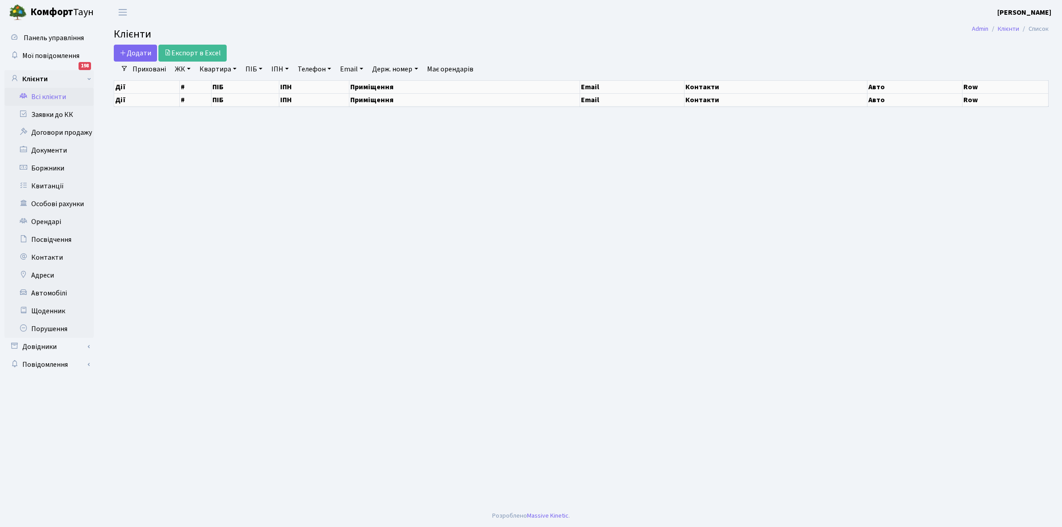
select select "25"
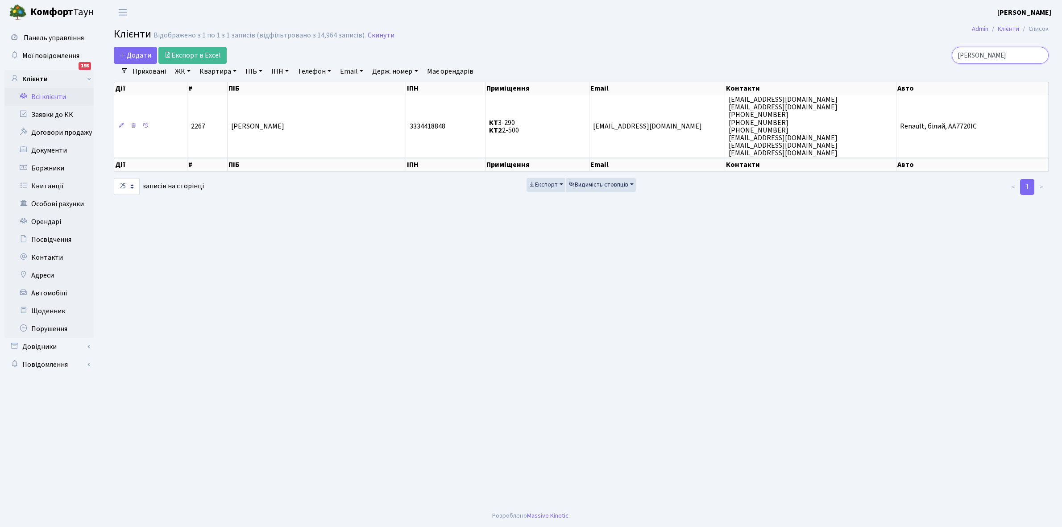
click at [1018, 58] on input "[PERSON_NAME]" at bounding box center [1000, 55] width 97 height 17
type input "[PERSON_NAME]"
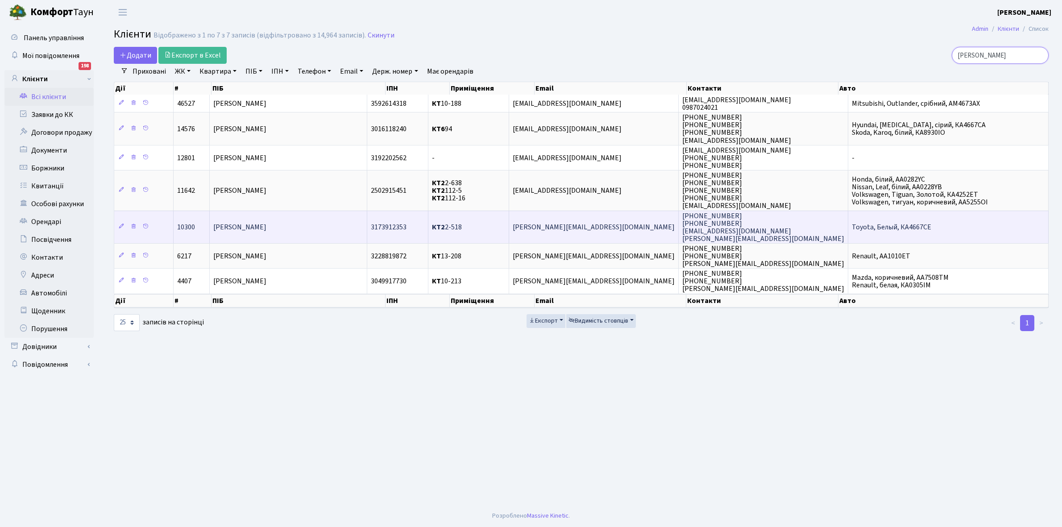
type input "[PERSON_NAME]"
click at [295, 228] on td "[PERSON_NAME]" at bounding box center [288, 227] width 157 height 33
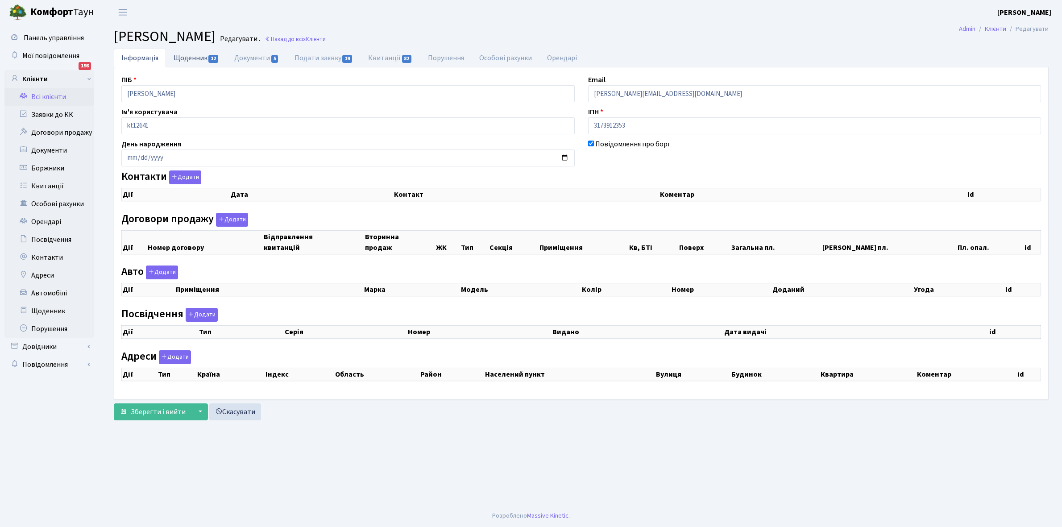
checkbox input "true"
select select "25"
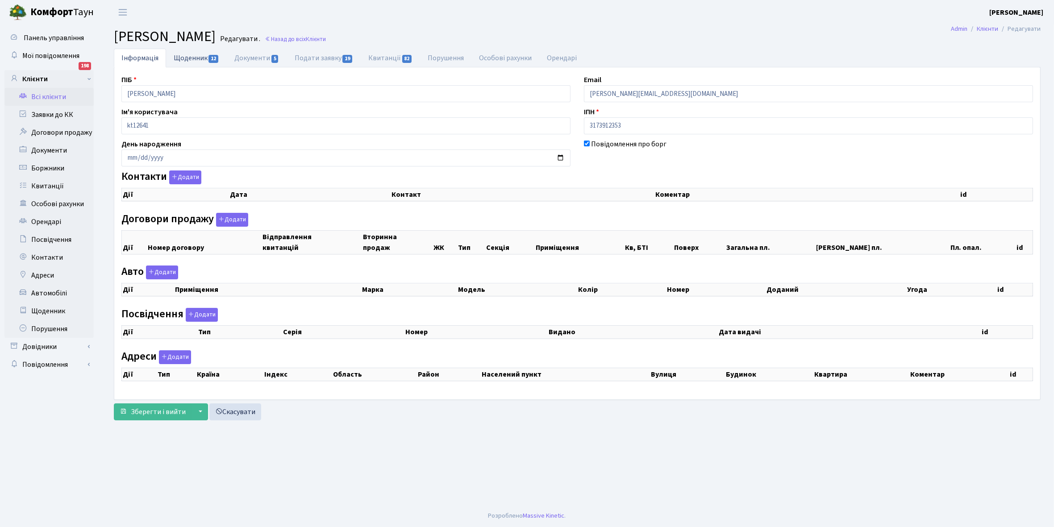
select select "25"
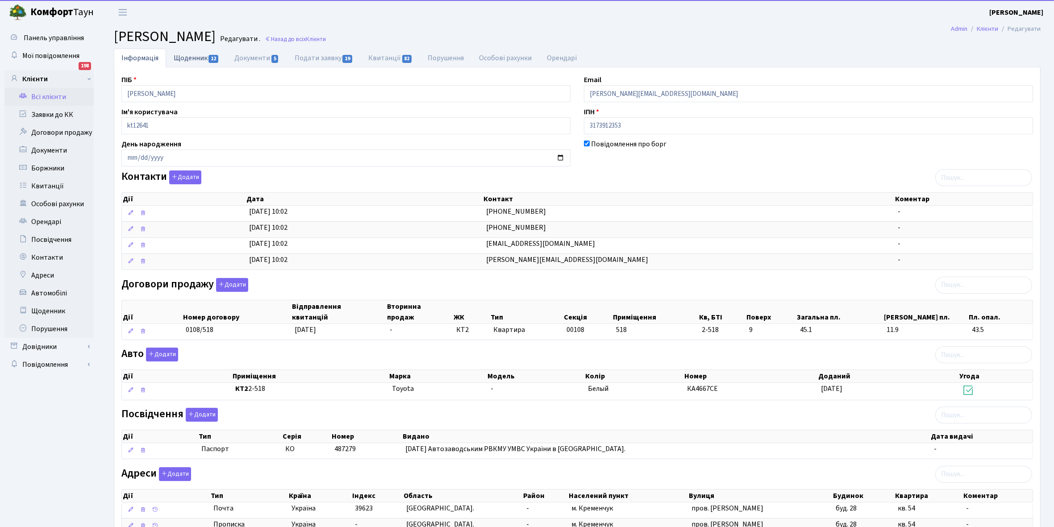
click at [195, 59] on link "Щоденник 12" at bounding box center [196, 58] width 61 height 18
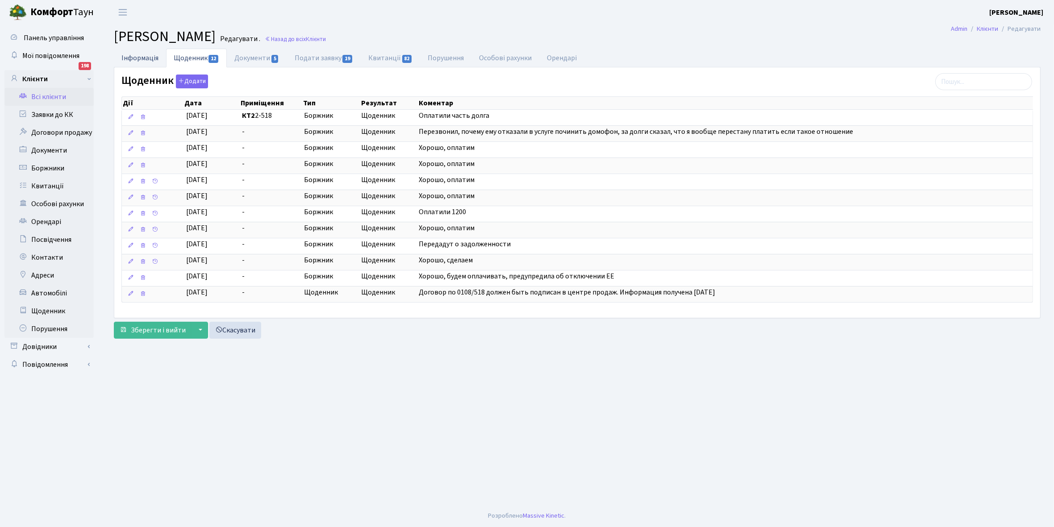
click at [144, 56] on link "Інформація" at bounding box center [140, 58] width 52 height 18
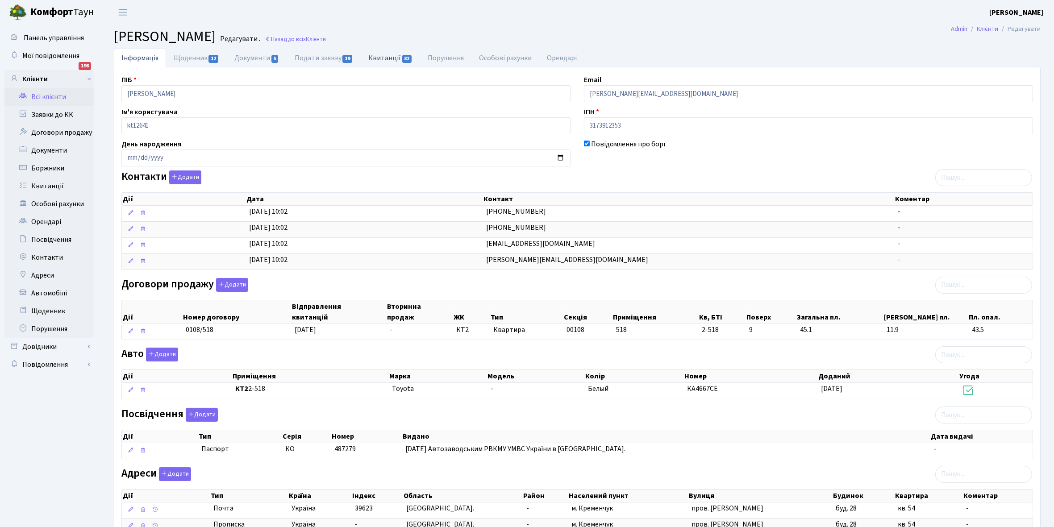
click at [386, 53] on link "Квитанції 82" at bounding box center [390, 58] width 59 height 18
select select "25"
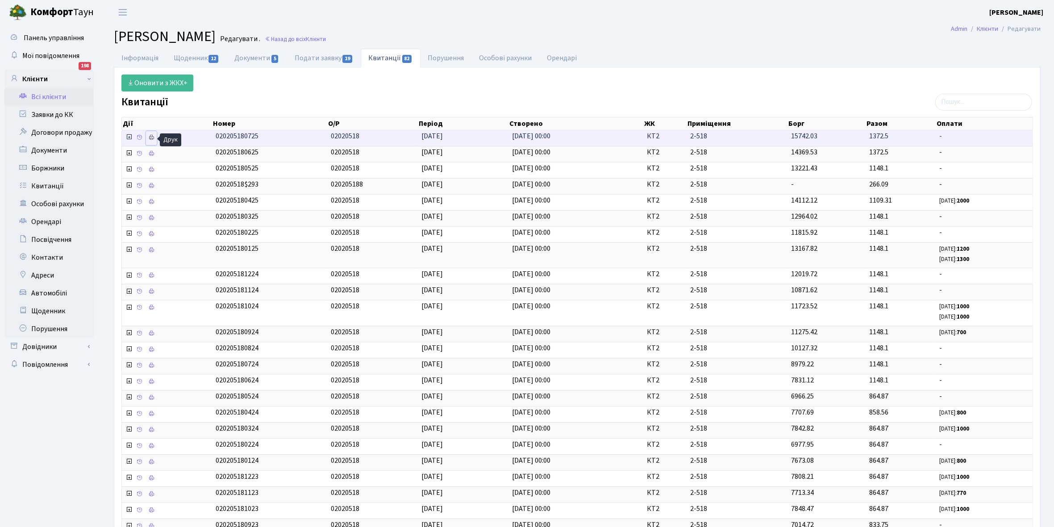
click at [153, 135] on icon at bounding box center [151, 137] width 6 height 6
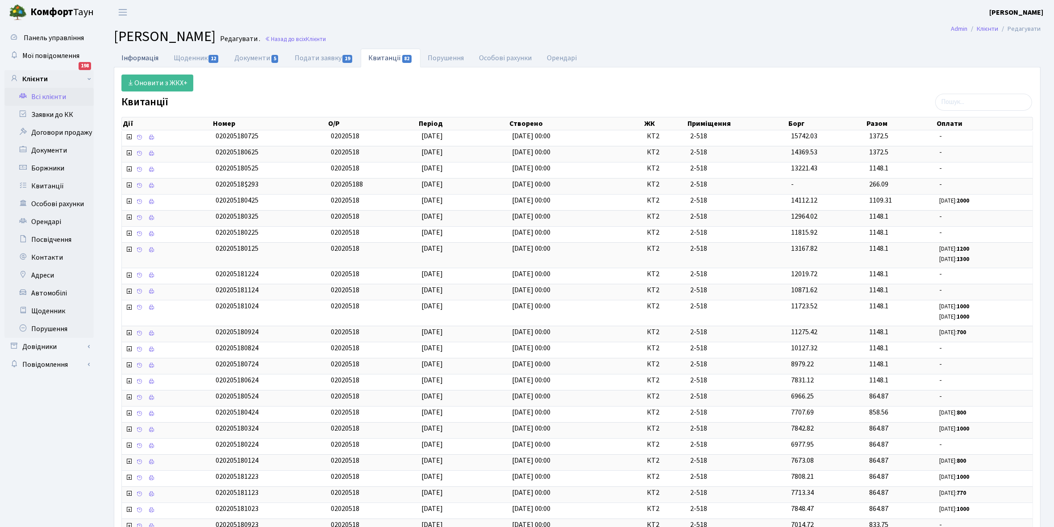
click at [137, 53] on link "Інформація" at bounding box center [140, 58] width 52 height 18
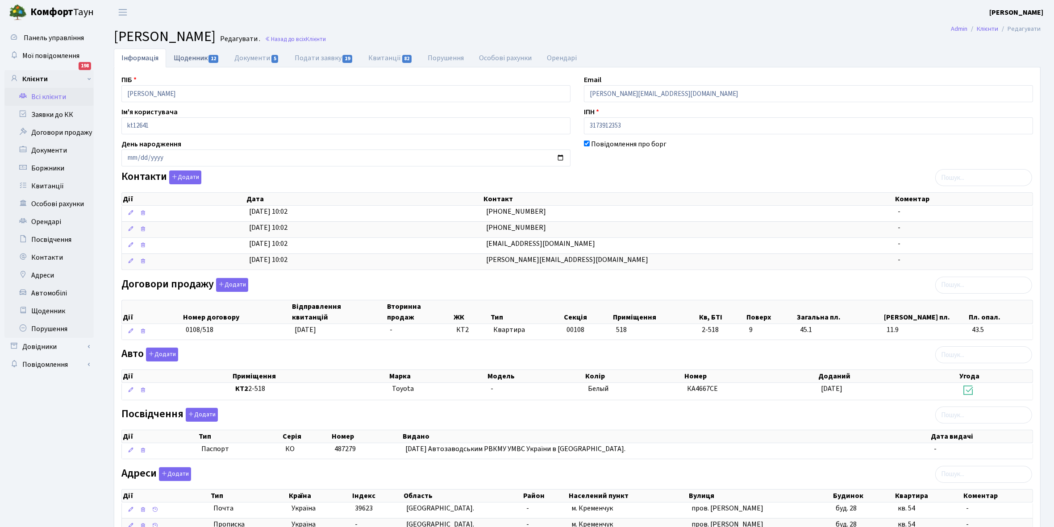
click at [185, 57] on link "Щоденник 12" at bounding box center [196, 58] width 61 height 18
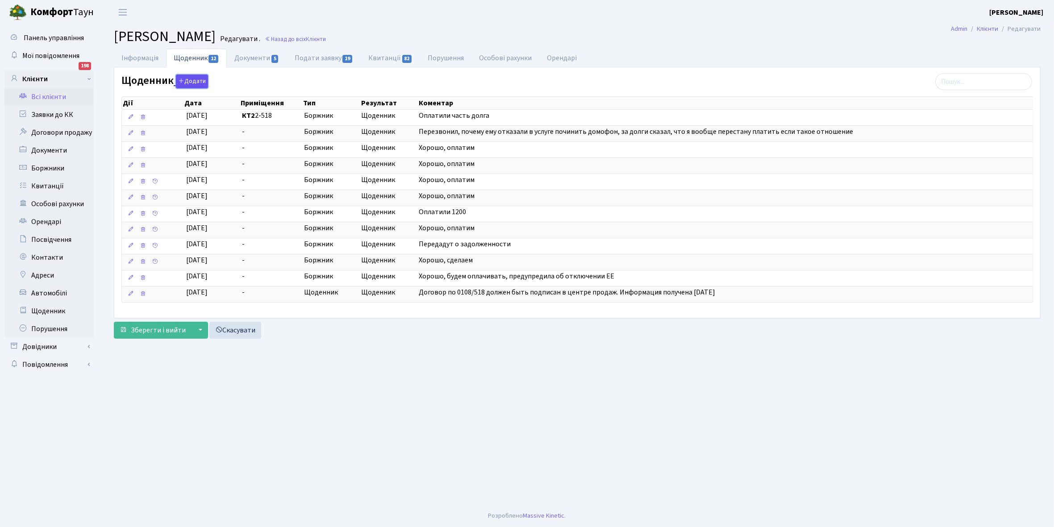
click at [190, 81] on button "Додати" at bounding box center [192, 82] width 32 height 14
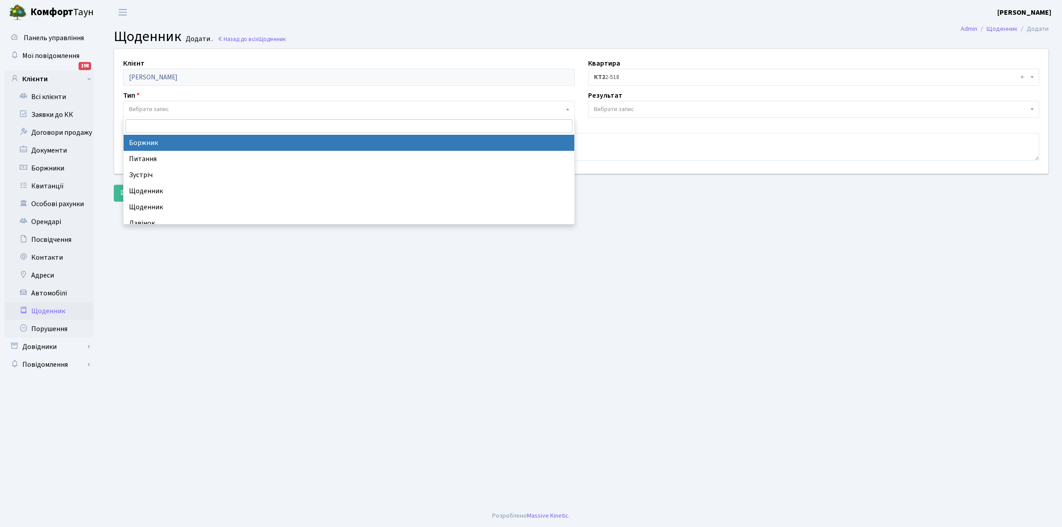
click at [163, 106] on span "Вибрати запис" at bounding box center [149, 109] width 40 height 9
select select "189"
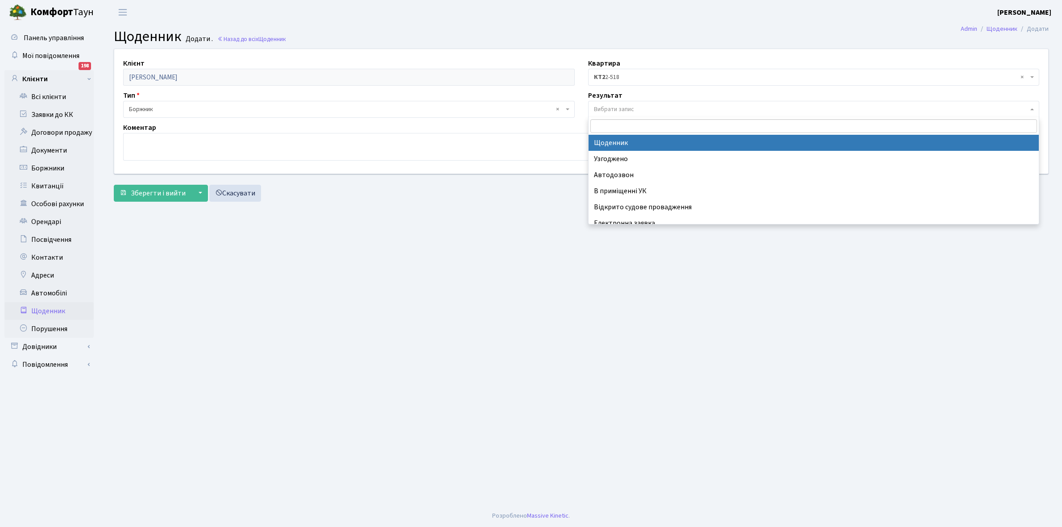
click at [627, 106] on span "Вибрати запис" at bounding box center [614, 109] width 40 height 9
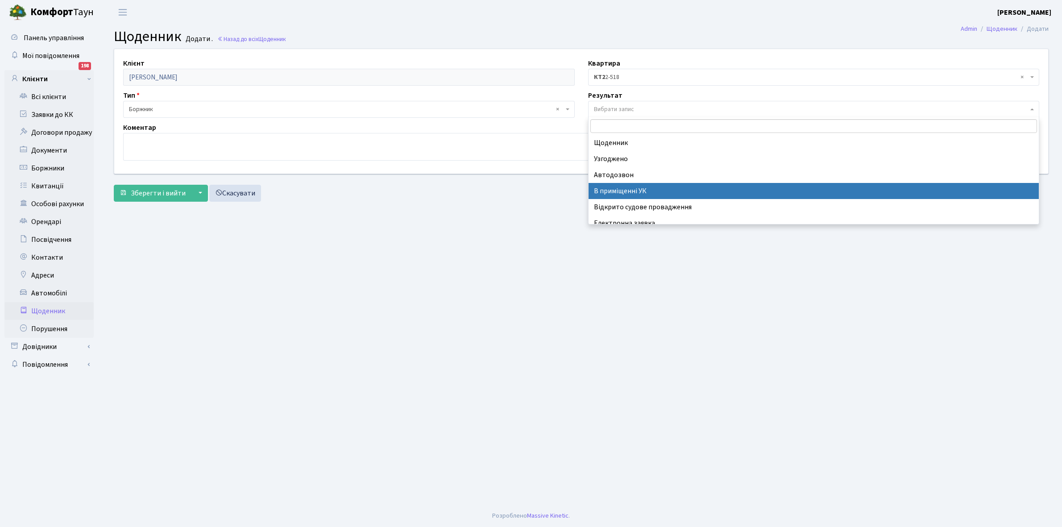
scroll to position [55, 0]
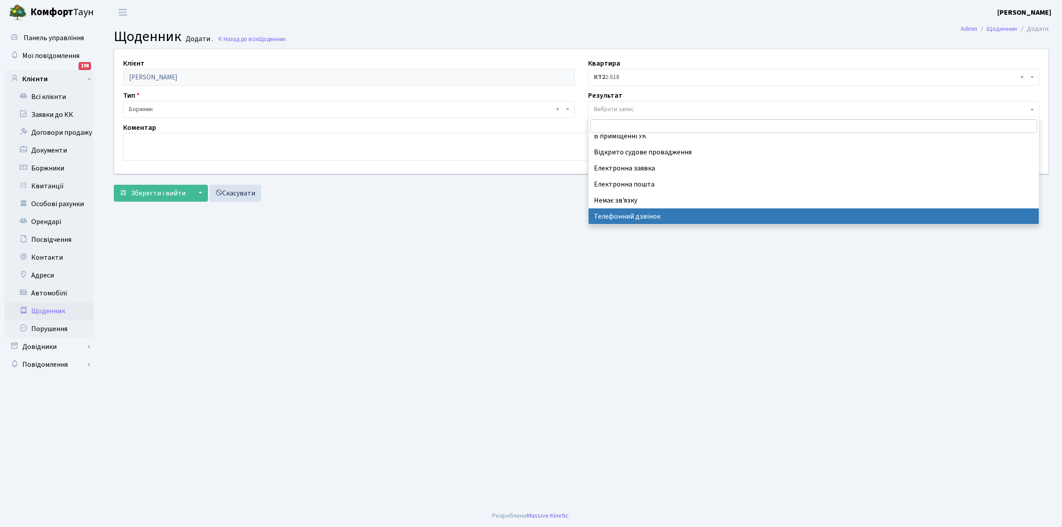
select select "196"
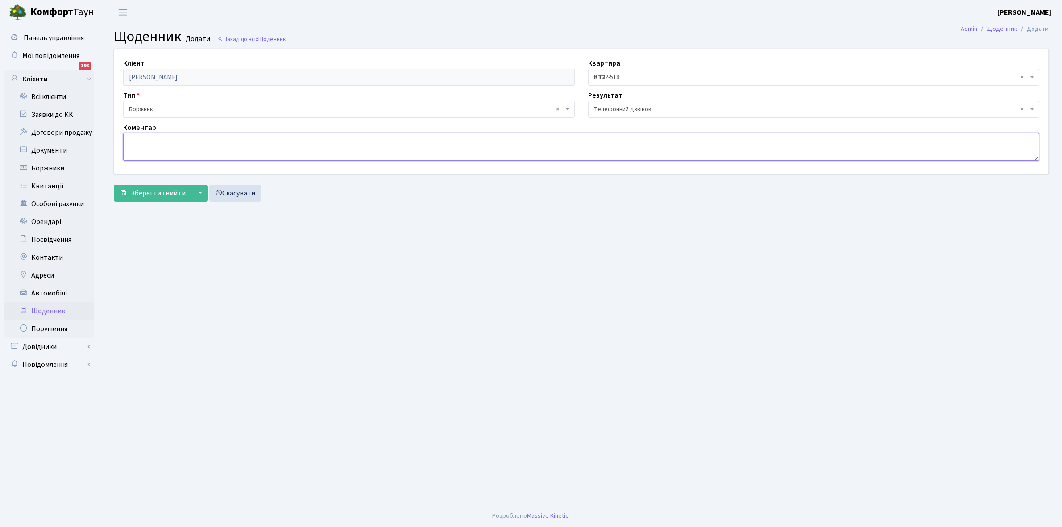
click at [132, 143] on textarea at bounding box center [581, 147] width 916 height 28
type textarea "Протягом тижня оплатить борг"
click at [148, 194] on span "Зберегти і вийти" at bounding box center [158, 193] width 55 height 10
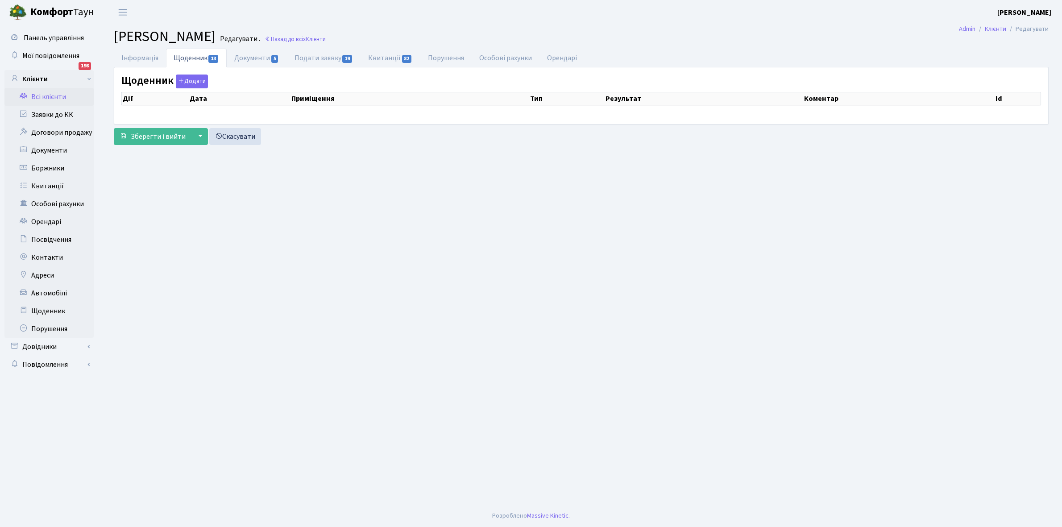
select select "25"
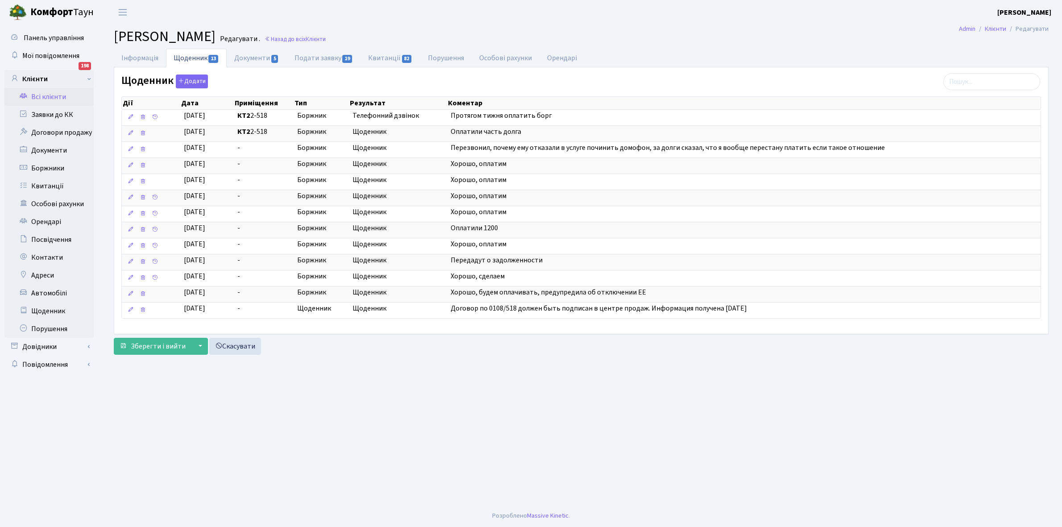
click at [50, 92] on link "Всі клієнти" at bounding box center [48, 97] width 89 height 18
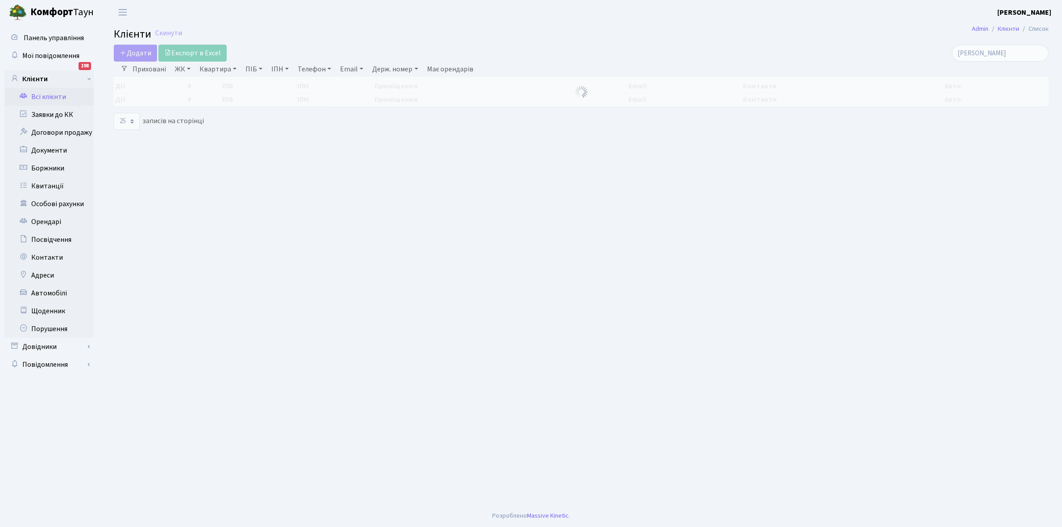
select select "25"
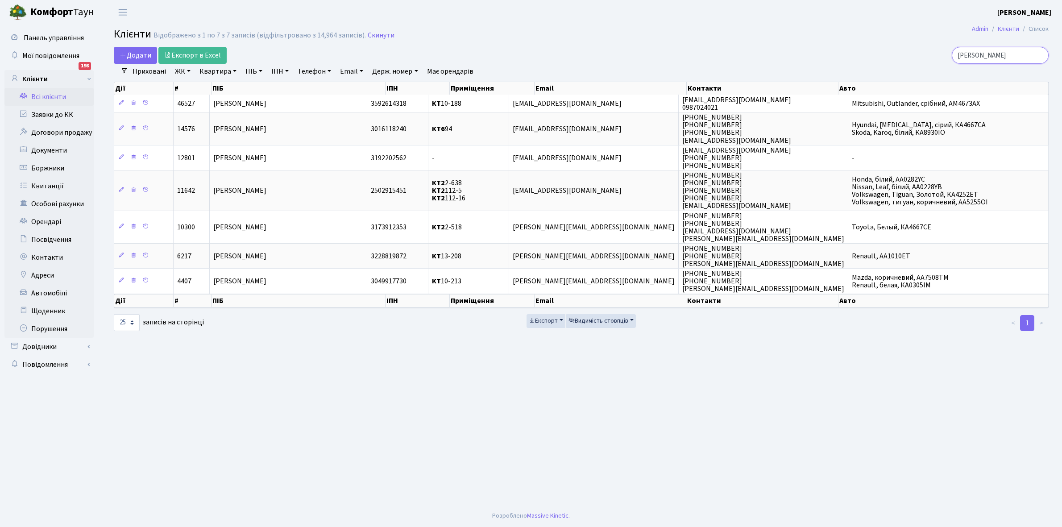
click at [1001, 54] on input "ковтун" at bounding box center [1000, 55] width 97 height 17
type input "к"
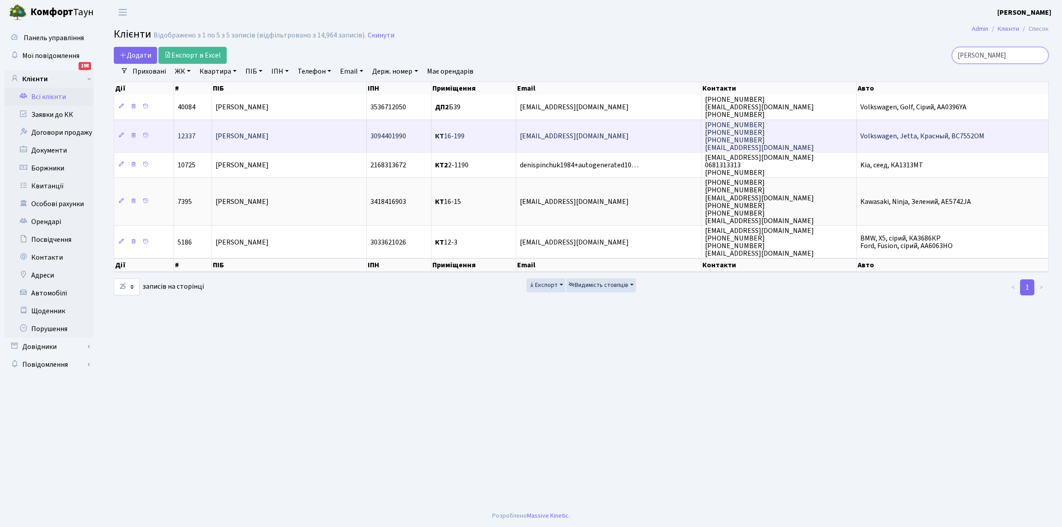
type input "пінчук"
click at [324, 130] on td "[PERSON_NAME]" at bounding box center [289, 136] width 155 height 33
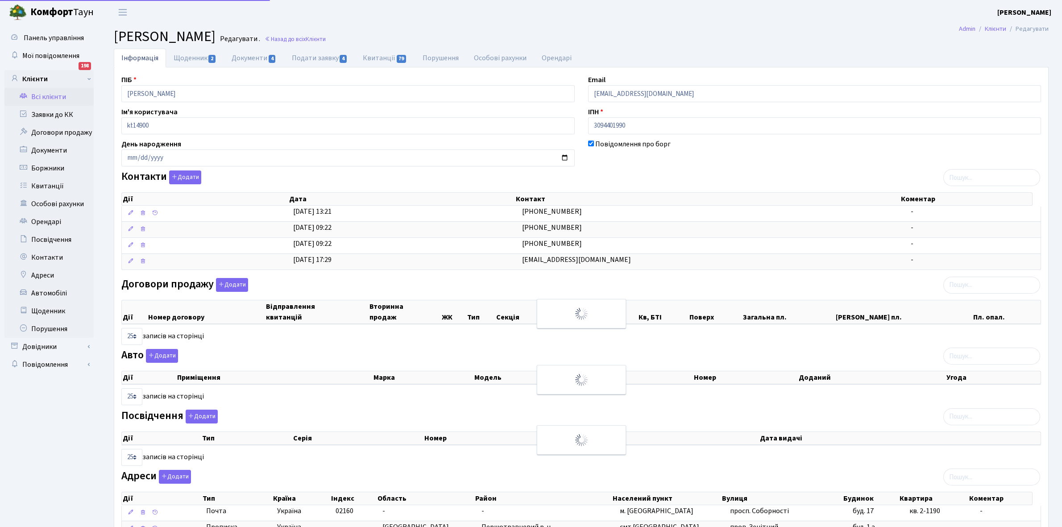
select select "25"
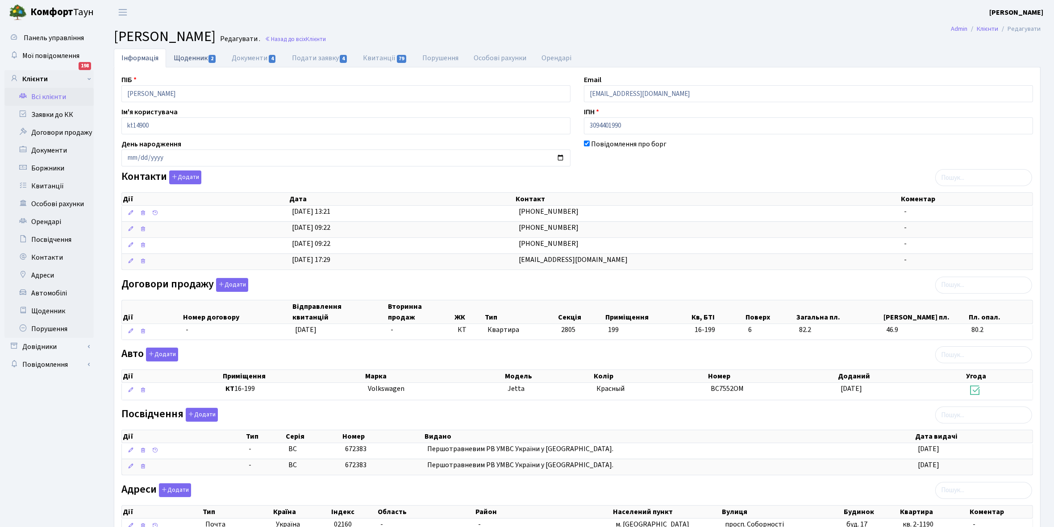
click at [191, 59] on link "Щоденник 2" at bounding box center [195, 58] width 58 height 18
select select "25"
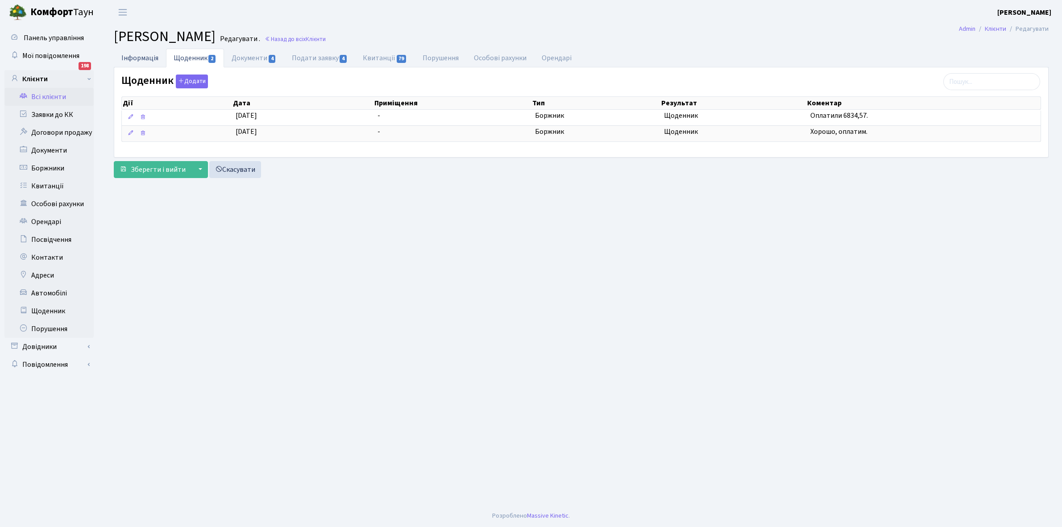
click at [129, 56] on link "Інформація" at bounding box center [140, 58] width 52 height 18
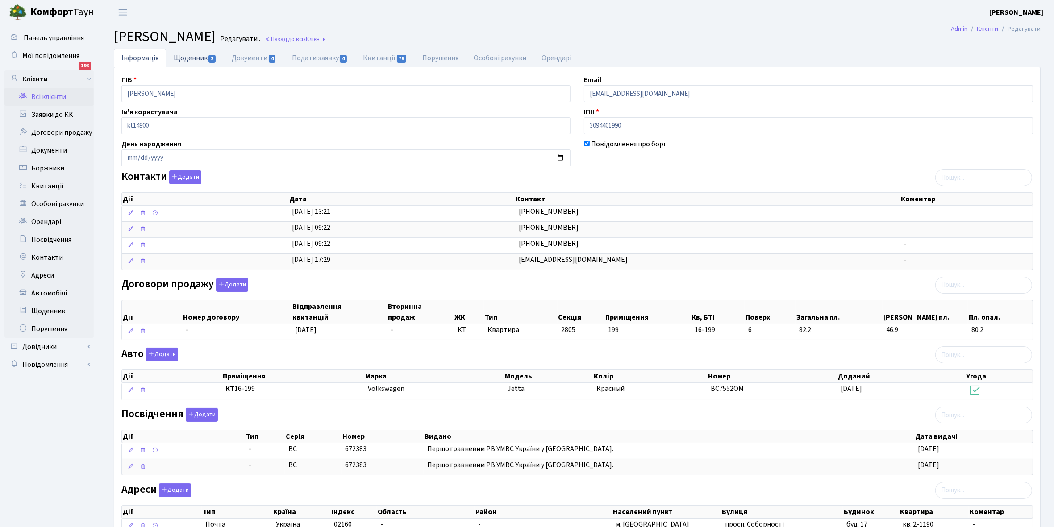
click at [192, 56] on link "Щоденник 2" at bounding box center [195, 58] width 58 height 18
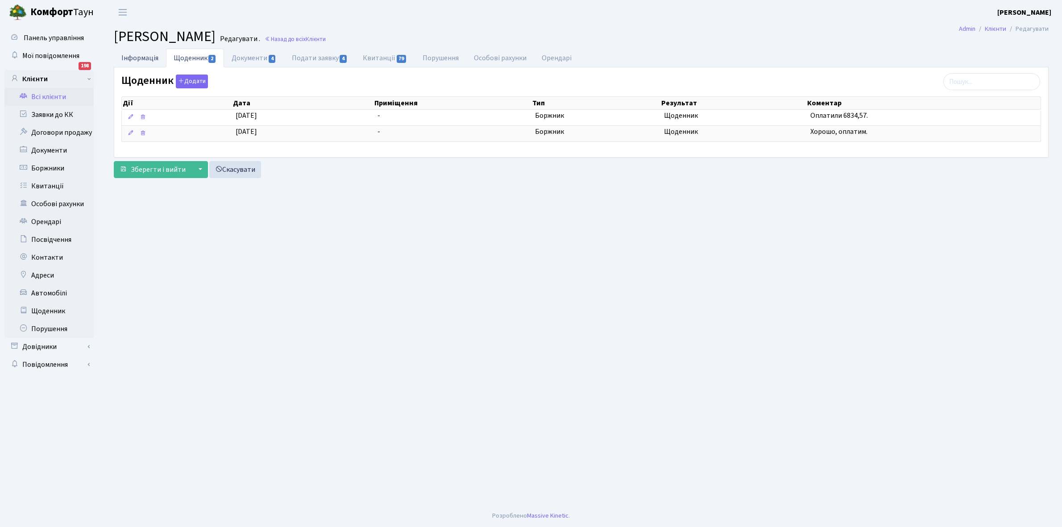
click at [136, 59] on link "Інформація" at bounding box center [140, 58] width 52 height 18
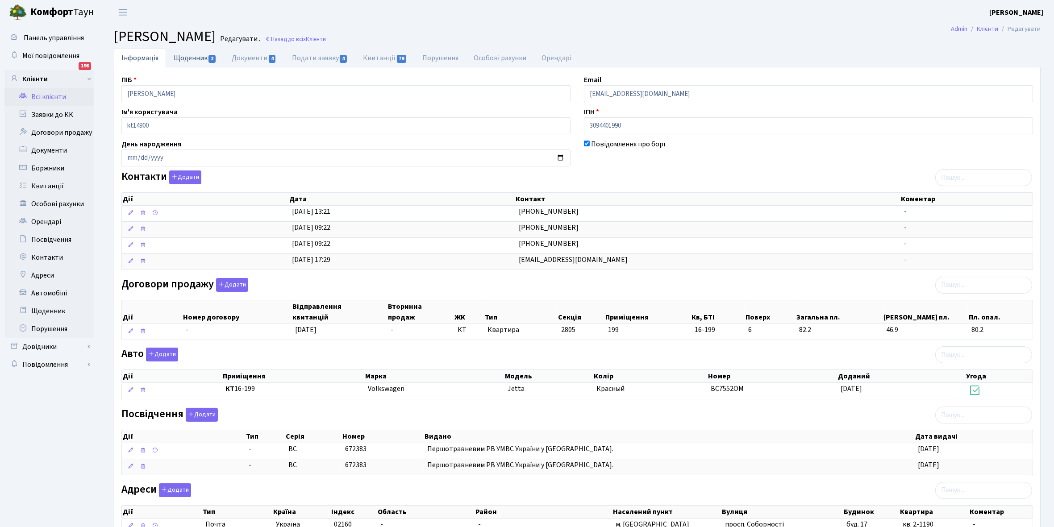
click at [188, 59] on link "Щоденник 2" at bounding box center [195, 58] width 58 height 18
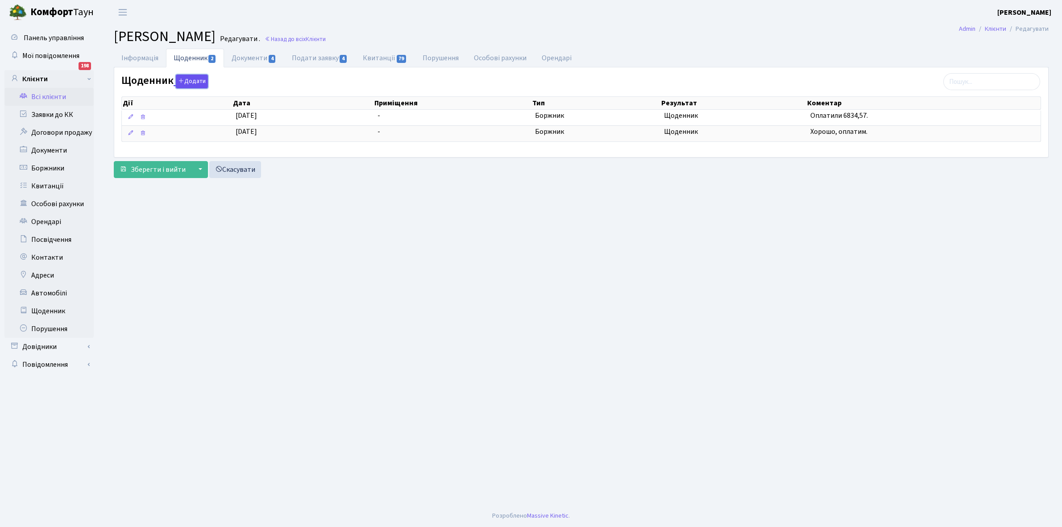
click at [187, 79] on button "Додати" at bounding box center [192, 82] width 32 height 14
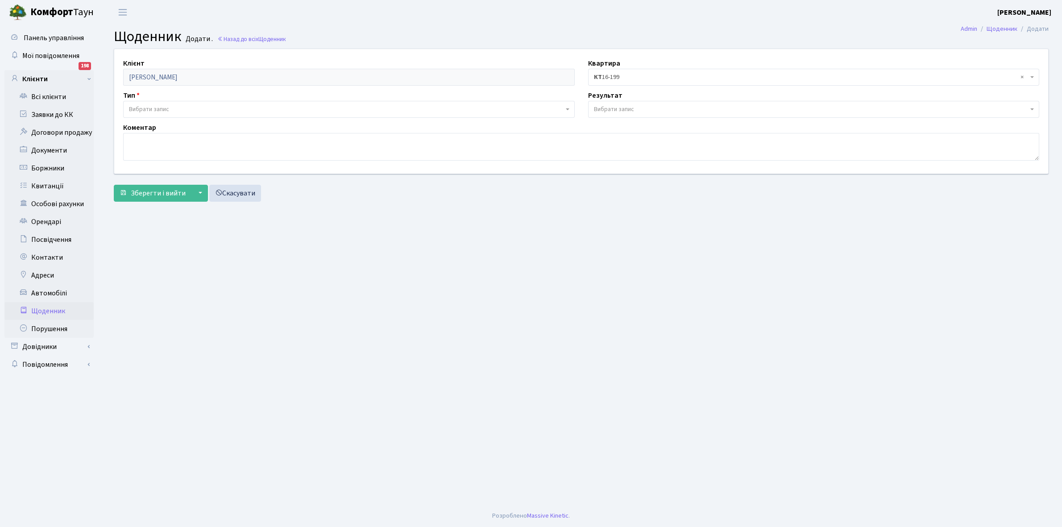
click at [156, 104] on span "Вибрати запис" at bounding box center [349, 109] width 452 height 17
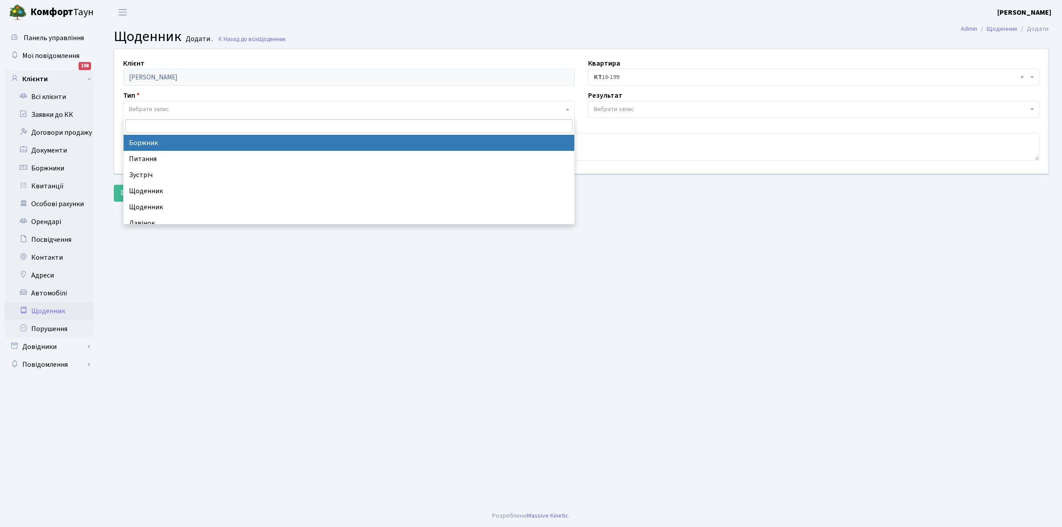
select select "189"
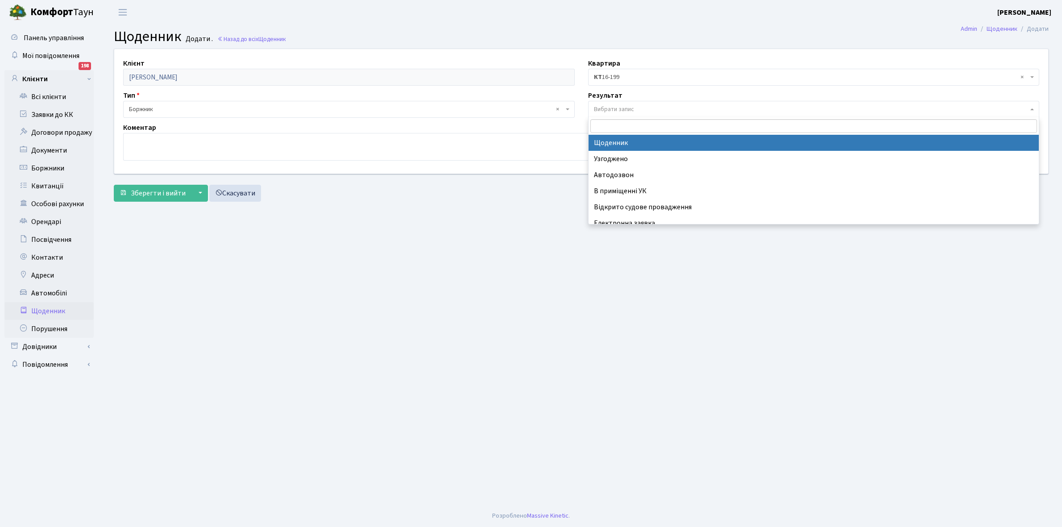
click at [616, 106] on span "Вибрати запис" at bounding box center [614, 109] width 40 height 9
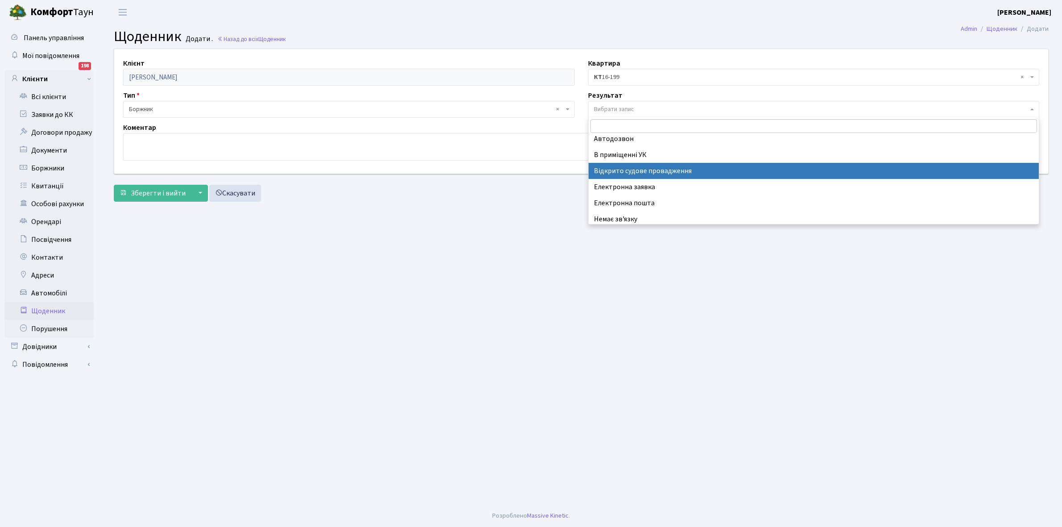
scroll to position [55, 0]
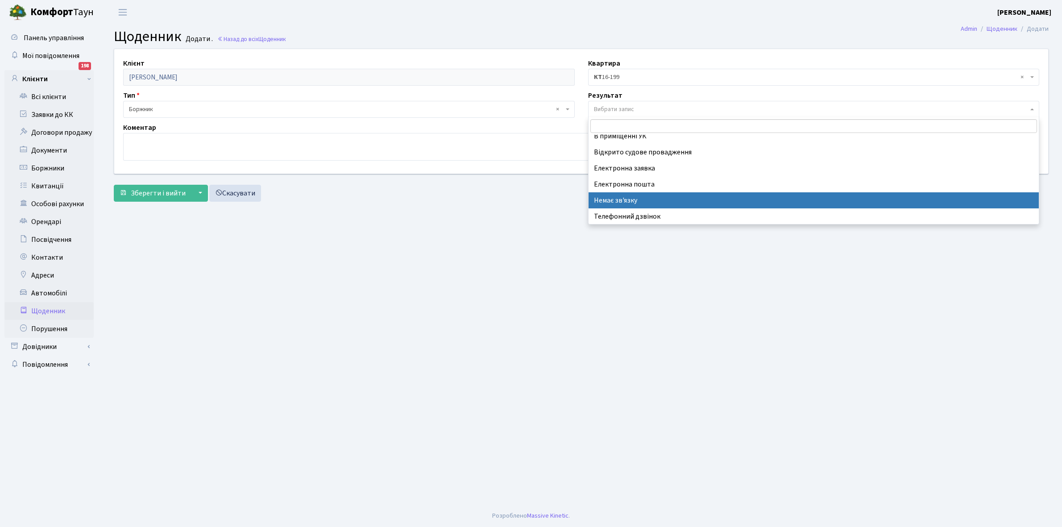
select select "197"
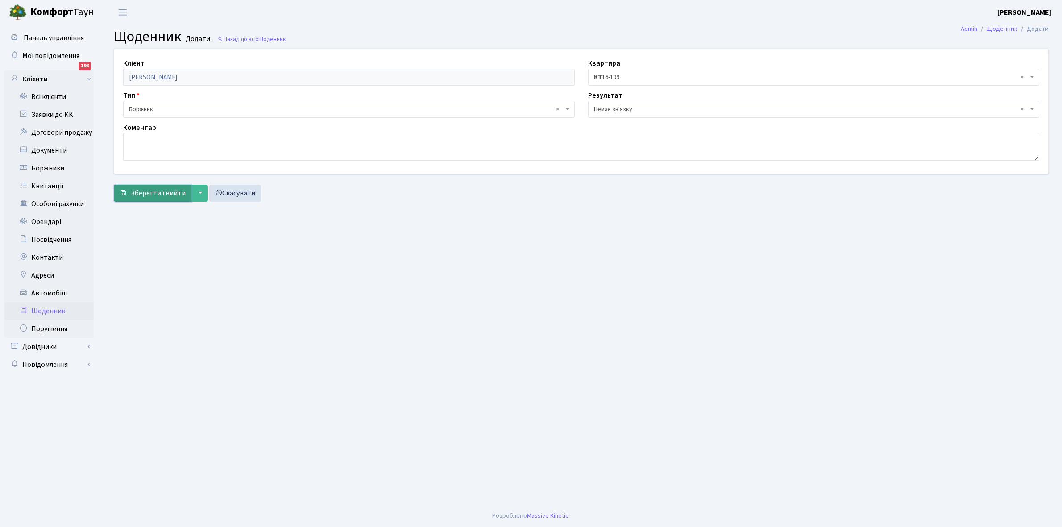
click at [161, 188] on span "Зберегти і вийти" at bounding box center [158, 193] width 55 height 10
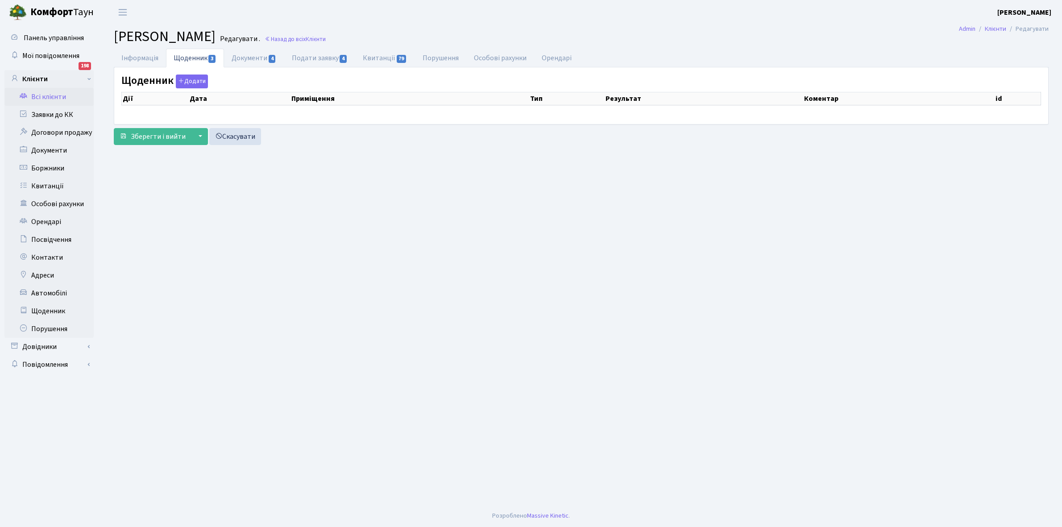
select select "25"
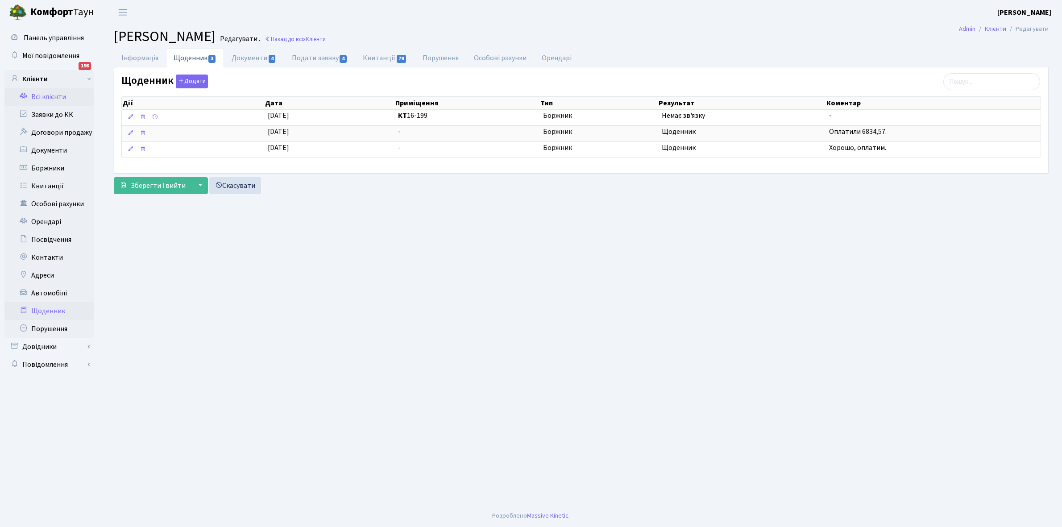
click at [46, 309] on link "Щоденник" at bounding box center [48, 311] width 89 height 18
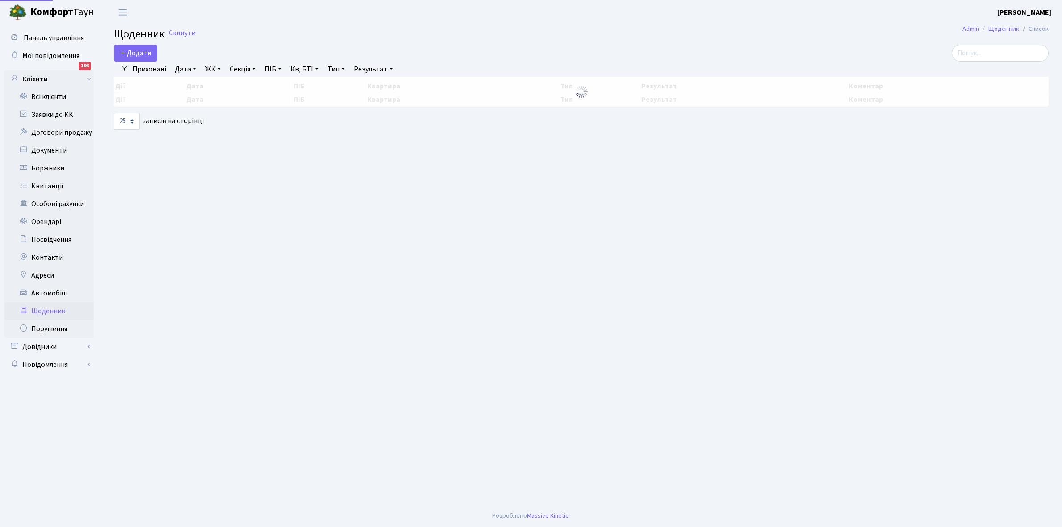
select select "25"
